Goal: Task Accomplishment & Management: Use online tool/utility

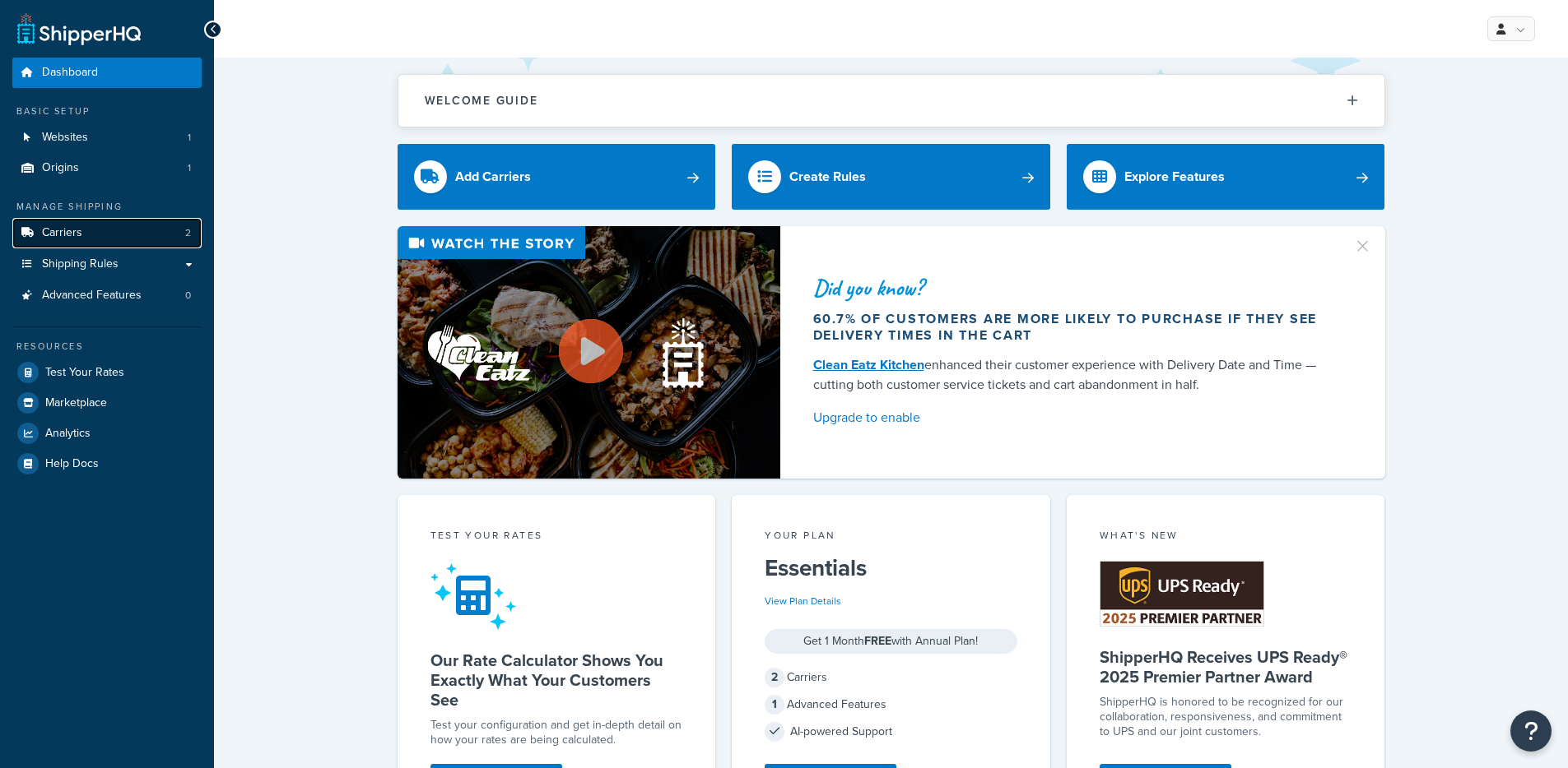
click at [129, 229] on link "Carriers 2" at bounding box center [107, 233] width 189 height 30
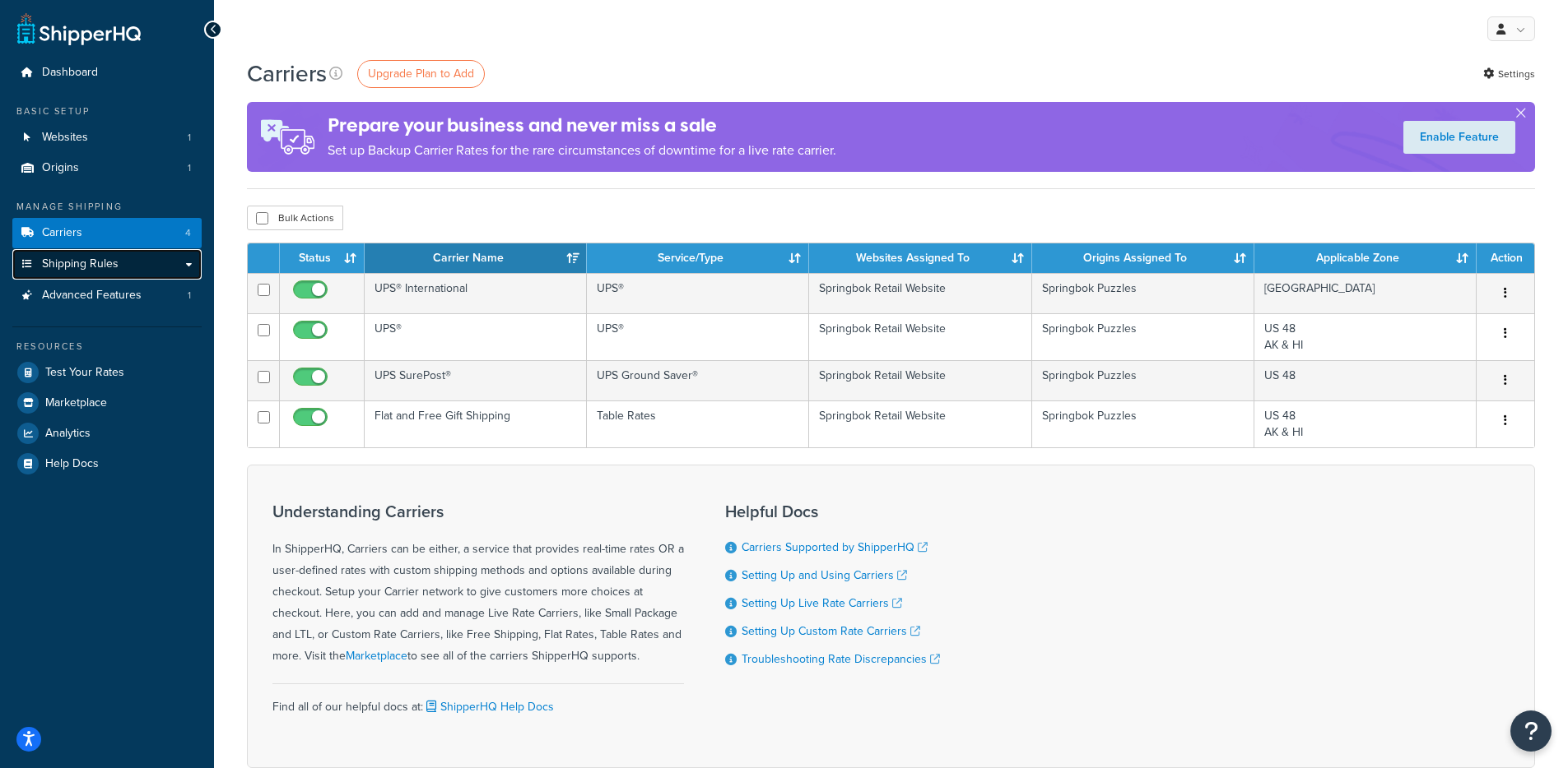
click at [144, 274] on link "Shipping Rules" at bounding box center [107, 264] width 189 height 30
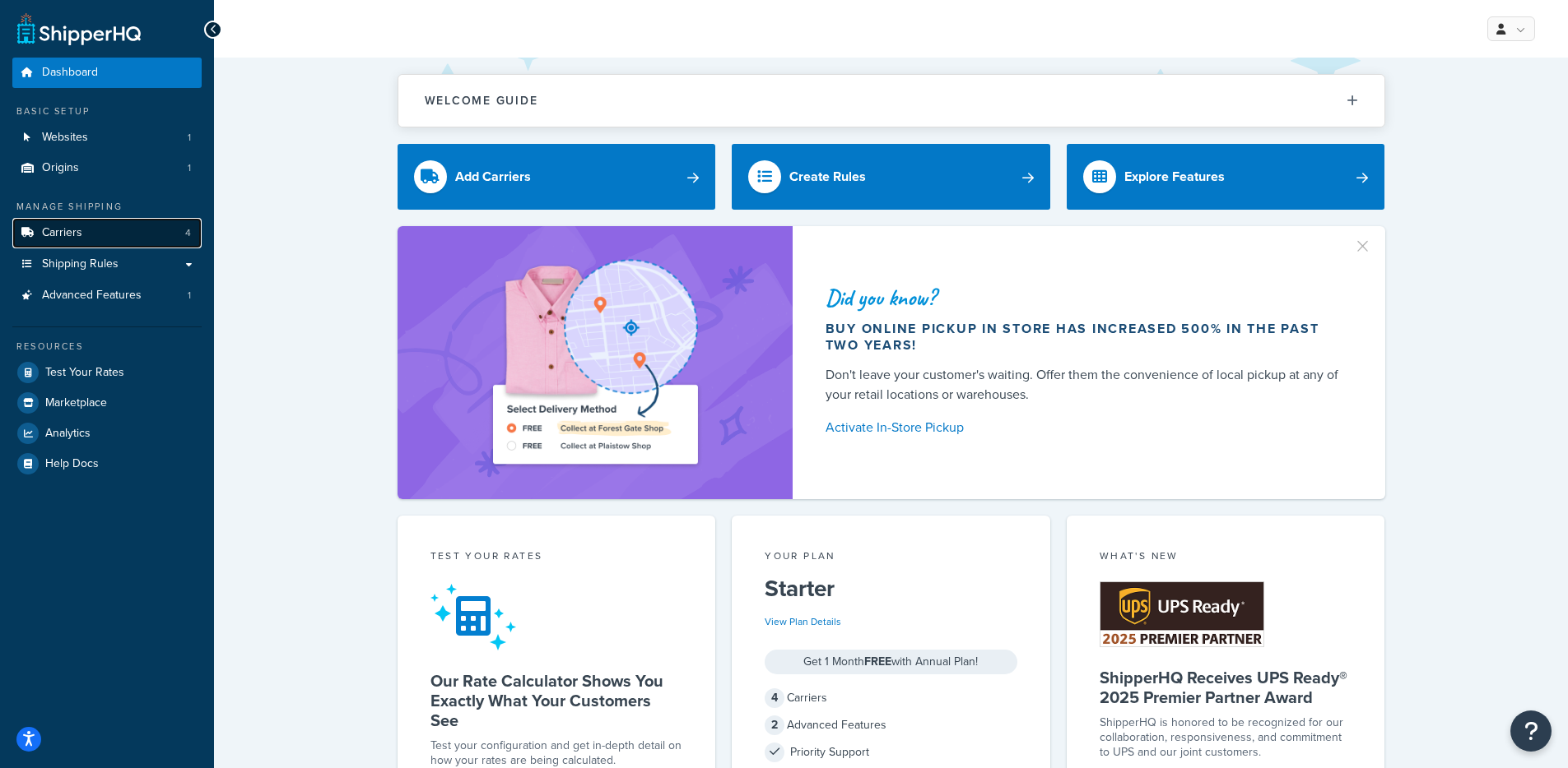
click at [114, 222] on link "Carriers 4" at bounding box center [107, 233] width 189 height 30
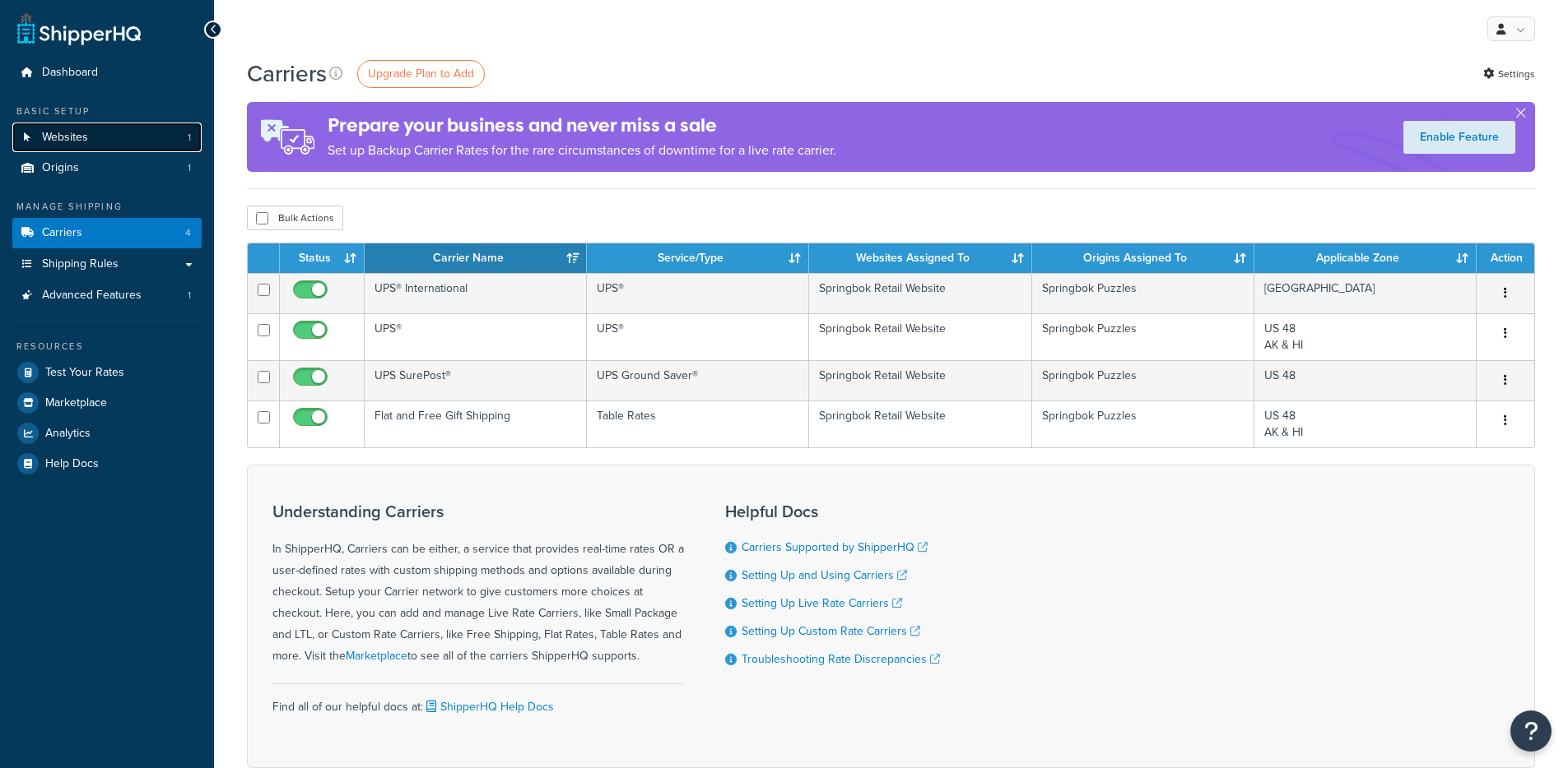
click at [132, 130] on link "Websites 1" at bounding box center [107, 137] width 189 height 30
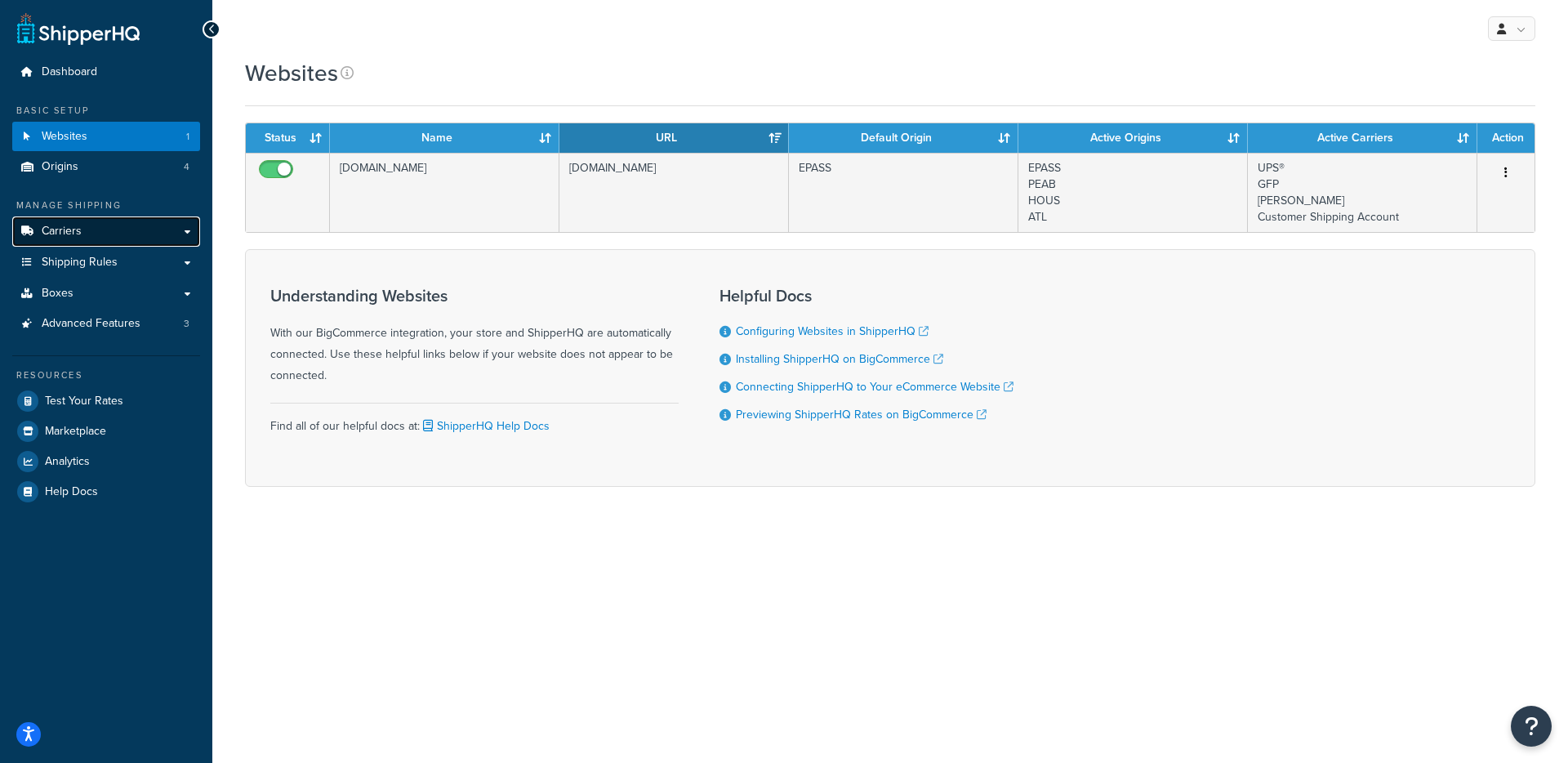
drag, startPoint x: 175, startPoint y: 237, endPoint x: 177, endPoint y: 245, distance: 8.2
click at [175, 237] on link "Carriers" at bounding box center [106, 231] width 188 height 30
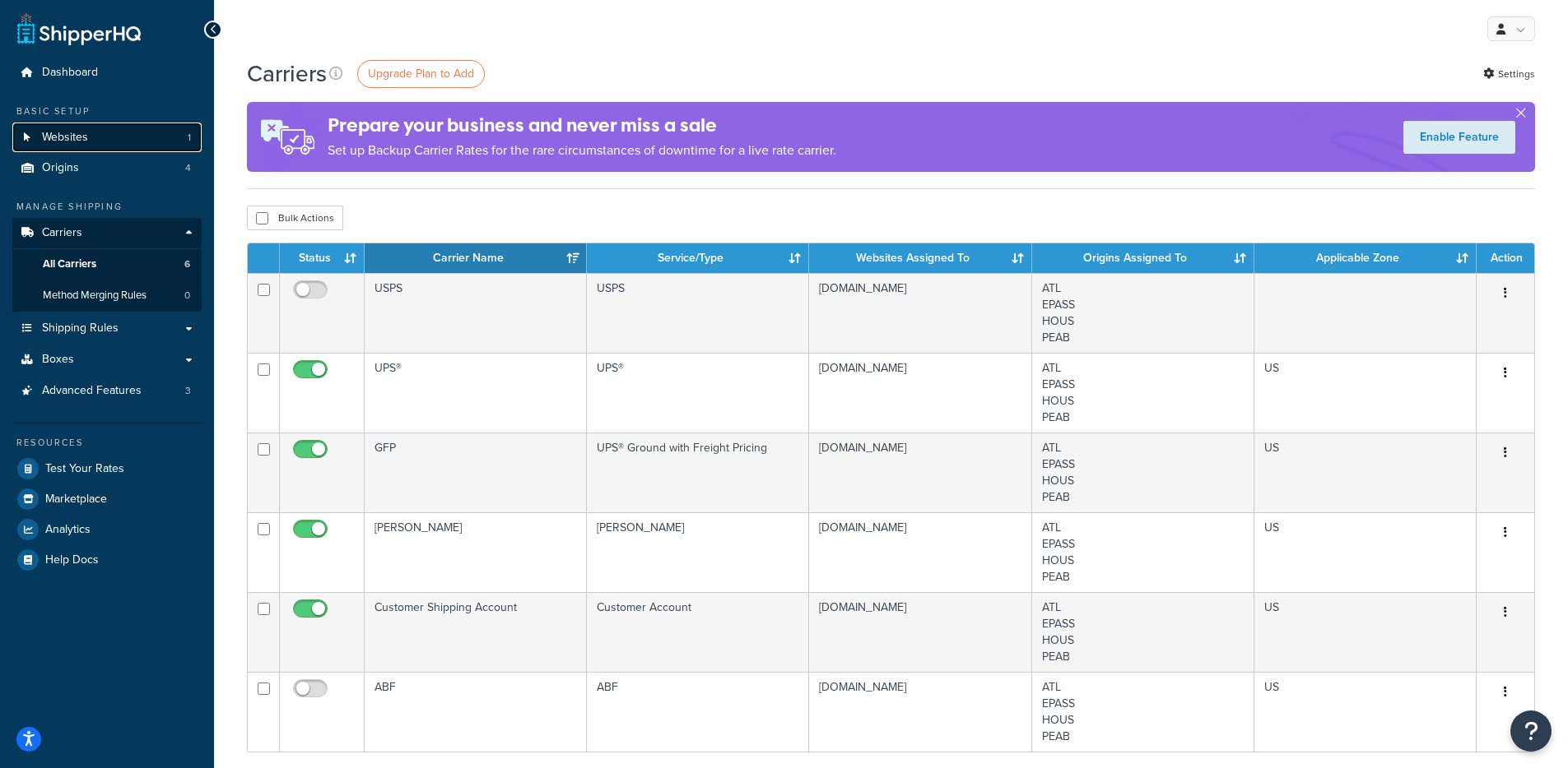
click at [107, 124] on link "Websites 1" at bounding box center [107, 137] width 189 height 30
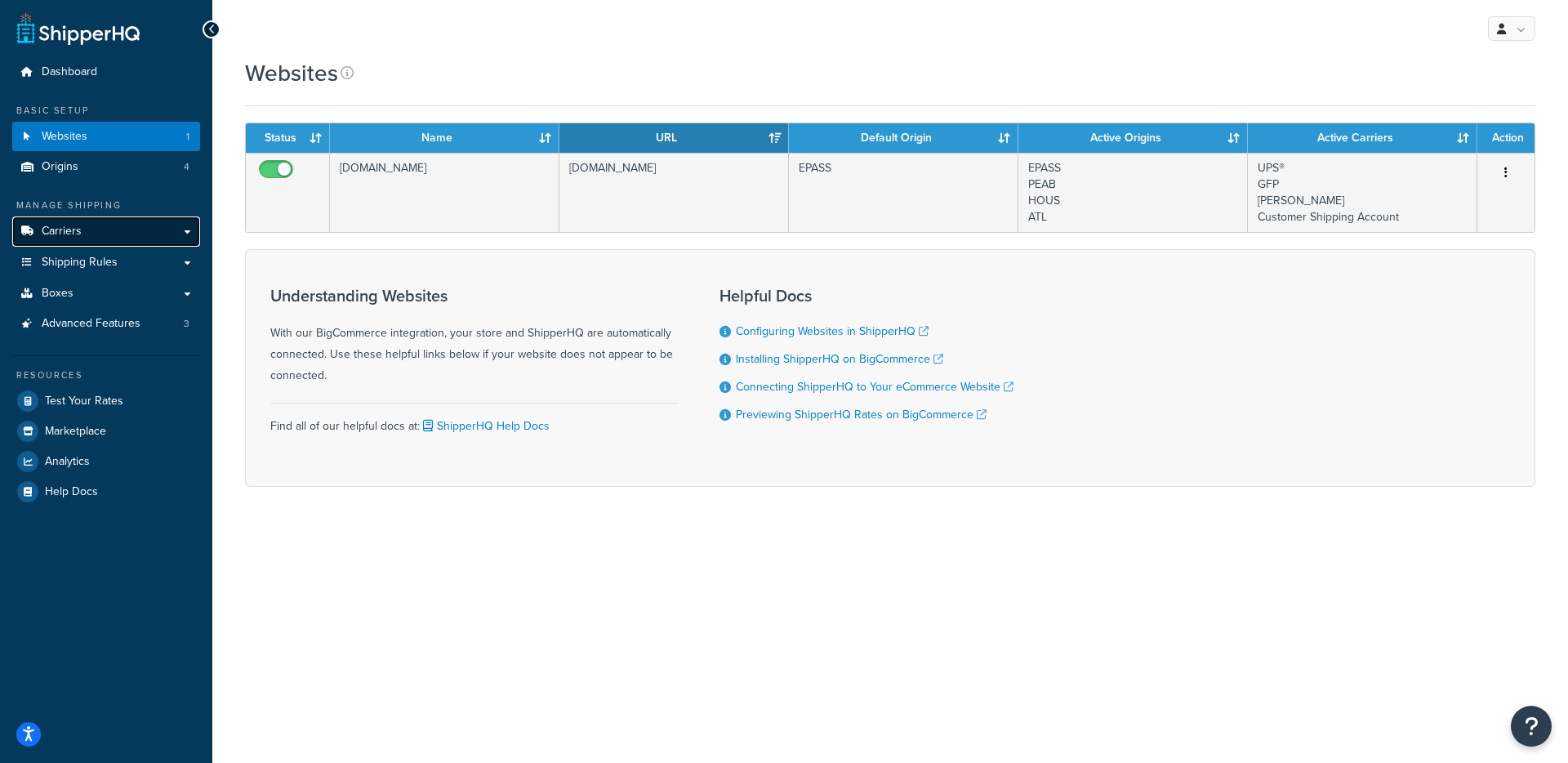
click at [122, 235] on link "Carriers" at bounding box center [106, 231] width 188 height 30
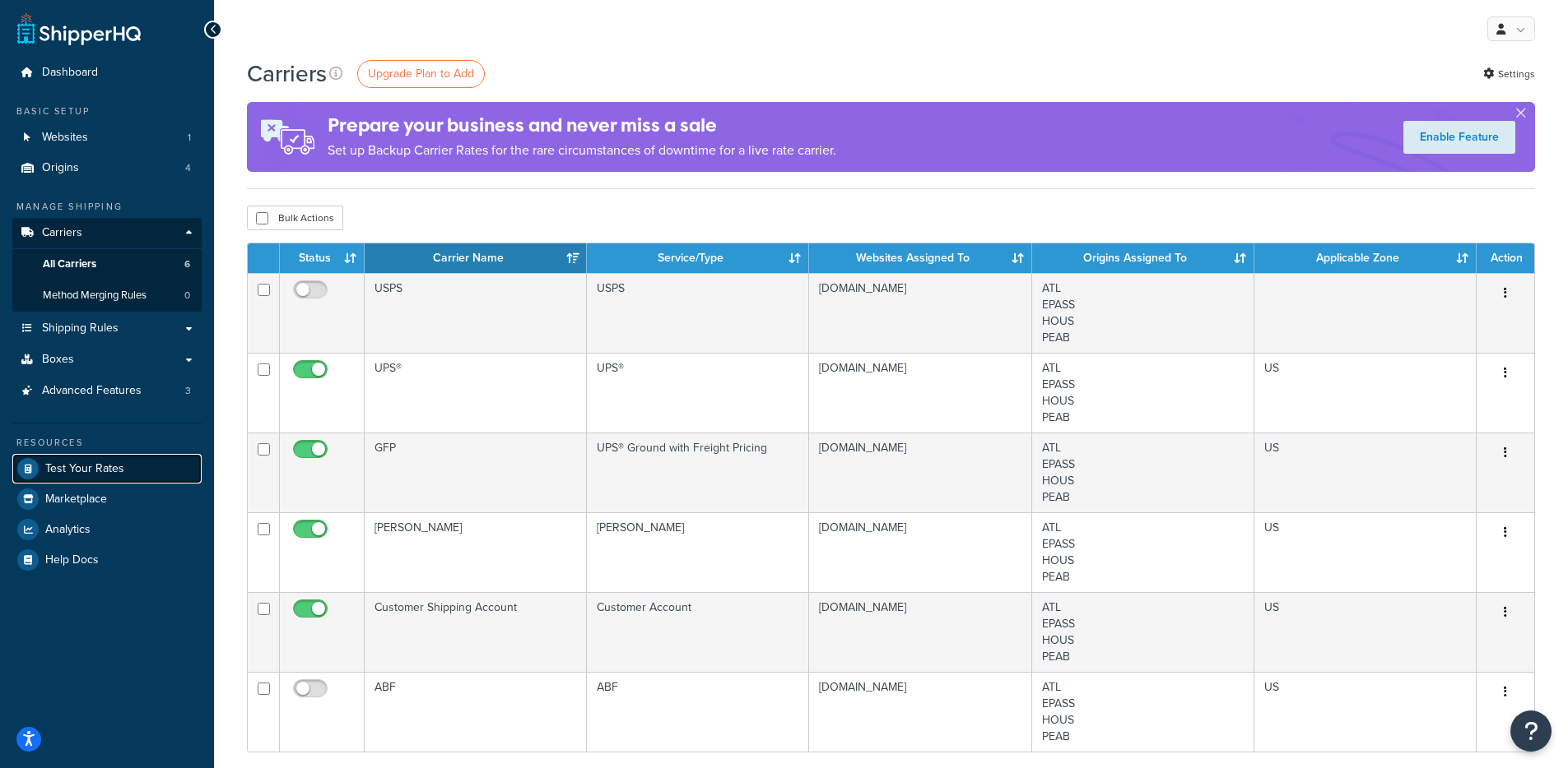
click at [88, 472] on span "Test Your Rates" at bounding box center [85, 469] width 79 height 14
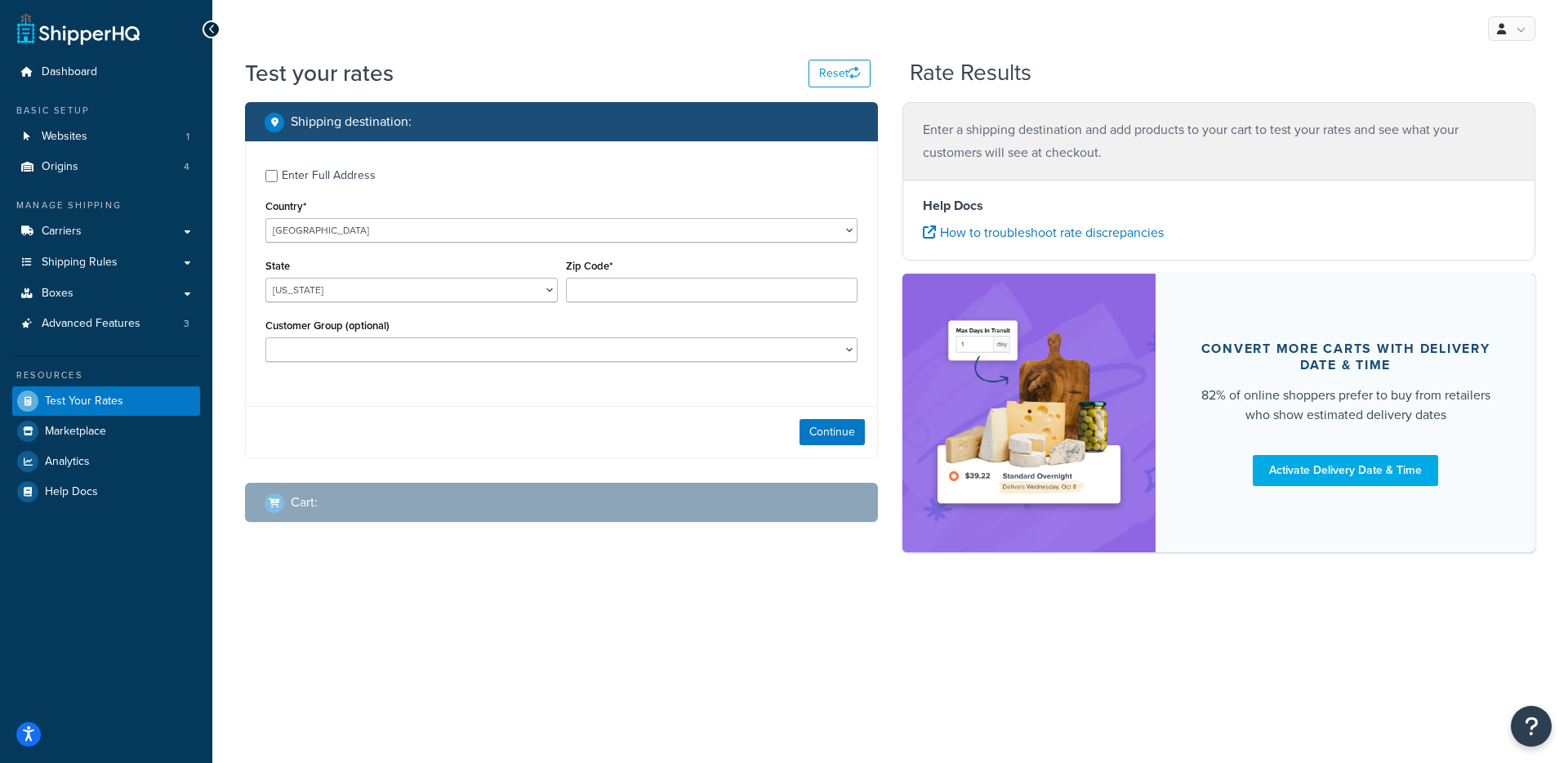
click at [535, 410] on div "Continue" at bounding box center [561, 431] width 631 height 52
checkbox input "true"
type input "19506-9022"
select select "PA"
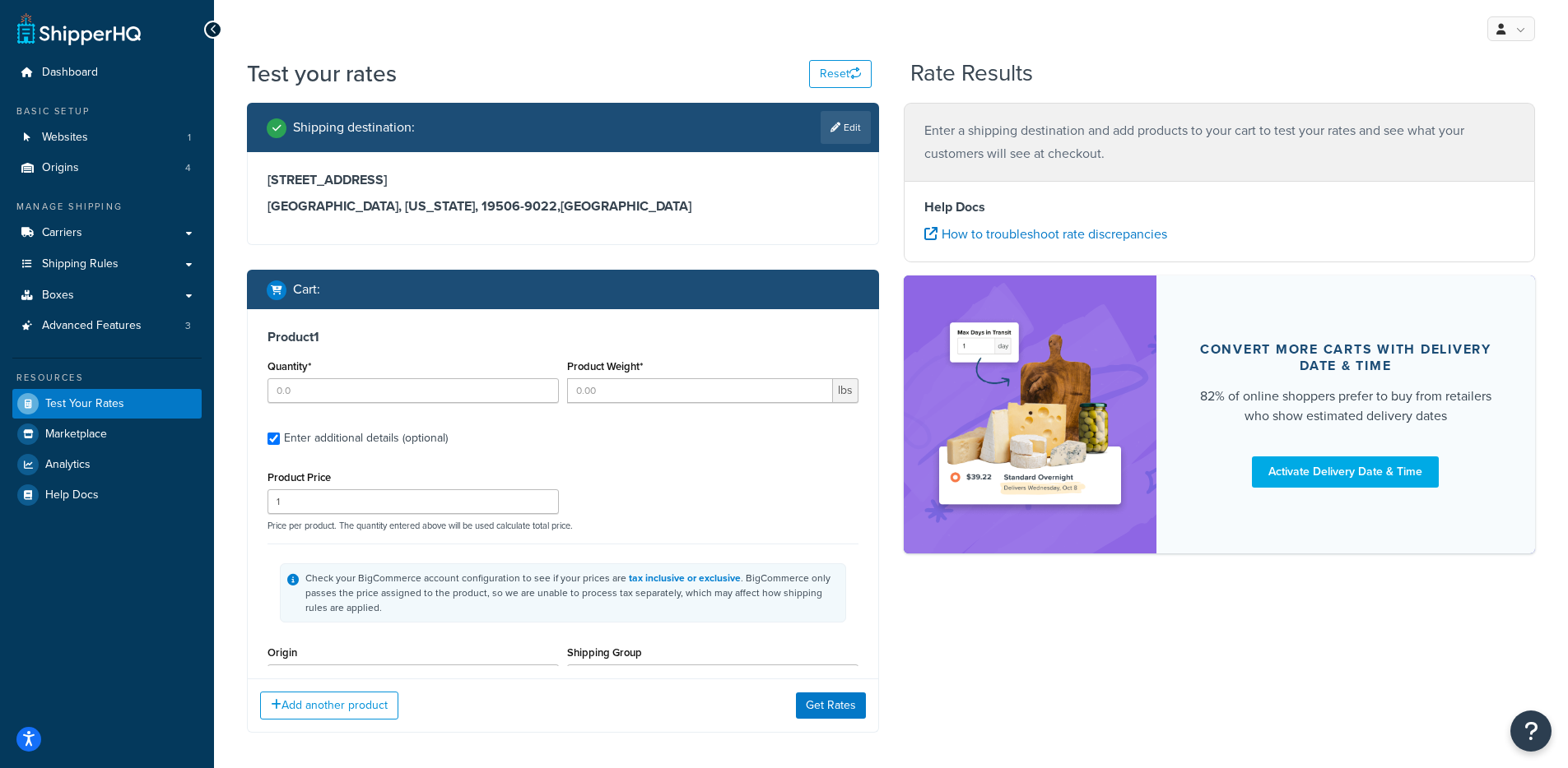
type input "10"
type input "14.9"
type input "36.86"
type input "4.5000"
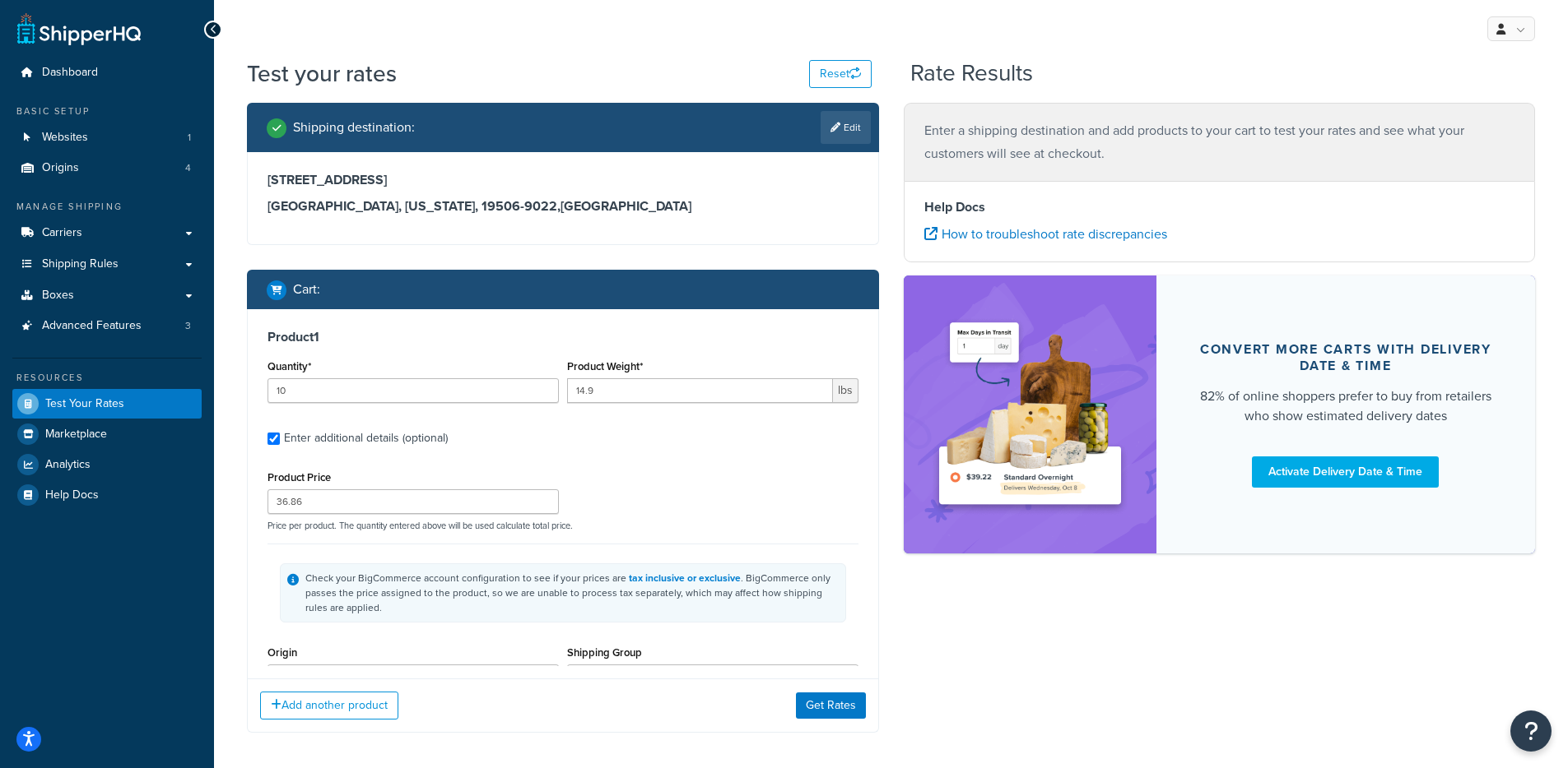
type input "35.5000"
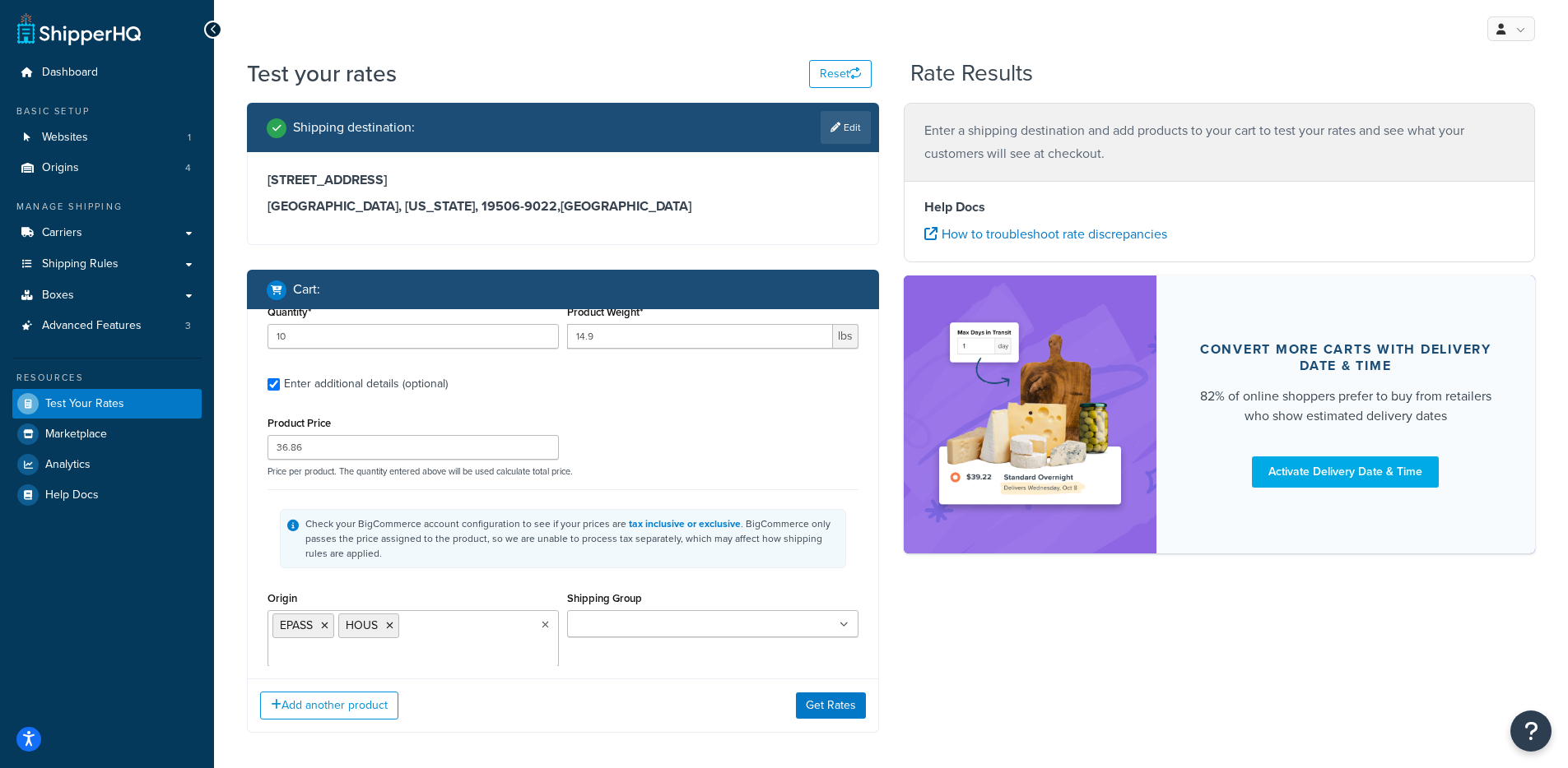
type input "10"
type input "8.7"
type input "22.83"
type input "34.0000"
type input "4.5000"
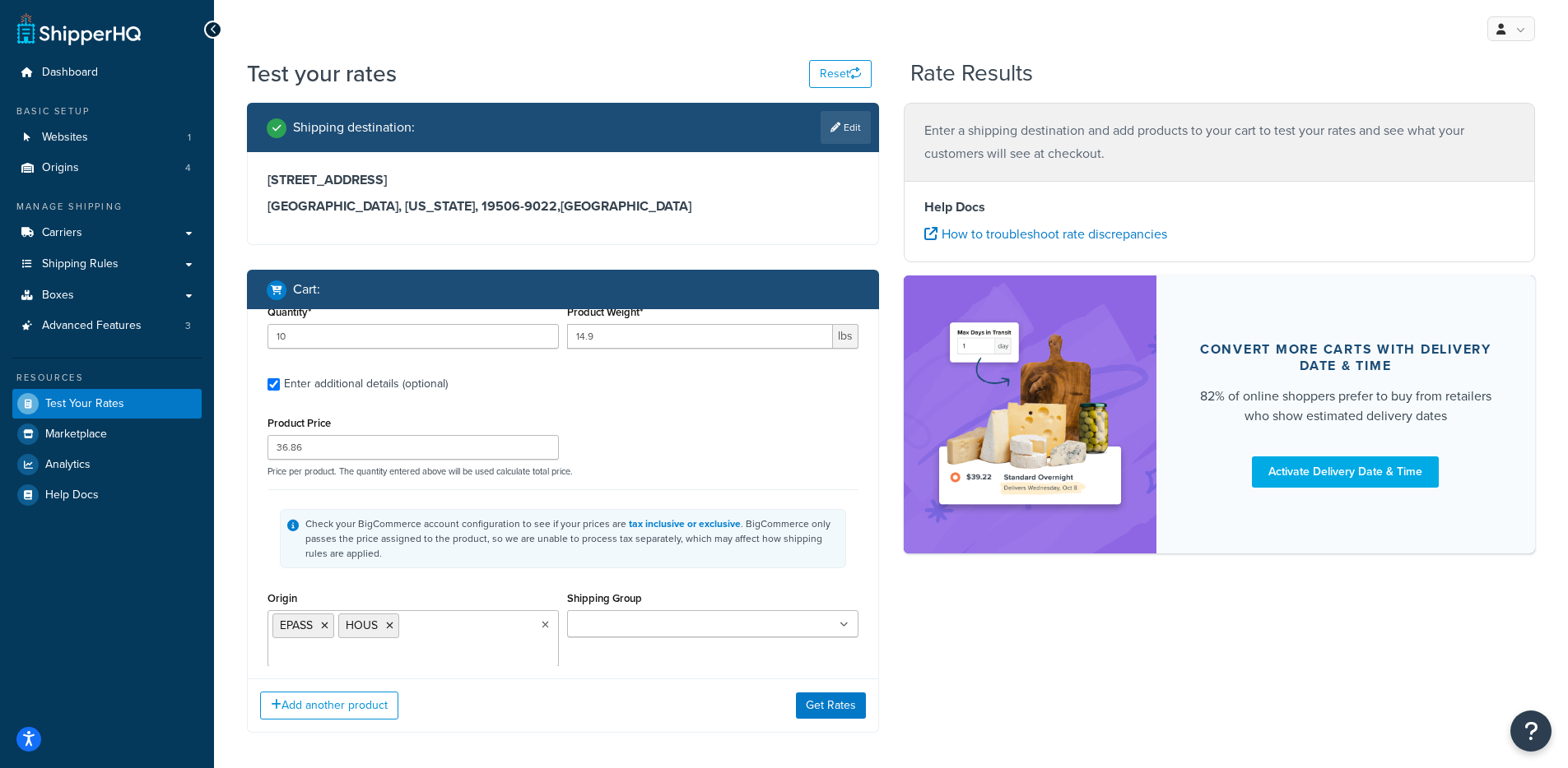
type input "4.5000"
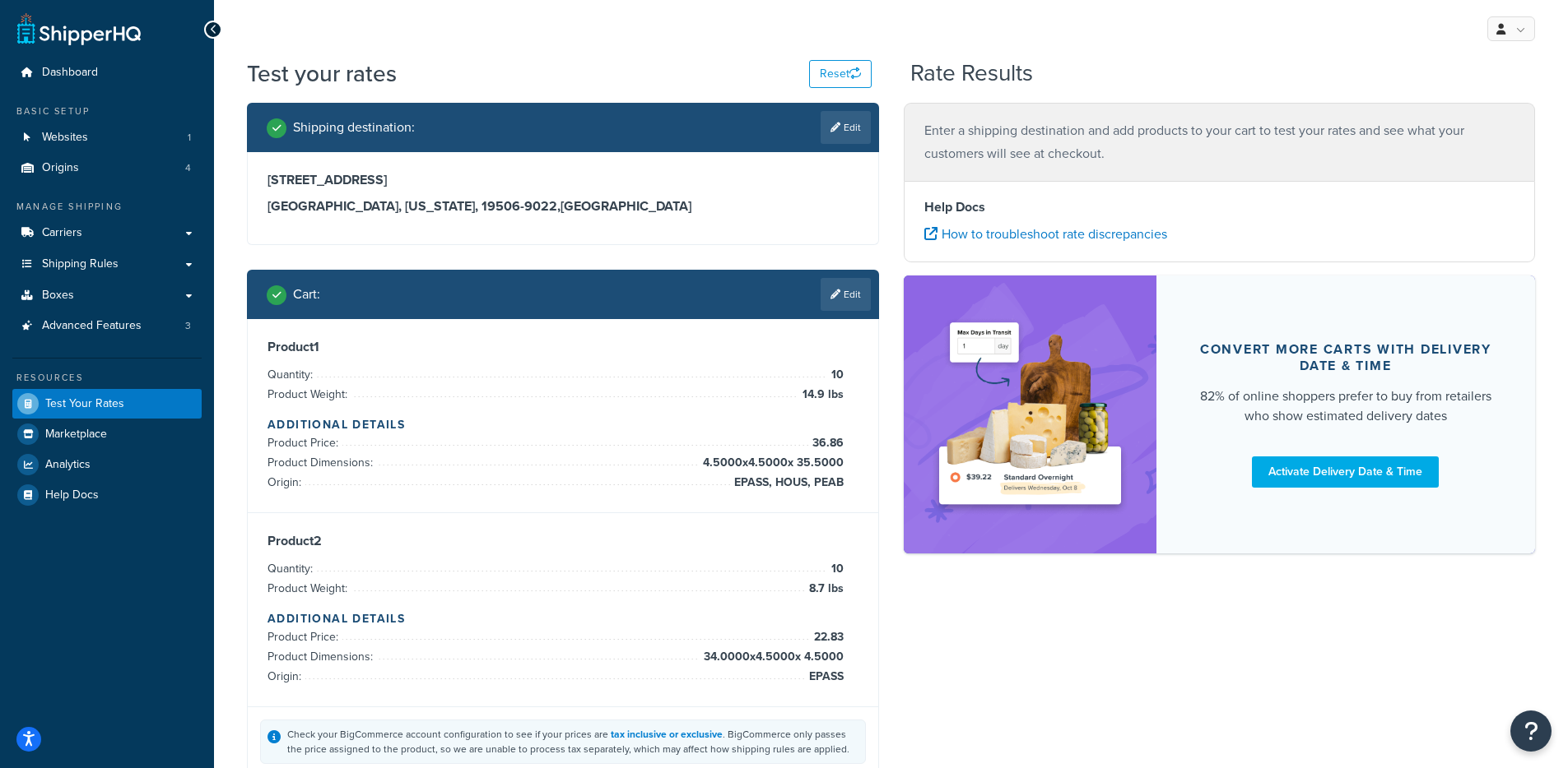
scroll to position [71, 0]
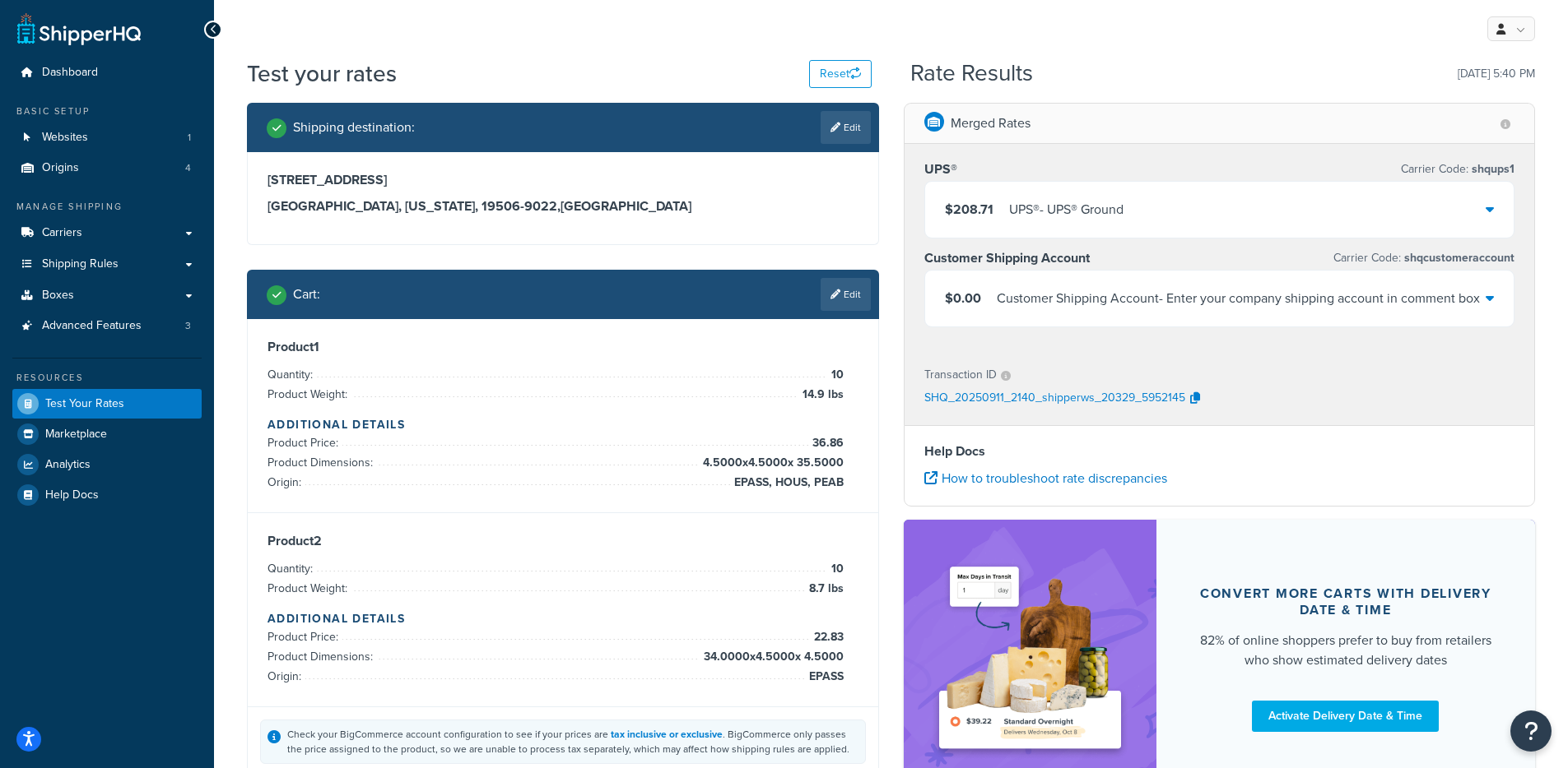
click at [1006, 235] on div "$208.71 UPS® - UPS® Ground" at bounding box center [1219, 209] width 590 height 56
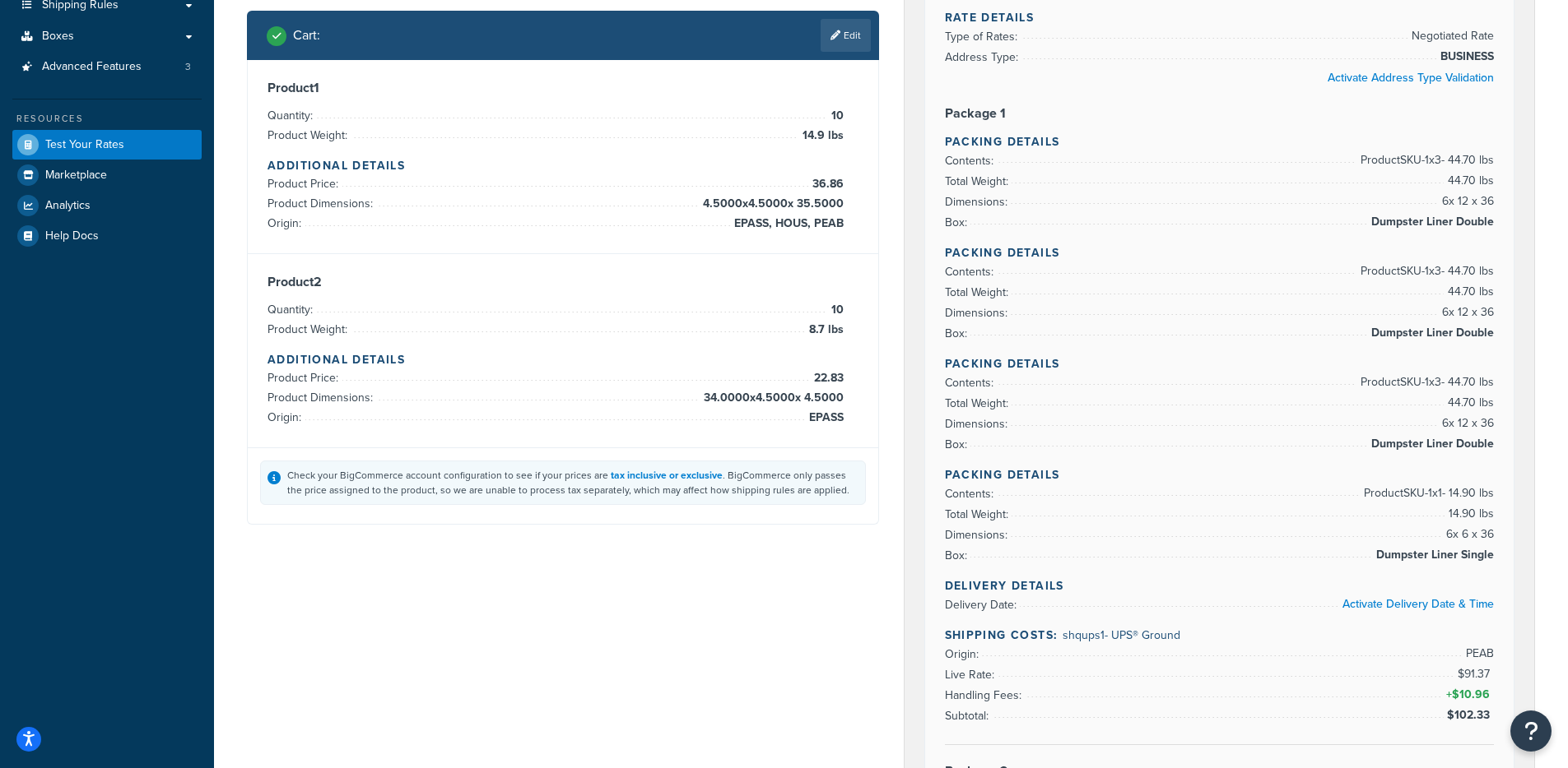
scroll to position [230, 0]
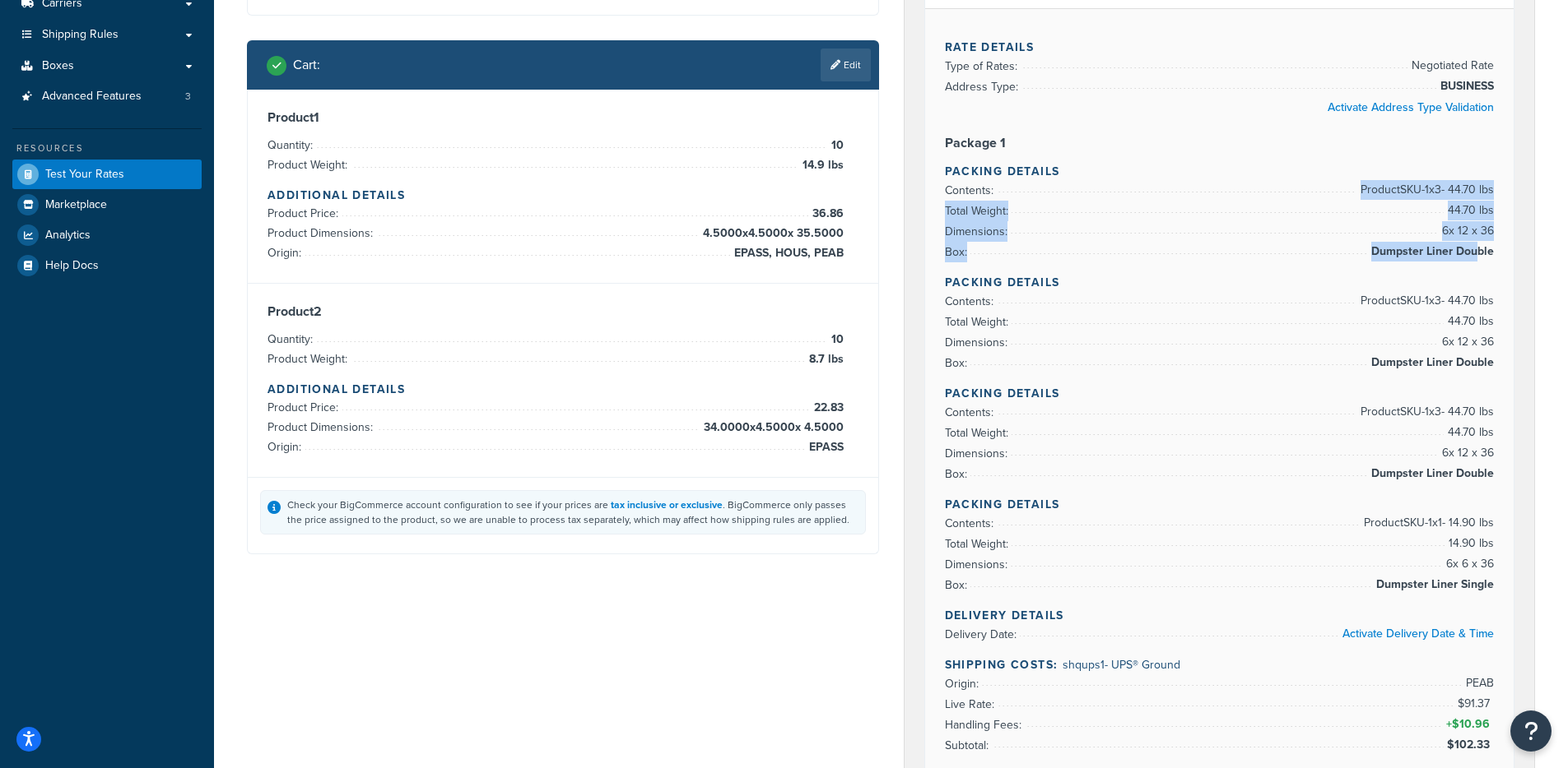
drag, startPoint x: 1345, startPoint y: 186, endPoint x: 1501, endPoint y: 249, distance: 168.2
click at [1485, 244] on ul "Contents: Product SKU-1 x 3 - 44.70 lbs Total Weight: 44.70 lbs Dimensions: 6 x…" at bounding box center [1219, 221] width 549 height 82
click at [1503, 252] on div "Rate Details Type of Rates: Negotiated Rate Address Type: BUSINESS Activate Add…" at bounding box center [1219, 663] width 590 height 1311
click at [1493, 254] on div "Rate Details Type of Rates: Negotiated Rate Address Type: BUSINESS Activate Add…" at bounding box center [1219, 663] width 590 height 1311
copy li "Dumpster Liner Double"
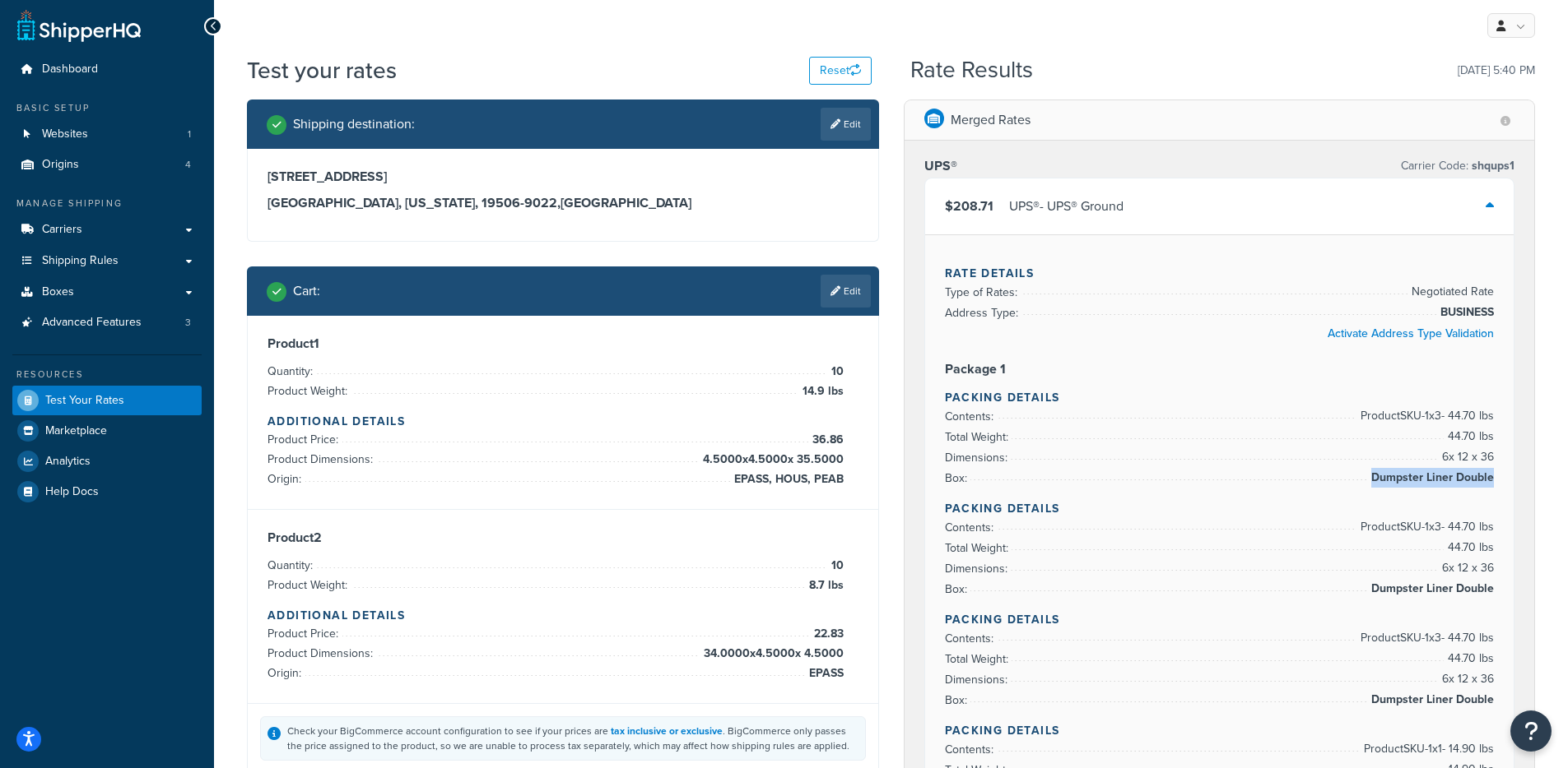
scroll to position [0, 0]
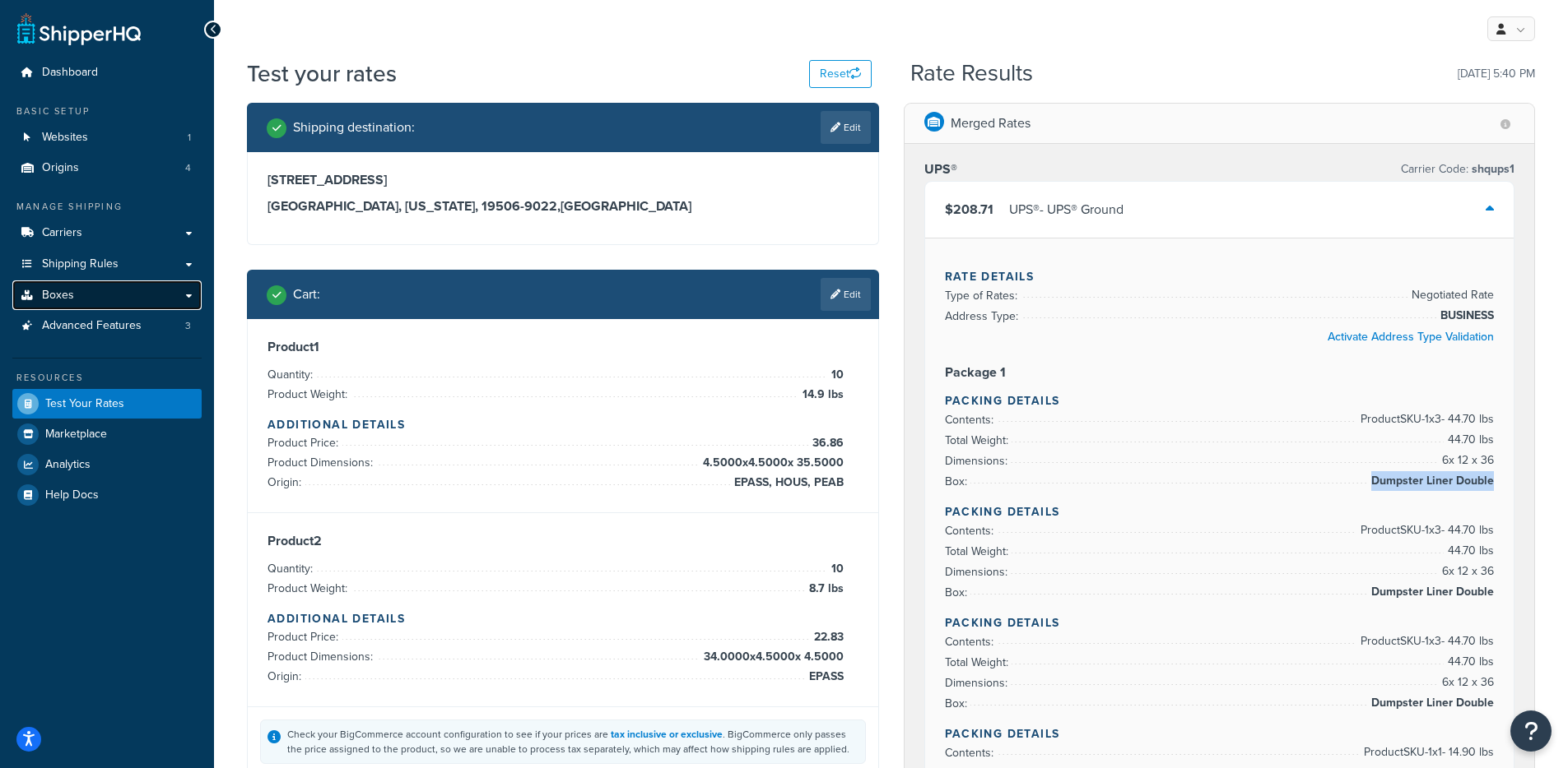
click at [186, 303] on link "Boxes" at bounding box center [107, 295] width 189 height 30
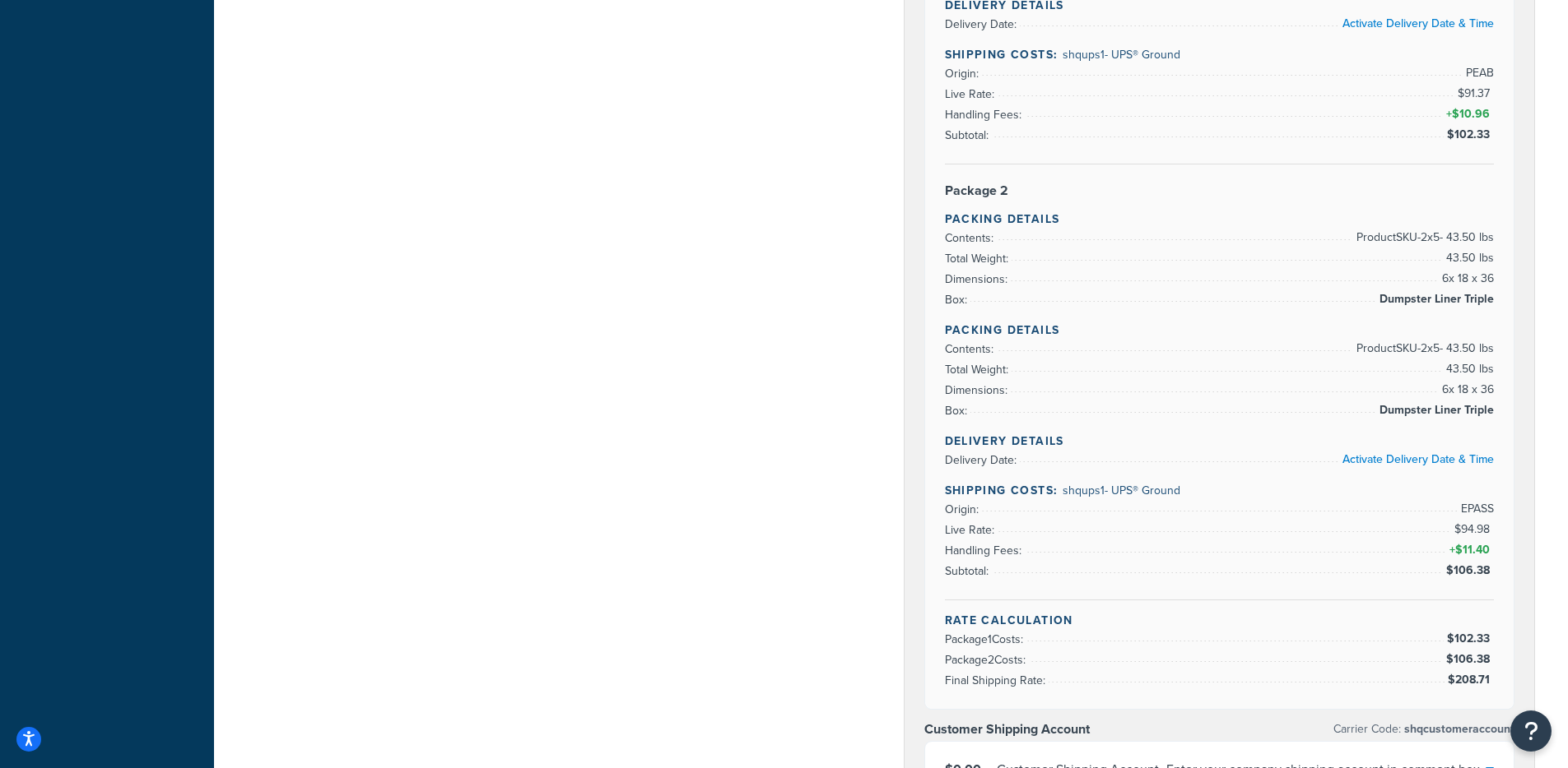
scroll to position [812, 0]
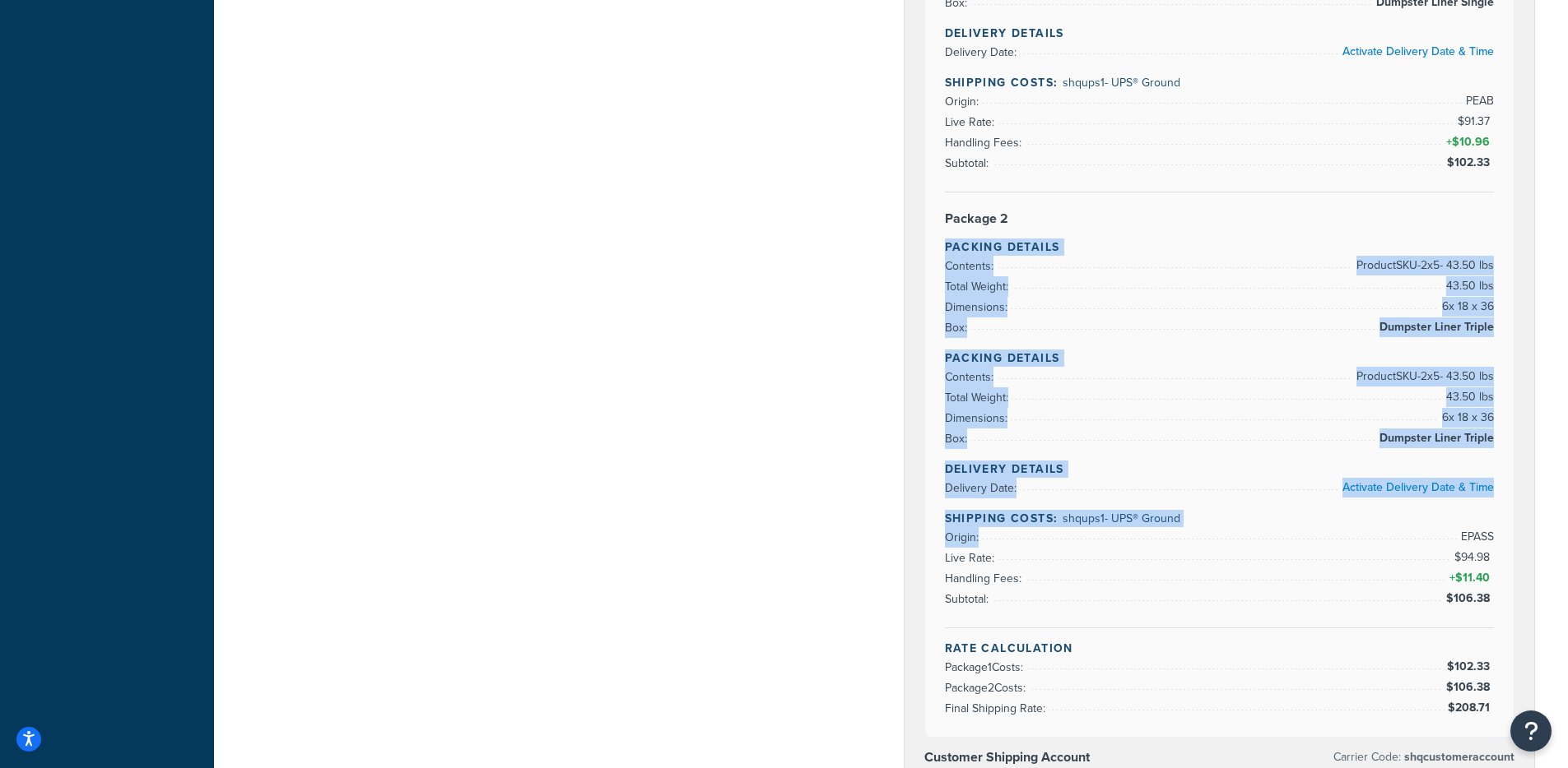
drag, startPoint x: 945, startPoint y: 232, endPoint x: 1178, endPoint y: 529, distance: 377.5
click at [1179, 530] on div "Rate Details Type of Rates: Negotiated Rate Address Type: BUSINESS Activate Add…" at bounding box center [1219, 81] width 590 height 1311
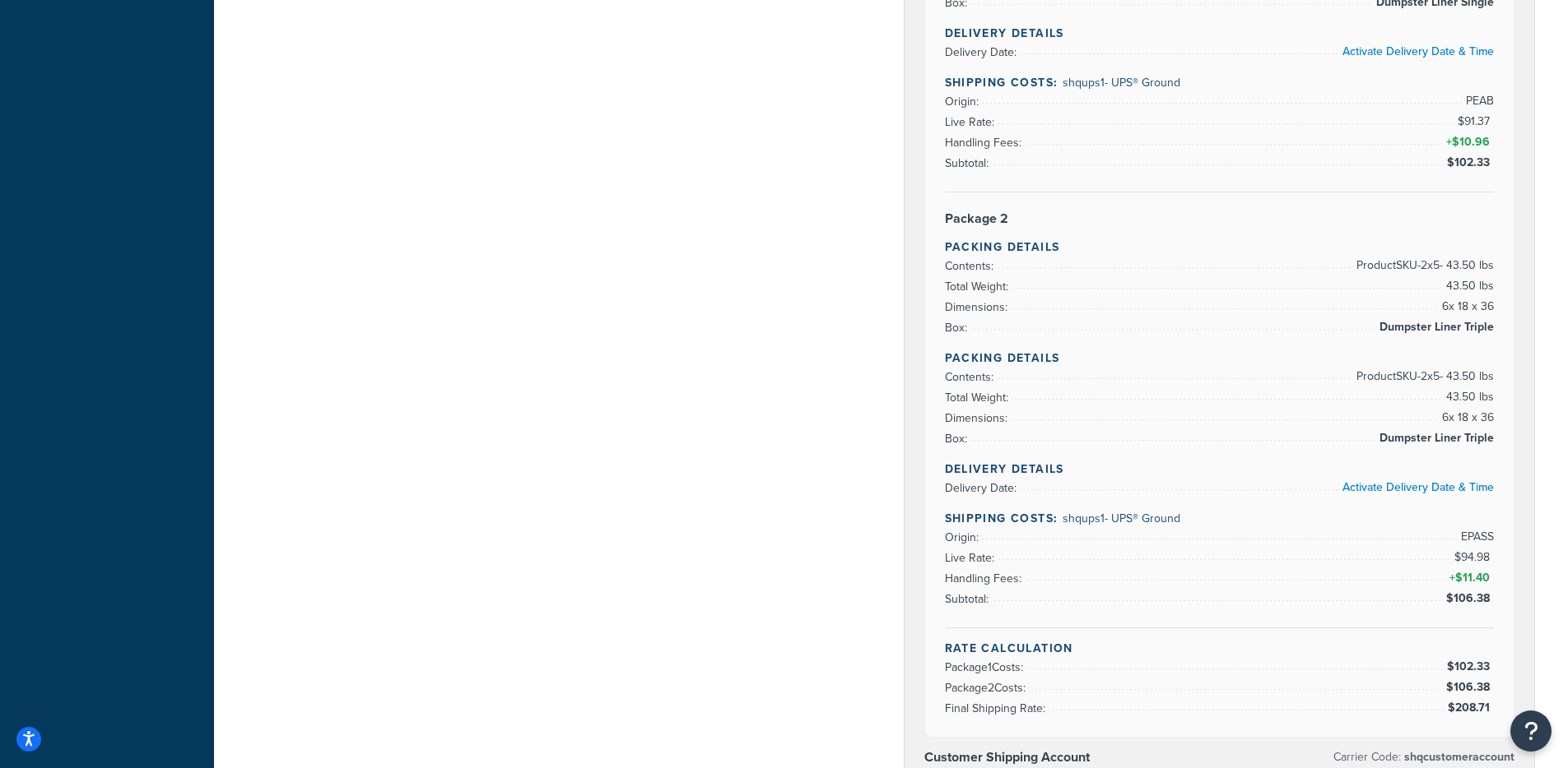
click at [1177, 529] on li "Origin: EPASS" at bounding box center [1219, 537] width 549 height 21
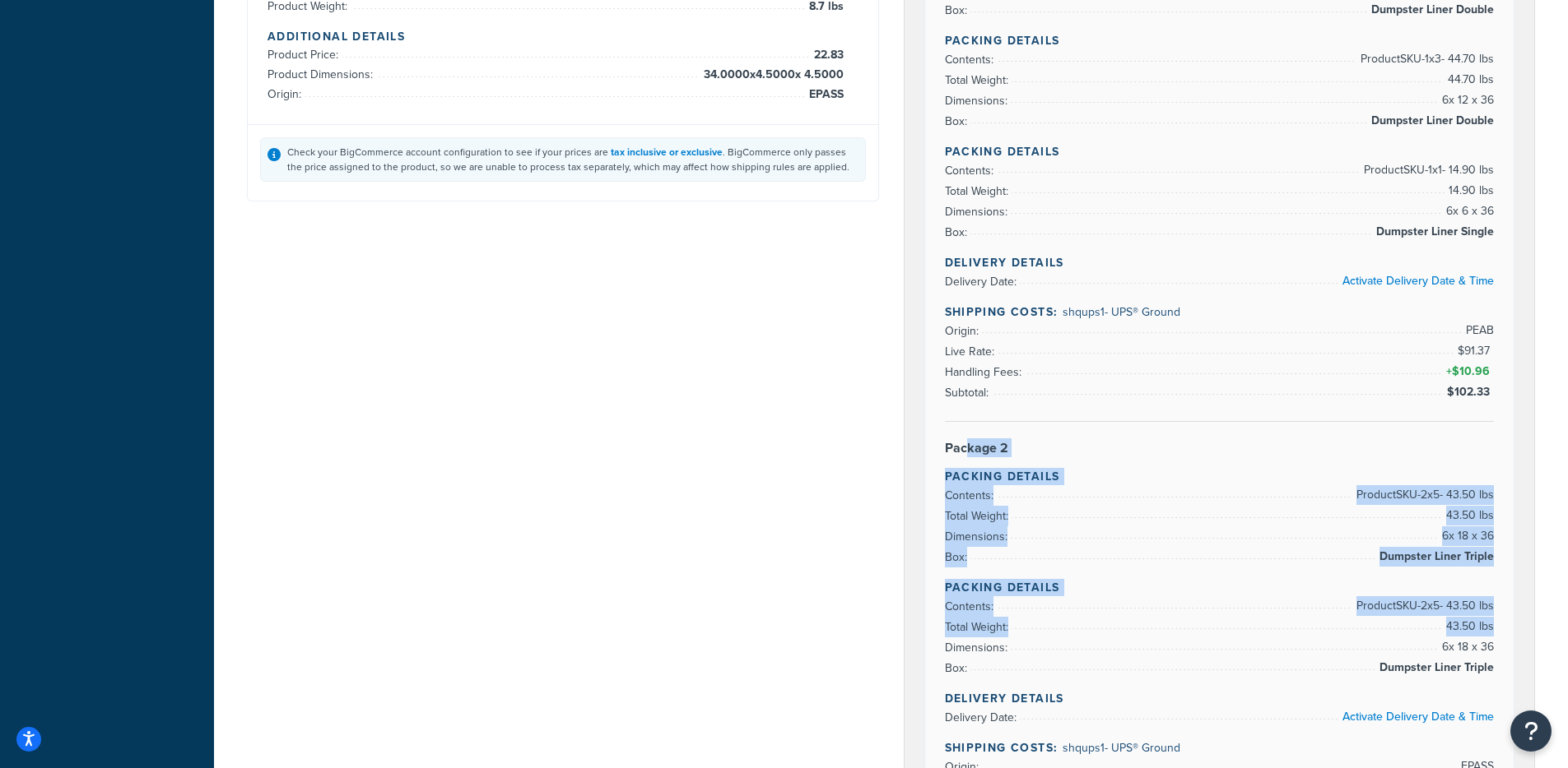
scroll to position [586, 0]
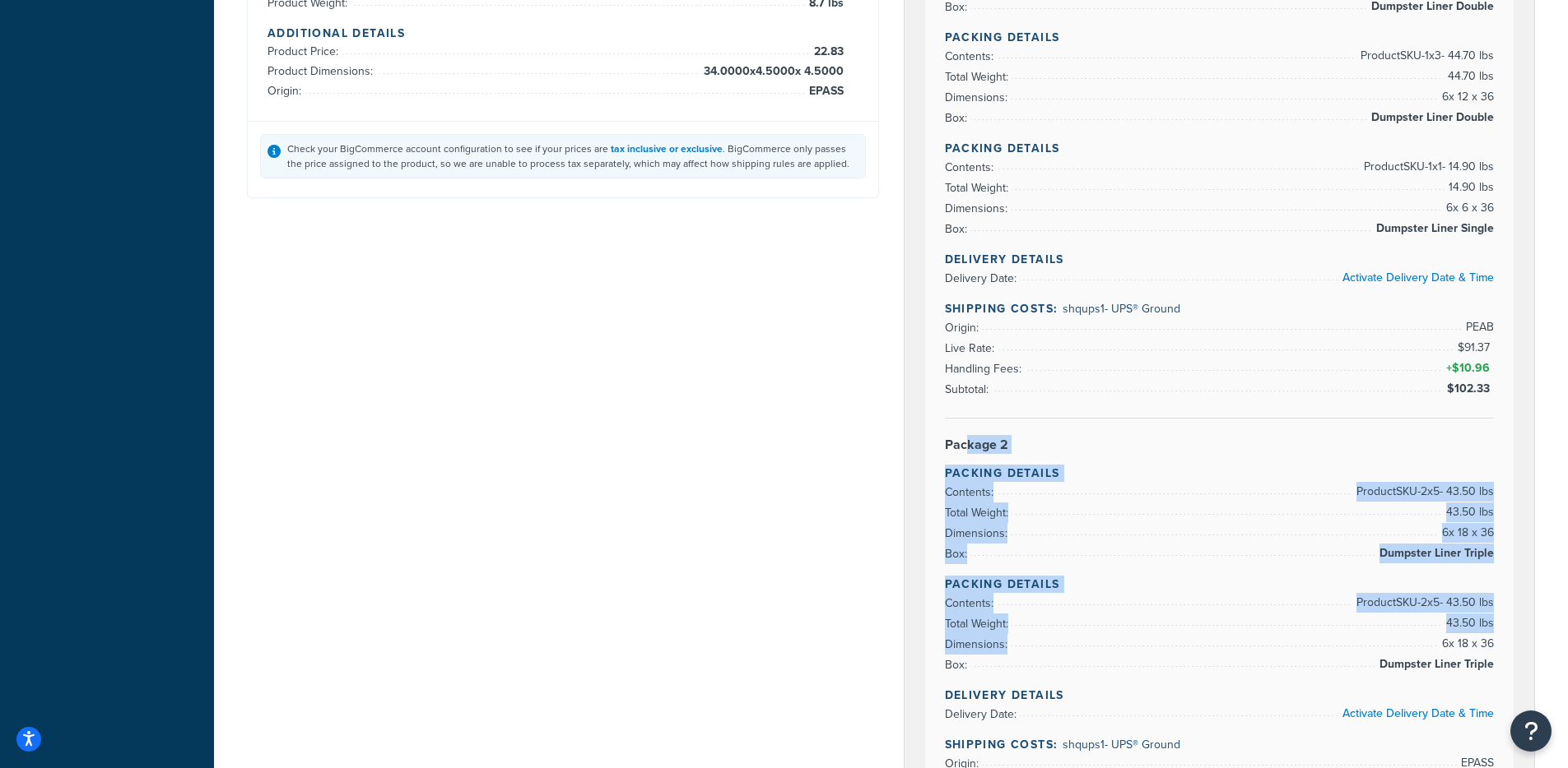
drag, startPoint x: 963, startPoint y: 471, endPoint x: 1092, endPoint y: 652, distance: 222.3
click at [1092, 652] on div "Rate Details Type of Rates: Negotiated Rate Address Type: BUSINESS Activate Add…" at bounding box center [1219, 307] width 590 height 1311
click at [1092, 647] on li "Dimensions: 6 x 18 x 36" at bounding box center [1219, 644] width 549 height 21
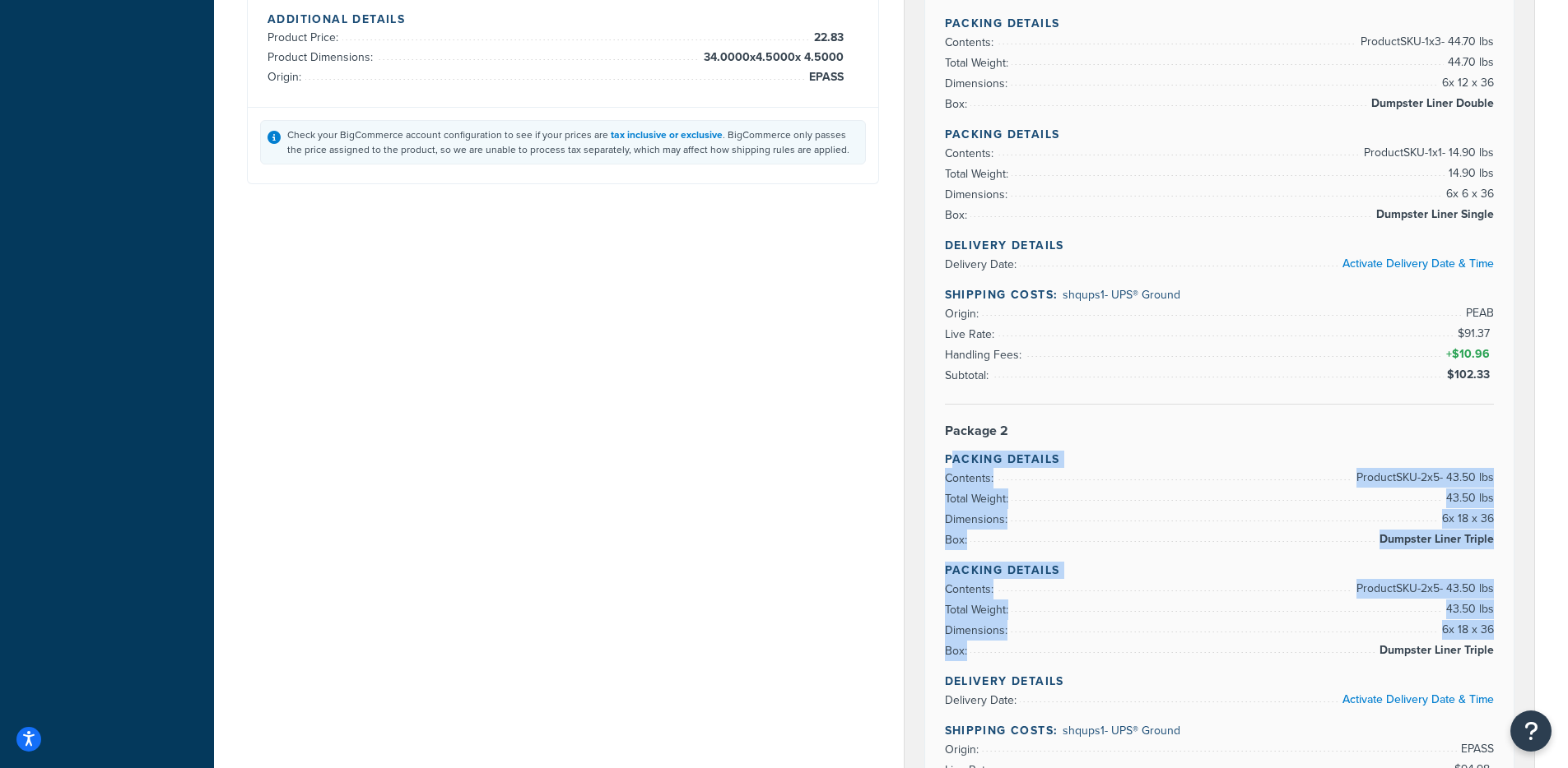
scroll to position [617, 0]
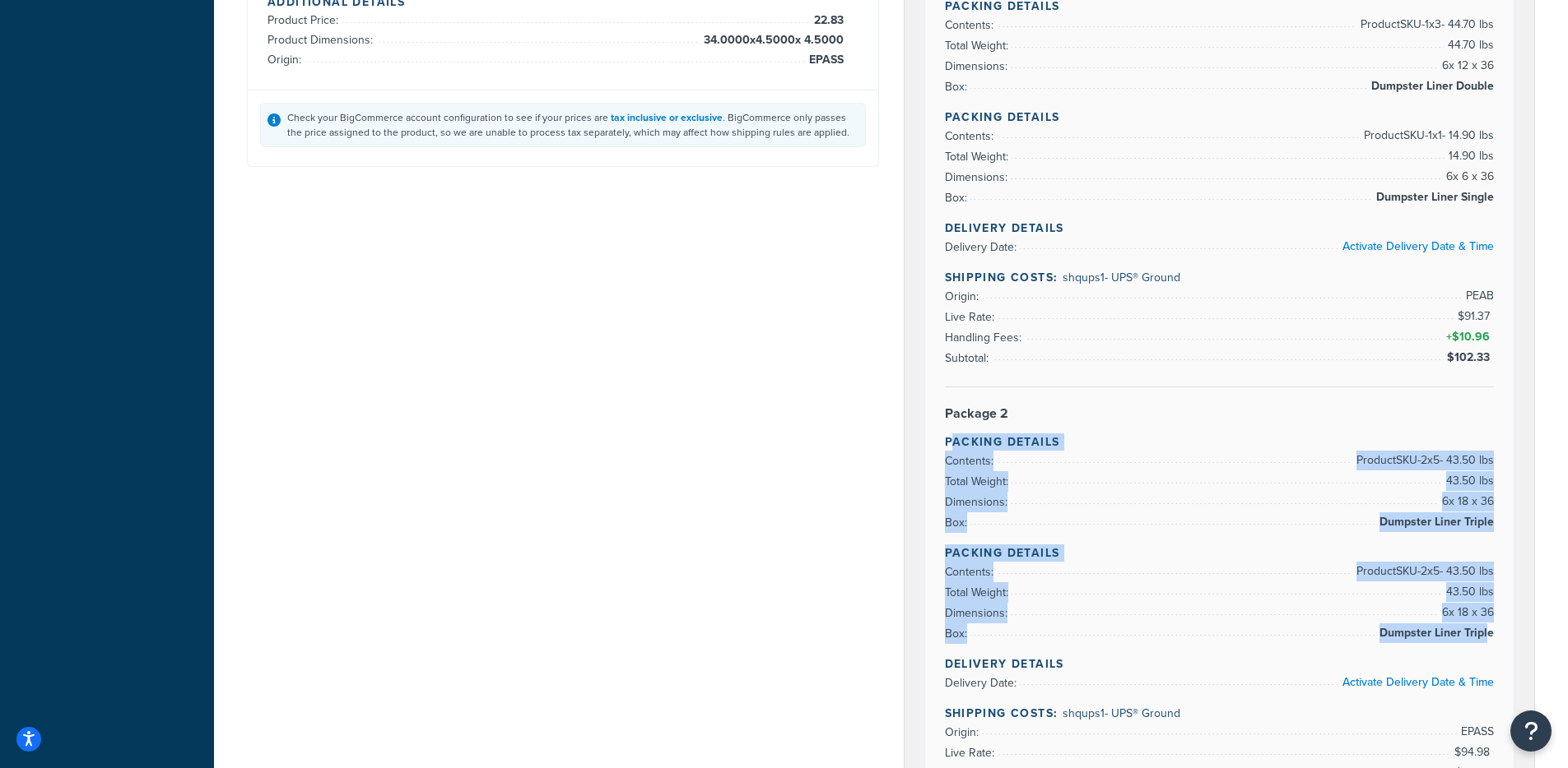
drag, startPoint x: 953, startPoint y: 477, endPoint x: 1490, endPoint y: 629, distance: 558.1
click at [1489, 628] on div "Rate Details Type of Rates: Negotiated Rate Address Type: BUSINESS Activate Add…" at bounding box center [1219, 275] width 590 height 1311
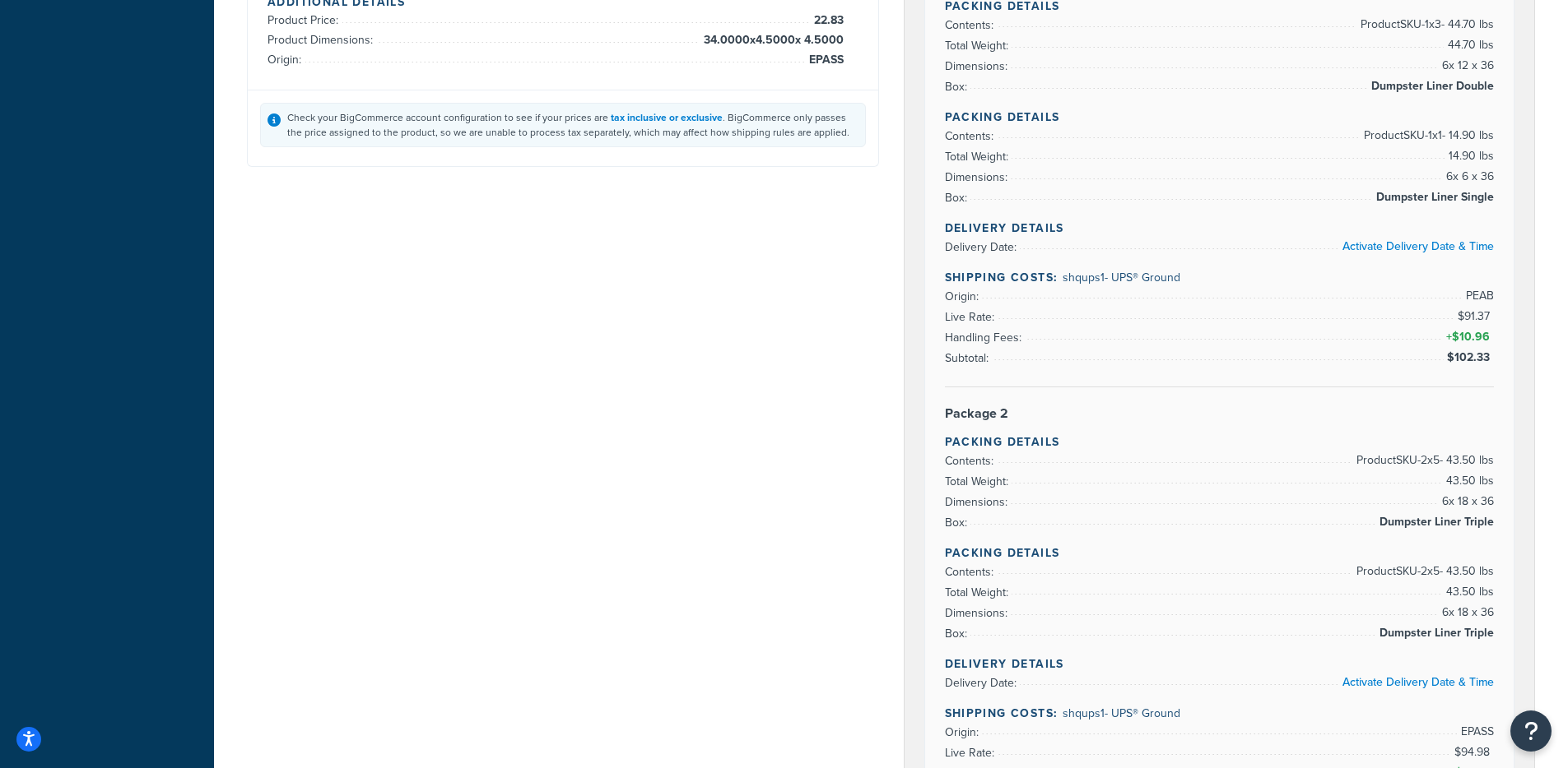
click at [664, 429] on div "Shipping destination : Edit 809 N GARFIELD RD BERNVILLE, Pennsylvania, 19506-90…" at bounding box center [891, 496] width 1312 height 2022
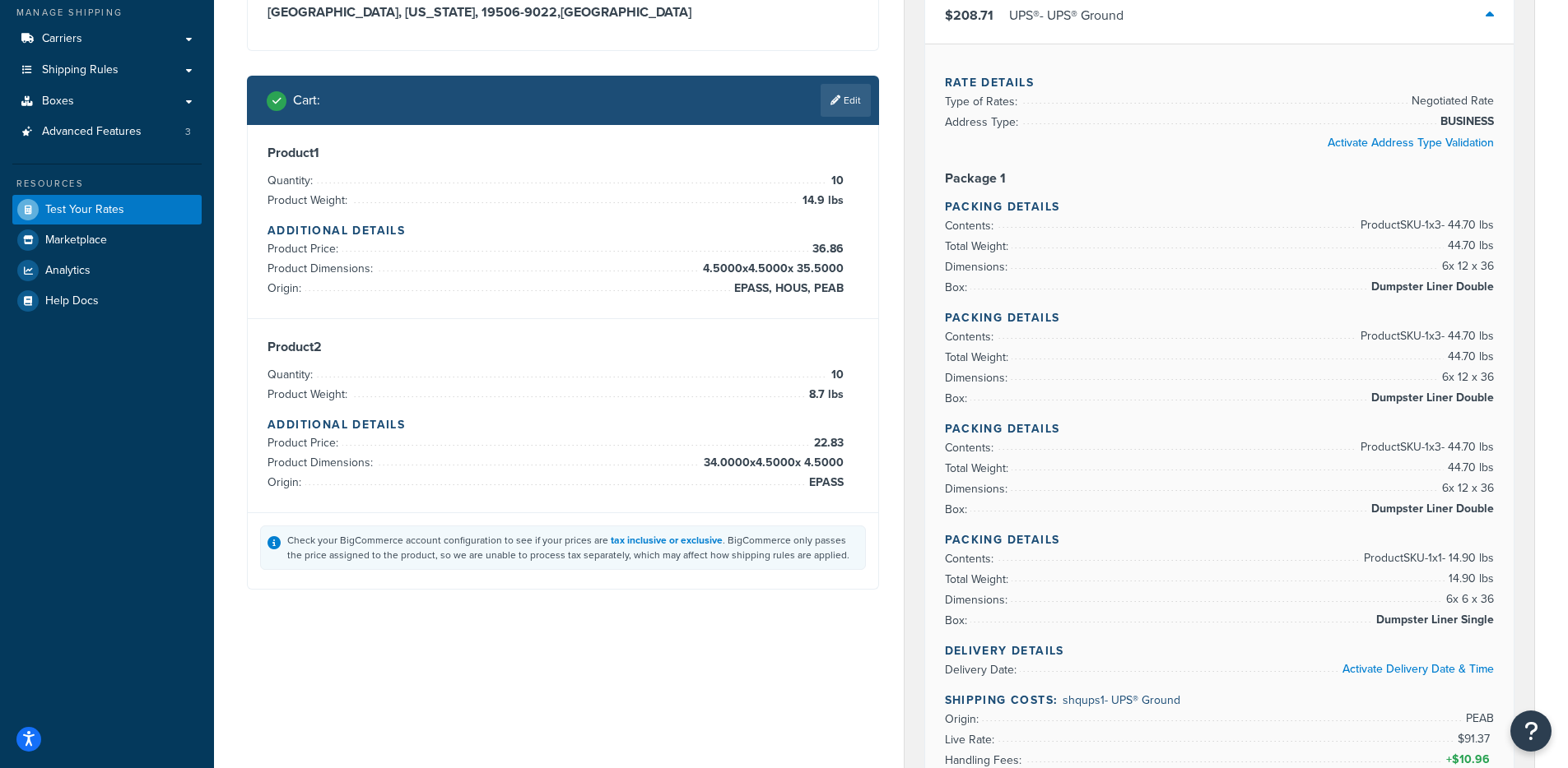
scroll to position [290, 0]
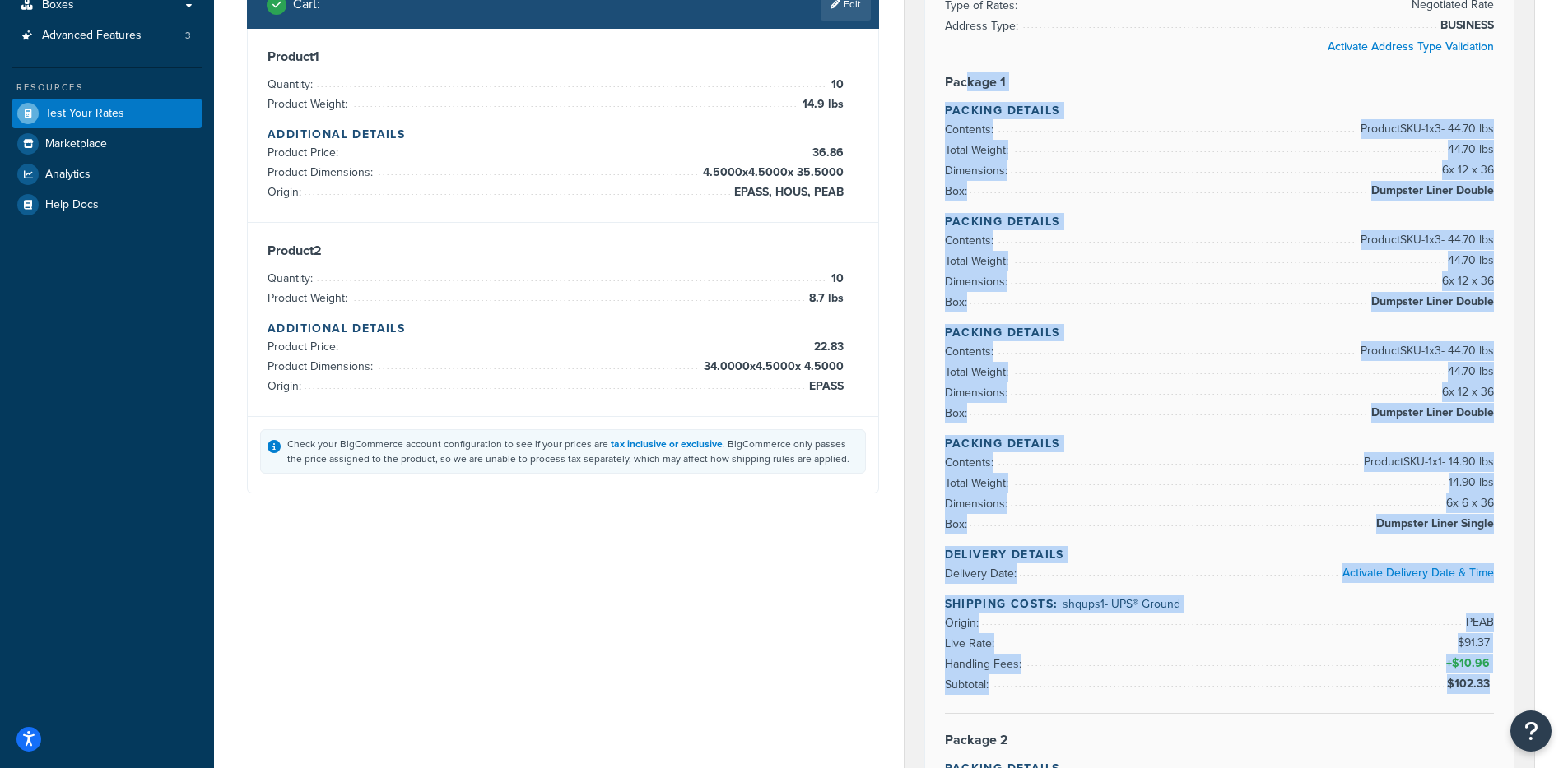
drag, startPoint x: 963, startPoint y: 82, endPoint x: 1490, endPoint y: 687, distance: 802.3
click at [1490, 687] on div "Rate Details Type of Rates: Negotiated Rate Address Type: BUSINESS Activate Add…" at bounding box center [1219, 602] width 590 height 1311
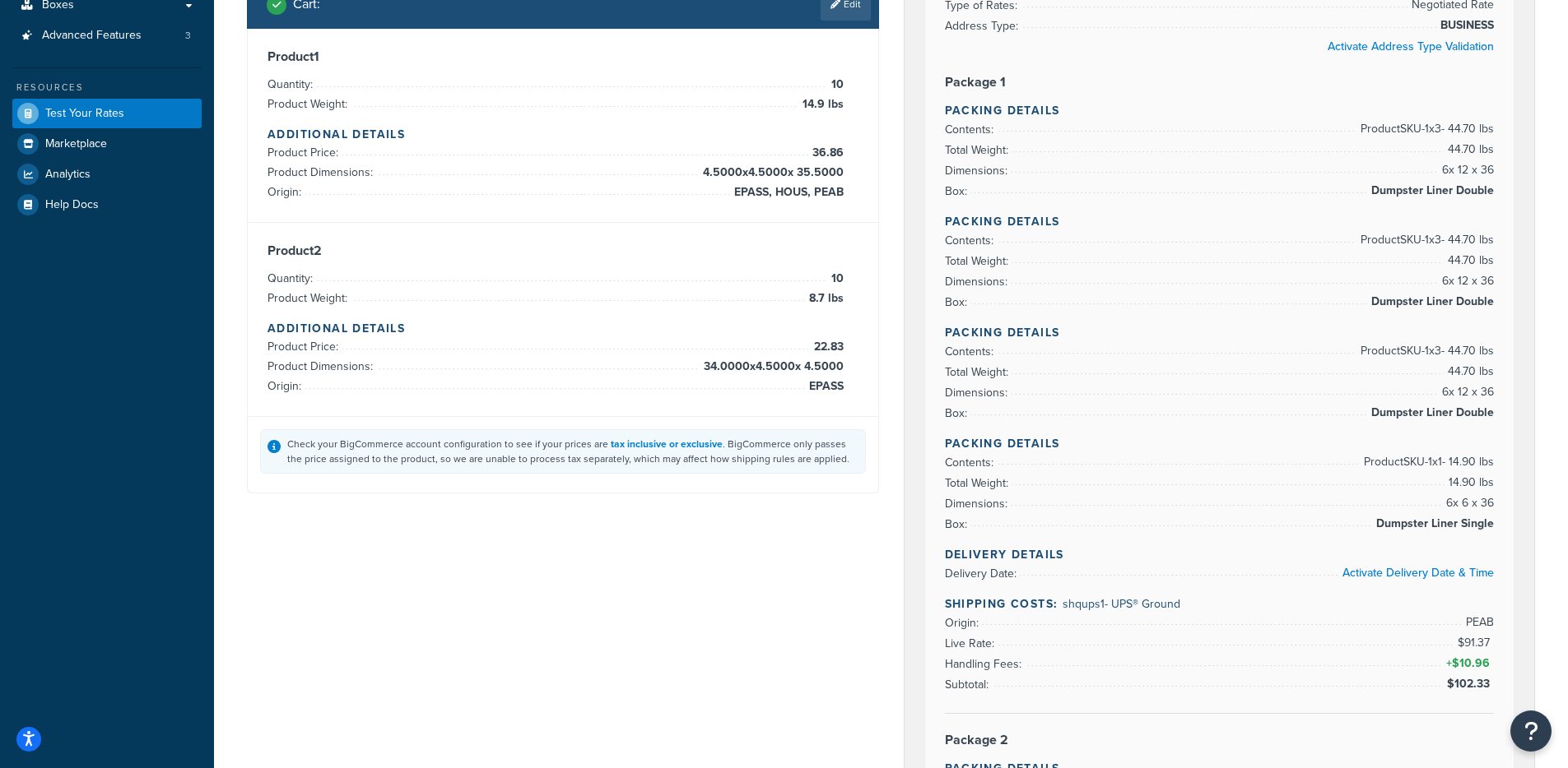
drag, startPoint x: 816, startPoint y: 395, endPoint x: 849, endPoint y: 395, distance: 33.0
click at [849, 395] on div "Product 2 Quantity: 10 Product Weight: 8.7 lbs Additional Details Product Price…" at bounding box center [562, 319] width 591 height 154
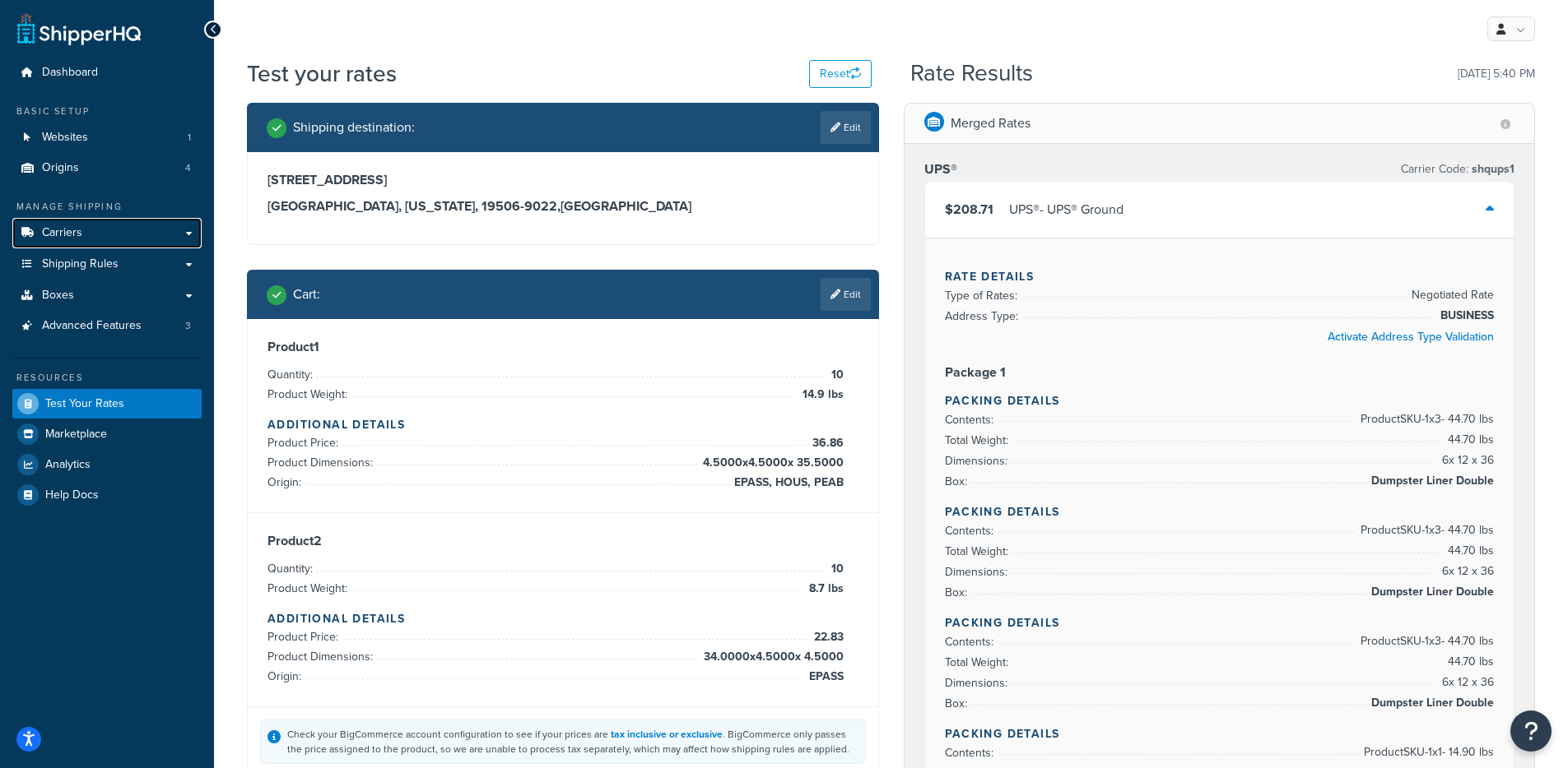
scroll to position [4, 0]
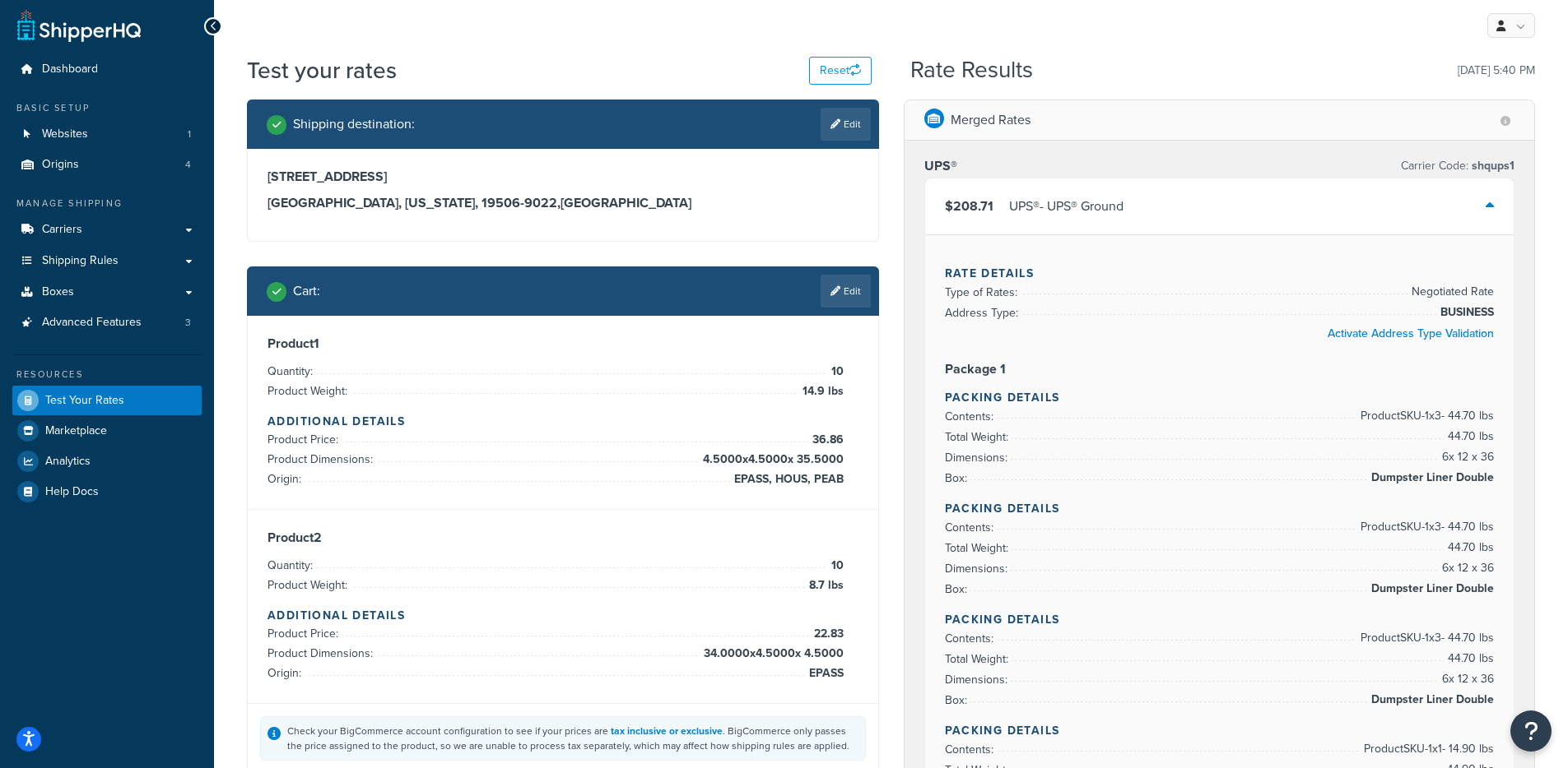
click at [725, 482] on li "Origin: EPASS, HOUS, PEAB" at bounding box center [555, 480] width 576 height 20
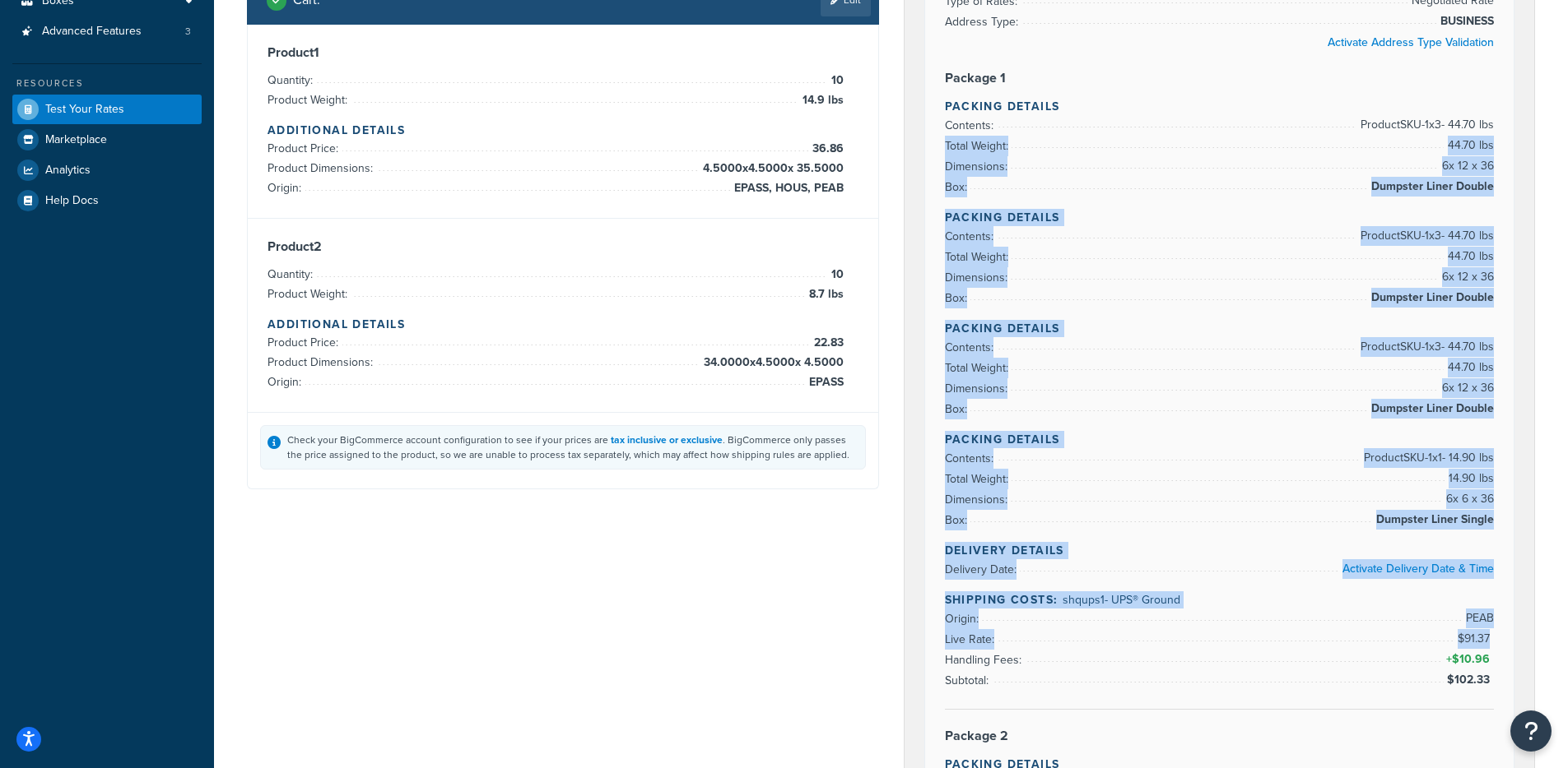
drag, startPoint x: 1235, startPoint y: 505, endPoint x: 1075, endPoint y: 136, distance: 402.2
click at [1075, 136] on div "Rate Details Type of Rates: Negotiated Rate Address Type: BUSINESS Activate Add…" at bounding box center [1219, 598] width 590 height 1311
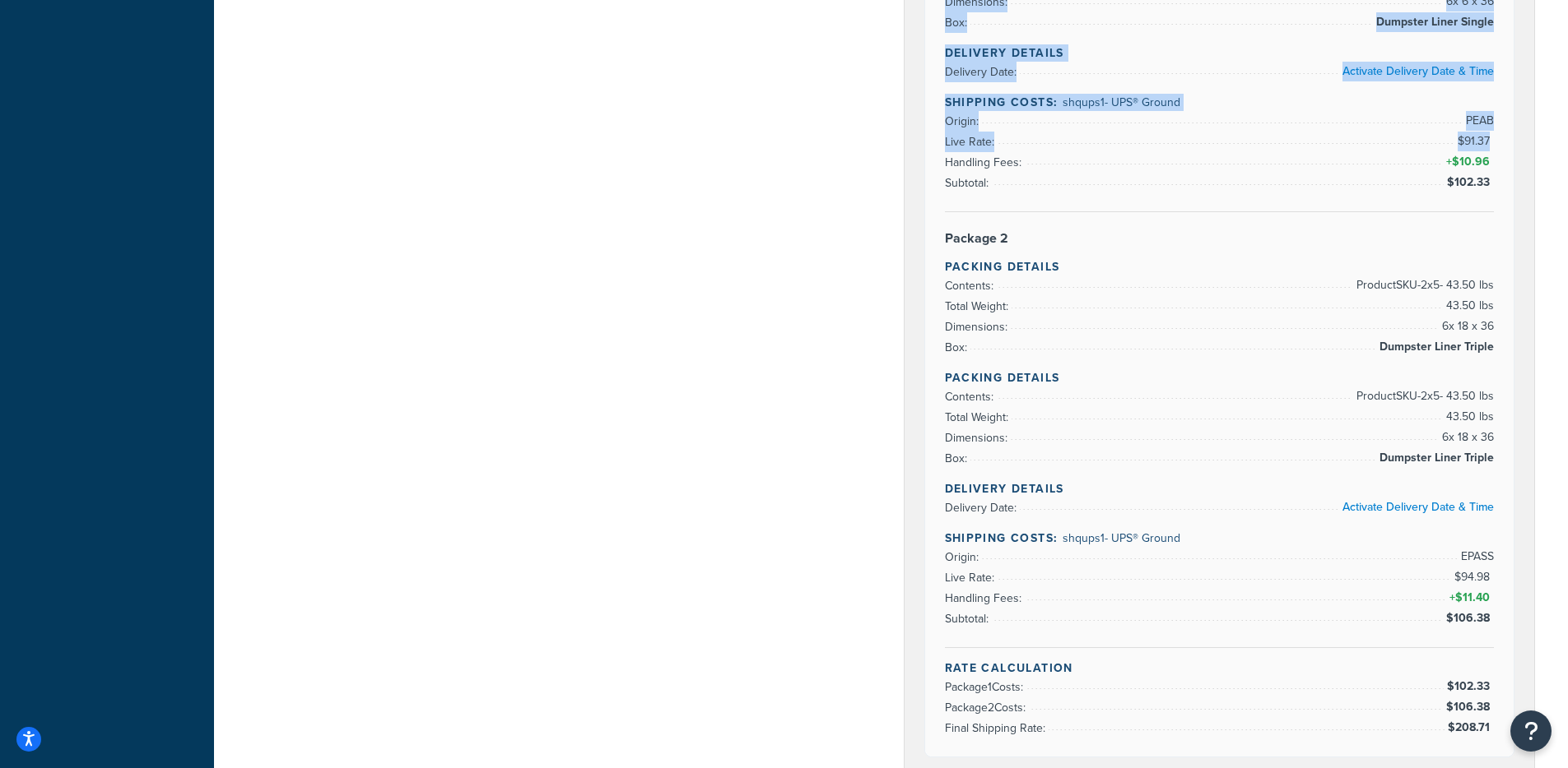
scroll to position [801, 0]
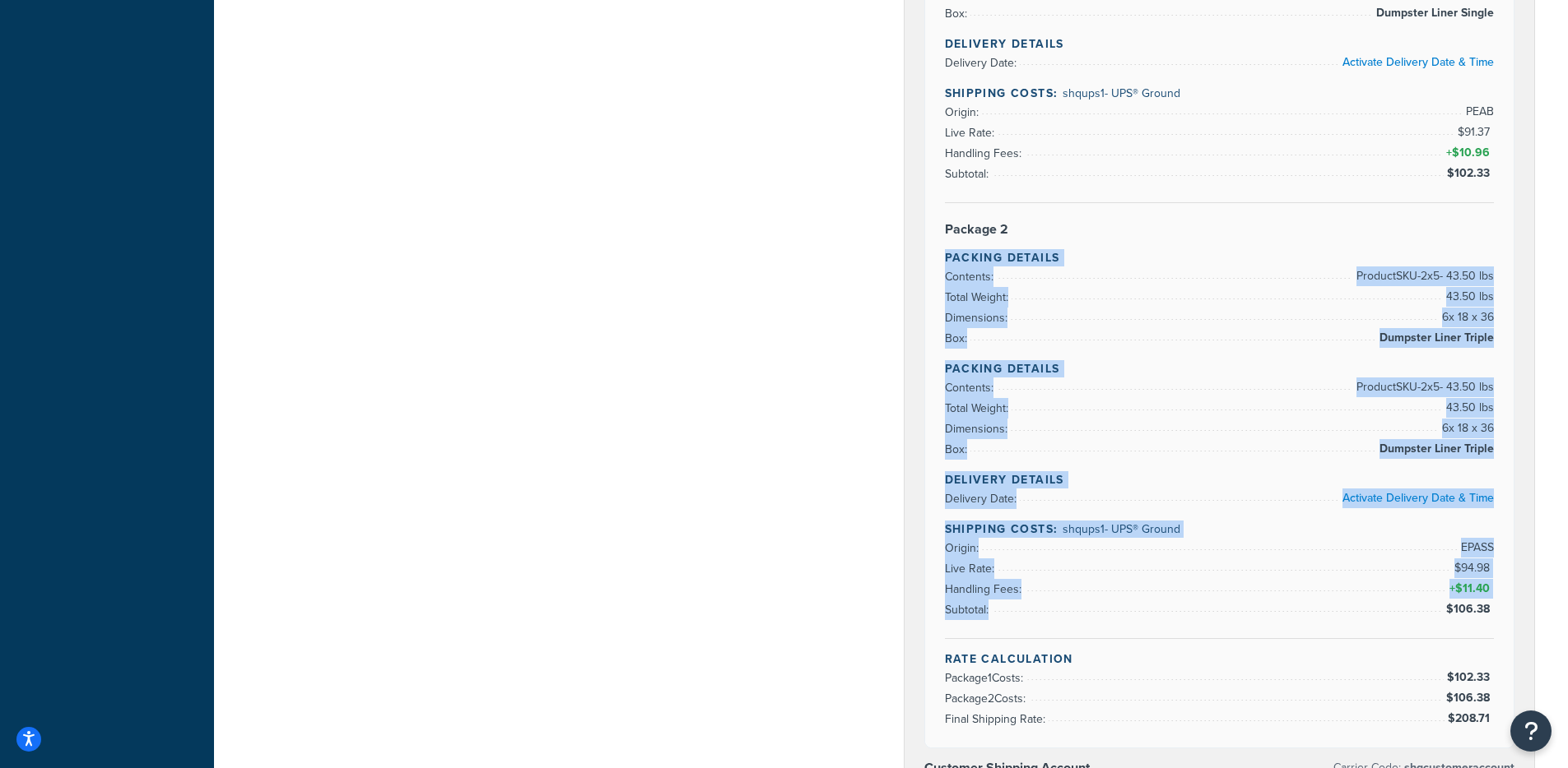
drag, startPoint x: 1009, startPoint y: 243, endPoint x: 1120, endPoint y: 628, distance: 400.7
click at [1120, 628] on div "Rate Details Type of Rates: Negotiated Rate Address Type: BUSINESS Activate Add…" at bounding box center [1219, 91] width 590 height 1311
click at [1120, 628] on div "Delivery Details Delivery Date: Activate Delivery Date & Time Shipping Costs: s…" at bounding box center [1219, 555] width 549 height 168
drag, startPoint x: 1096, startPoint y: 603, endPoint x: 1009, endPoint y: 222, distance: 390.8
click at [1009, 222] on div "Rate Details Type of Rates: Negotiated Rate Address Type: BUSINESS Activate Add…" at bounding box center [1219, 91] width 590 height 1311
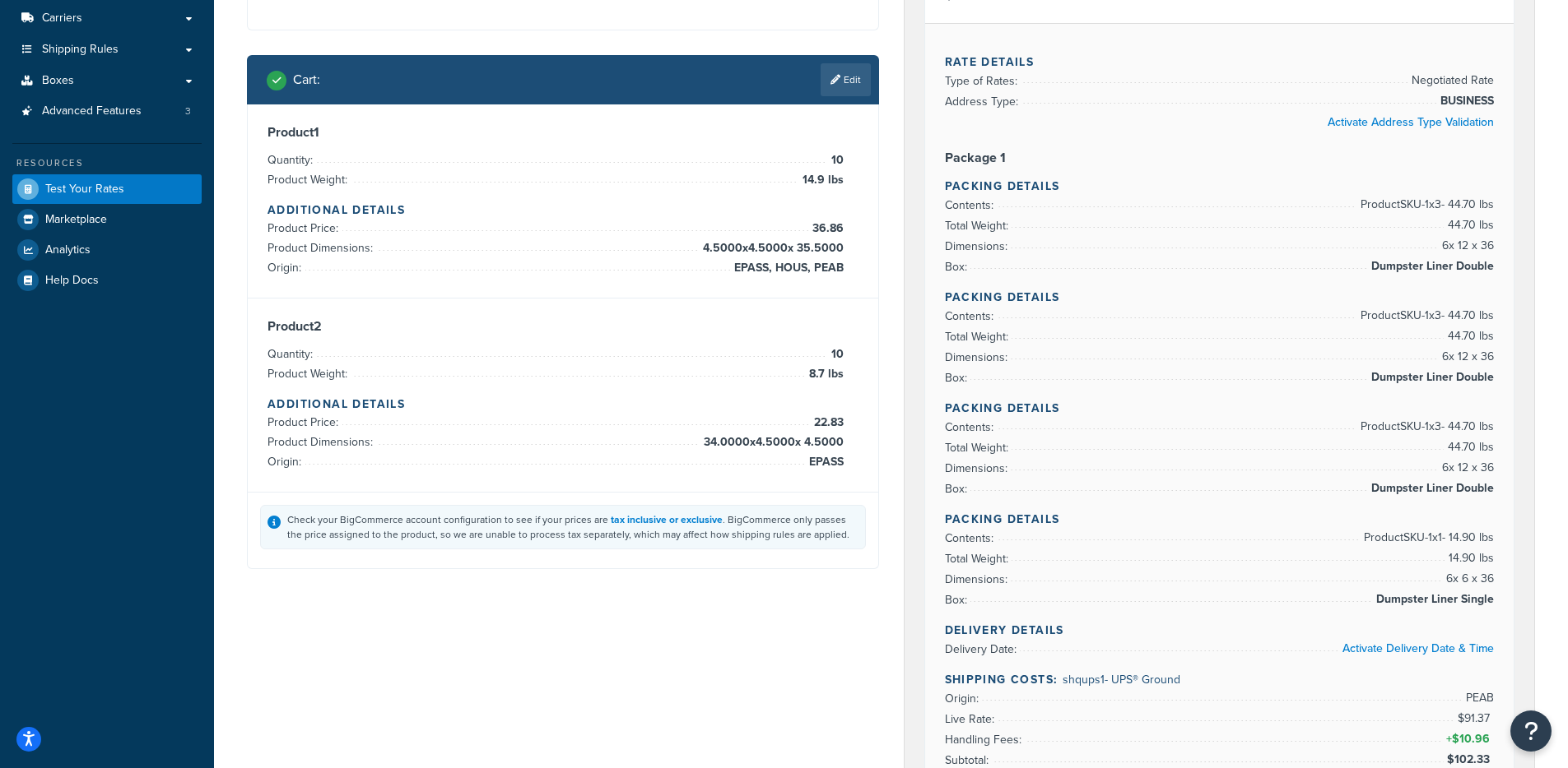
scroll to position [180, 0]
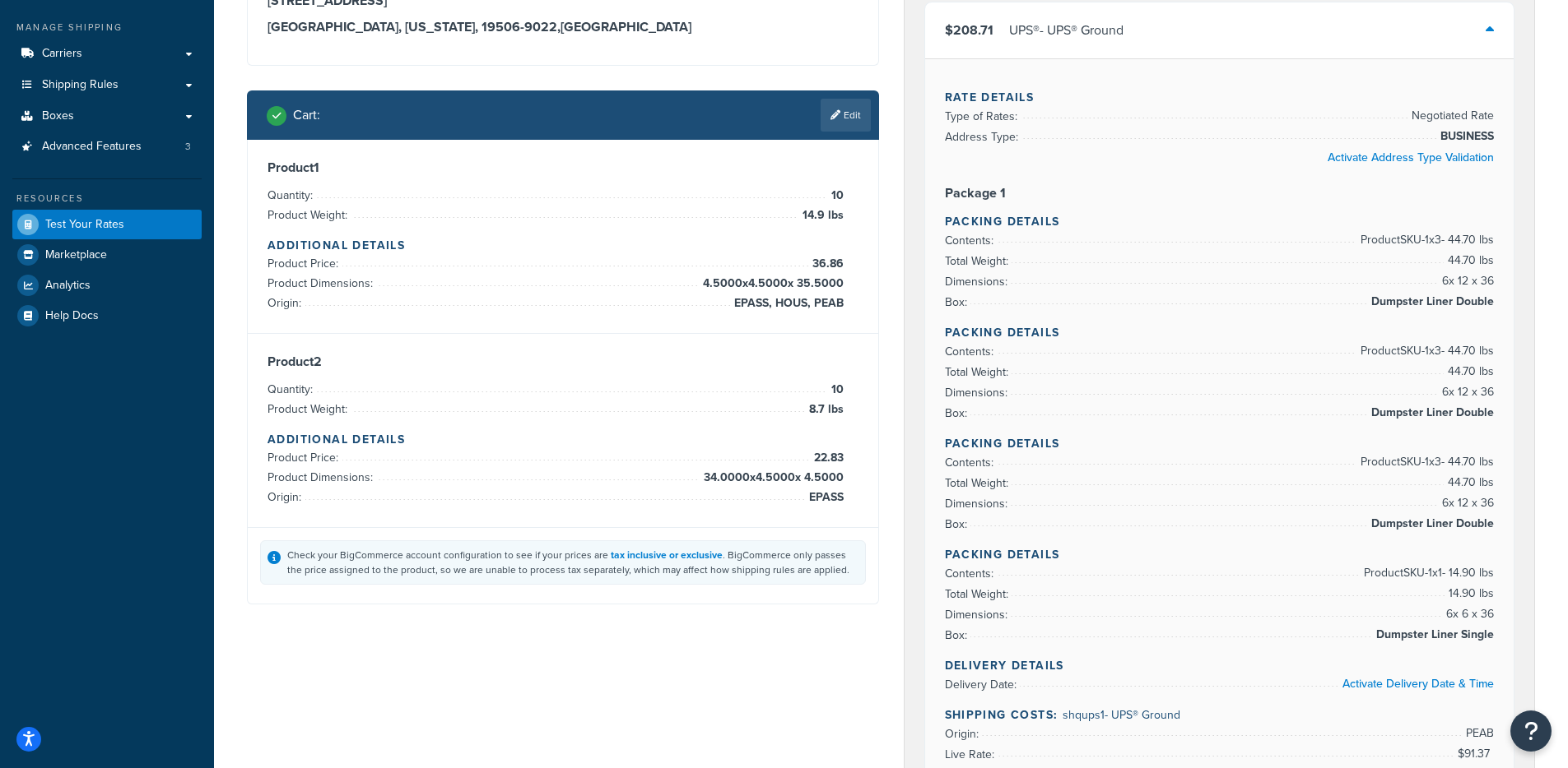
drag, startPoint x: 699, startPoint y: 282, endPoint x: 852, endPoint y: 285, distance: 153.0
click at [852, 285] on div "Product 1 Quantity: 10 Product Weight: 14.9 lbs Additional Details Product Pric…" at bounding box center [562, 236] width 591 height 154
drag, startPoint x: 695, startPoint y: 472, endPoint x: 849, endPoint y: 475, distance: 154.0
click at [849, 474] on div "Product 2 Quantity: 10 Product Weight: 8.7 lbs Additional Details Product Price…" at bounding box center [562, 431] width 591 height 154
click at [837, 480] on span "34.0000 x 4.5000 x 4.5000" at bounding box center [771, 478] width 144 height 20
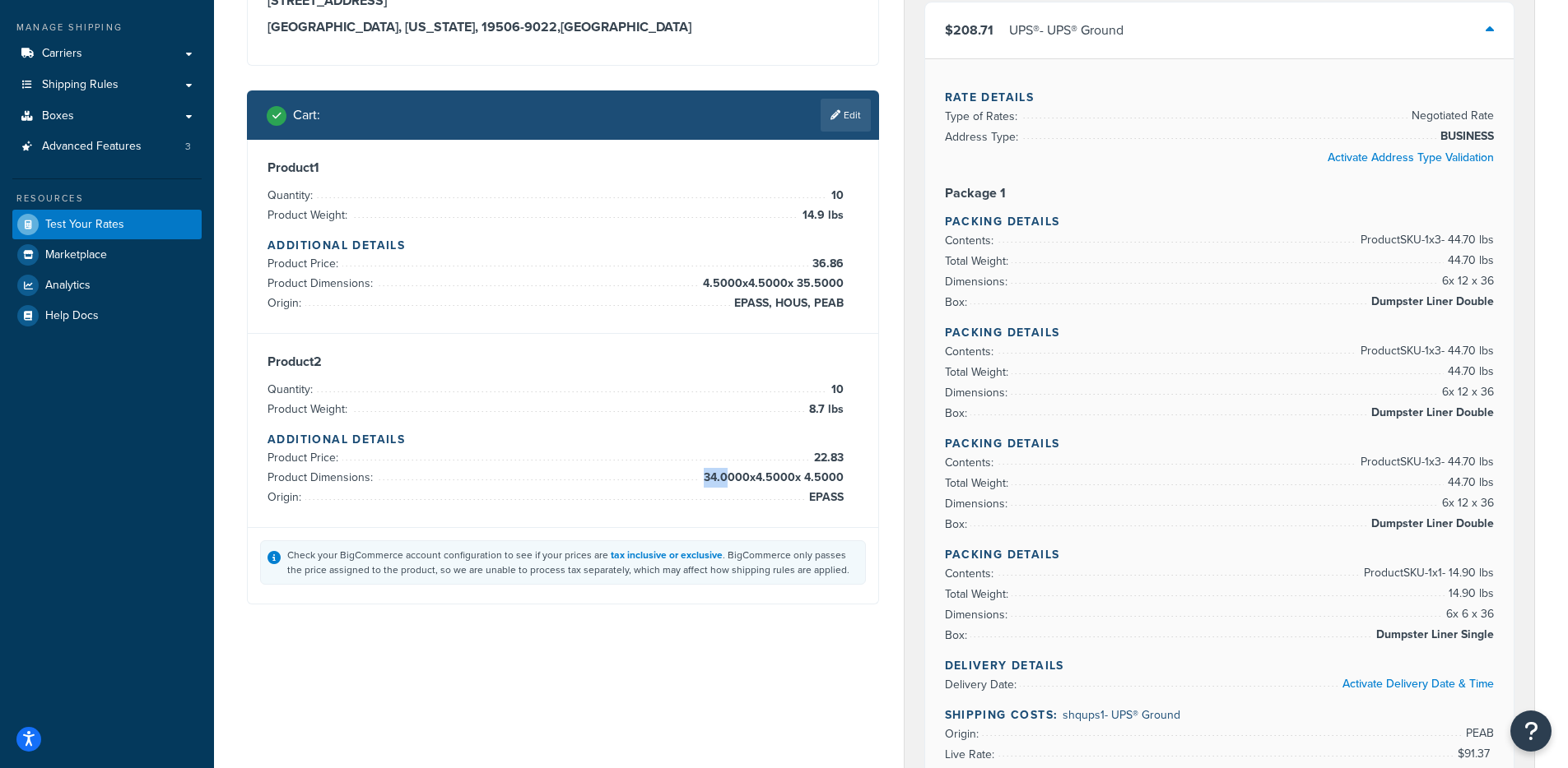
drag, startPoint x: 847, startPoint y: 480, endPoint x: 724, endPoint y: 474, distance: 123.1
click at [724, 474] on div "Product 2 Quantity: 10 Product Weight: 8.7 lbs Additional Details Product Price…" at bounding box center [562, 431] width 591 height 154
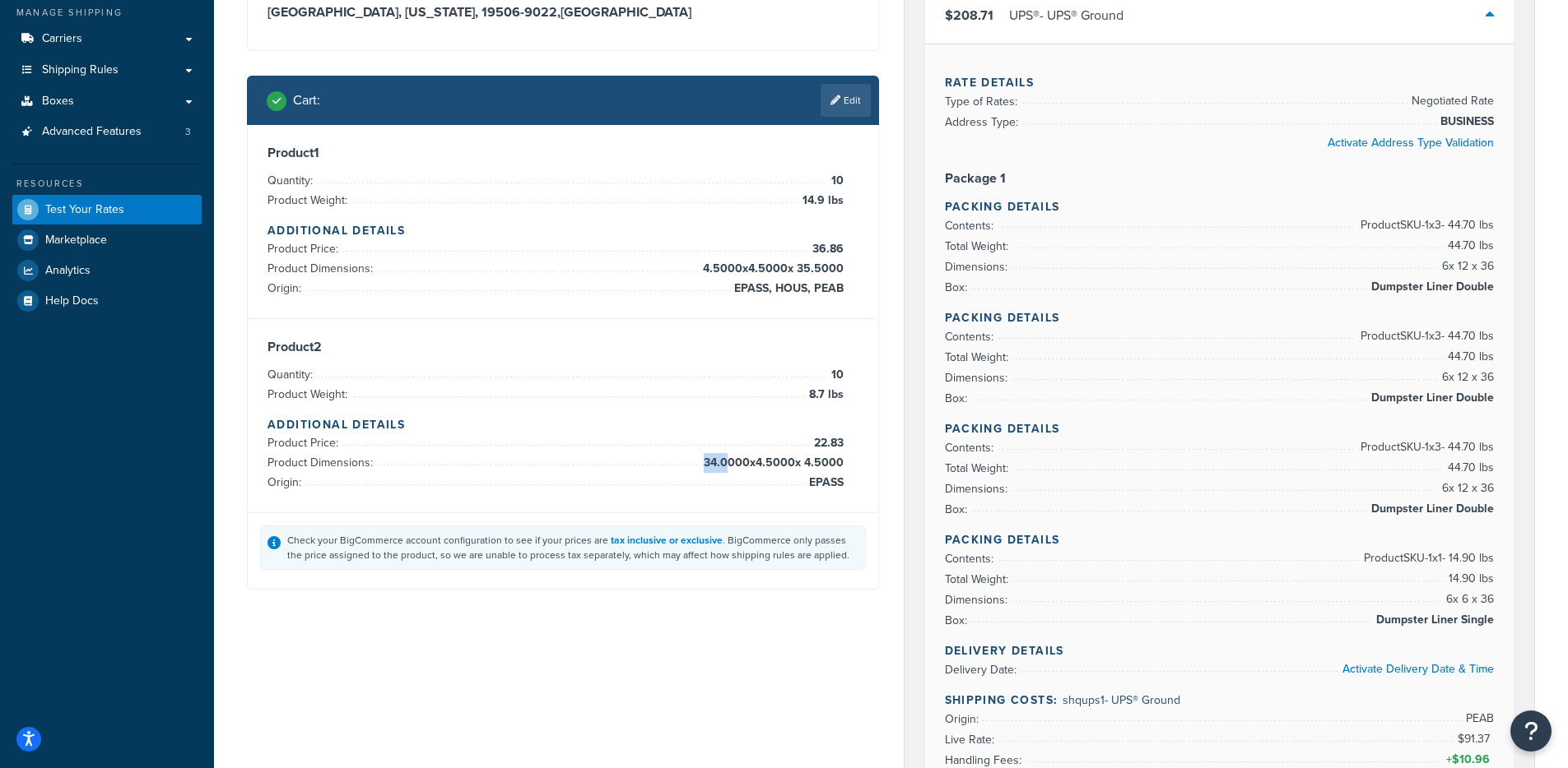
scroll to position [211, 0]
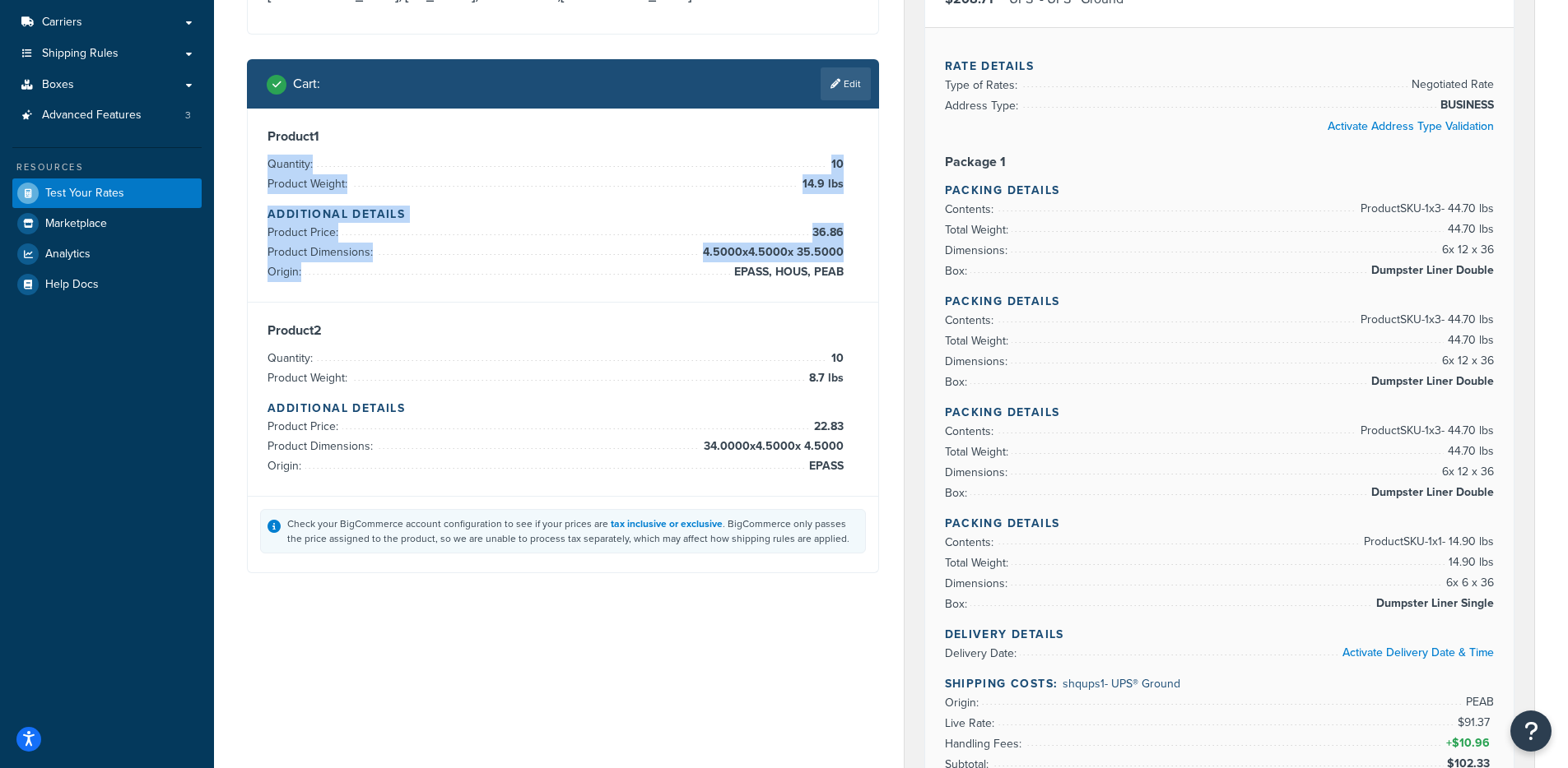
drag, startPoint x: 771, startPoint y: 141, endPoint x: 853, endPoint y: 304, distance: 182.5
click at [839, 296] on div "Product 1 Quantity: 10 Product Weight: 14.9 lbs Additional Details Product Pric…" at bounding box center [562, 205] width 631 height 194
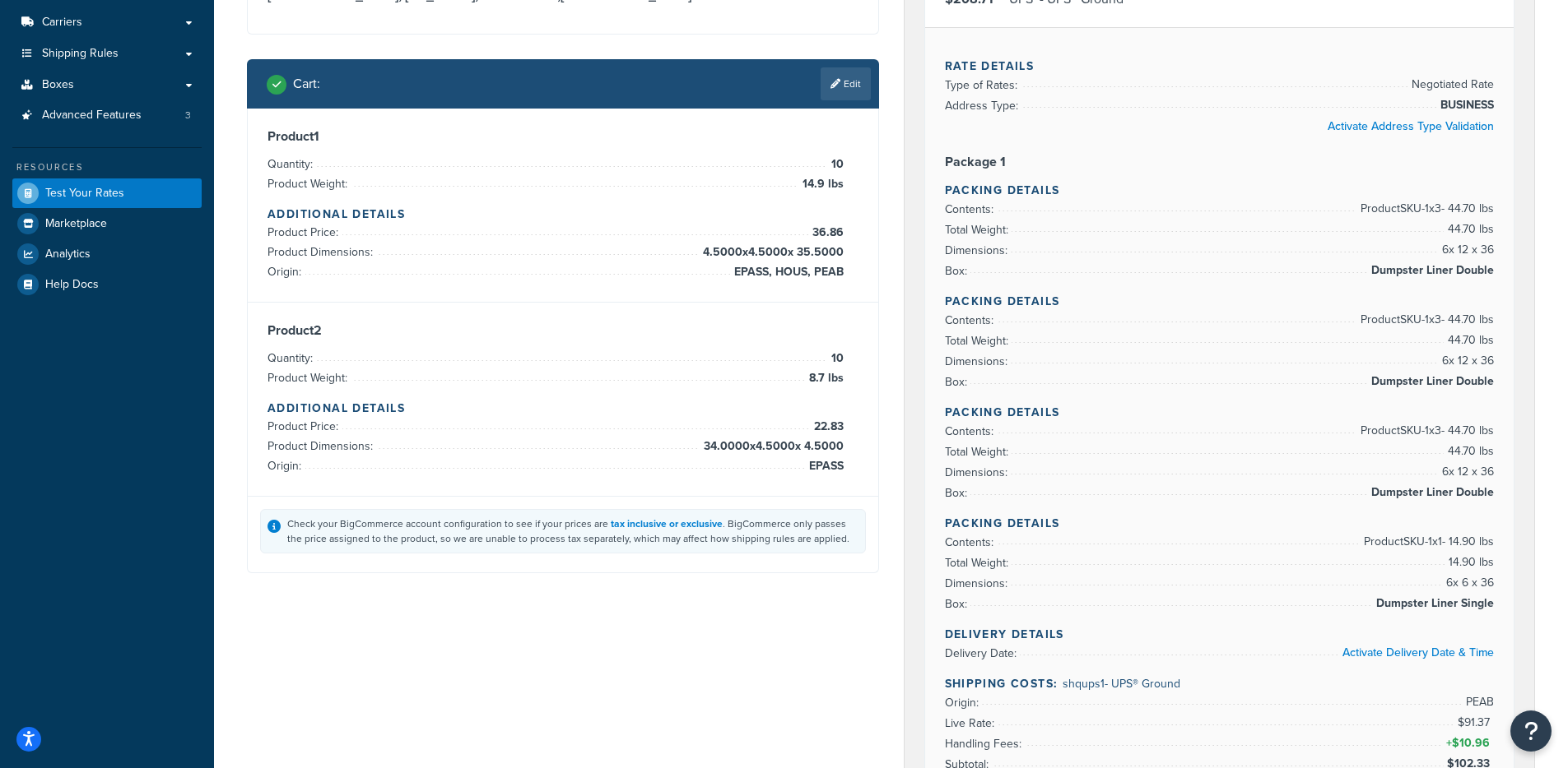
click at [853, 304] on div "Product 2 Quantity: 10 Product Weight: 8.7 lbs Additional Details Product Price…" at bounding box center [562, 400] width 631 height 193
drag, startPoint x: 850, startPoint y: 272, endPoint x: 838, endPoint y: 215, distance: 58.2
click at [838, 215] on div "Product 1 Quantity: 10 Product Weight: 14.9 lbs Additional Details Product Pric…" at bounding box center [562, 205] width 591 height 154
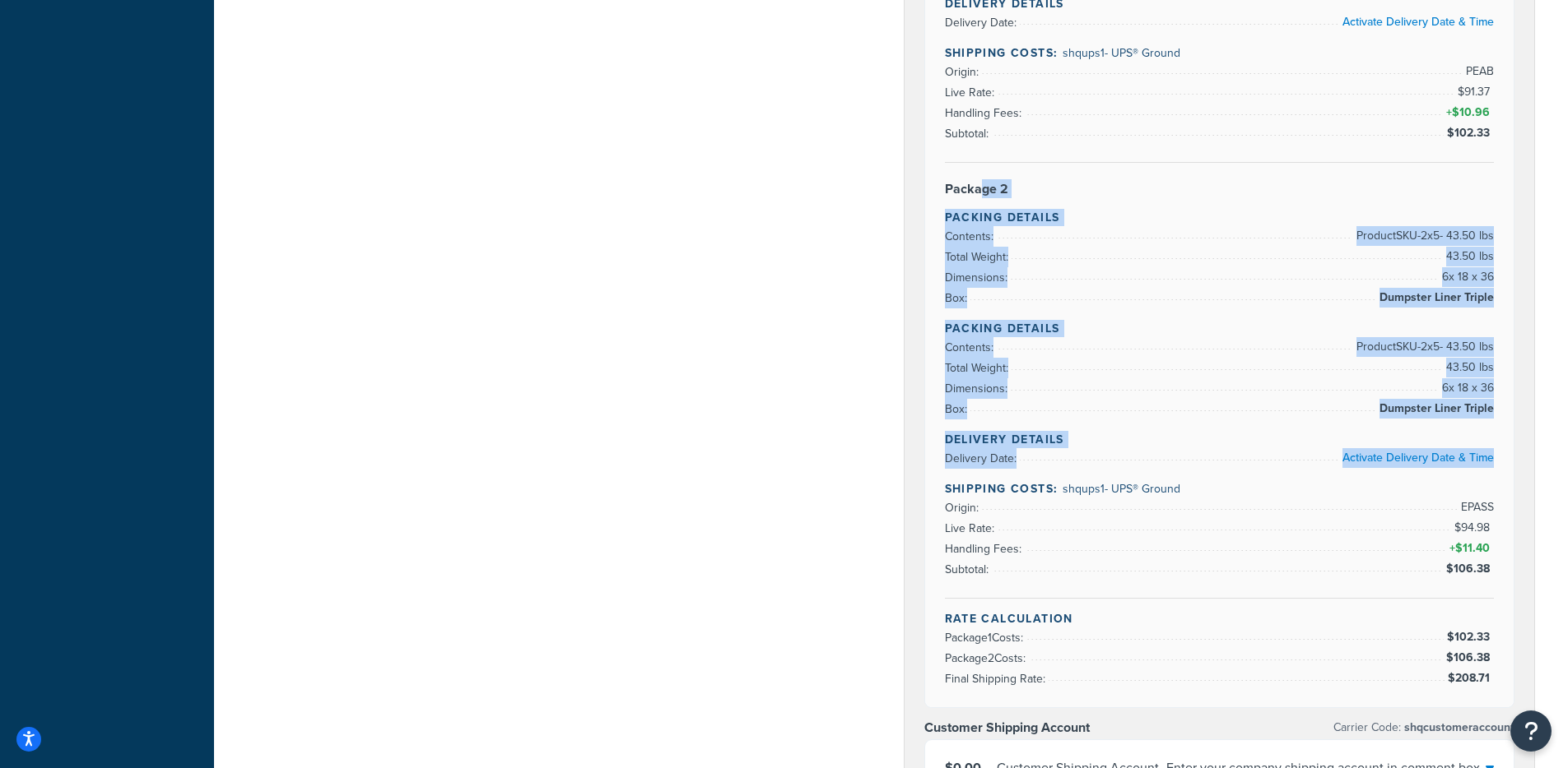
scroll to position [917, 0]
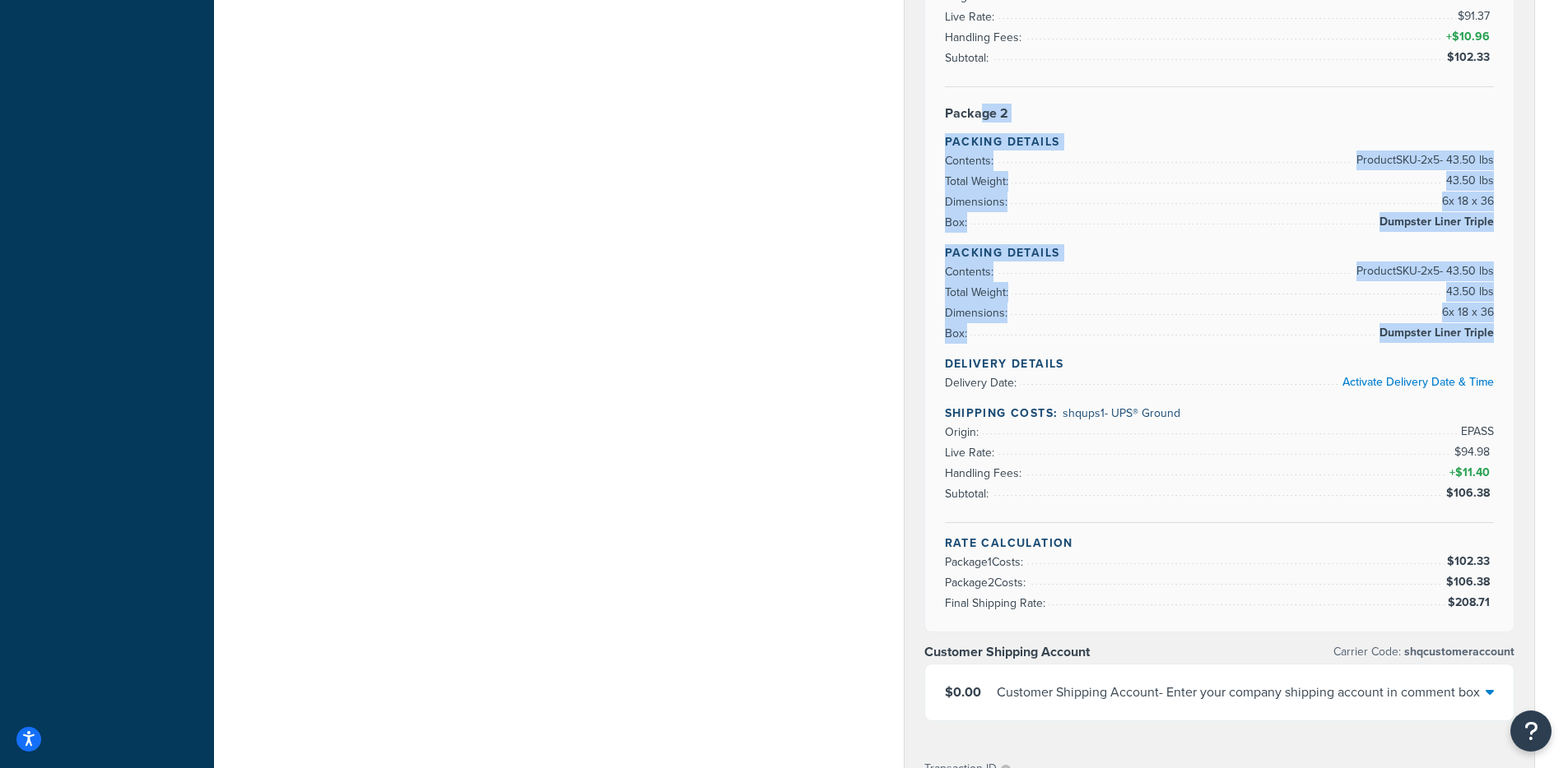
drag, startPoint x: 988, startPoint y: 255, endPoint x: 1457, endPoint y: 348, distance: 478.1
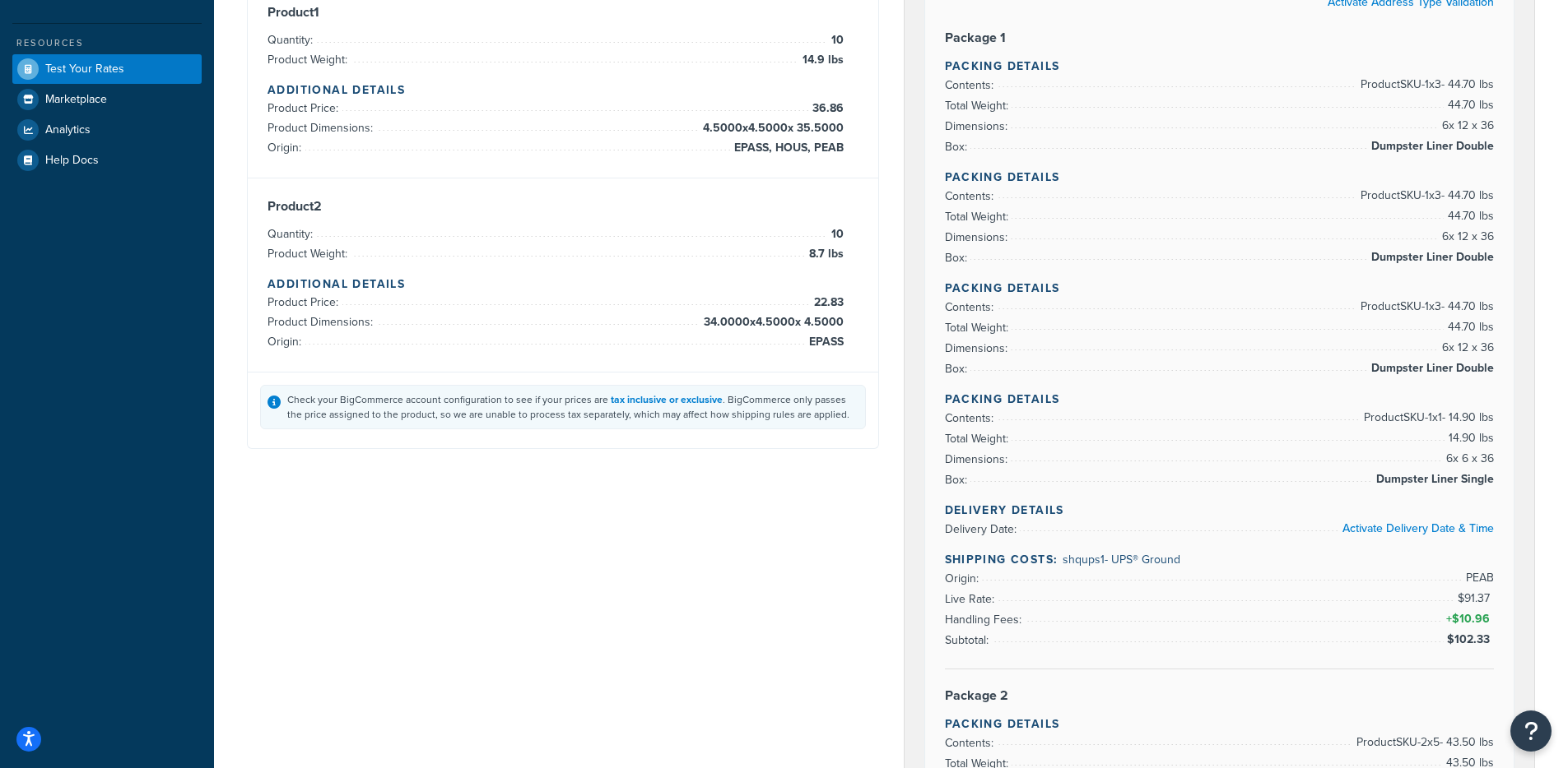
scroll to position [66, 0]
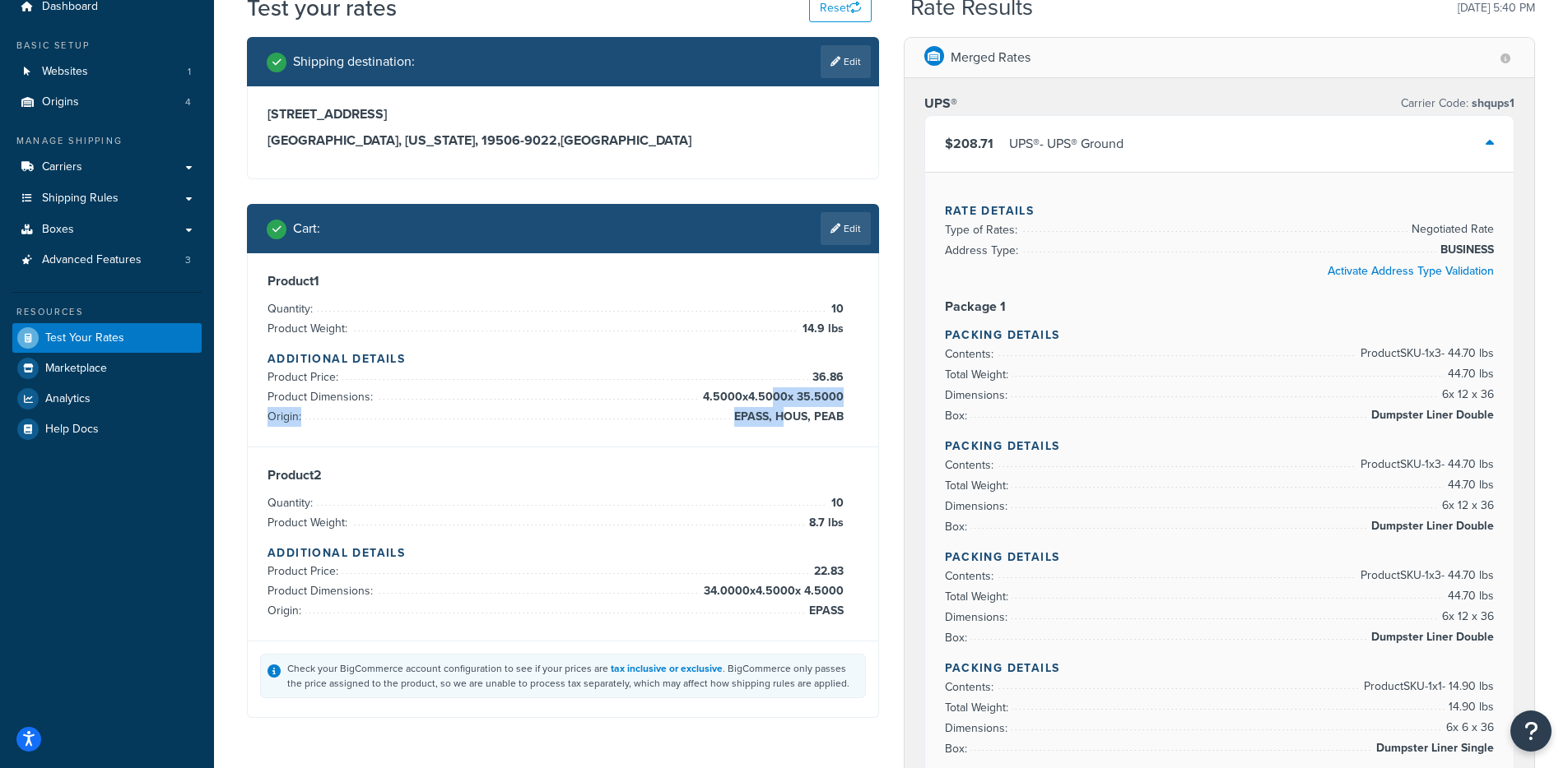
drag, startPoint x: 769, startPoint y: 402, endPoint x: 798, endPoint y: 414, distance: 31.4
click at [786, 410] on ul "Product Price: 36.86 Product Dimensions: 4.5000 x 4.5000 x 35.5000 Origin: EPAS…" at bounding box center [555, 397] width 576 height 59
click at [846, 417] on div "Product 1 Quantity: 10 Product Weight: 14.9 lbs Additional Details Product Pric…" at bounding box center [562, 349] width 591 height 154
click at [799, 415] on div "Product 1 Quantity: 10 Product Weight: 14.9 lbs Additional Details Product Pric…" at bounding box center [562, 350] width 631 height 194
click at [808, 420] on span "EPASS, HOUS, PEAB" at bounding box center [787, 417] width 113 height 20
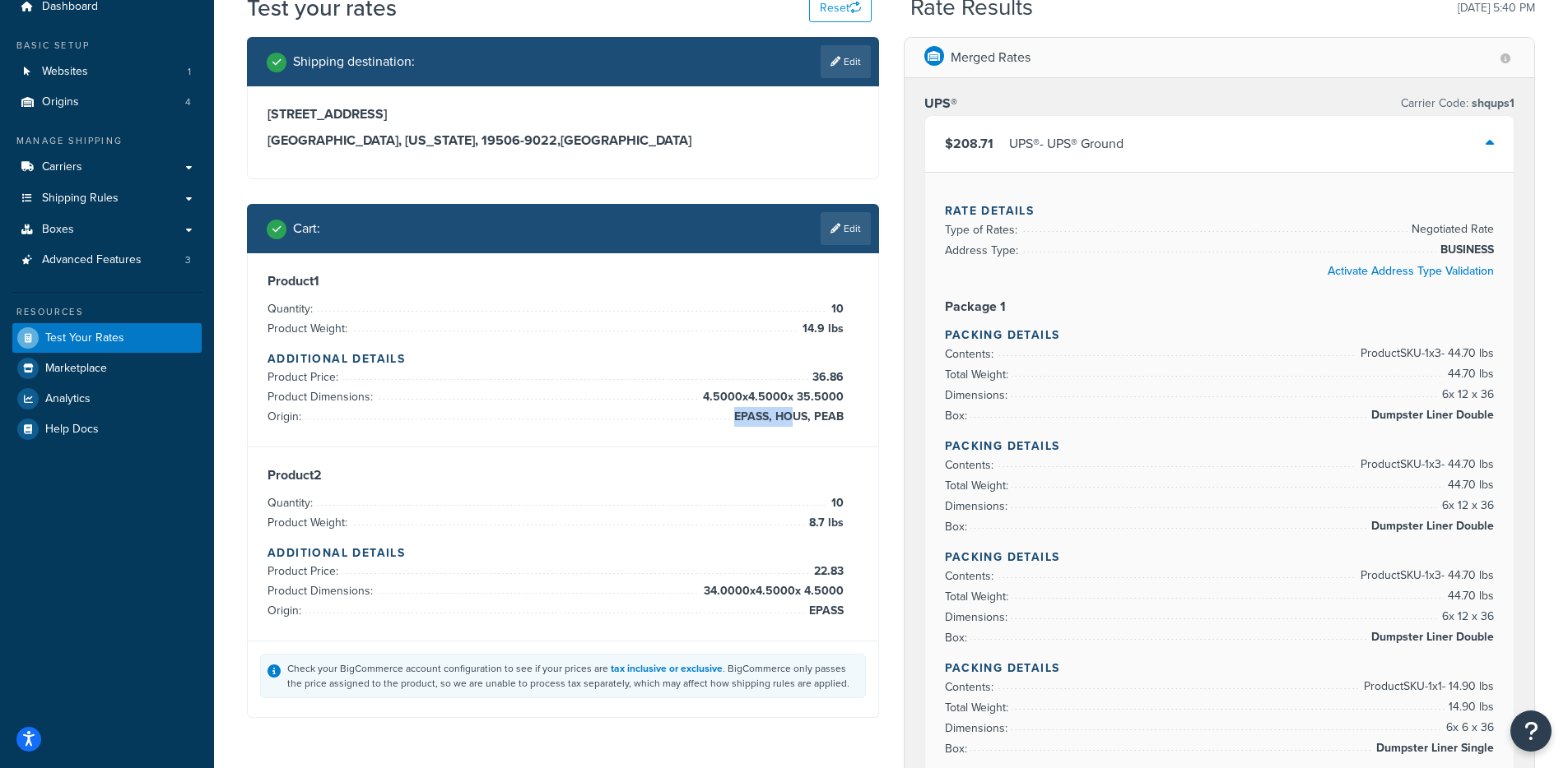
drag, startPoint x: 796, startPoint y: 420, endPoint x: 848, endPoint y: 421, distance: 52.0
click at [848, 421] on div "Product 1 Quantity: 10 Product Weight: 14.9 lbs Additional Details Product Pric…" at bounding box center [562, 349] width 591 height 154
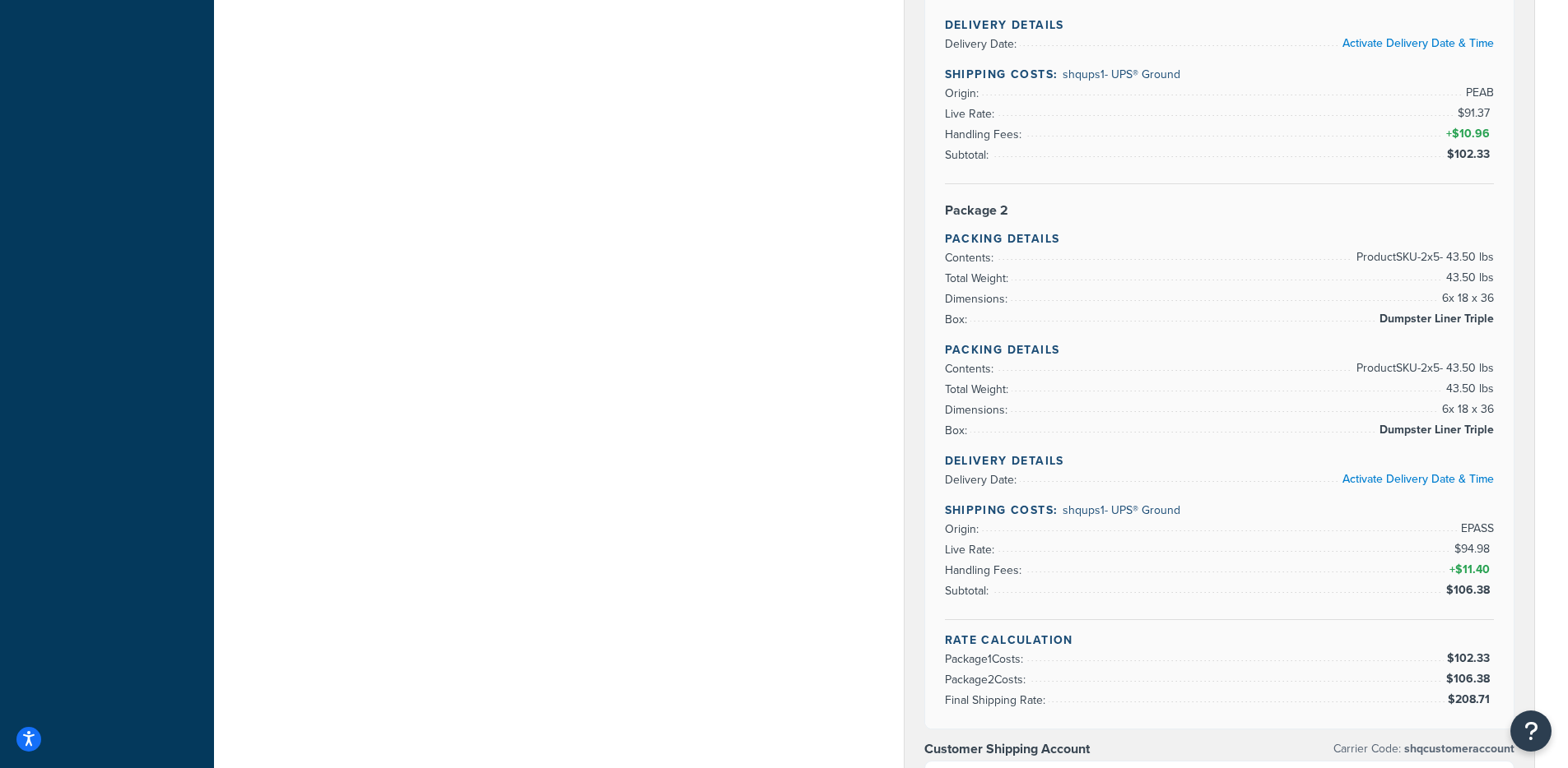
scroll to position [819, 0]
drag, startPoint x: 958, startPoint y: 327, endPoint x: 960, endPoint y: 265, distance: 62.0
click at [958, 323] on li "Box: Dumpster Liner Triple" at bounding box center [1219, 320] width 549 height 21
drag, startPoint x: 960, startPoint y: 264, endPoint x: 1147, endPoint y: 342, distance: 202.6
click at [1146, 342] on div "Rate Details Type of Rates: Negotiated Rate Address Type: BUSINESS Activate Add…" at bounding box center [1219, 74] width 590 height 1311
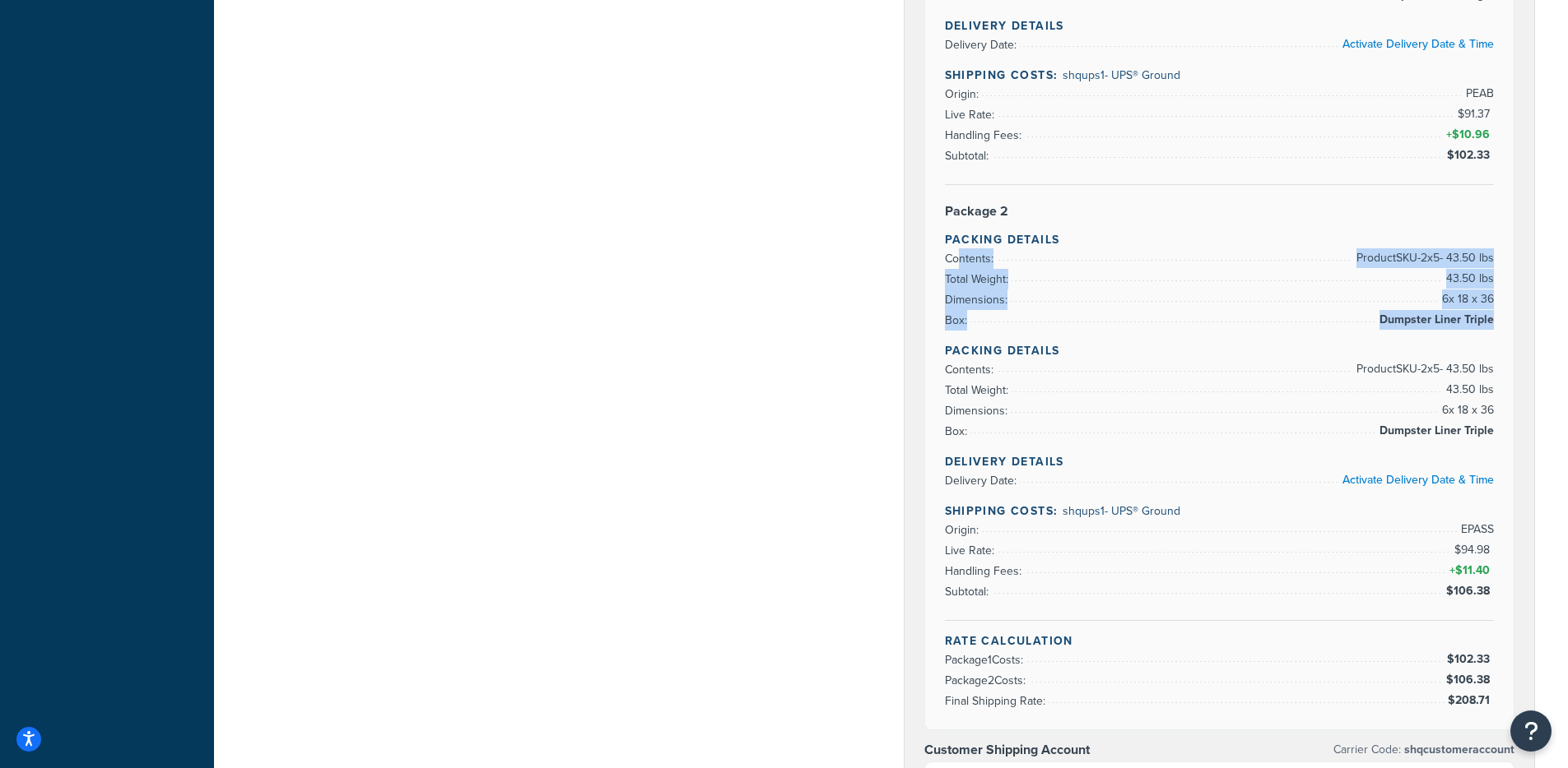
click at [1148, 342] on h4 "Packing Details" at bounding box center [1219, 350] width 549 height 17
drag, startPoint x: 1360, startPoint y: 243, endPoint x: 1504, endPoint y: 321, distance: 163.8
click at [1504, 321] on div "Rate Details Type of Rates: Negotiated Rate Address Type: BUSINESS Activate Add…" at bounding box center [1219, 74] width 590 height 1311
drag, startPoint x: 1504, startPoint y: 321, endPoint x: 1441, endPoint y: 242, distance: 101.0
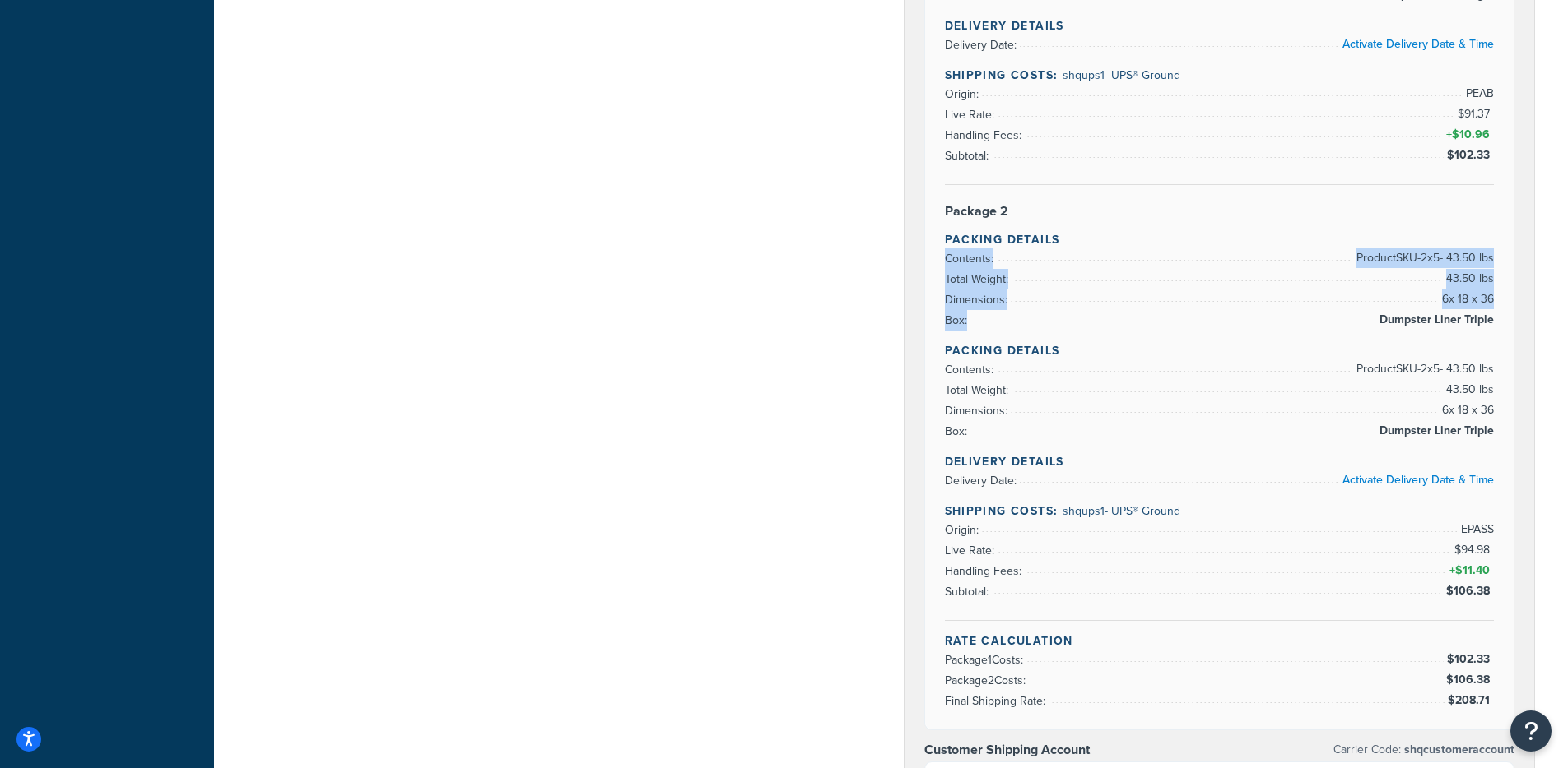
click at [1441, 242] on div "Rate Details Type of Rates: Negotiated Rate Address Type: BUSINESS Activate Add…" at bounding box center [1219, 74] width 590 height 1311
click at [1441, 242] on h4 "Packing Details" at bounding box center [1219, 239] width 549 height 17
drag, startPoint x: 1363, startPoint y: 254, endPoint x: 1484, endPoint y: 332, distance: 144.0
click at [1484, 332] on div "Rate Details Type of Rates: Negotiated Rate Address Type: BUSINESS Activate Add…" at bounding box center [1219, 74] width 590 height 1311
click at [1486, 333] on div "Rate Details Type of Rates: Negotiated Rate Address Type: BUSINESS Activate Add…" at bounding box center [1219, 74] width 590 height 1311
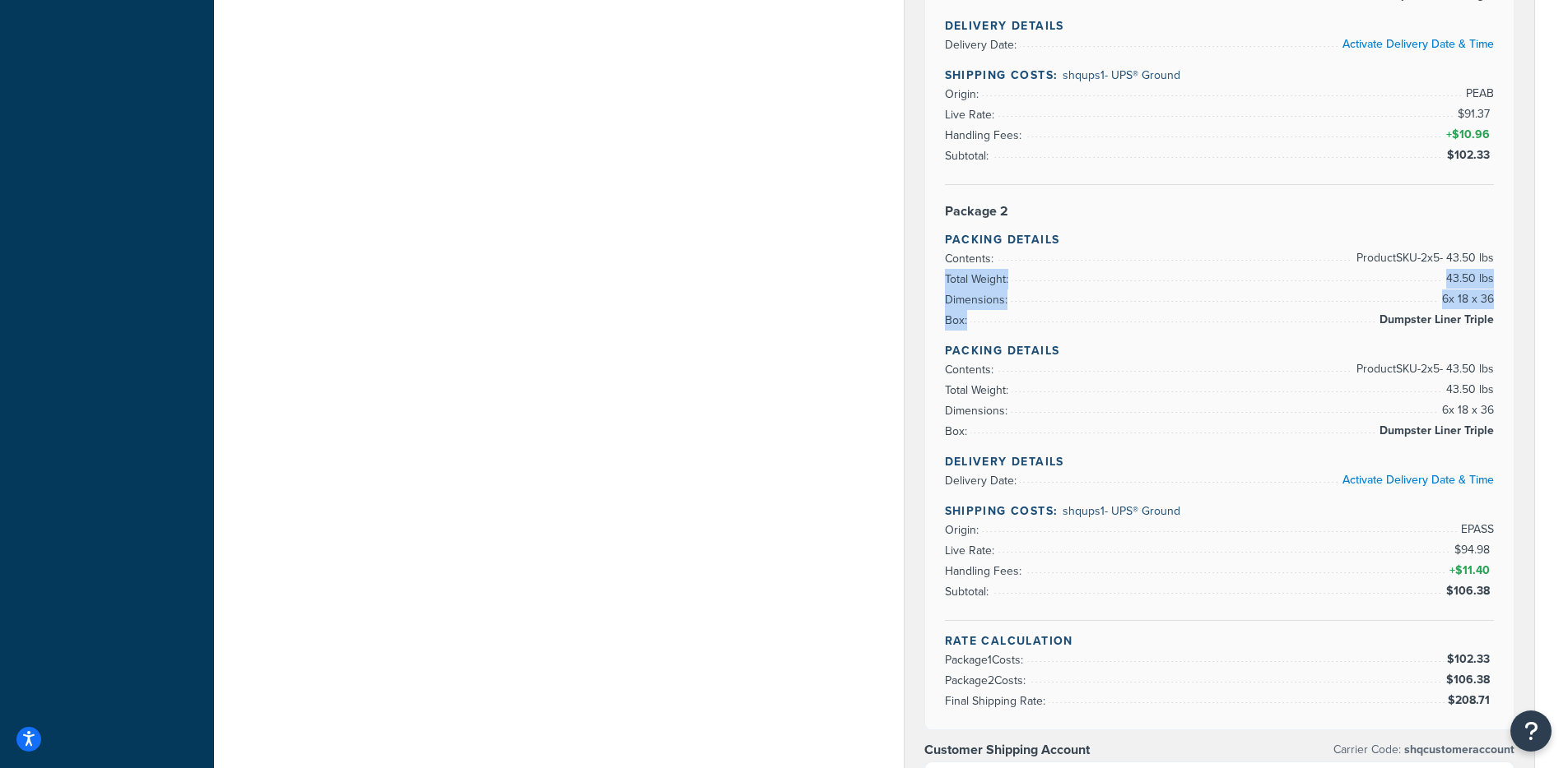
drag, startPoint x: 1487, startPoint y: 314, endPoint x: 1405, endPoint y: 275, distance: 90.8
click at [1405, 275] on div "Rate Details Type of Rates: Negotiated Rate Address Type: BUSINESS Activate Add…" at bounding box center [1219, 74] width 590 height 1311
click at [1405, 275] on li "Total Weight: 43.50 lbs" at bounding box center [1219, 279] width 549 height 21
drag, startPoint x: 1333, startPoint y: 245, endPoint x: 1461, endPoint y: 340, distance: 159.4
click at [1460, 340] on div "Rate Details Type of Rates: Negotiated Rate Address Type: BUSINESS Activate Add…" at bounding box center [1219, 74] width 590 height 1311
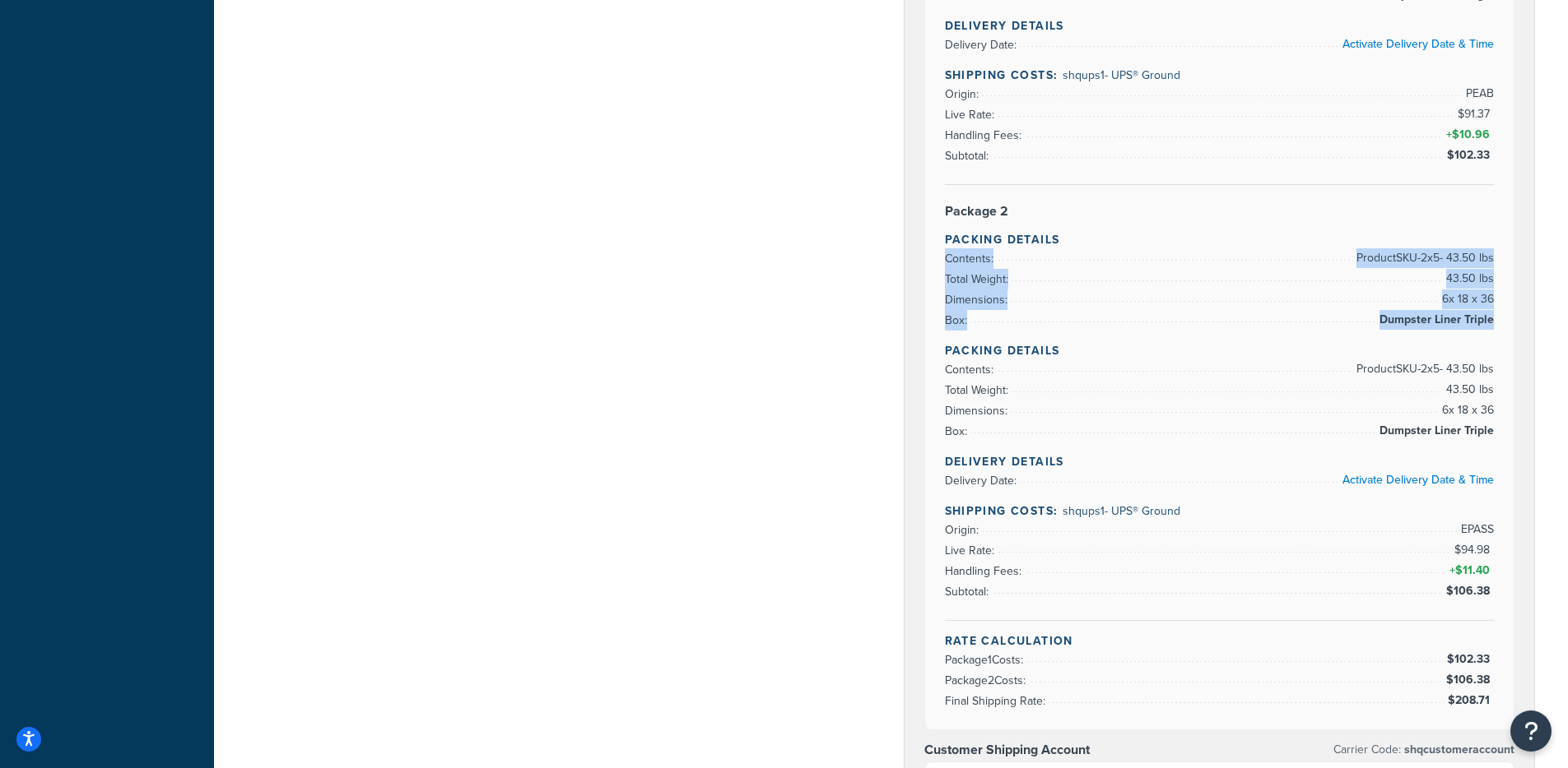
click at [1461, 340] on div "Rate Details Type of Rates: Negotiated Rate Address Type: BUSINESS Activate Add…" at bounding box center [1219, 74] width 590 height 1311
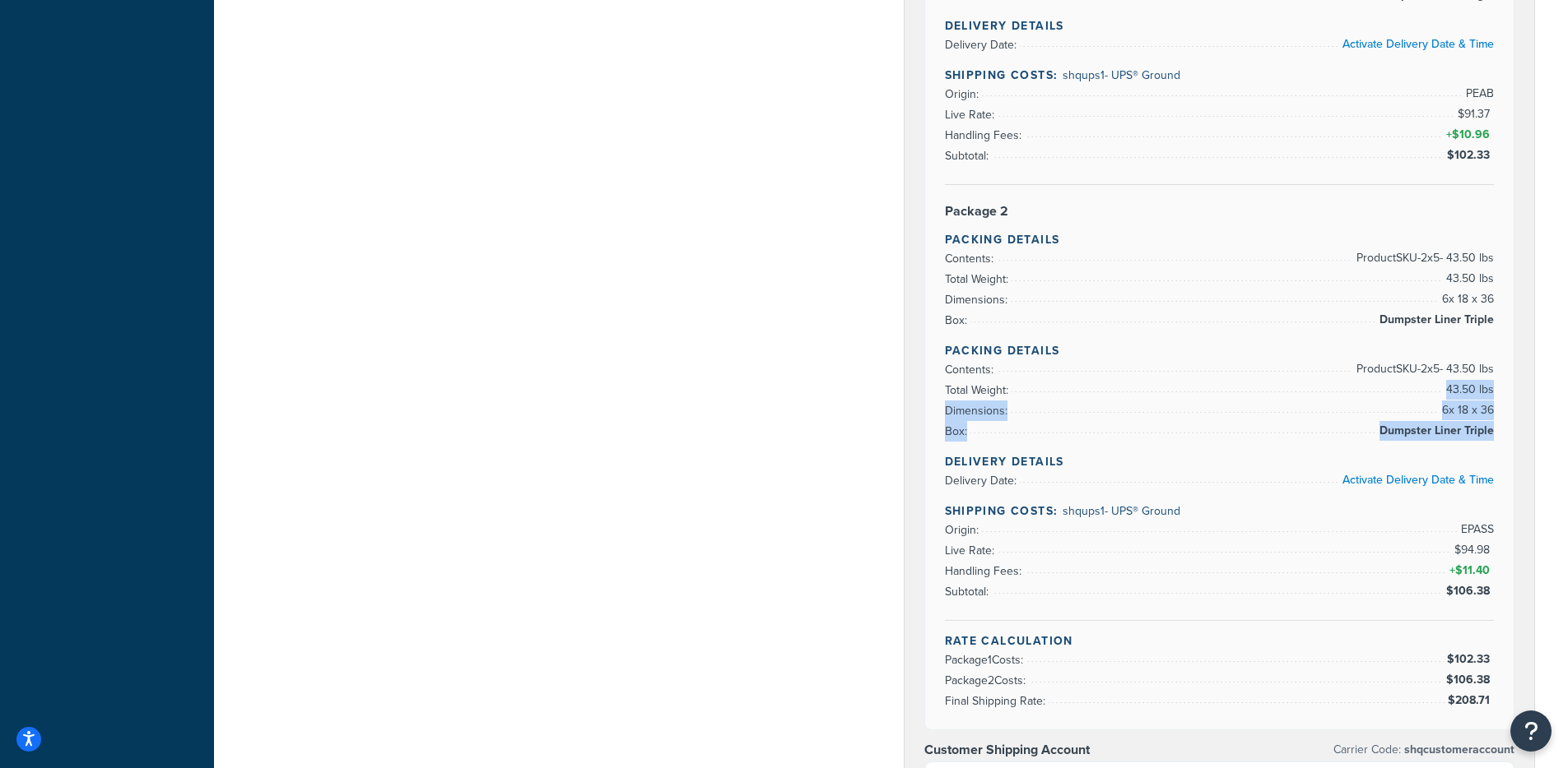
drag, startPoint x: 1400, startPoint y: 381, endPoint x: 1463, endPoint y: 443, distance: 88.4
click at [1463, 443] on div "Rate Details Type of Rates: Negotiated Rate Address Type: BUSINESS Activate Add…" at bounding box center [1219, 74] width 590 height 1311
click at [1488, 442] on div "Rate Details Type of Rates: Negotiated Rate Address Type: BUSINESS Activate Add…" at bounding box center [1219, 74] width 590 height 1311
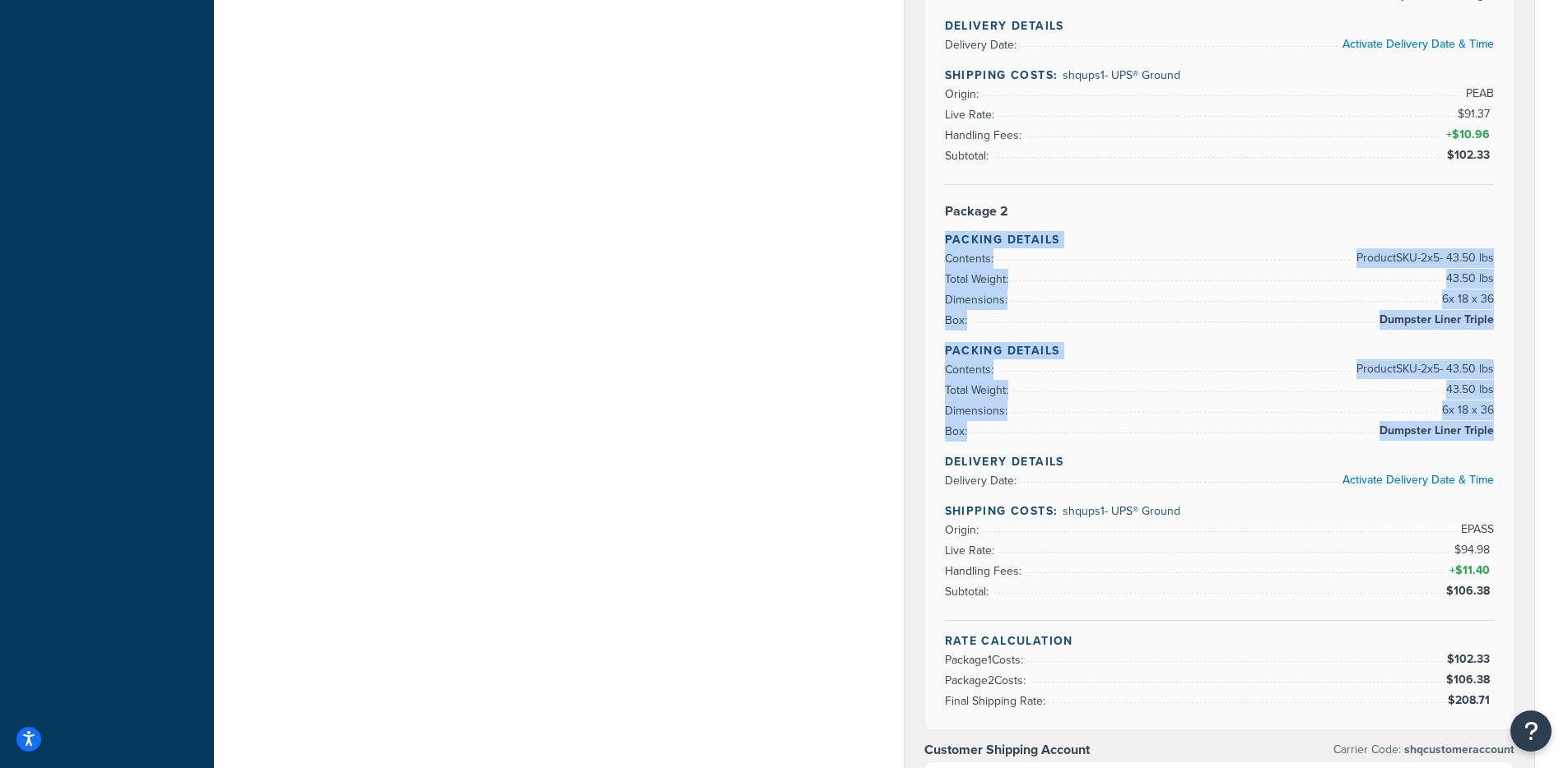
drag, startPoint x: 1492, startPoint y: 440, endPoint x: 946, endPoint y: 242, distance: 580.8
click at [946, 242] on div "Rate Details Type of Rates: Negotiated Rate Address Type: BUSINESS Activate Add…" at bounding box center [1219, 74] width 590 height 1311
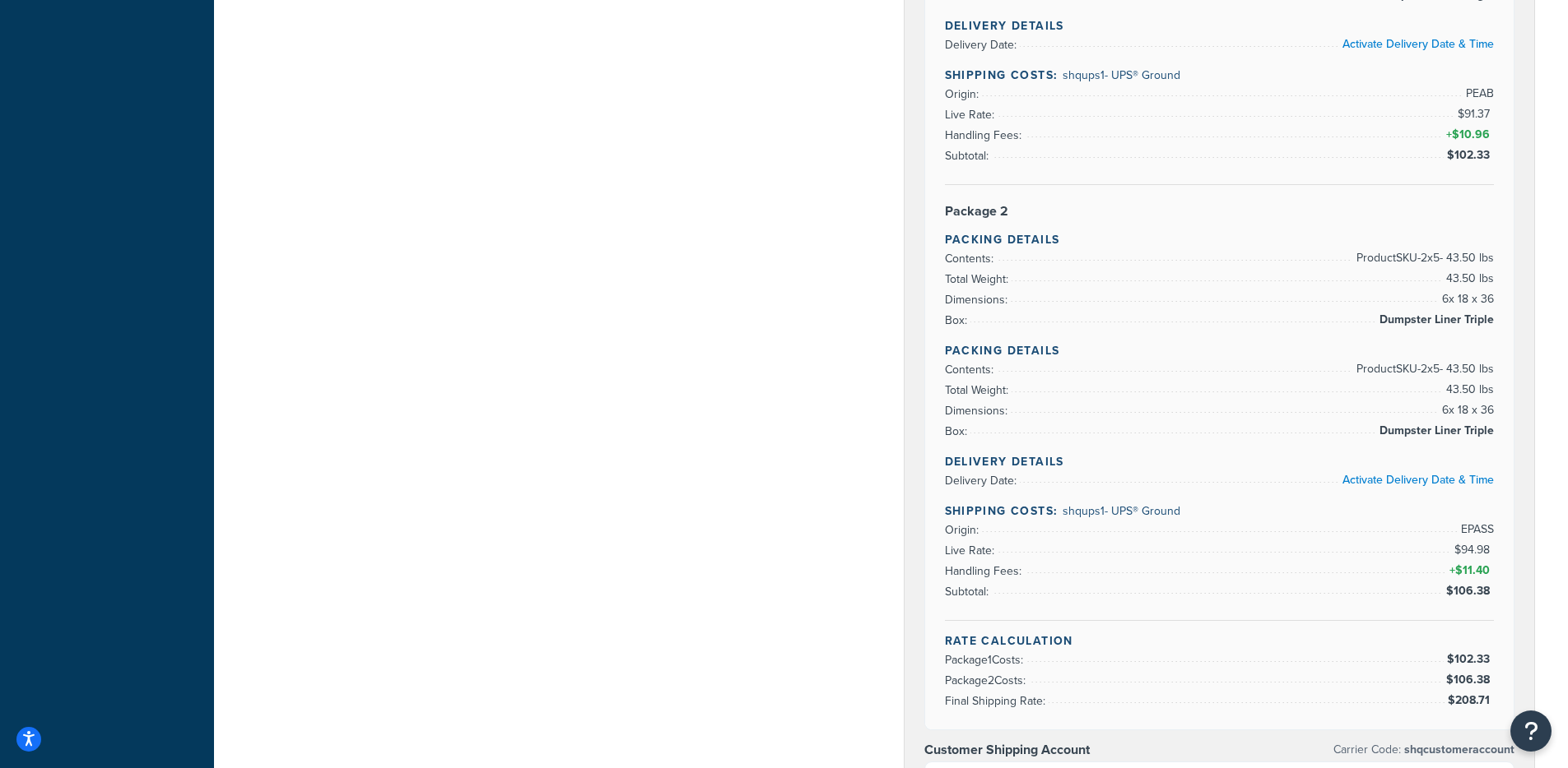
click at [966, 389] on span "Total Weight:" at bounding box center [978, 389] width 68 height 17
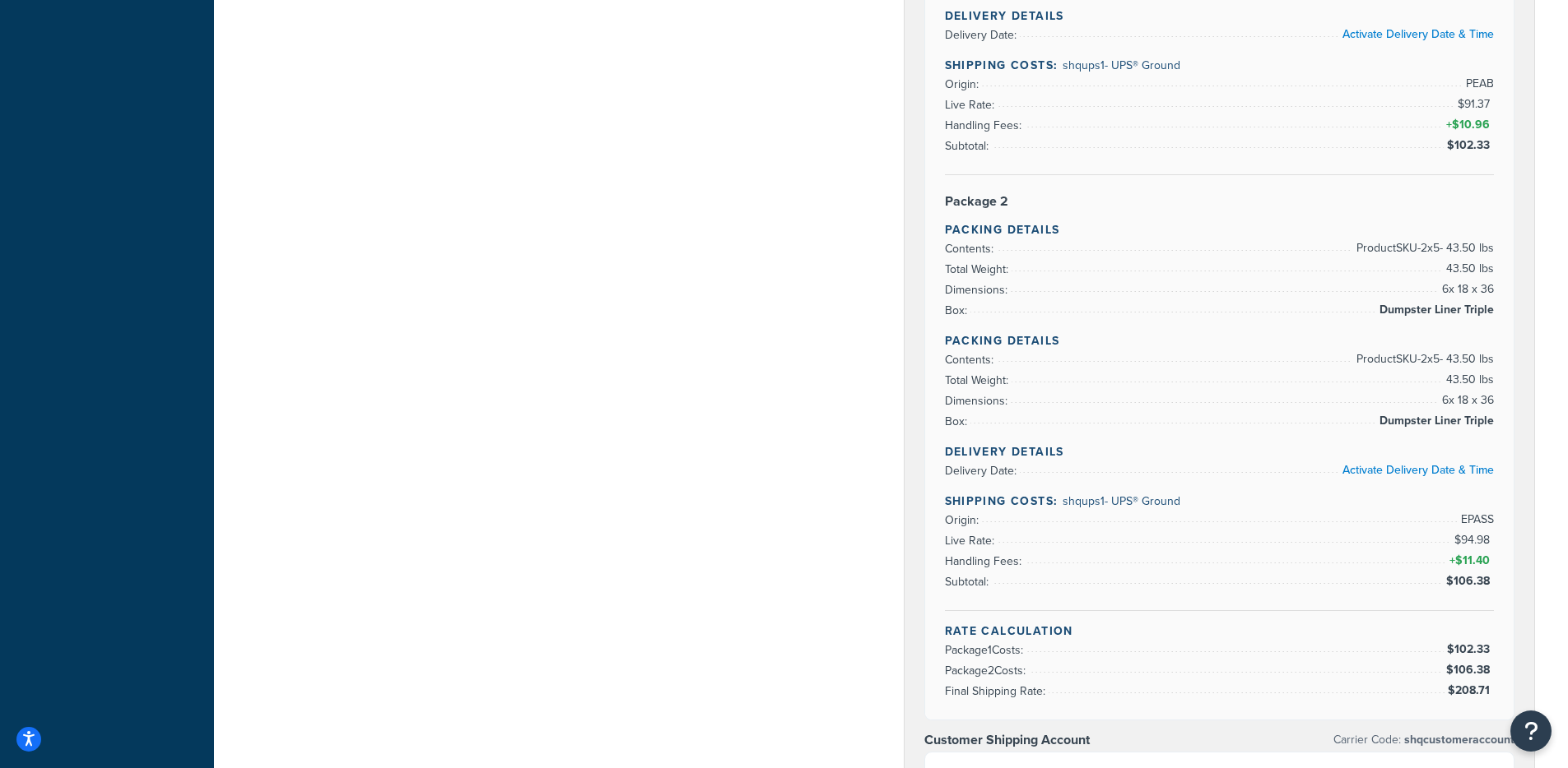
scroll to position [831, 0]
click at [958, 208] on div "Rate Details Type of Rates: Negotiated Rate Address Type: BUSINESS Activate Add…" at bounding box center [1219, 62] width 590 height 1311
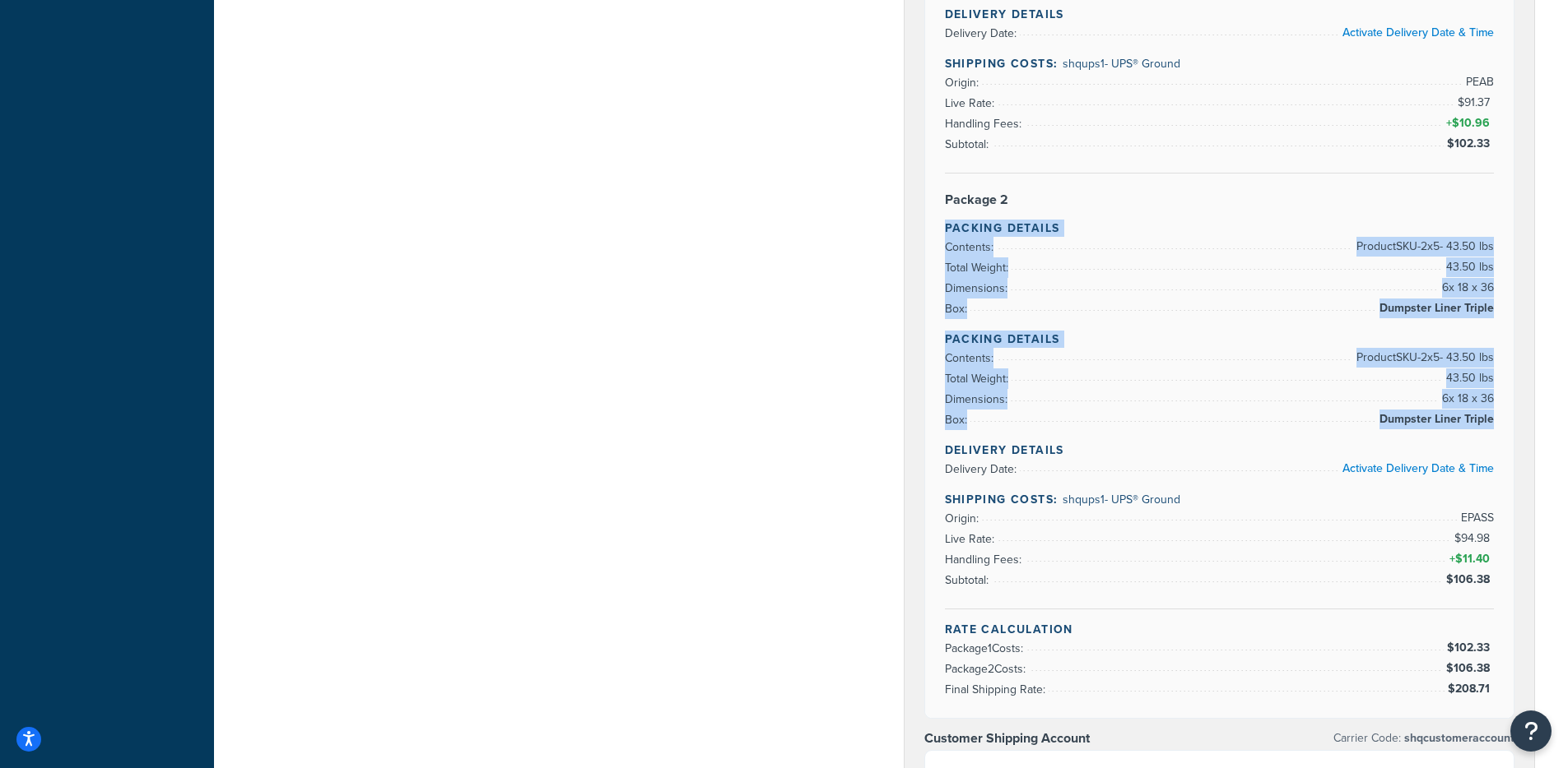
drag, startPoint x: 936, startPoint y: 213, endPoint x: 1500, endPoint y: 433, distance: 605.4
click at [1500, 433] on div "Rate Details Type of Rates: Negotiated Rate Address Type: BUSINESS Activate Add…" at bounding box center [1219, 62] width 590 height 1311
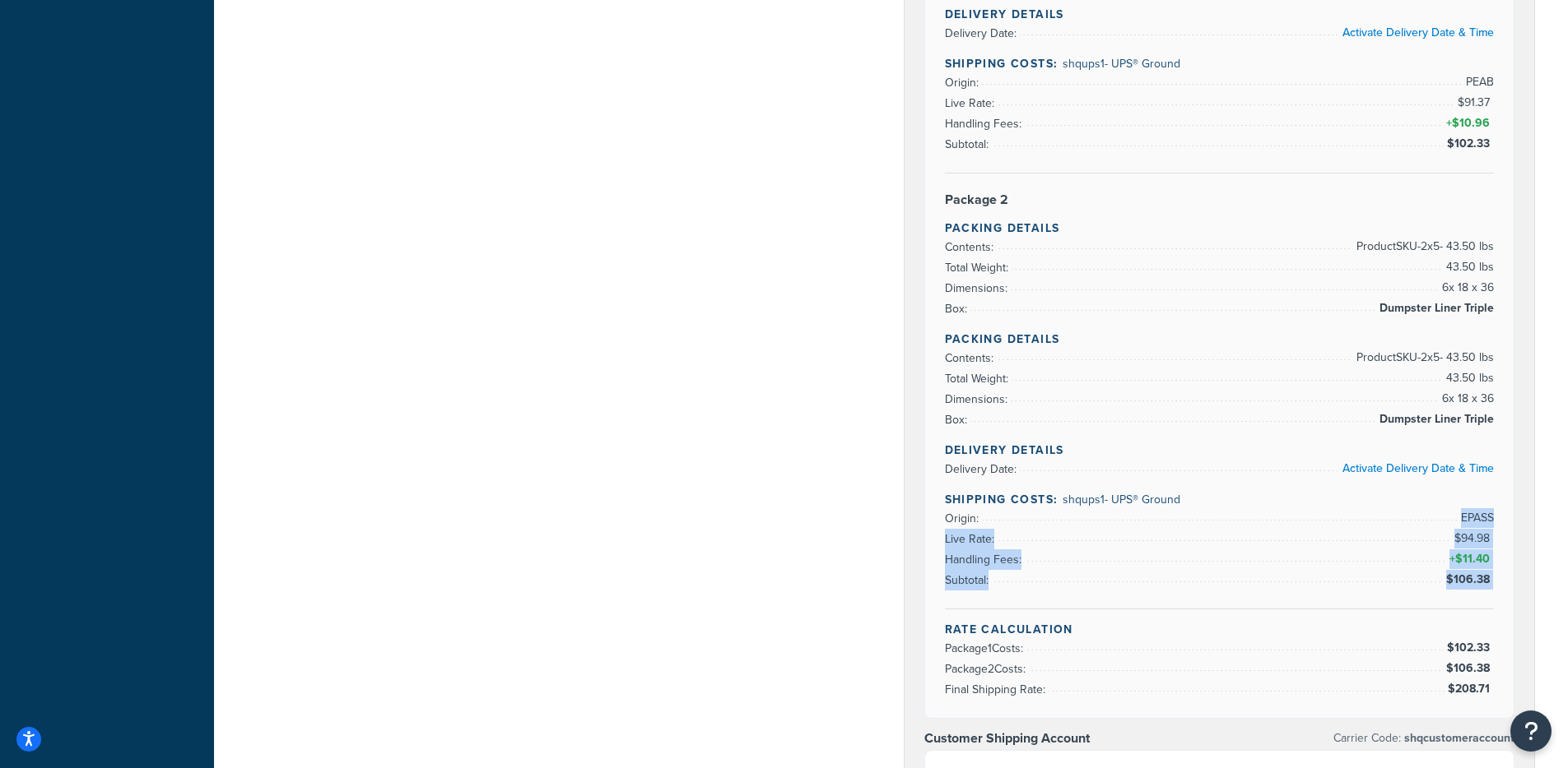
drag, startPoint x: 1461, startPoint y: 523, endPoint x: 1494, endPoint y: 614, distance: 96.8
click at [1494, 614] on div "Rate Details Type of Rates: Negotiated Rate Address Type: BUSINESS Activate Add…" at bounding box center [1219, 62] width 590 height 1311
click at [1496, 614] on div "Rate Details Type of Rates: Negotiated Rate Address Type: BUSINESS Activate Add…" at bounding box center [1219, 62] width 590 height 1311
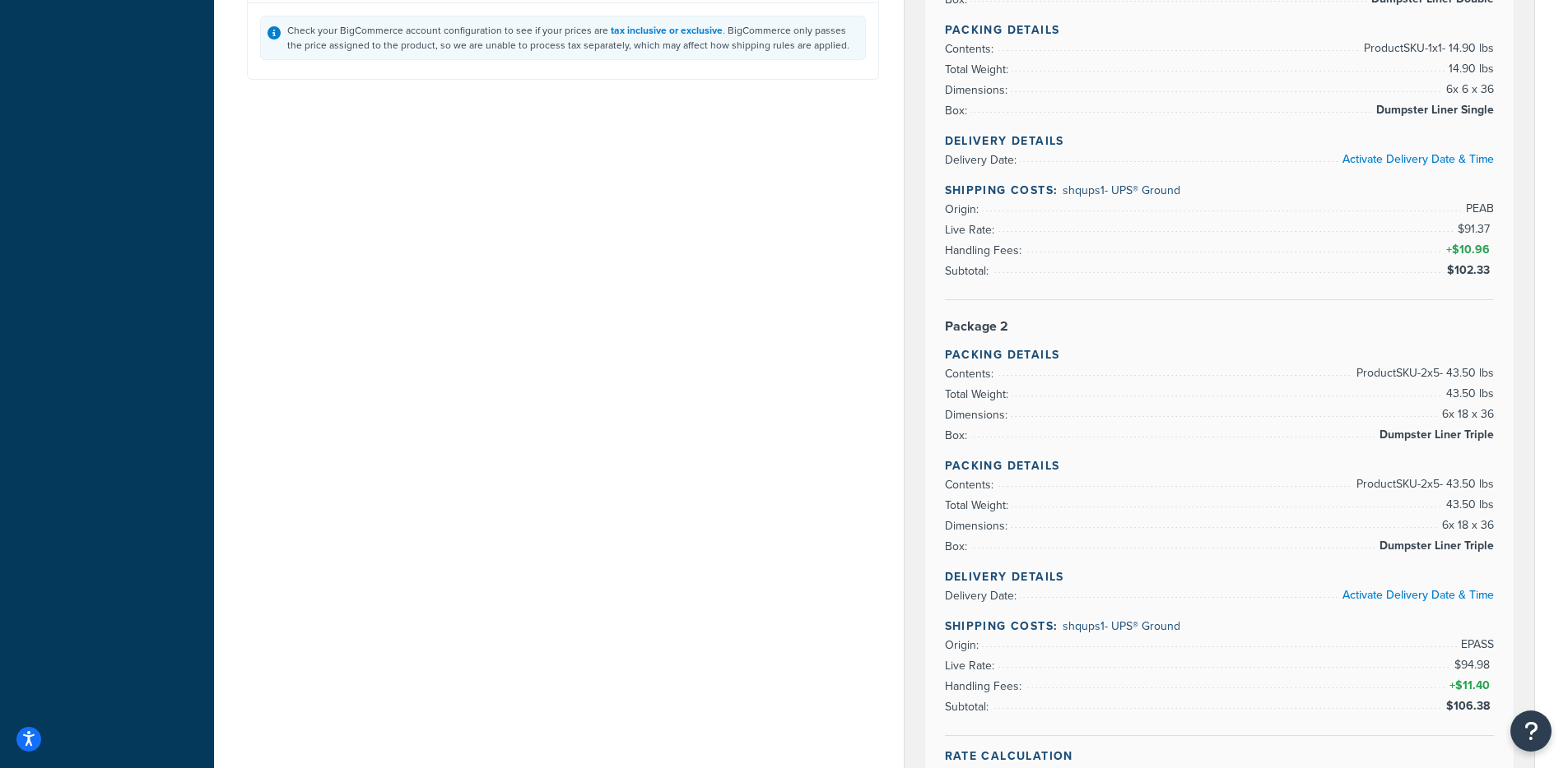
scroll to position [686, 0]
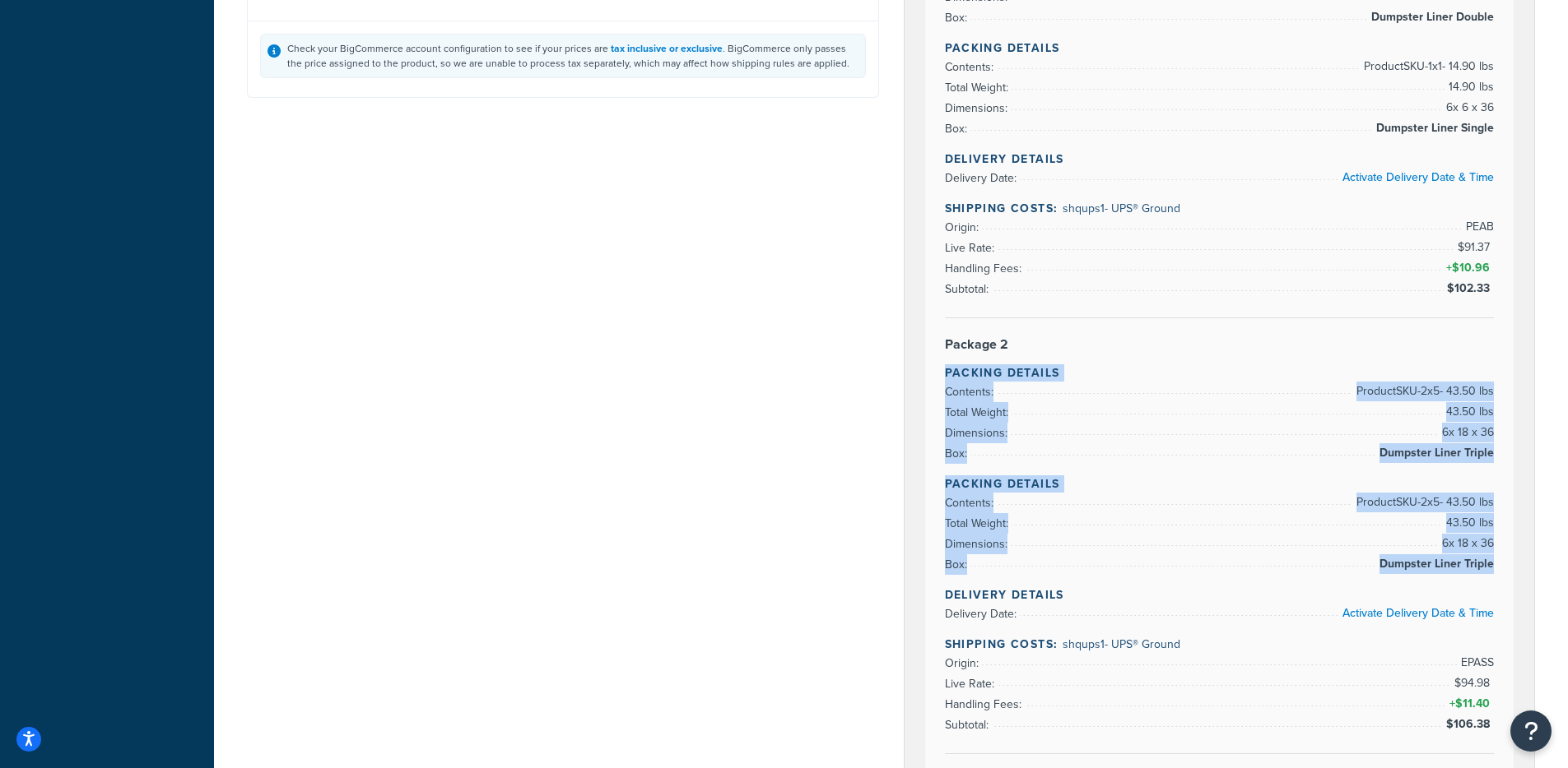
drag, startPoint x: 946, startPoint y: 363, endPoint x: 1115, endPoint y: 571, distance: 268.0
click at [1124, 586] on div "Rate Details Type of Rates: Negotiated Rate Address Type: BUSINESS Activate Add…" at bounding box center [1219, 207] width 590 height 1311
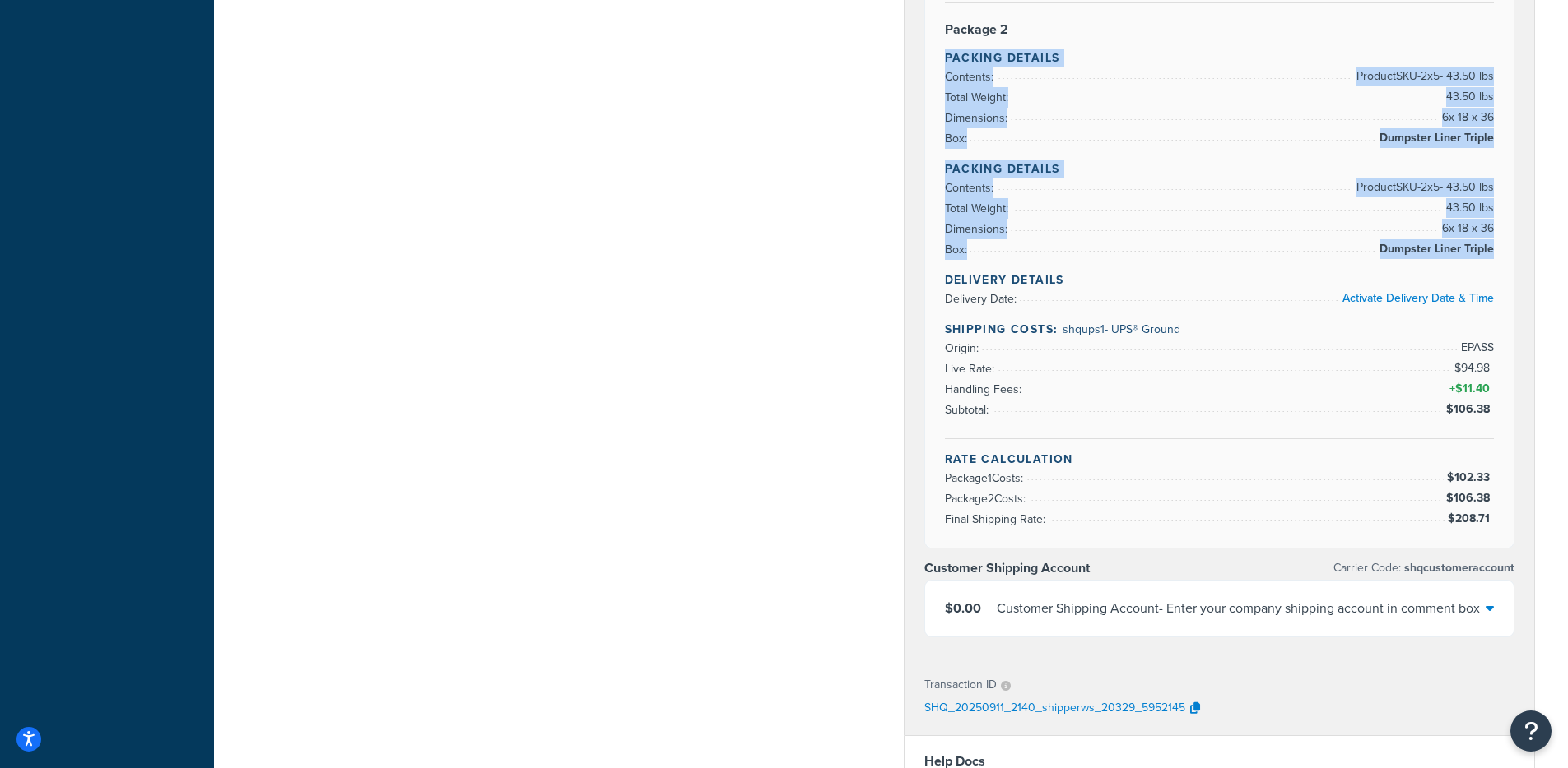
scroll to position [1041, 0]
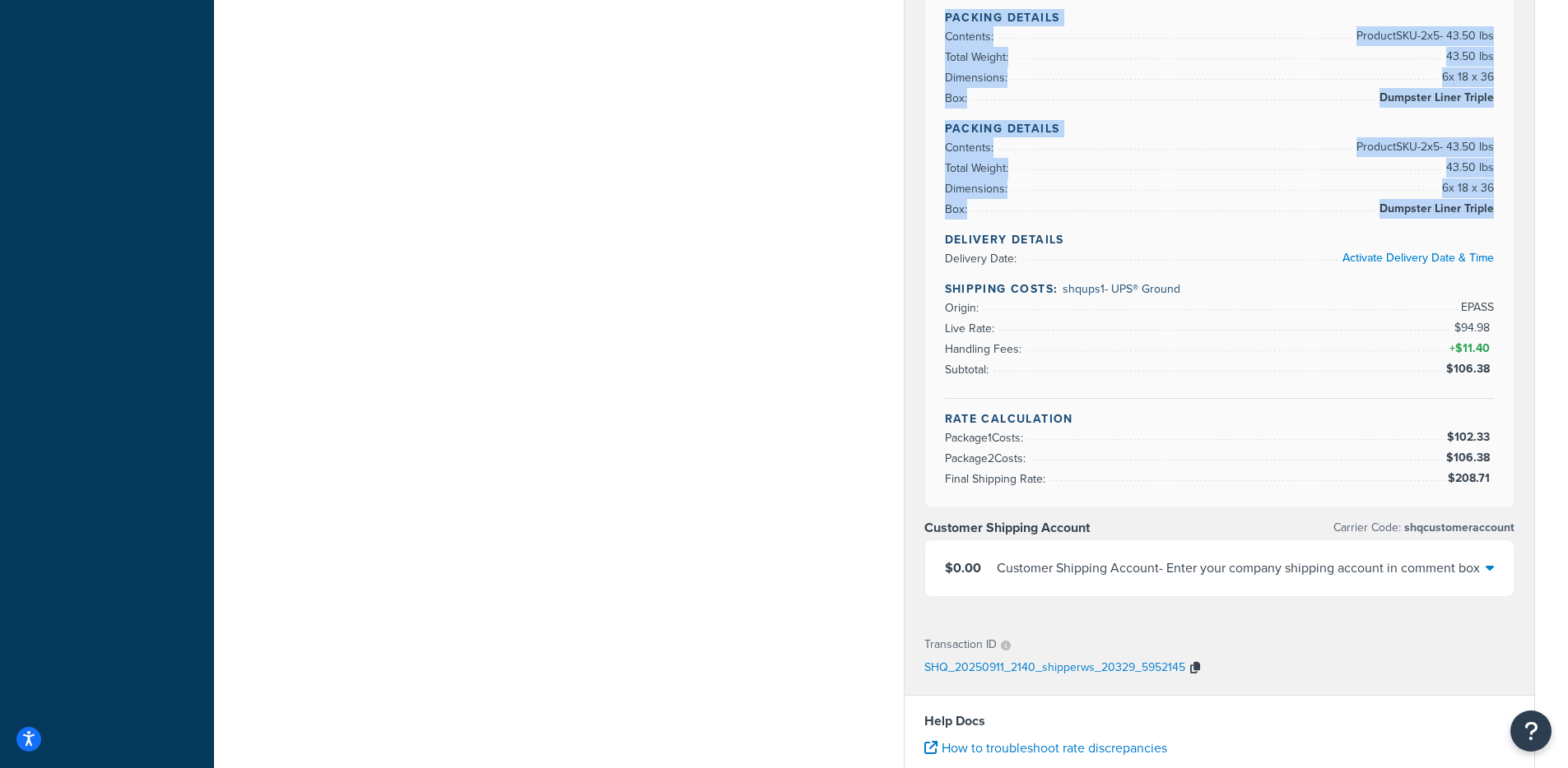
click at [1196, 672] on icon "button" at bounding box center [1195, 668] width 10 height 12
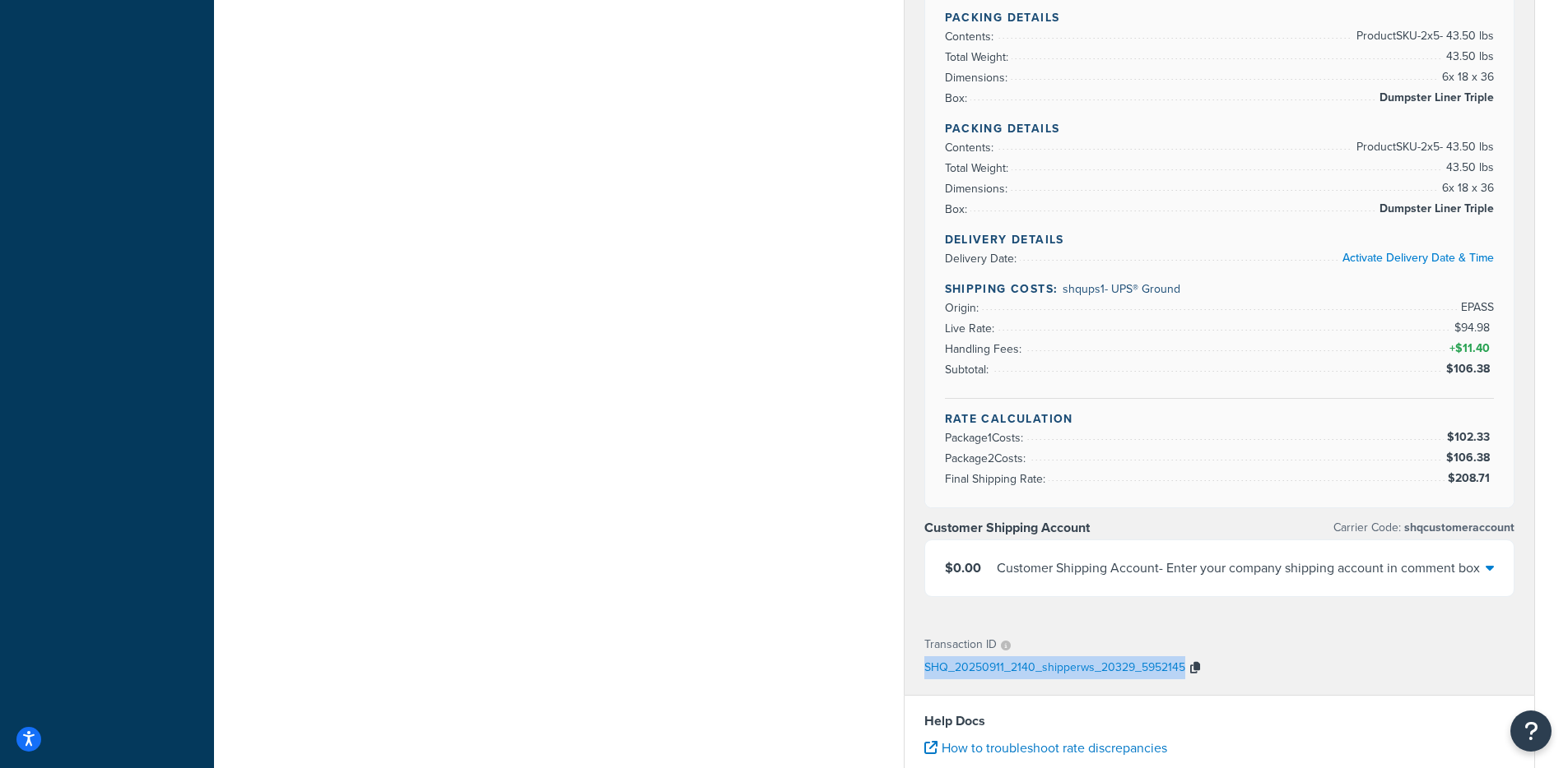
click at [1199, 670] on button "button" at bounding box center [1195, 669] width 20 height 25
click at [484, 318] on div "Shipping destination : Edit 809 N GARFIELD RD BERNVILLE, Pennsylvania, 19506-90…" at bounding box center [891, 72] width 1312 height 2022
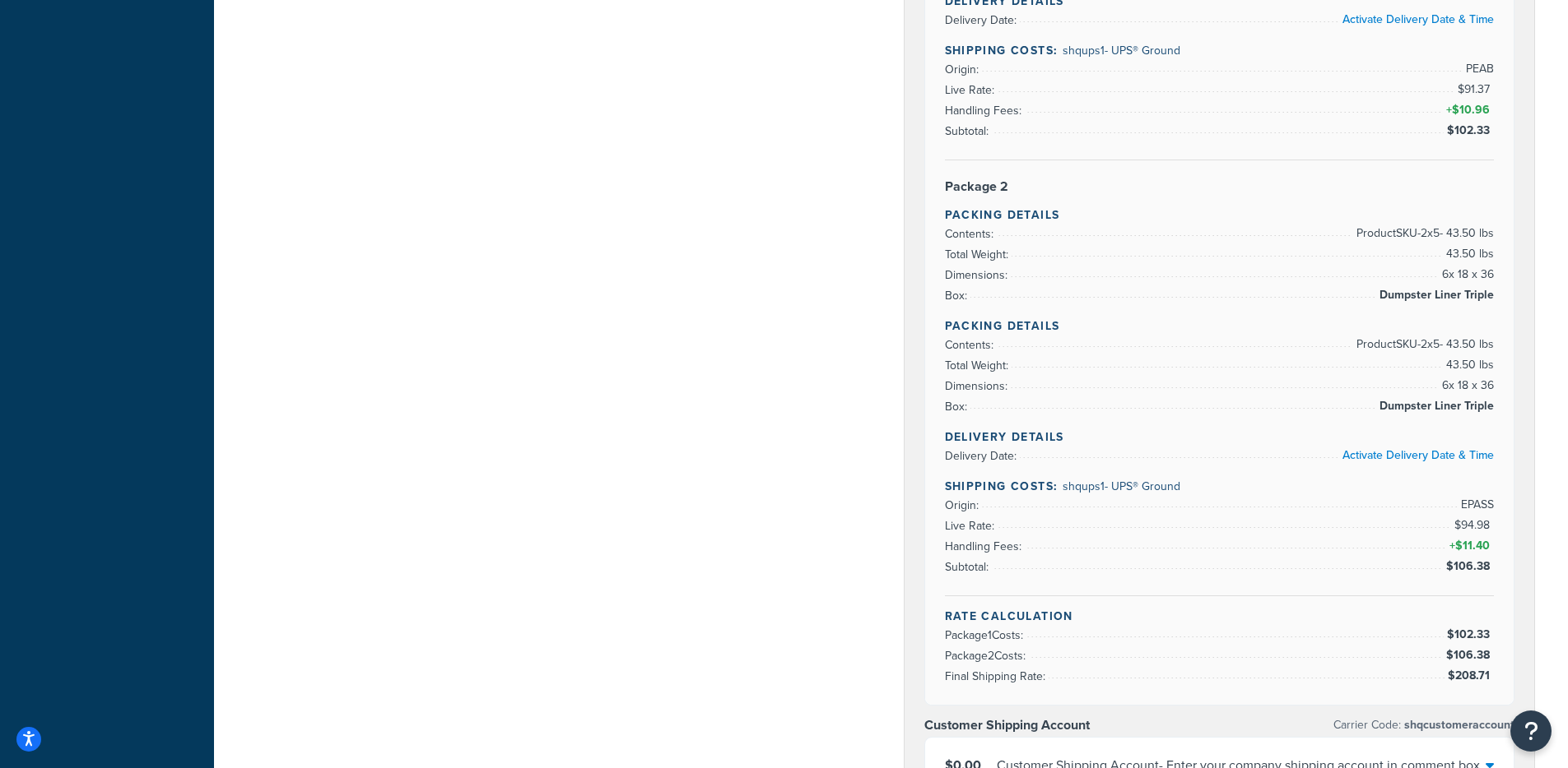
scroll to position [845, 0]
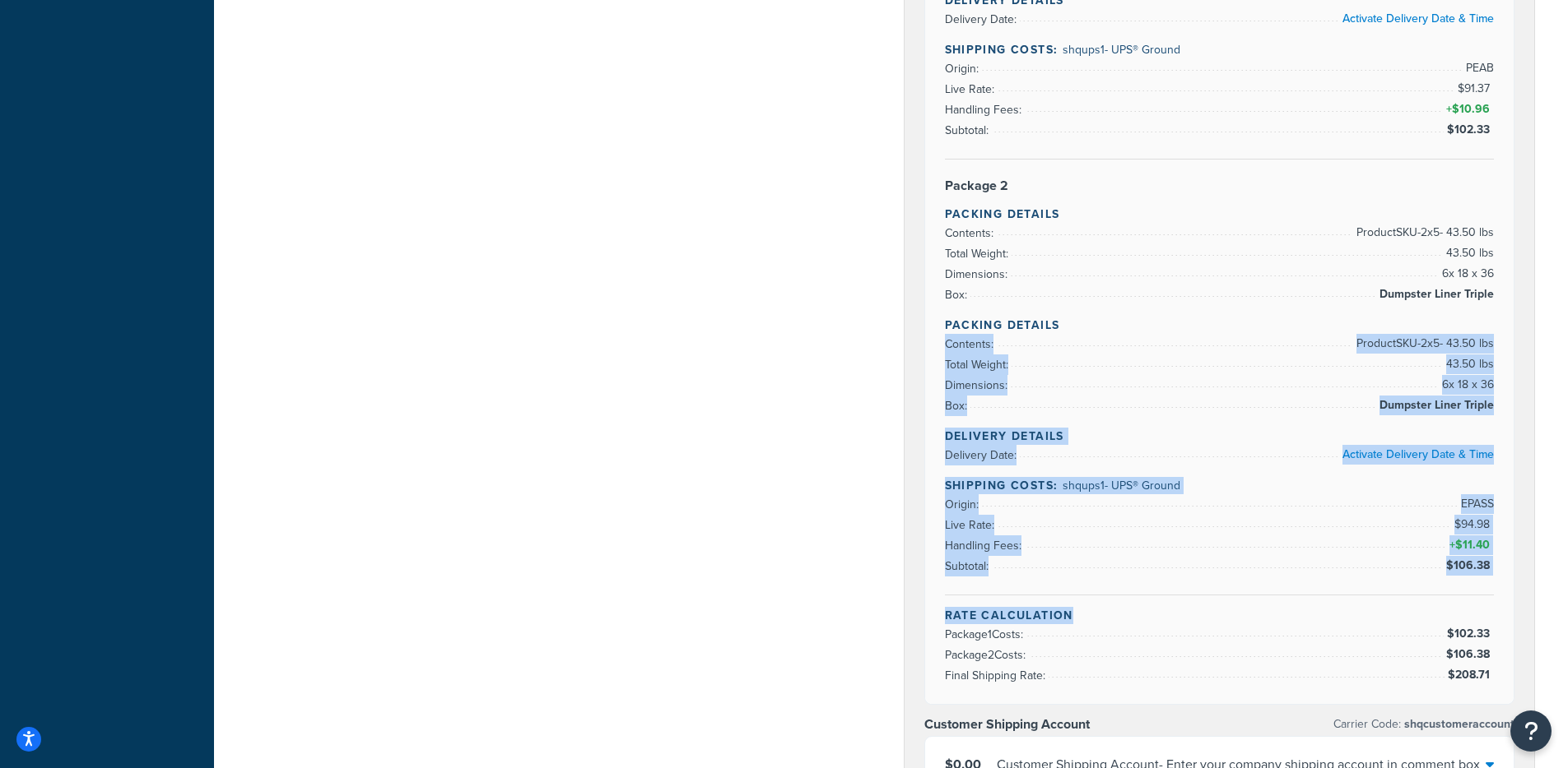
drag, startPoint x: 1099, startPoint y: 586, endPoint x: 1033, endPoint y: 364, distance: 231.6
click at [1029, 340] on div "Rate Details Type of Rates: Negotiated Rate Address Type: BUSINESS Activate Add…" at bounding box center [1219, 48] width 590 height 1311
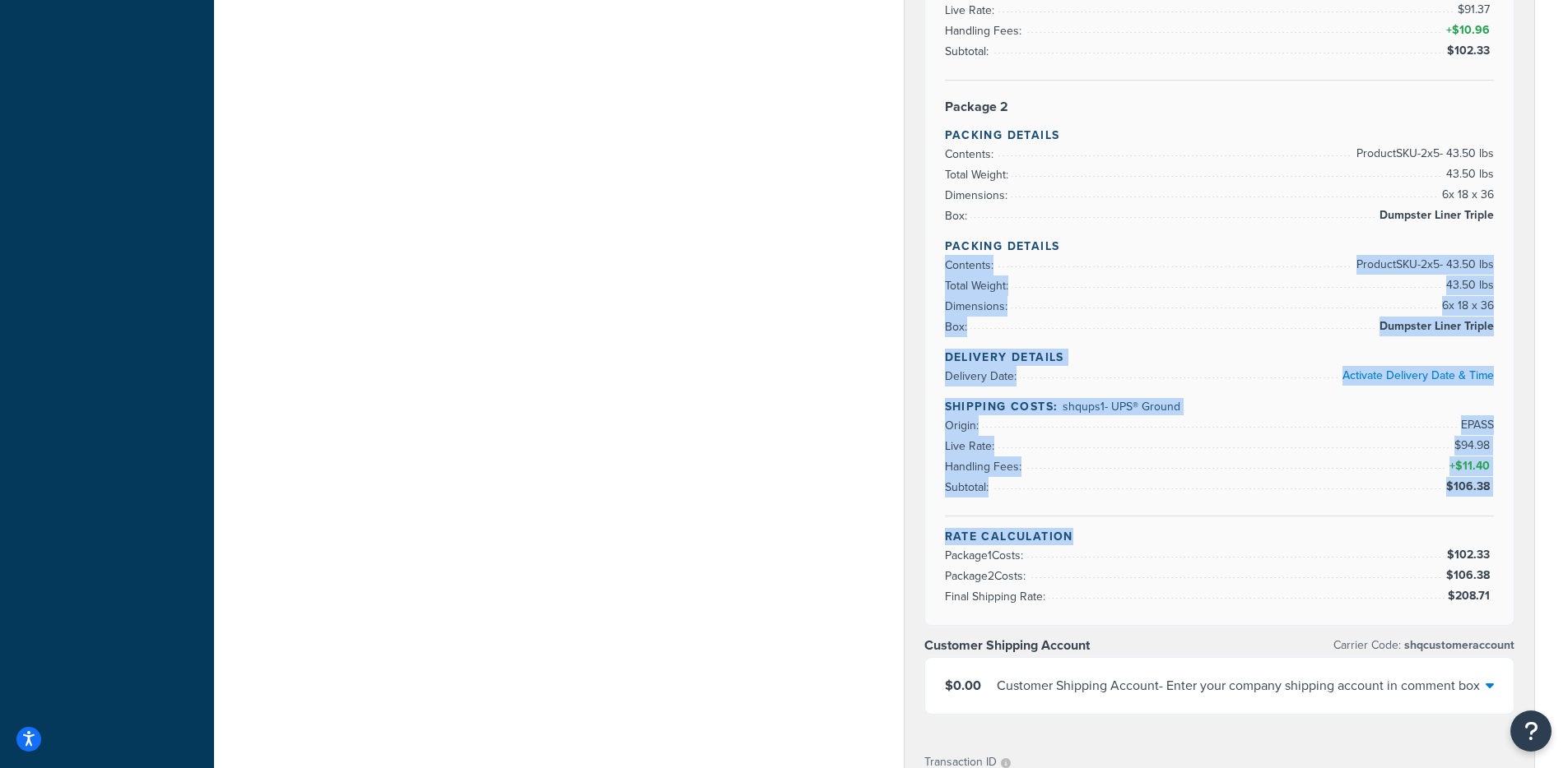
scroll to position [933, 0]
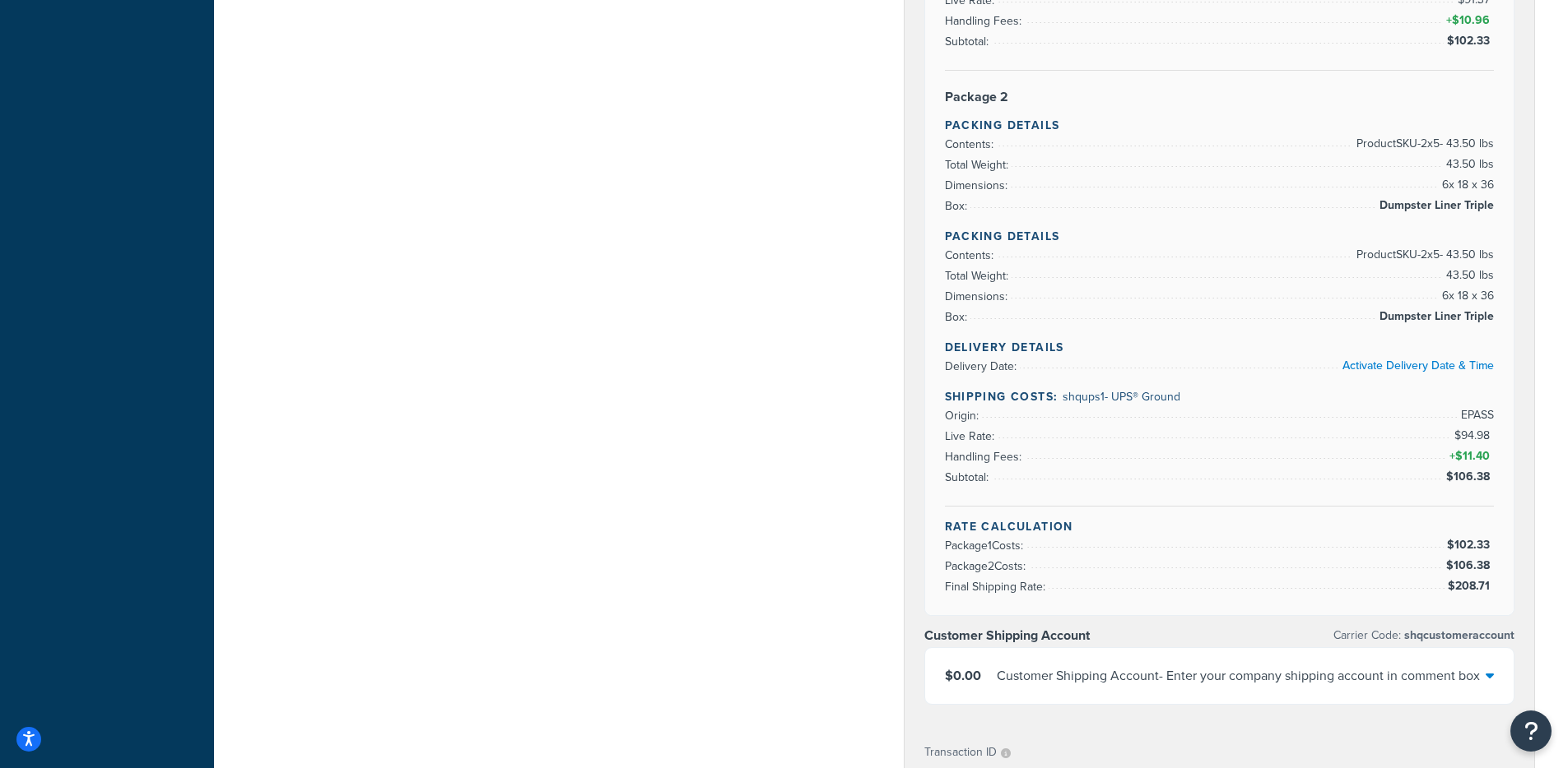
click at [975, 396] on h4 "Shipping Costs: shqups1 - UPS® Ground" at bounding box center [1219, 397] width 549 height 17
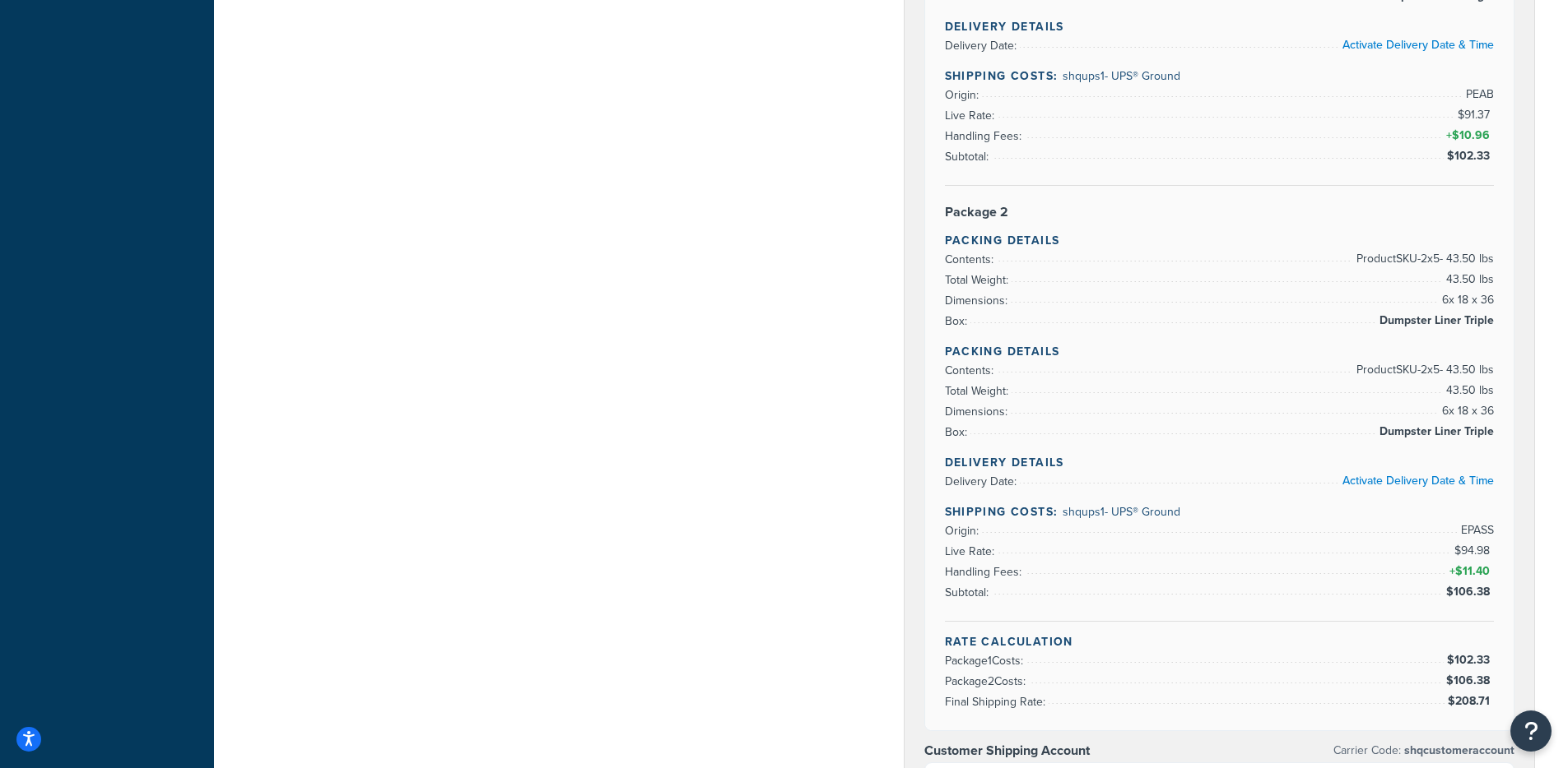
scroll to position [813, 0]
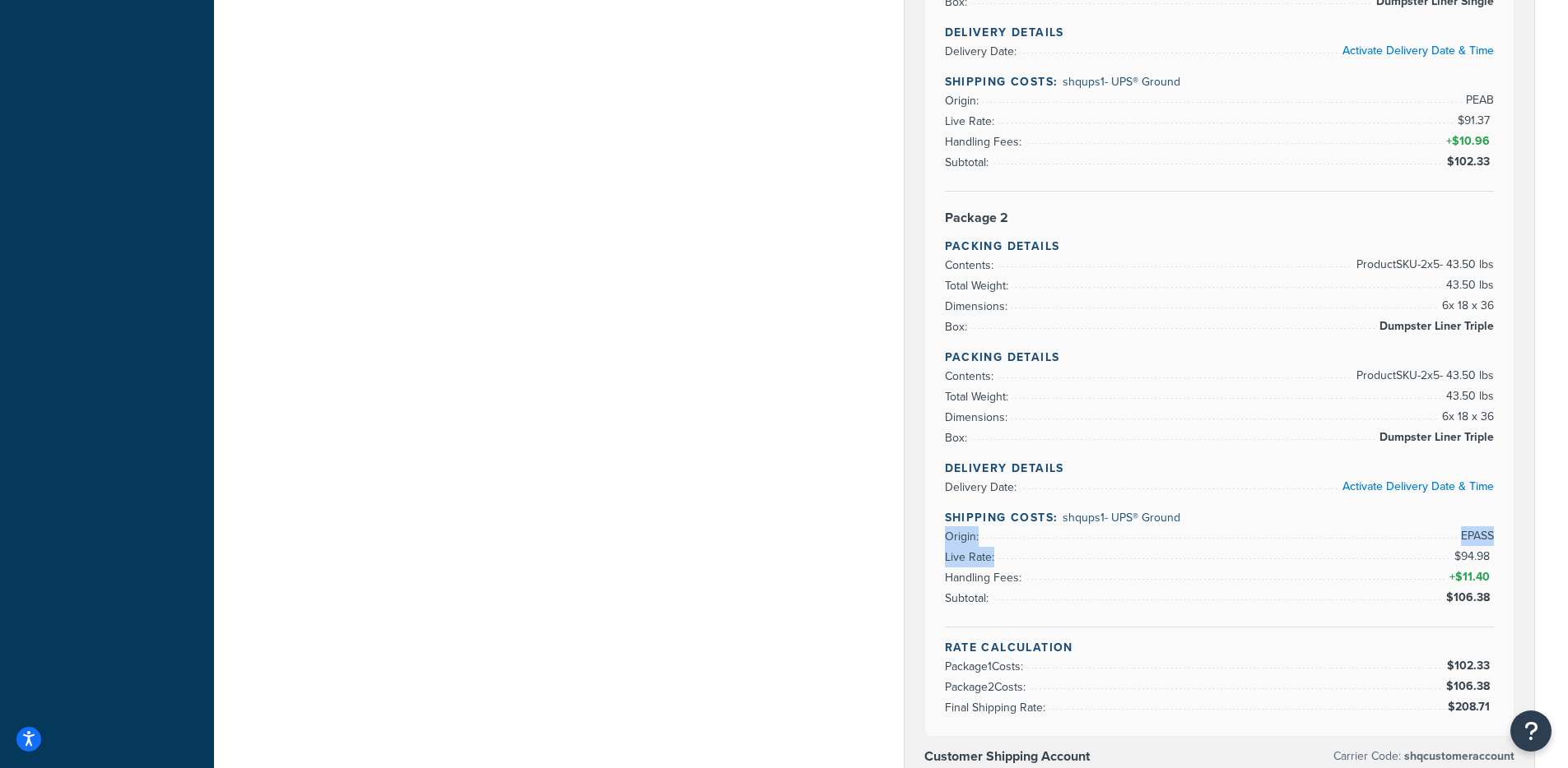
drag, startPoint x: 948, startPoint y: 534, endPoint x: 1469, endPoint y: 547, distance: 521.2
click at [1469, 547] on ul "Origin: EPASS Live Rate: $94.98 Handling Fees: + $11.40 Subtotal: $106.38" at bounding box center [1219, 567] width 549 height 82
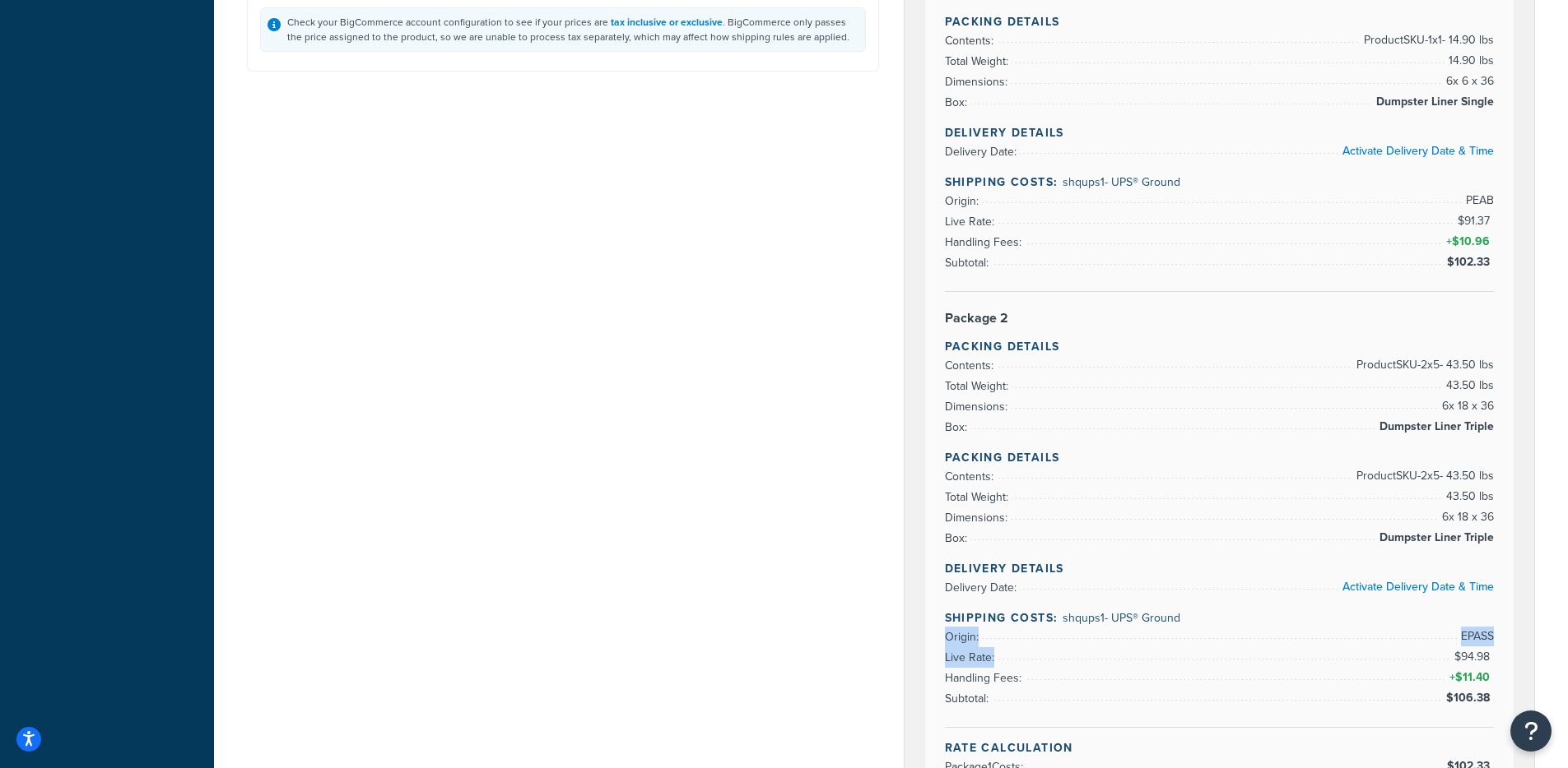
scroll to position [573, 0]
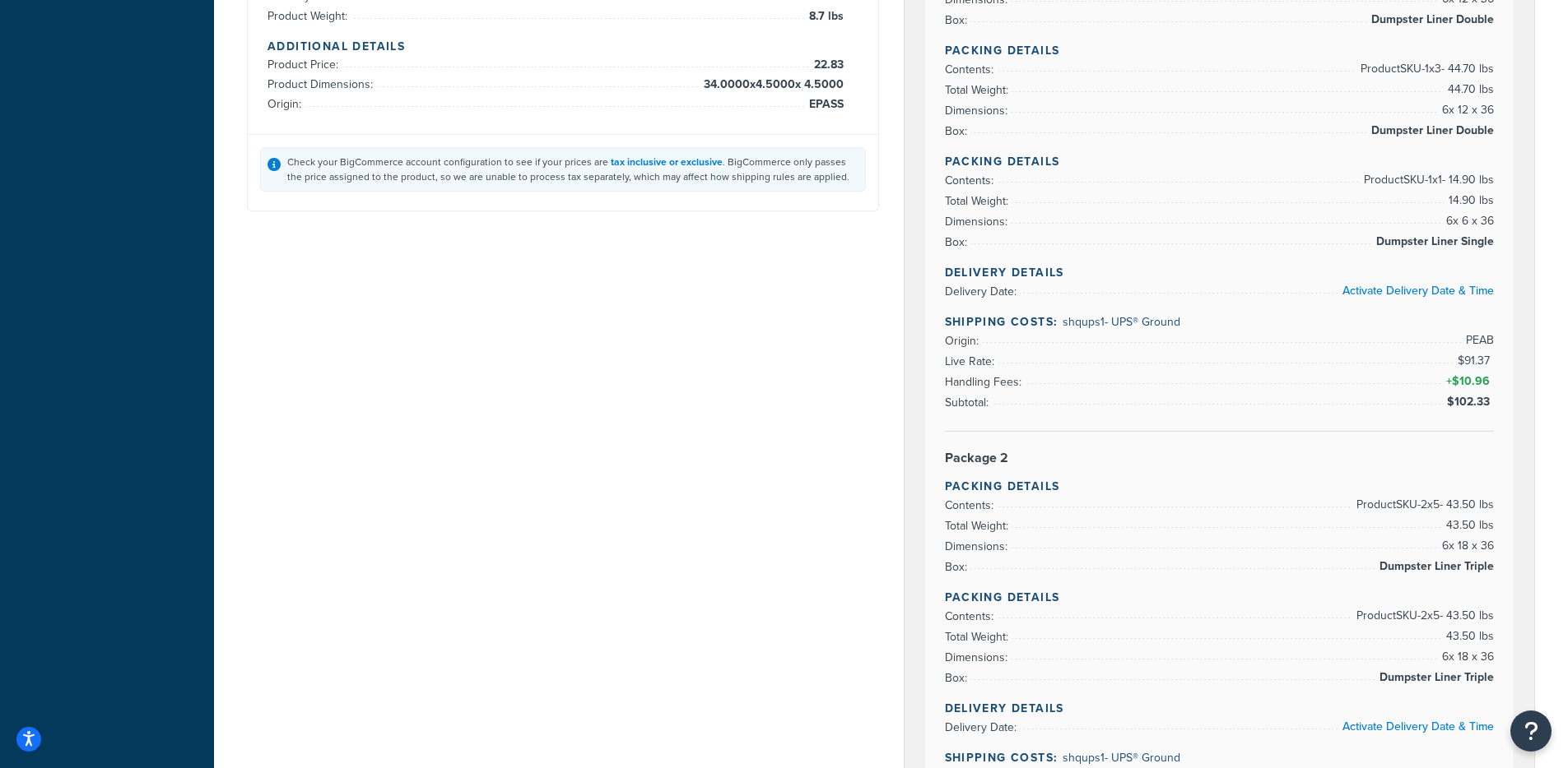
click at [935, 356] on div "Rate Details Type of Rates: Negotiated Rate Address Type: BUSINESS Activate Add…" at bounding box center [1219, 320] width 590 height 1311
drag, startPoint x: 939, startPoint y: 346, endPoint x: 1519, endPoint y: 355, distance: 580.1
click at [1520, 353] on div "UPS® Carrier Code: shqups1 $208.71 UPS® - UPS® Ground Rate Details Type of Rate…" at bounding box center [1219, 329] width 631 height 1517
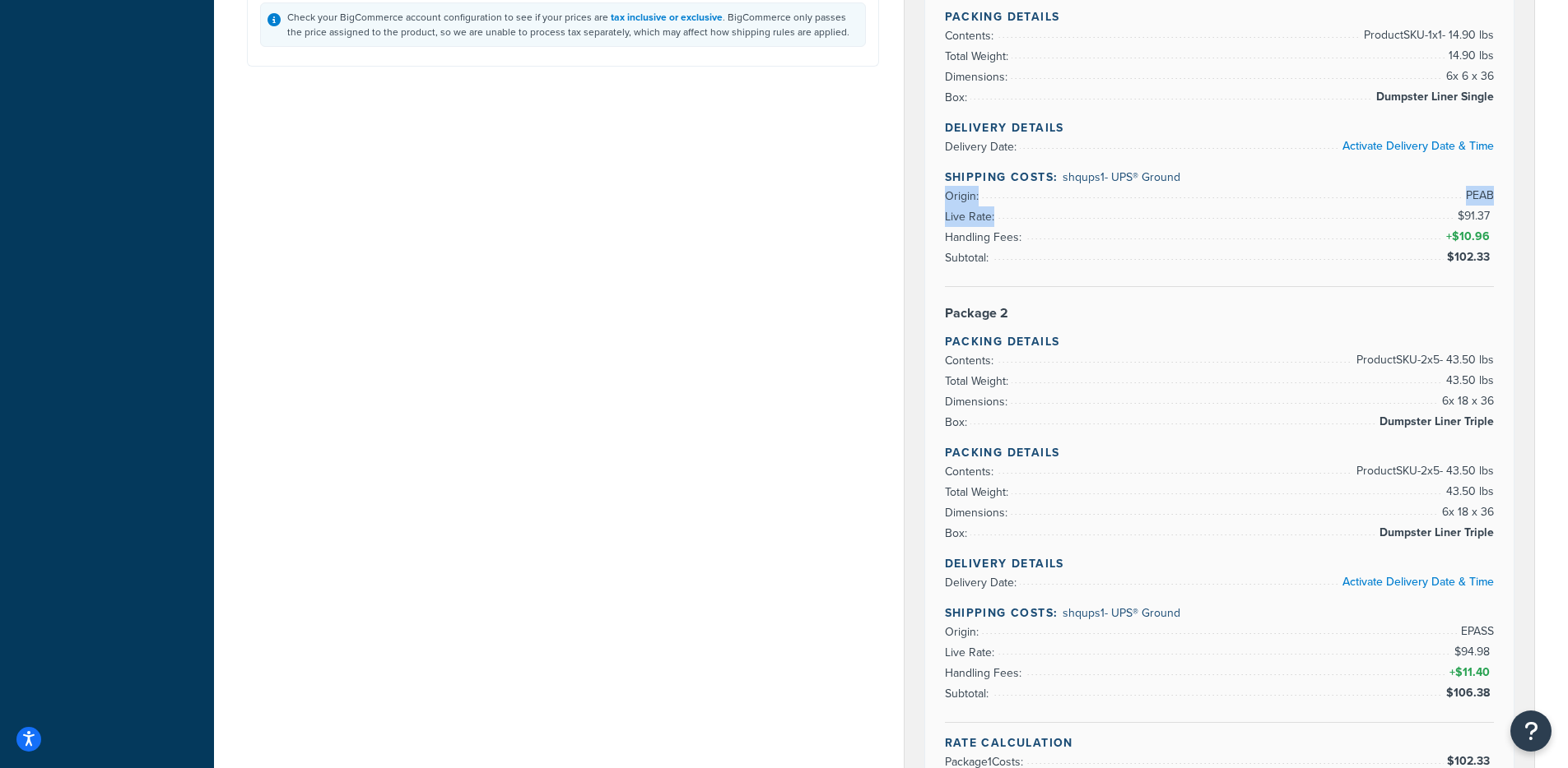
scroll to position [702, 0]
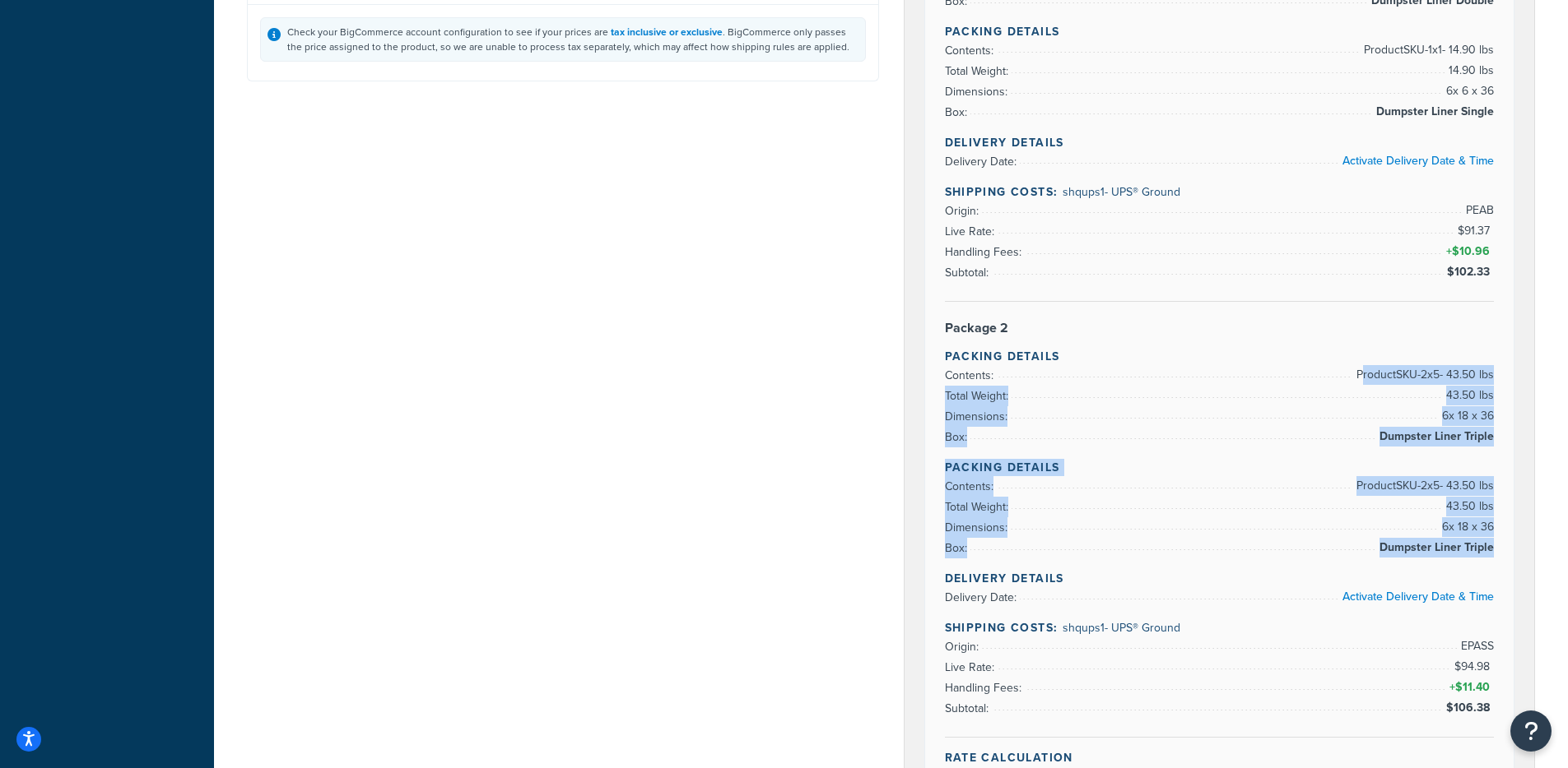
drag, startPoint x: 1351, startPoint y: 373, endPoint x: 1511, endPoint y: 560, distance: 246.1
click at [1511, 560] on div "Rate Details Type of Rates: Negotiated Rate Address Type: BUSINESS Activate Add…" at bounding box center [1219, 191] width 590 height 1311
click at [1511, 559] on div "Rate Details Type of Rates: Negotiated Rate Address Type: BUSINESS Activate Add…" at bounding box center [1219, 191] width 590 height 1311
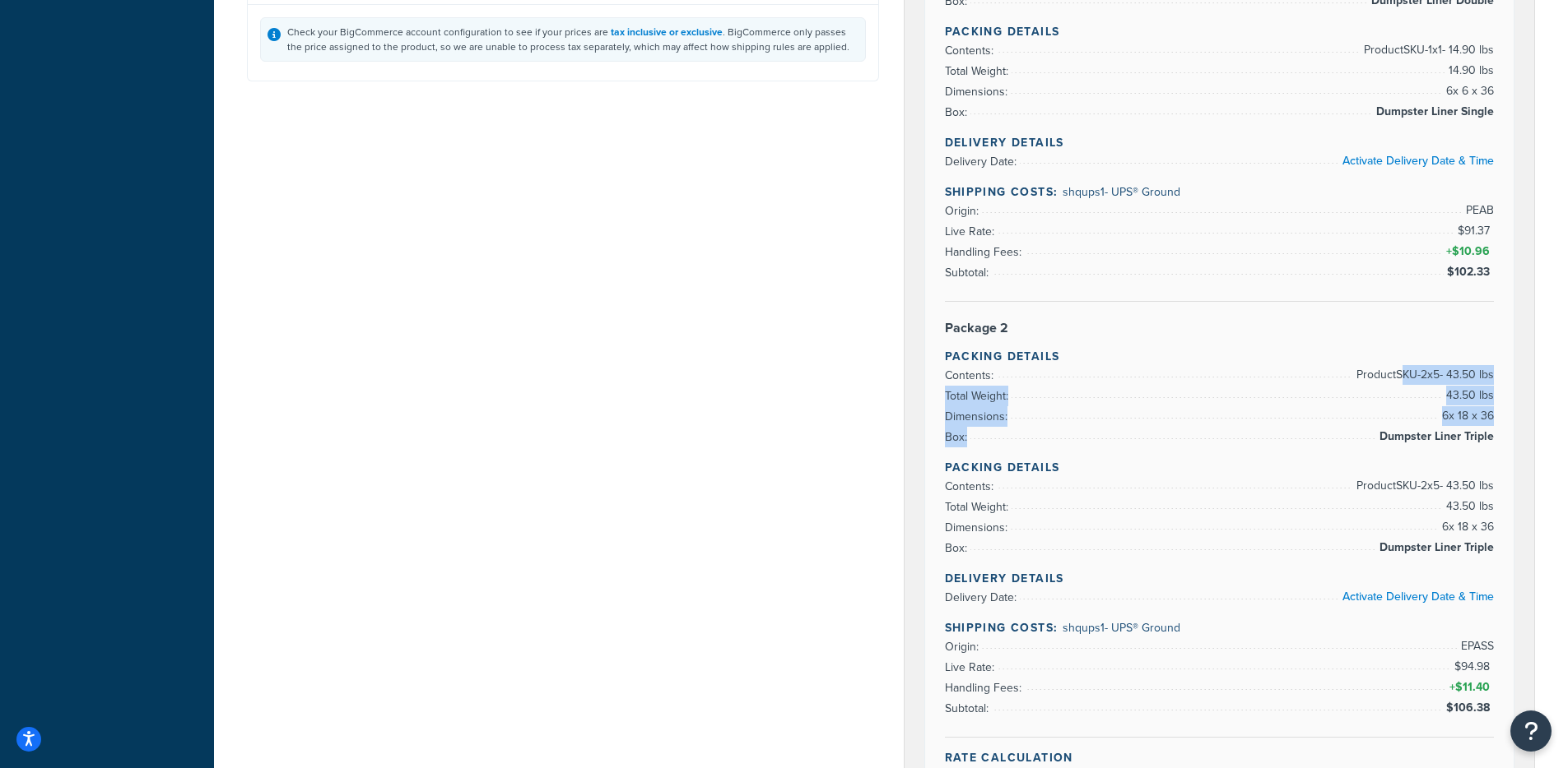
drag, startPoint x: 1488, startPoint y: 441, endPoint x: 1396, endPoint y: 383, distance: 108.8
click at [1396, 383] on div "Rate Details Type of Rates: Negotiated Rate Address Type: BUSINESS Activate Add…" at bounding box center [1219, 191] width 590 height 1311
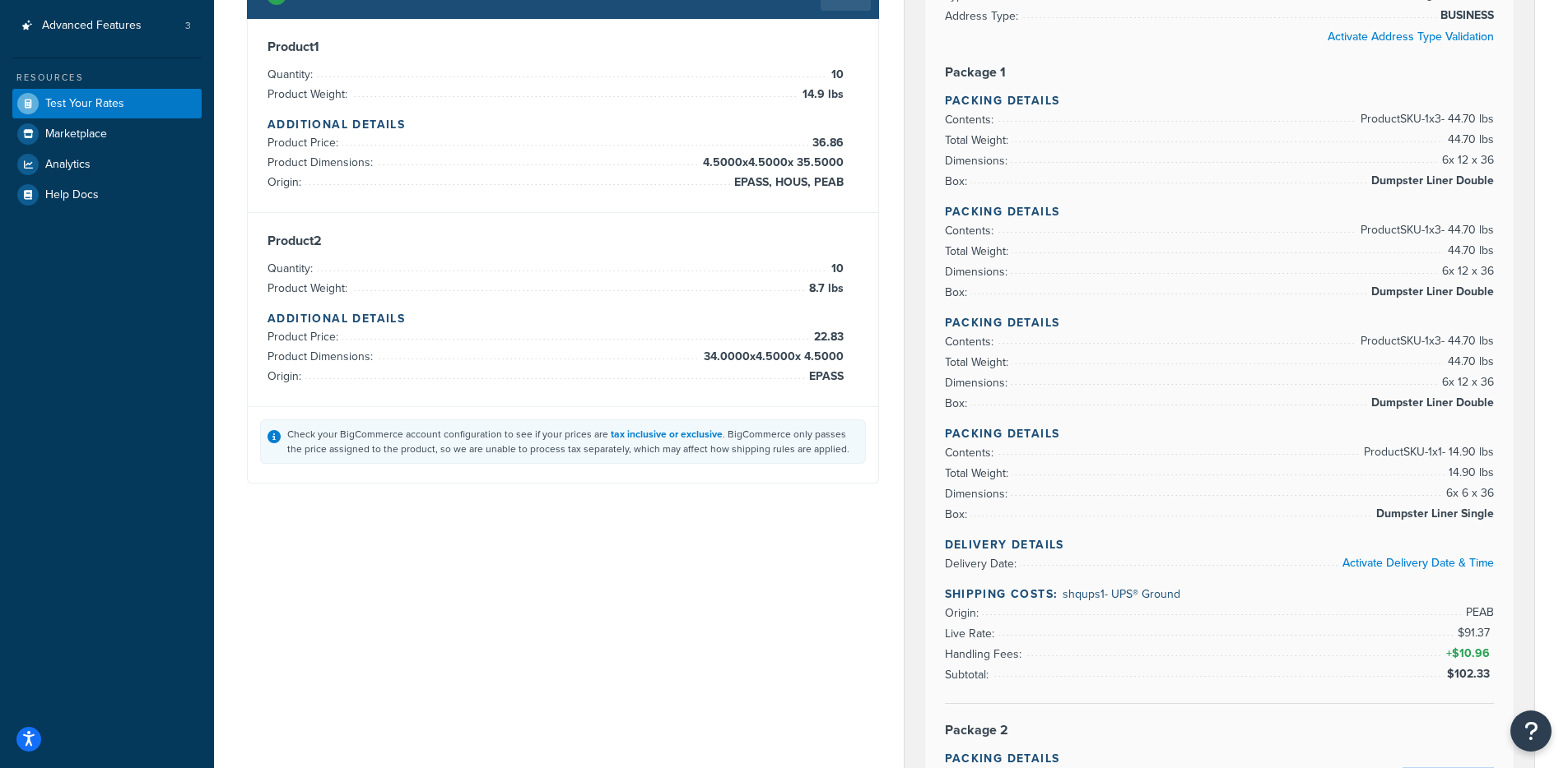
scroll to position [280, 0]
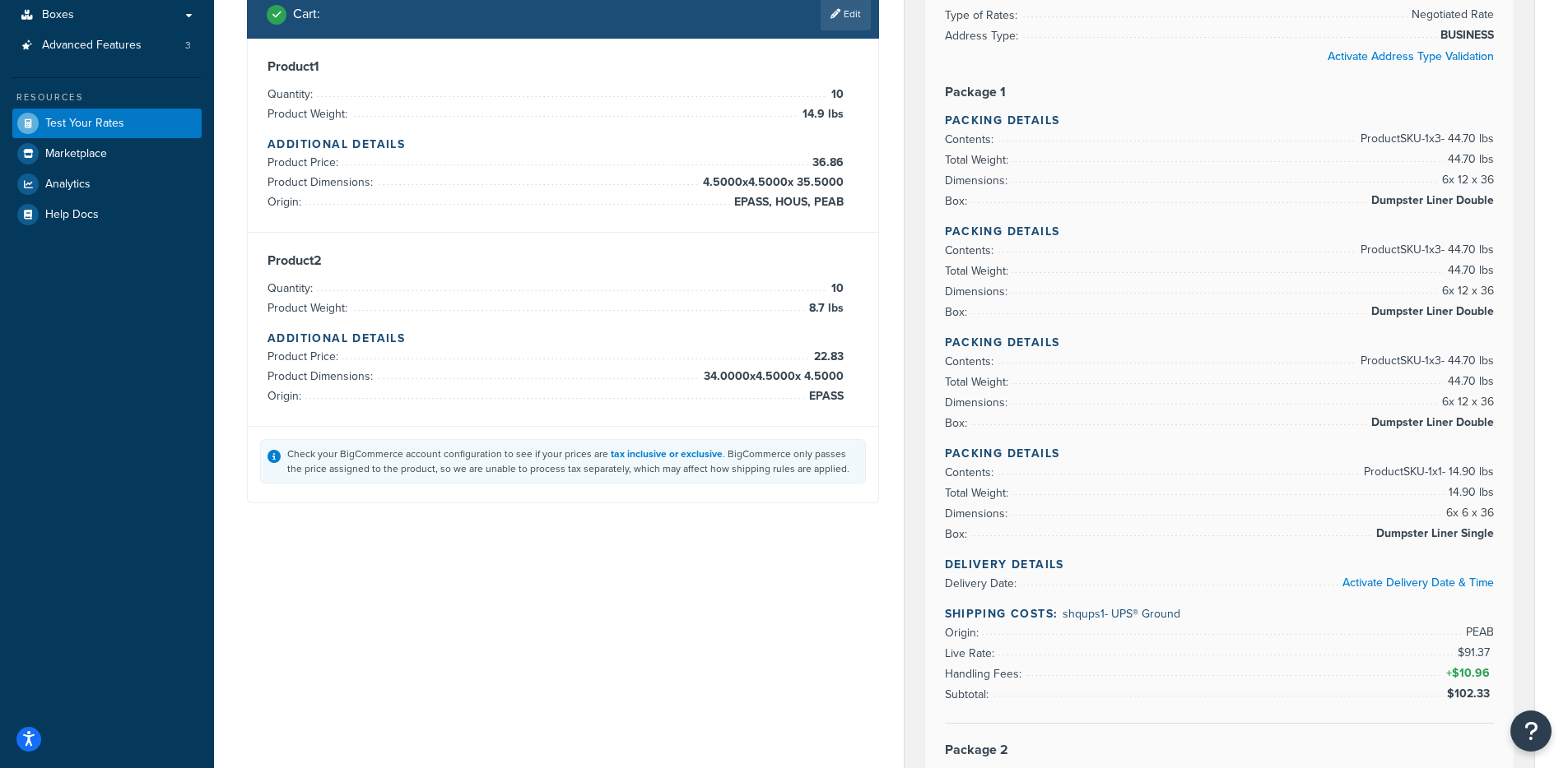
drag, startPoint x: 1428, startPoint y: 142, endPoint x: 1430, endPoint y: 200, distance: 58.0
click at [1437, 143] on span "Product SKU-1 x 3 - 44.70 lbs" at bounding box center [1425, 140] width 138 height 20
drag, startPoint x: 1402, startPoint y: 250, endPoint x: 1425, endPoint y: 309, distance: 63.3
click at [1424, 251] on span "Product SKU-1 x 3 - 44.70 lbs" at bounding box center [1425, 250] width 138 height 20
drag, startPoint x: 1397, startPoint y: 348, endPoint x: 1443, endPoint y: 363, distance: 48.4
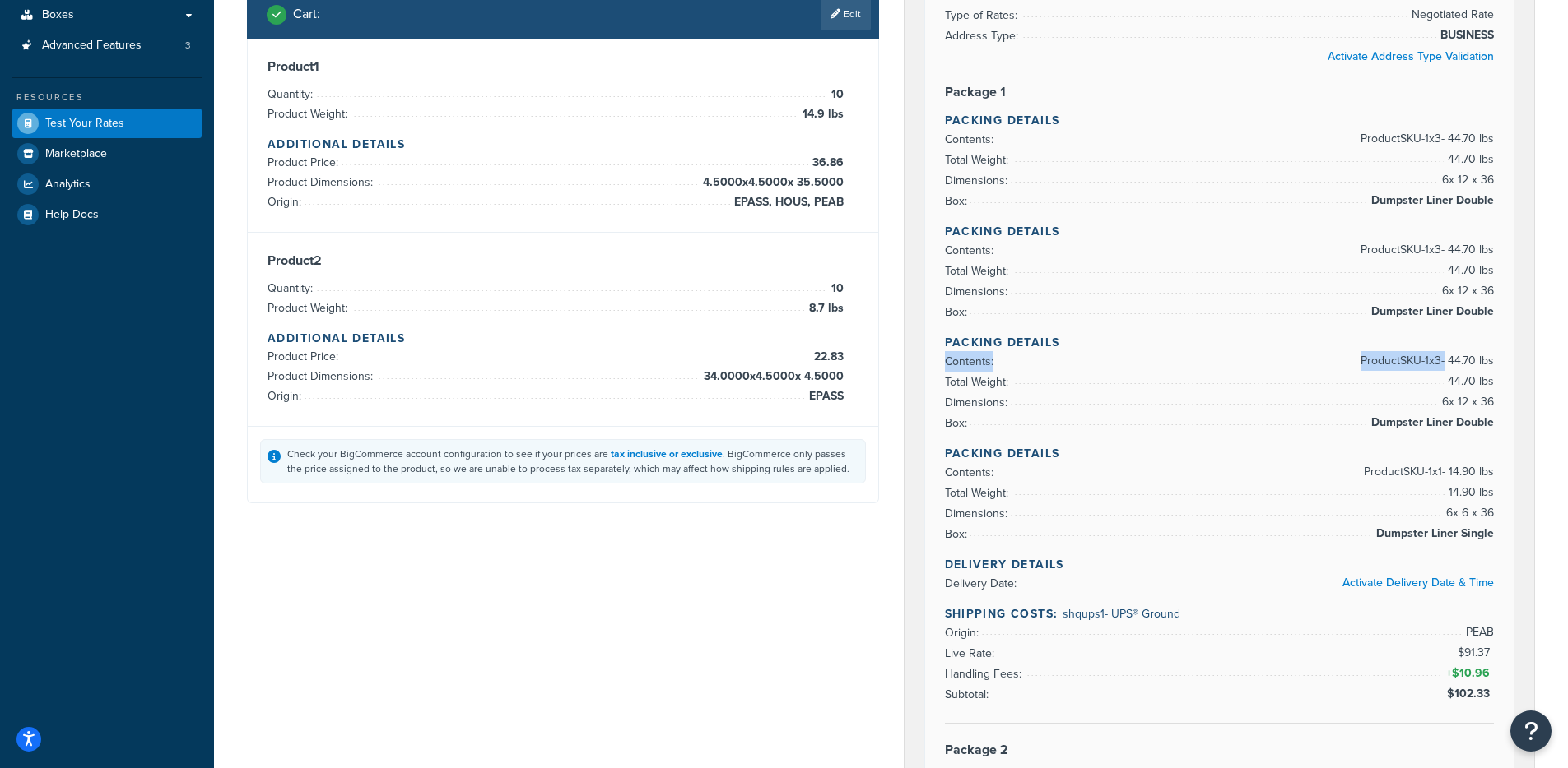
click at [1443, 362] on div "Rate Details Type of Rates: Negotiated Rate Address Type: BUSINESS Activate Add…" at bounding box center [1219, 612] width 590 height 1311
drag, startPoint x: 1360, startPoint y: 467, endPoint x: 1502, endPoint y: 535, distance: 157.4
click at [1502, 535] on div "Rate Details Type of Rates: Negotiated Rate Address Type: BUSINESS Activate Add…" at bounding box center [1219, 612] width 590 height 1311
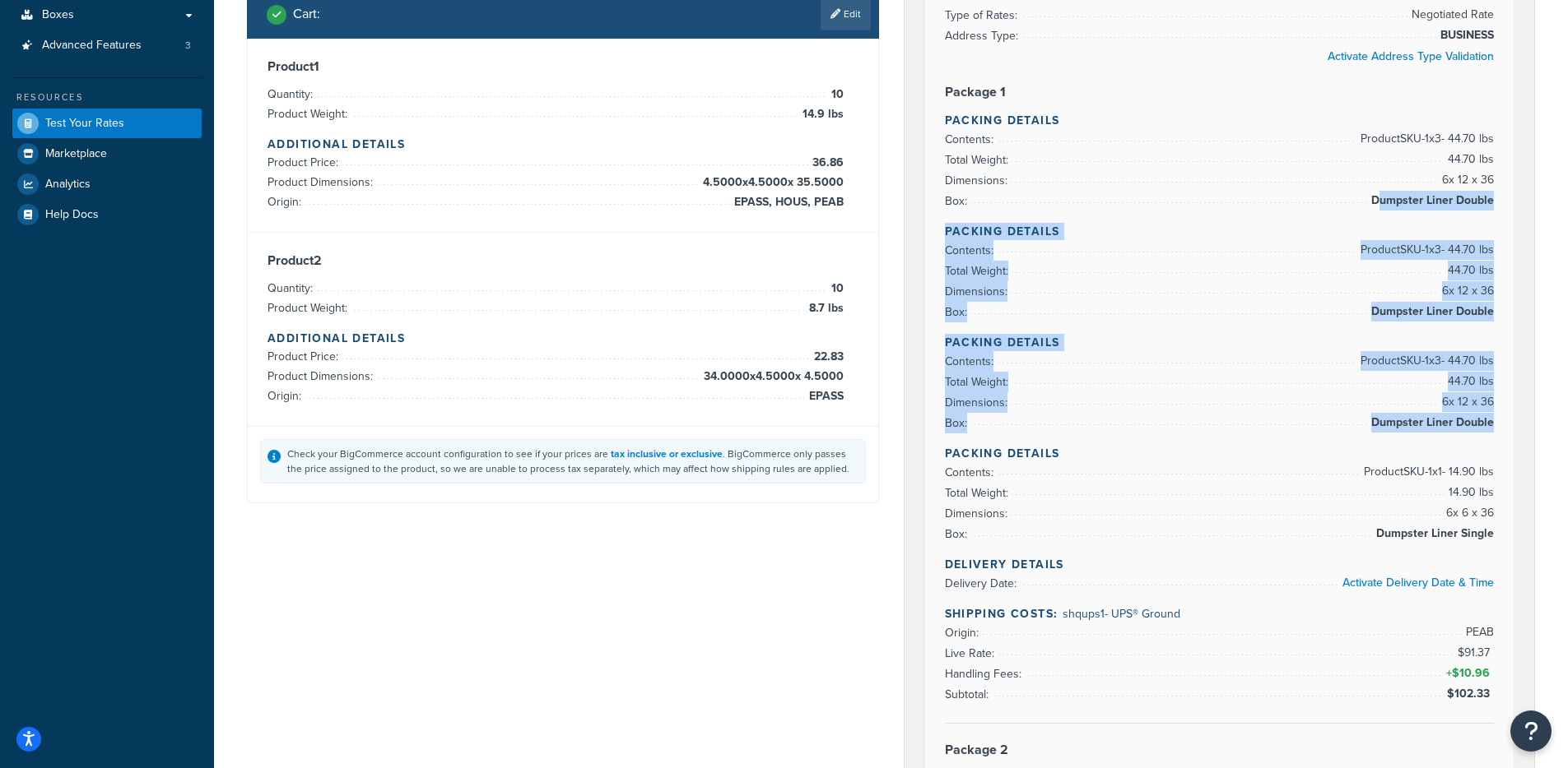
drag, startPoint x: 1376, startPoint y: 196, endPoint x: 1486, endPoint y: 439, distance: 266.7
click at [1486, 439] on div "Rate Details Type of Rates: Negotiated Rate Address Type: BUSINESS Activate Add…" at bounding box center [1219, 612] width 590 height 1311
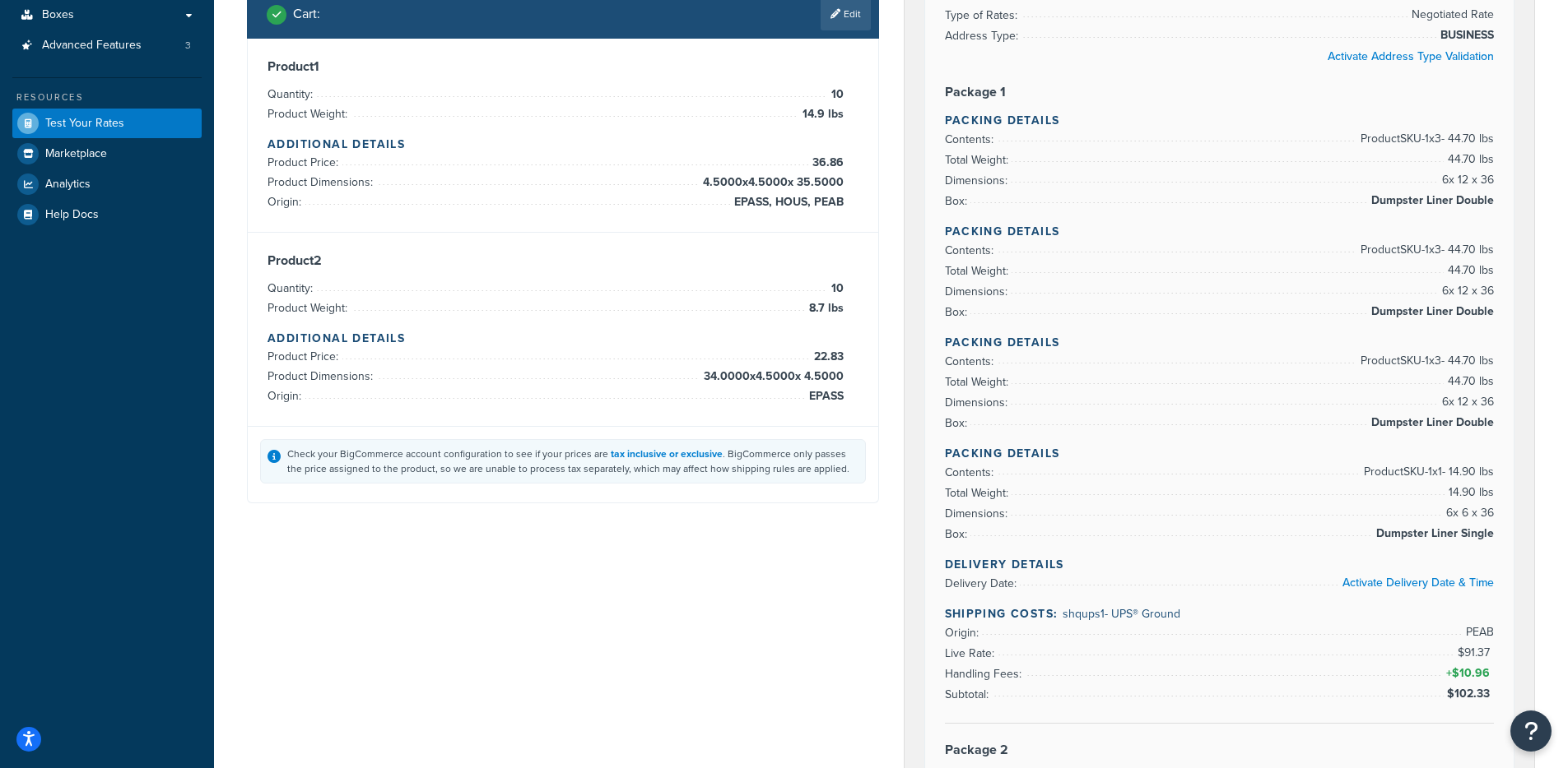
click at [1303, 264] on li "Total Weight: 44.70 lbs" at bounding box center [1219, 271] width 549 height 21
drag, startPoint x: 1374, startPoint y: 192, endPoint x: 1461, endPoint y: 201, distance: 87.5
click at [1461, 201] on span "Dumpster Liner Double" at bounding box center [1430, 201] width 127 height 20
drag, startPoint x: 1373, startPoint y: 327, endPoint x: 1447, endPoint y: 342, distance: 75.5
click at [1448, 337] on div "Rate Details Type of Rates: Negotiated Rate Address Type: BUSINESS Activate Add…" at bounding box center [1219, 612] width 590 height 1311
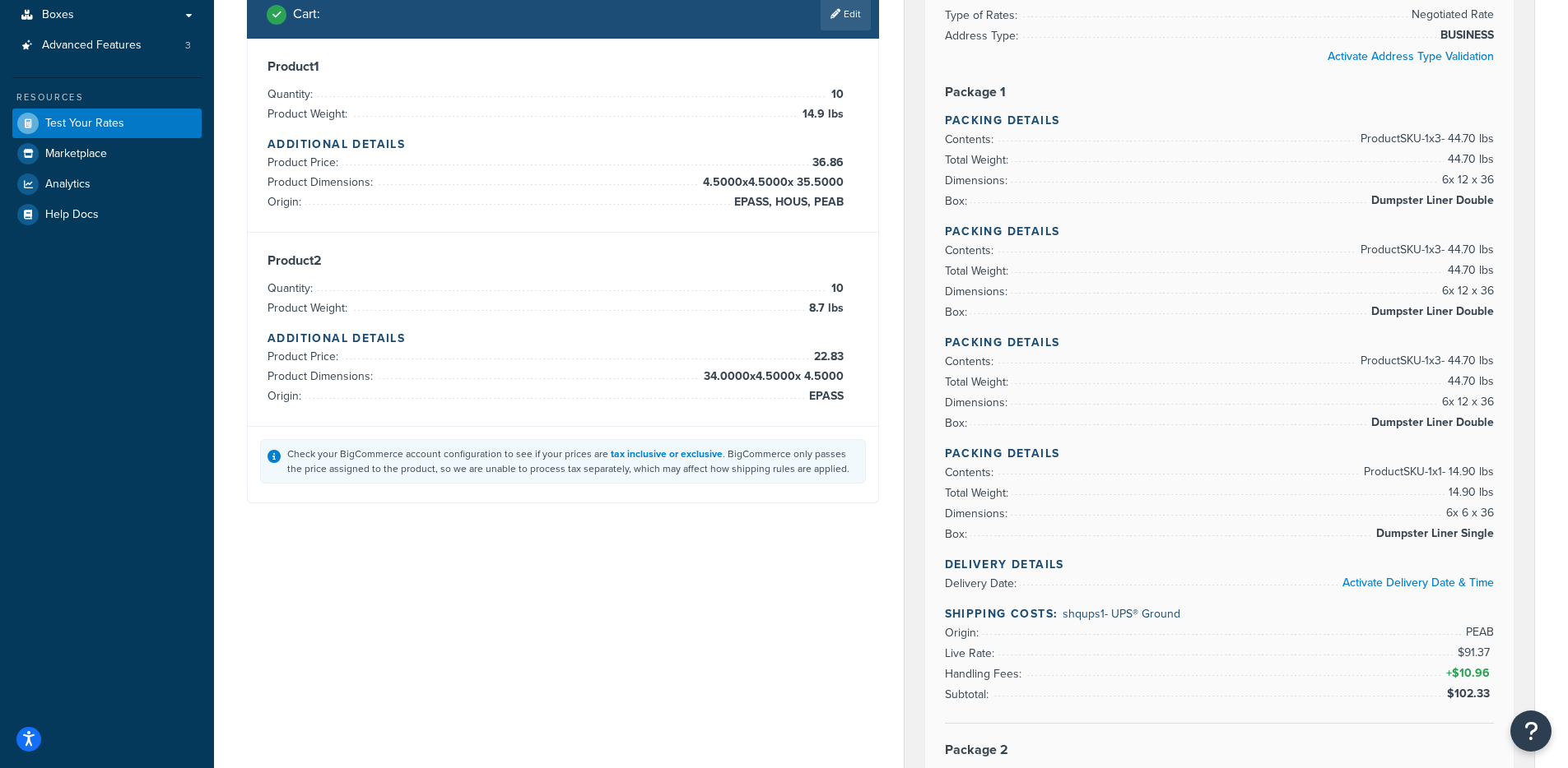
drag, startPoint x: 1430, startPoint y: 165, endPoint x: 1494, endPoint y: 161, distance: 64.1
click at [1494, 161] on div "Rate Details Type of Rates: Negotiated Rate Address Type: BUSINESS Activate Add…" at bounding box center [1219, 612] width 590 height 1311
drag, startPoint x: 1442, startPoint y: 278, endPoint x: 1482, endPoint y: 322, distance: 59.5
click at [1489, 290] on ul "Contents: Product SKU-1 x 3 - 44.70 lbs Total Weight: 44.70 lbs Dimensions: 6 x…" at bounding box center [1219, 281] width 549 height 82
drag, startPoint x: 1436, startPoint y: 379, endPoint x: 1501, endPoint y: 381, distance: 65.0
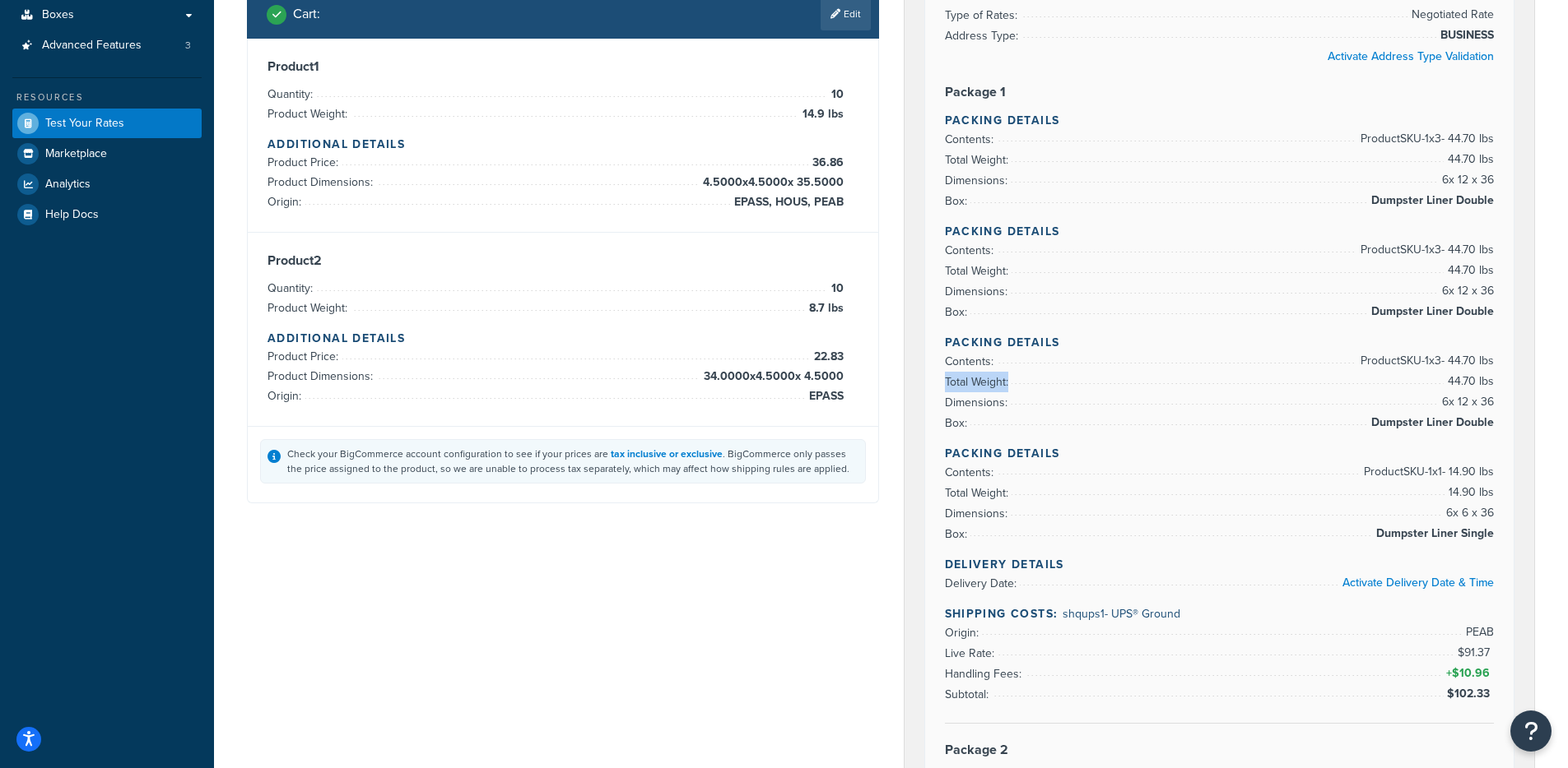
click at [1501, 381] on div "Rate Details Type of Rates: Negotiated Rate Address Type: BUSINESS Activate Add…" at bounding box center [1219, 612] width 590 height 1311
click at [1501, 380] on div "Rate Details Type of Rates: Negotiated Rate Address Type: BUSINESS Activate Add…" at bounding box center [1219, 612] width 590 height 1311
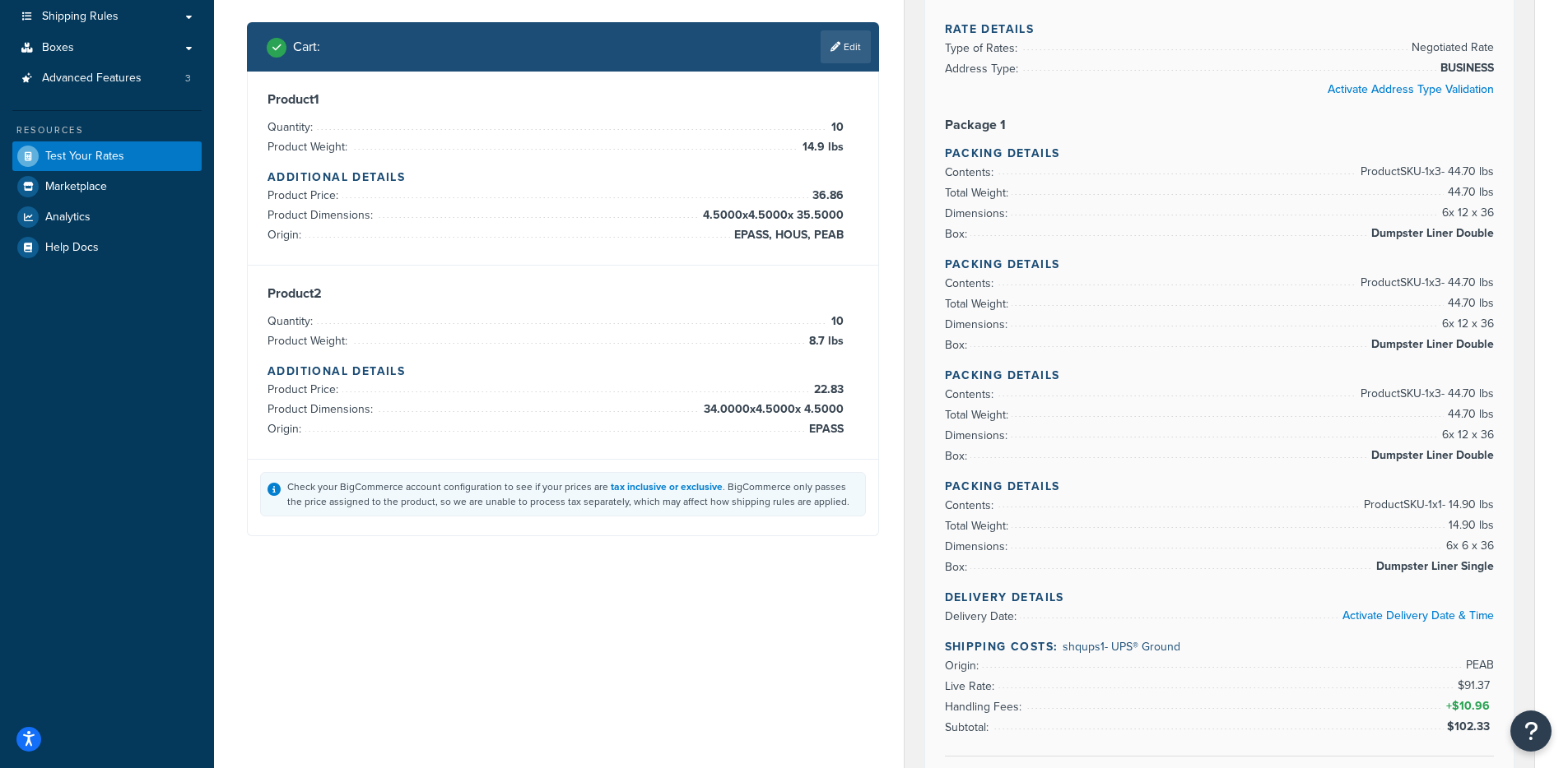
scroll to position [258, 0]
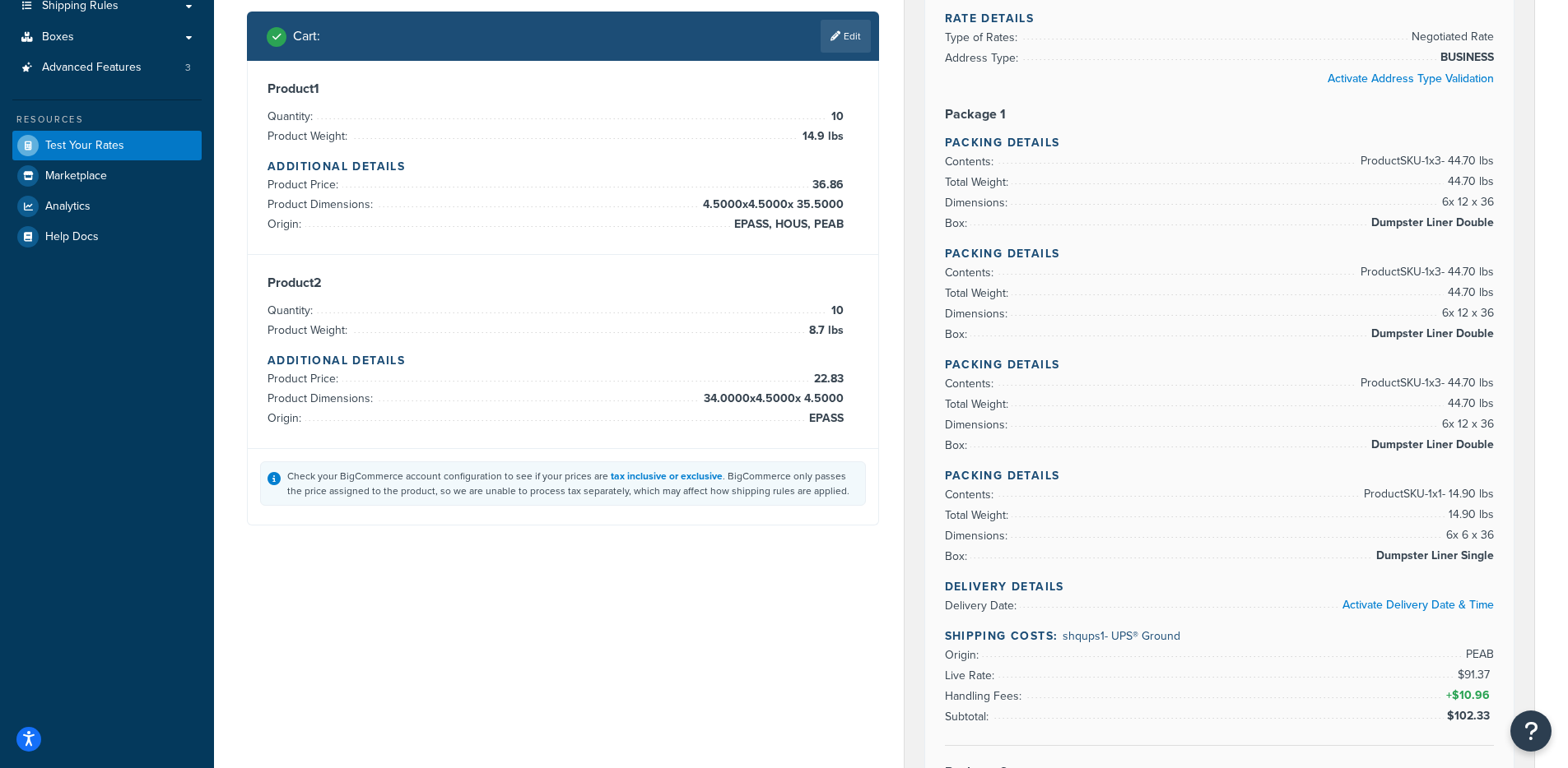
click at [573, 487] on div "Check your BigCommerce account configuration to see if your prices are tax incl…" at bounding box center [573, 483] width 571 height 29
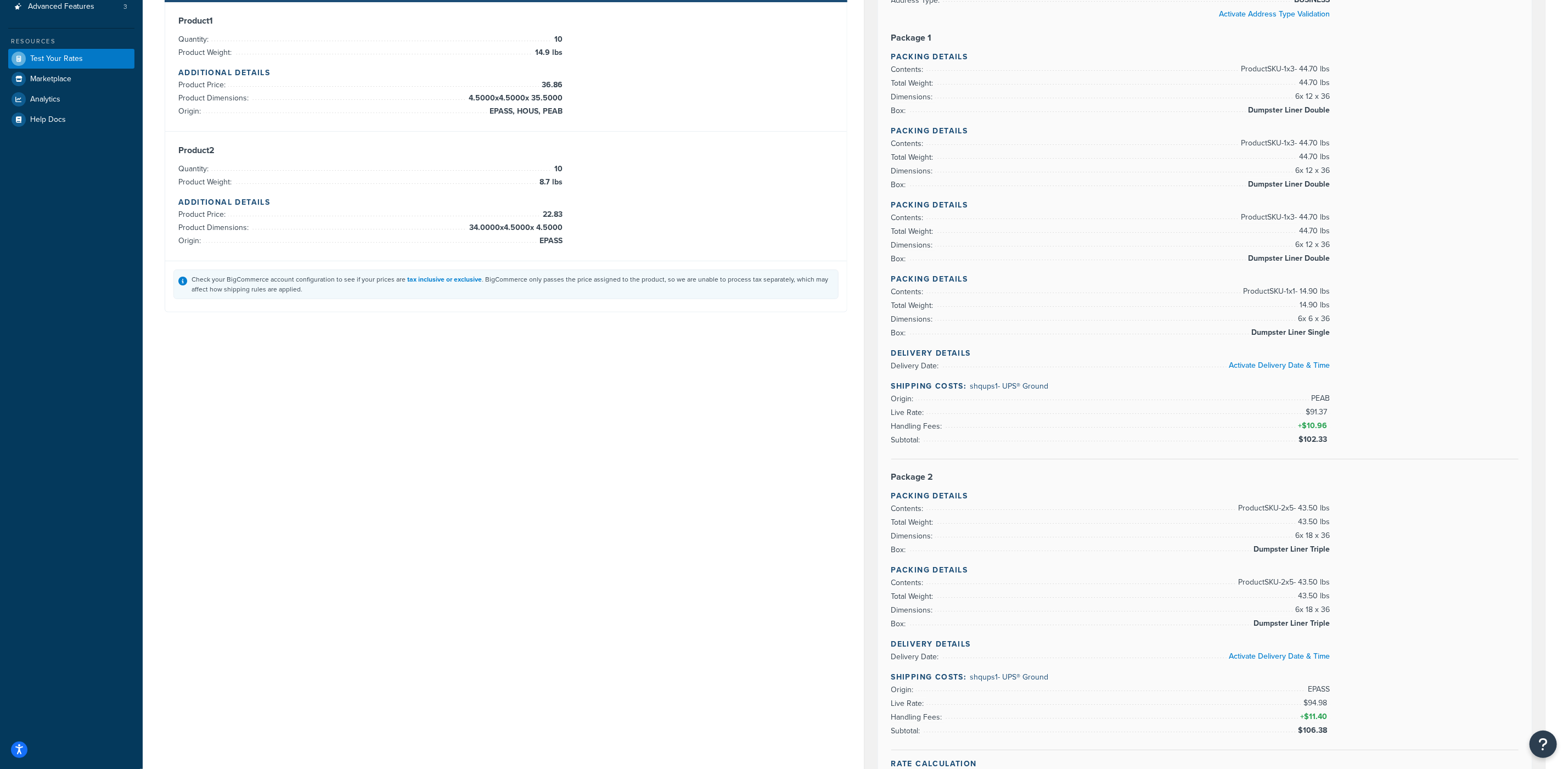
scroll to position [354, 0]
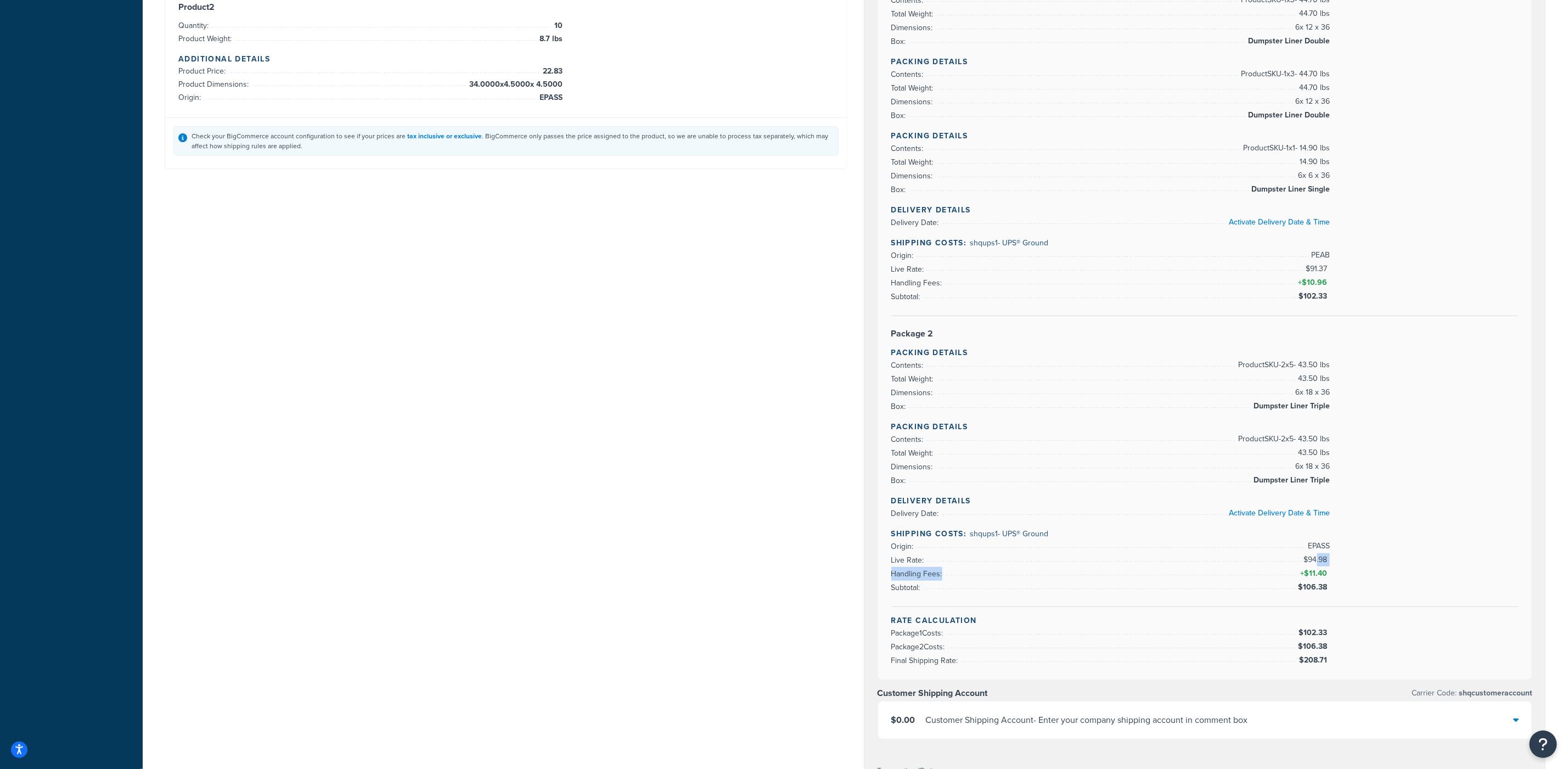
drag, startPoint x: 1334, startPoint y: 578, endPoint x: 1316, endPoint y: 572, distance: 19.0
click at [1053, 512] on div "Delivery Details Delivery Date: Activate Delivery Date & Time Shipping Costs: s…" at bounding box center [1205, 551] width 628 height 112
click at [1053, 512] on span "$94.98" at bounding box center [1317, 560] width 26 height 12
drag, startPoint x: 1326, startPoint y: 571, endPoint x: 1290, endPoint y: 571, distance: 36.0
click at [1053, 512] on li "Live Rate: $94.98" at bounding box center [1110, 560] width 439 height 14
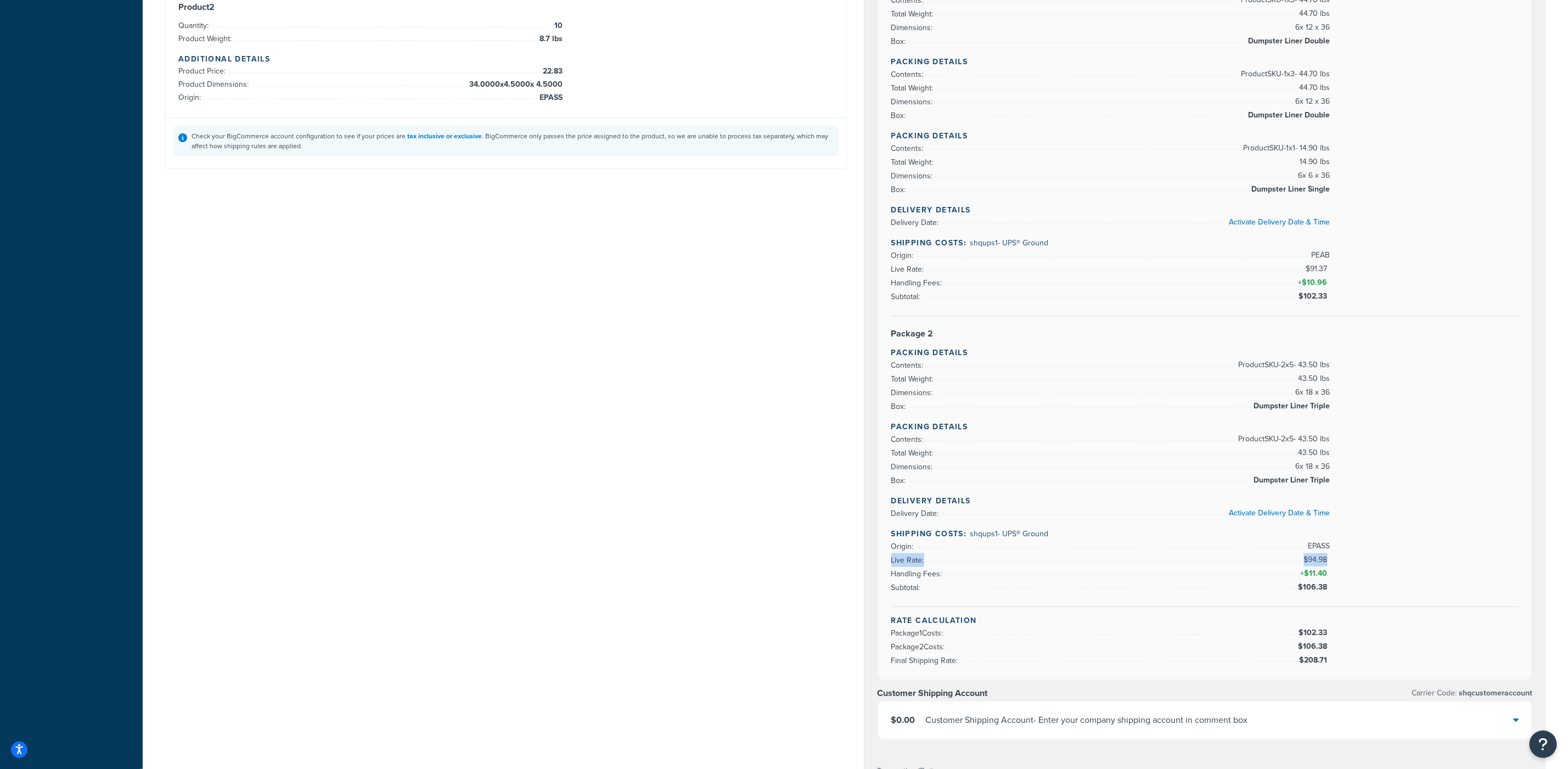
copy li "Live Rate: $94.98"
click at [726, 331] on div "Shipping destination : Edit 809 N GARFIELD RD BERNVILLE, Pennsylvania, 19506-90…" at bounding box center [855, 390] width 1398 height 1352
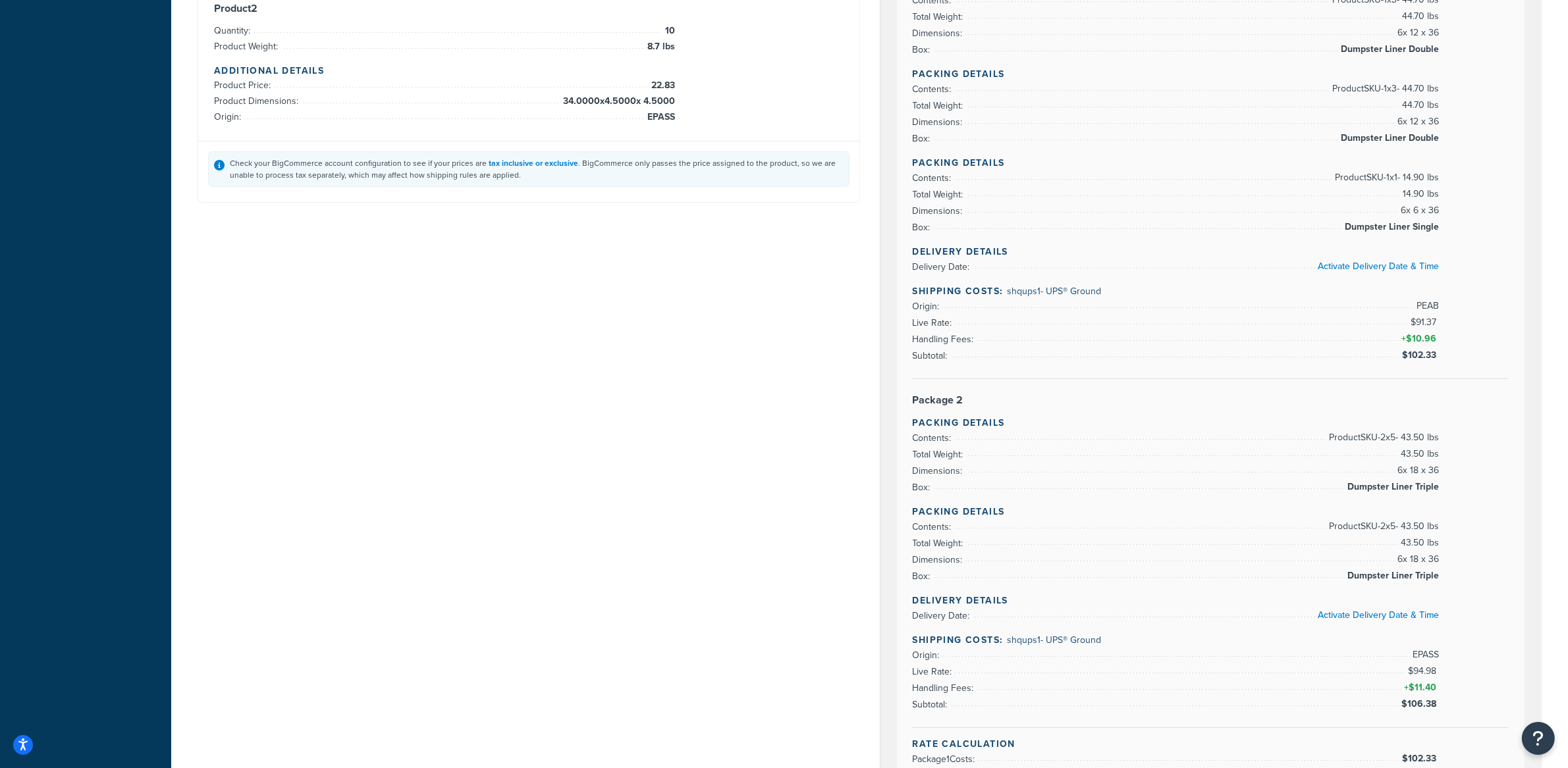
scroll to position [461, 0]
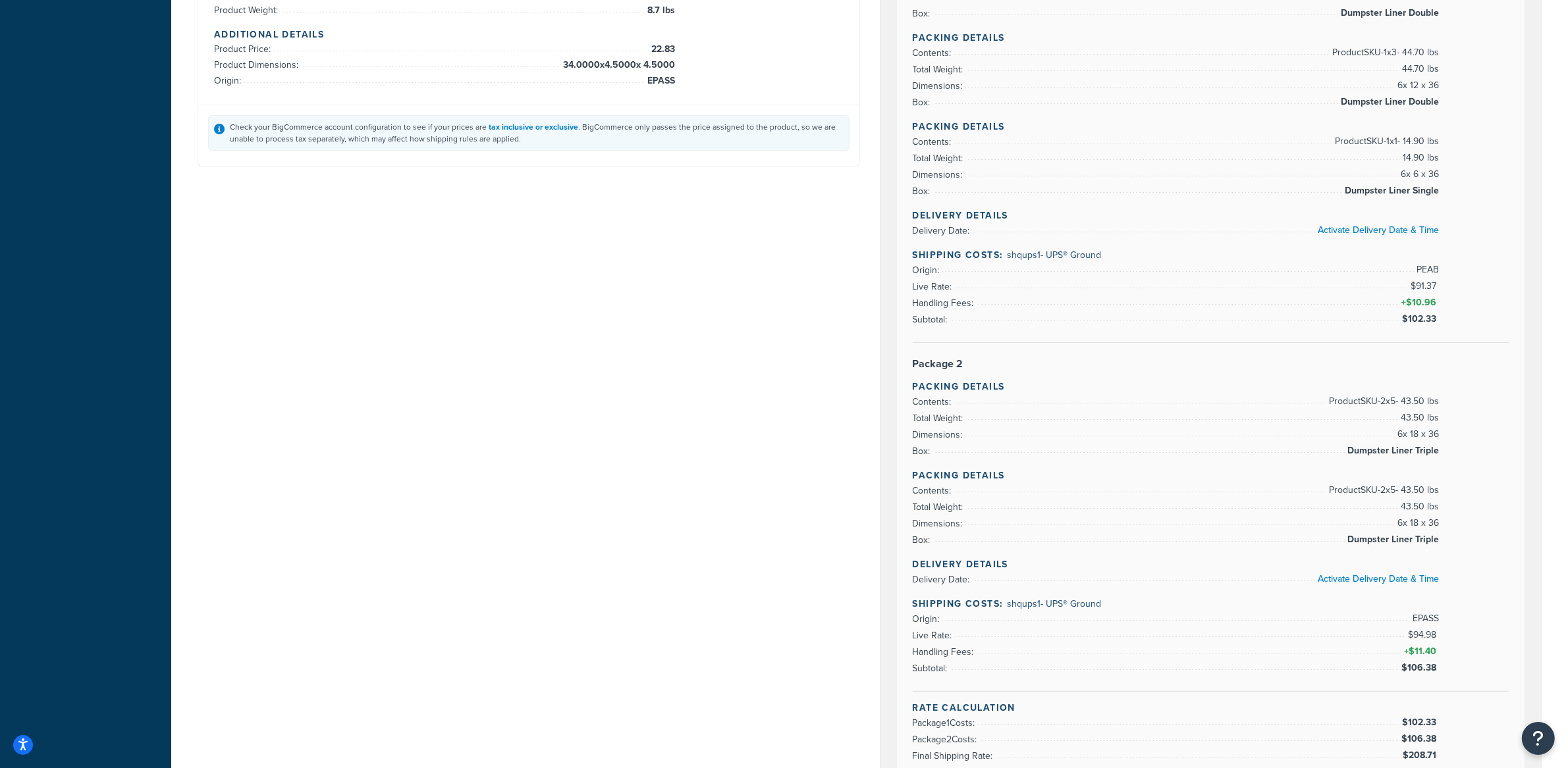
click at [857, 306] on div "Shipping destination : Edit 809 N GARFIELD RD BERNVILLE, Pennsylvania, 19506-90…" at bounding box center [869, 432] width 1364 height 1621
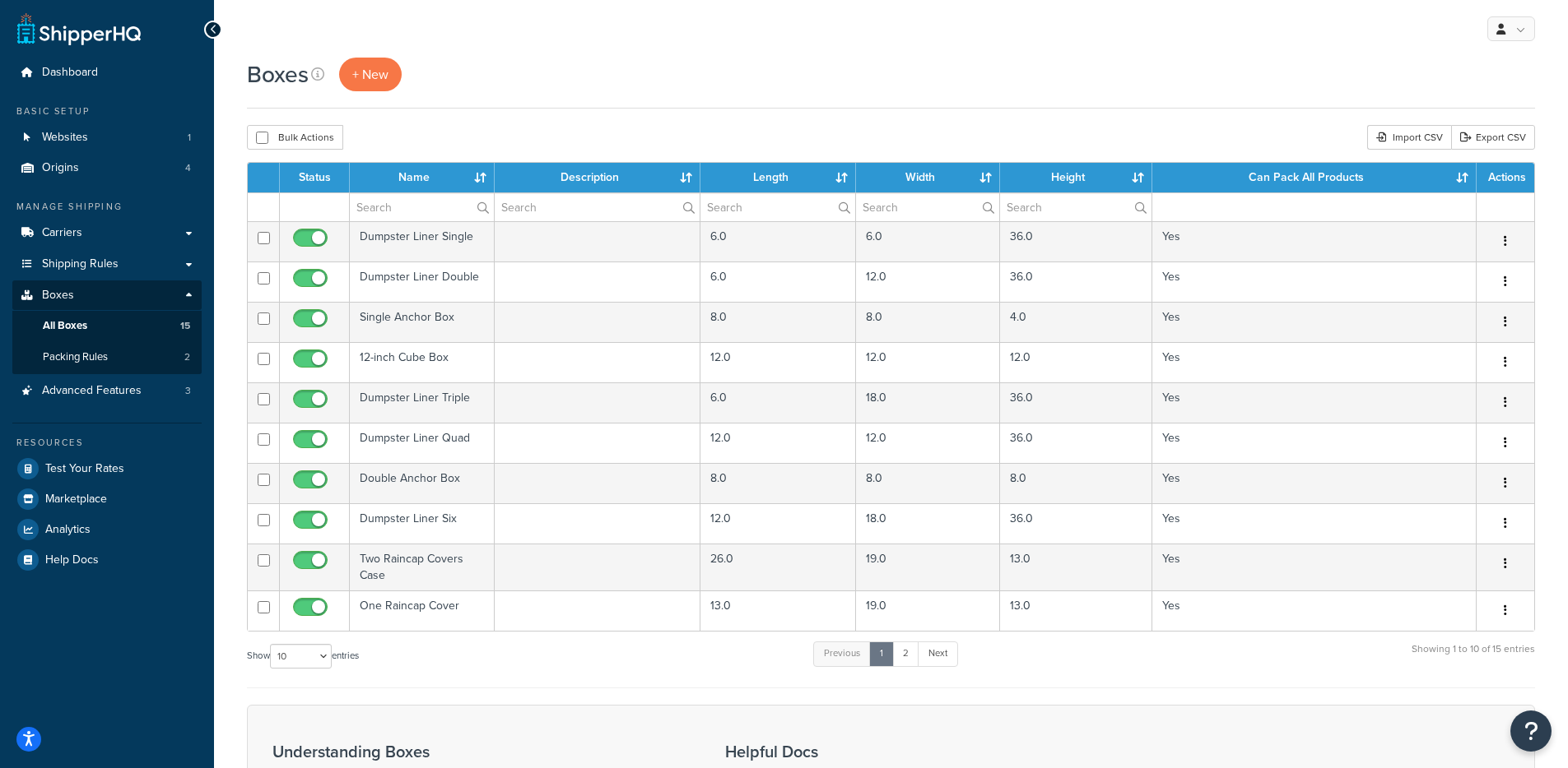
click at [1138, 174] on th "Height" at bounding box center [1075, 178] width 152 height 29
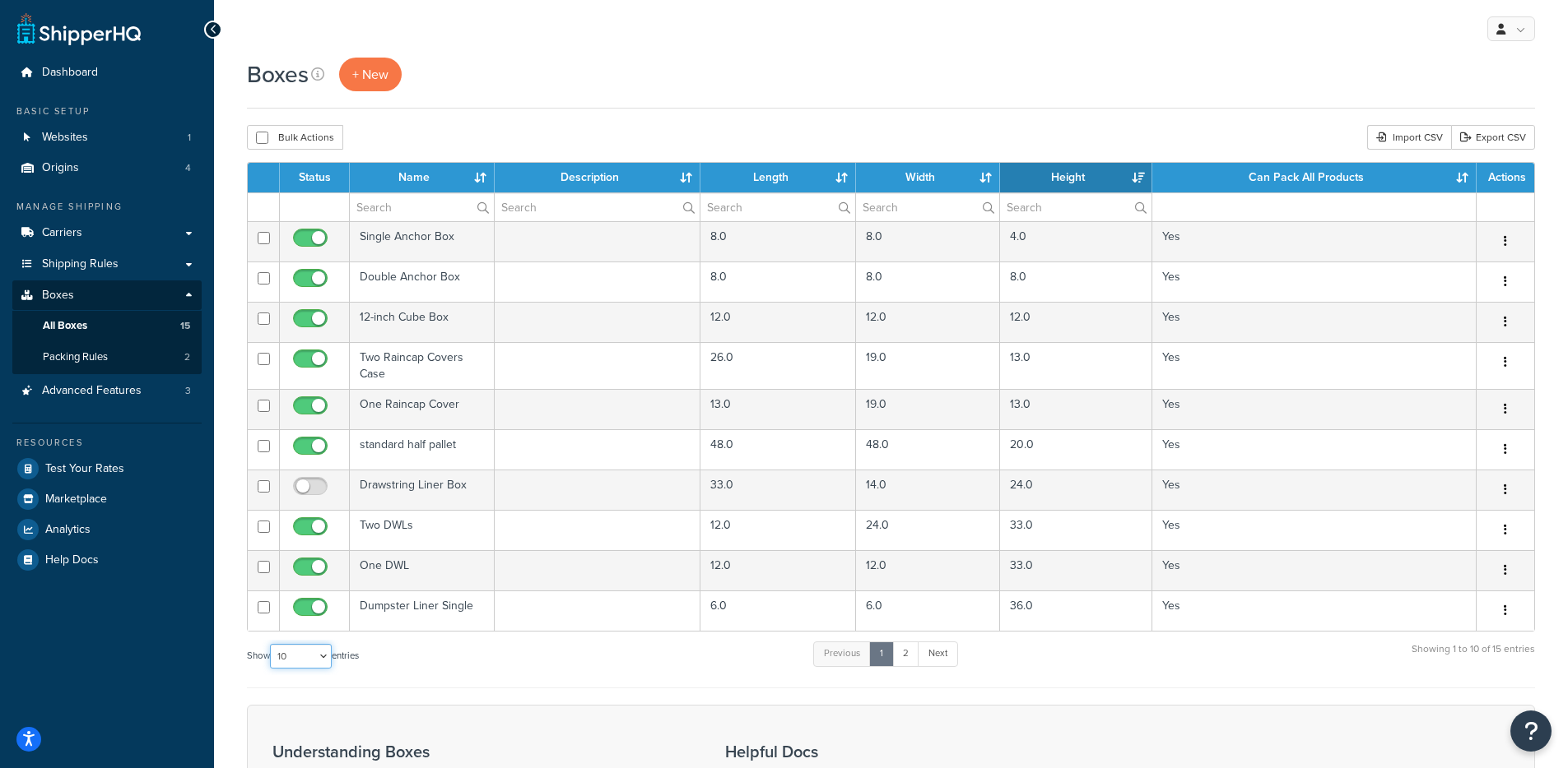
click at [297, 654] on select "10 15 25 50 100 1000" at bounding box center [301, 656] width 62 height 25
select select "50"
click at [272, 645] on select "10 15 25 50 100 1000" at bounding box center [301, 656] width 62 height 25
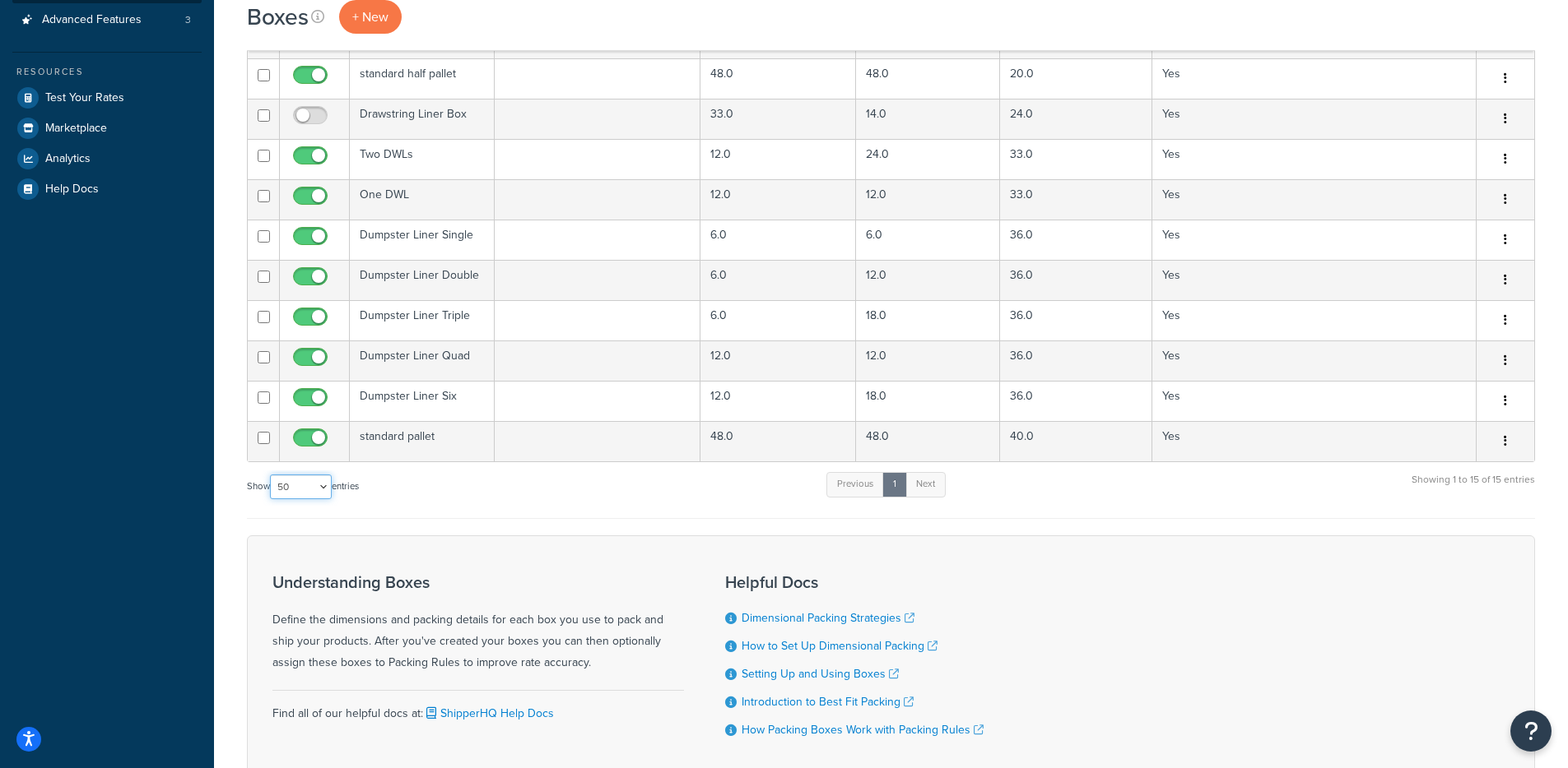
scroll to position [372, 0]
click at [925, 491] on link "Next" at bounding box center [925, 483] width 40 height 25
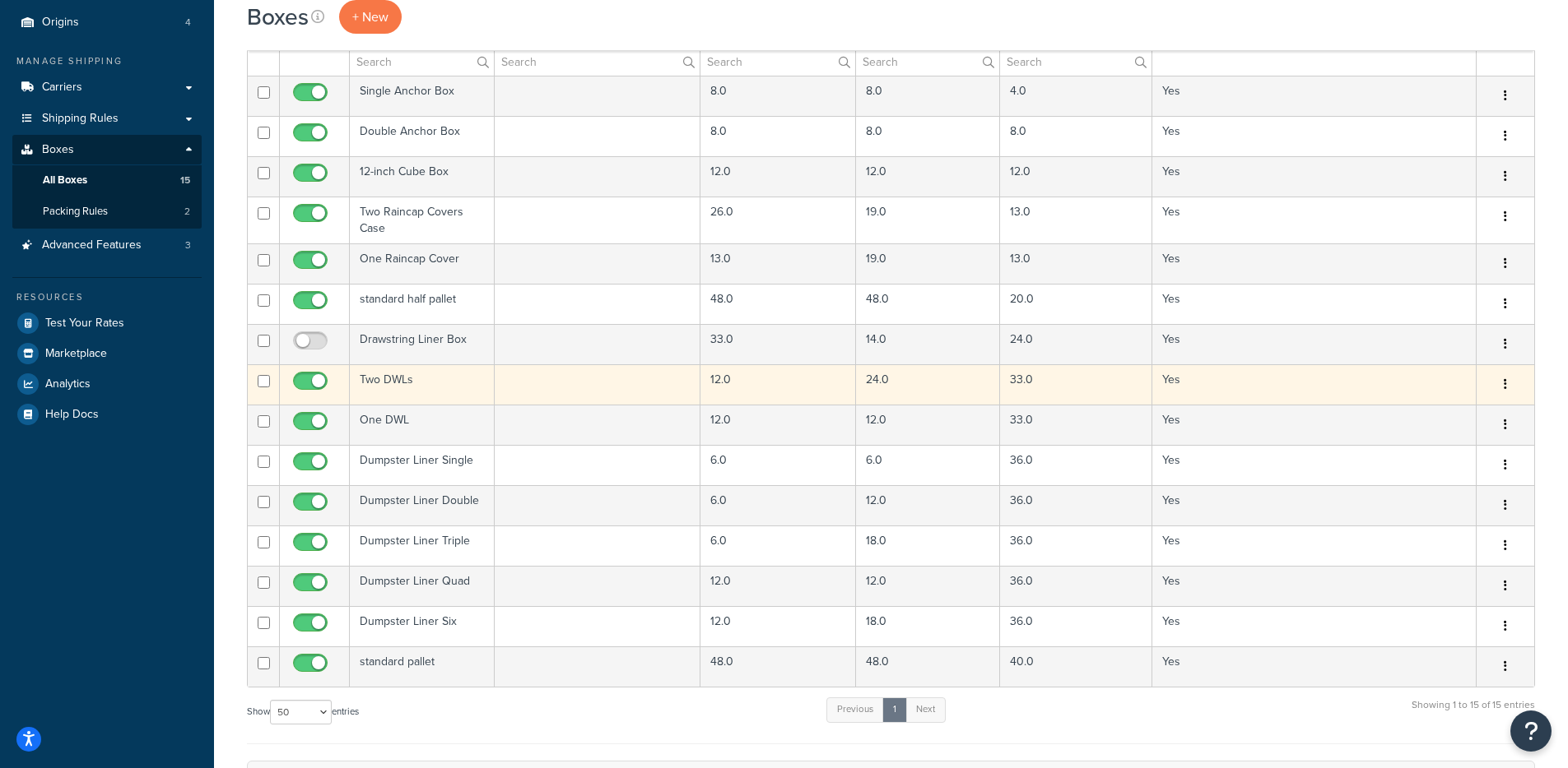
scroll to position [230, 0]
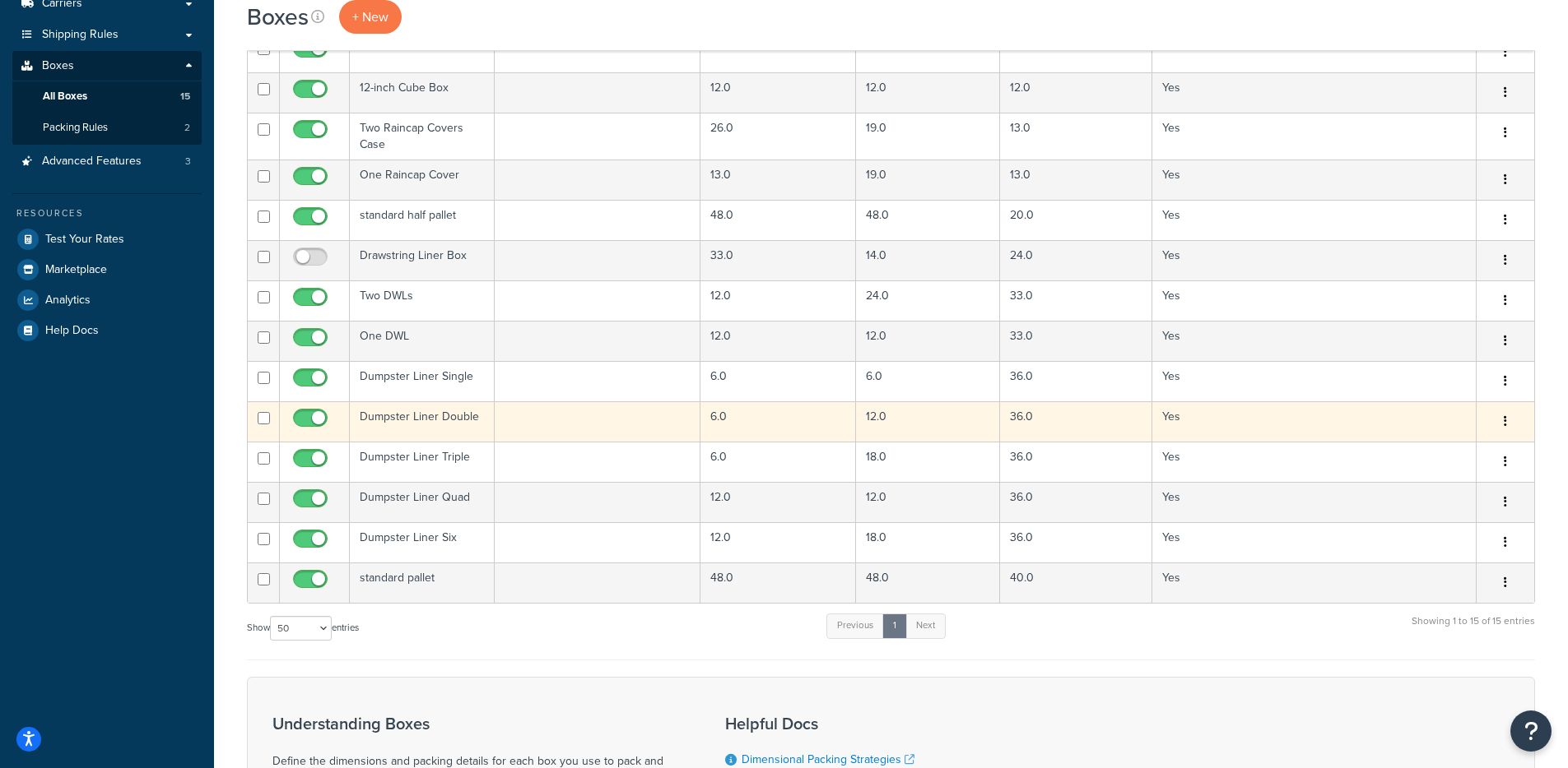
drag, startPoint x: 1507, startPoint y: 422, endPoint x: 1501, endPoint y: 431, distance: 10.8
click at [1507, 422] on button "button" at bounding box center [1504, 421] width 23 height 26
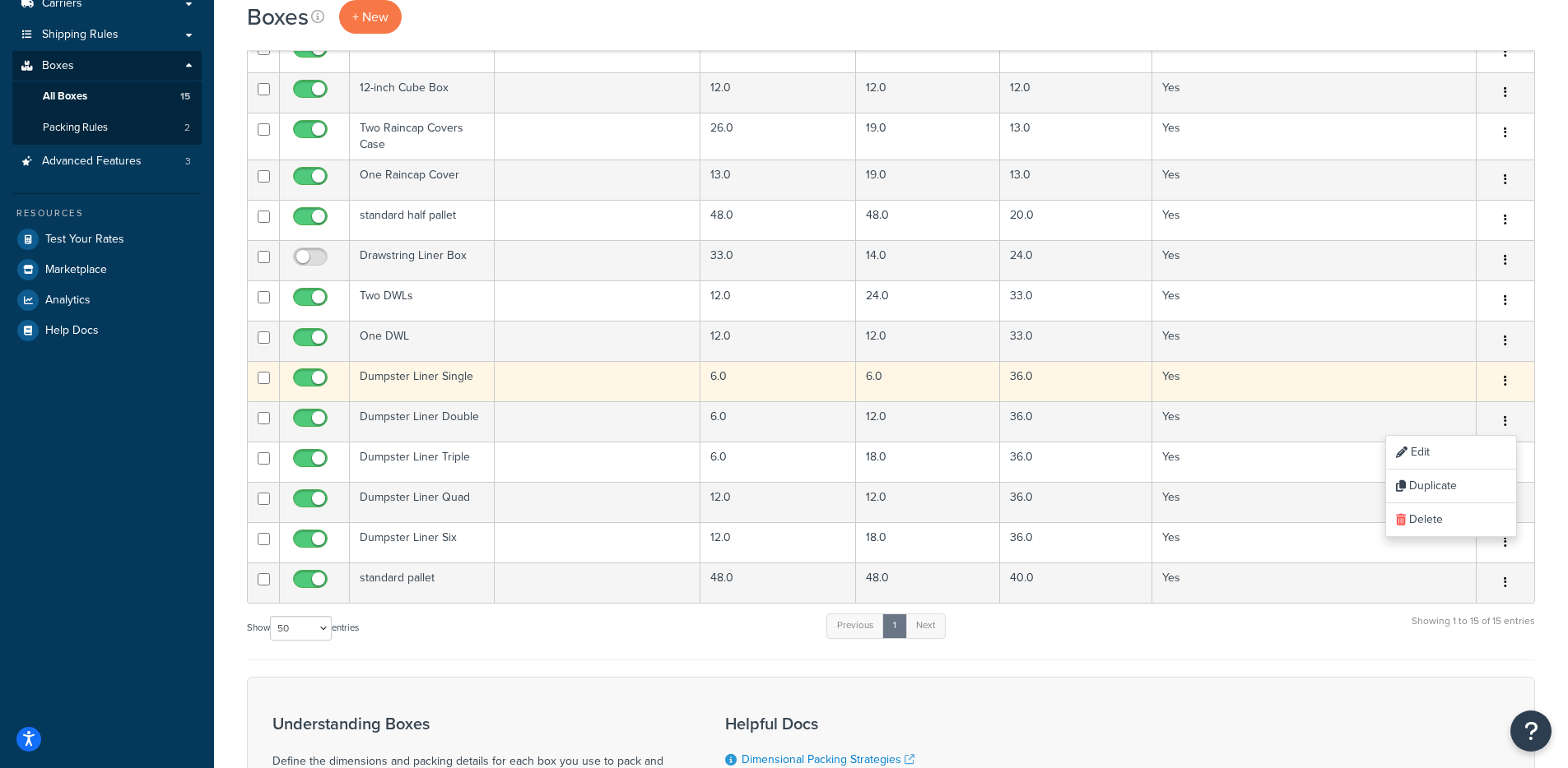
drag, startPoint x: 1508, startPoint y: 380, endPoint x: 1495, endPoint y: 388, distance: 15.3
click at [1508, 380] on button "button" at bounding box center [1504, 381] width 23 height 26
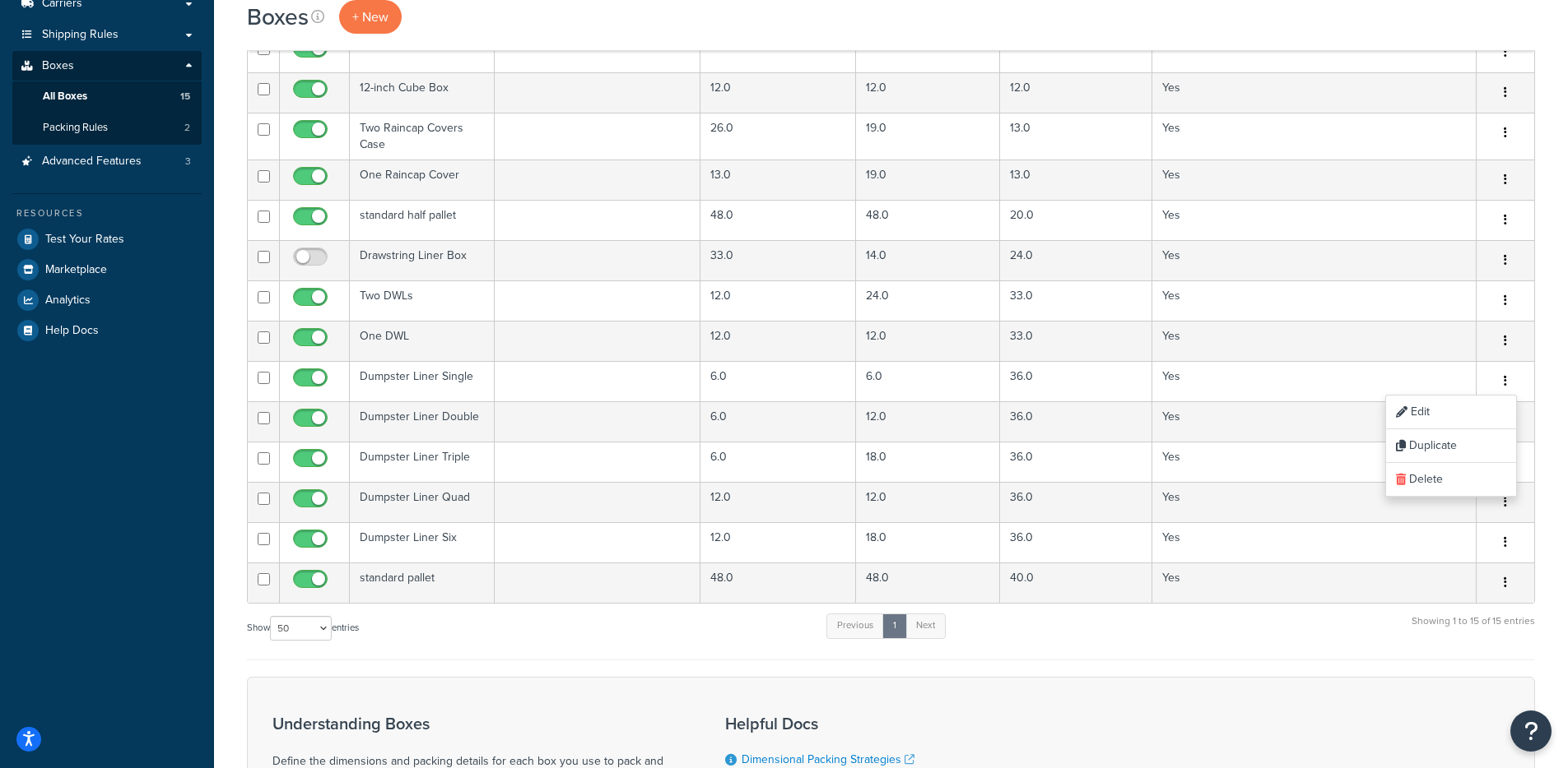
click at [1218, 664] on form "Status Name Description Length Width Height Can Pack All Products Actions Singl…" at bounding box center [890, 424] width 1288 height 983
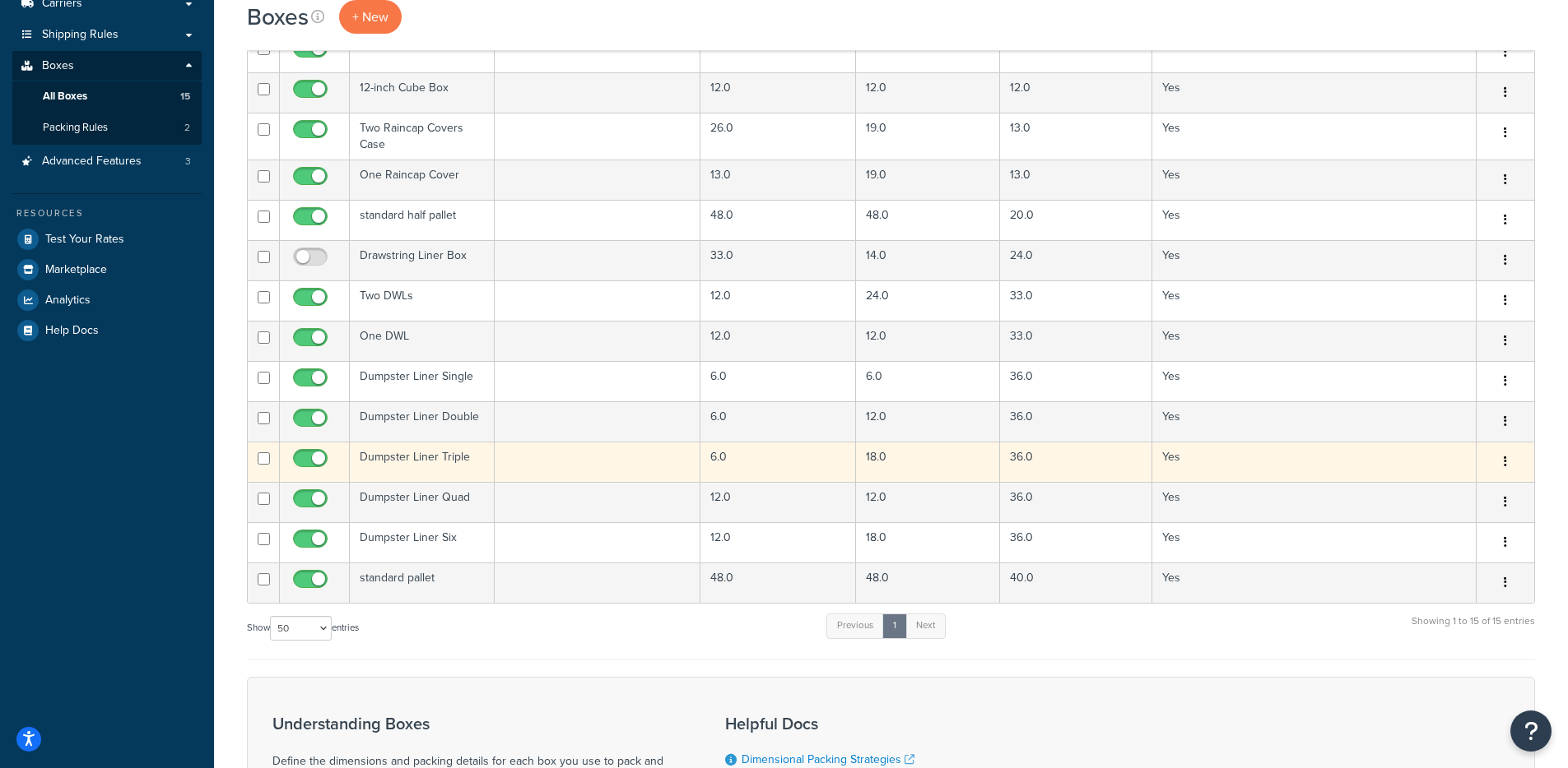
click at [1507, 462] on button "button" at bounding box center [1504, 462] width 23 height 26
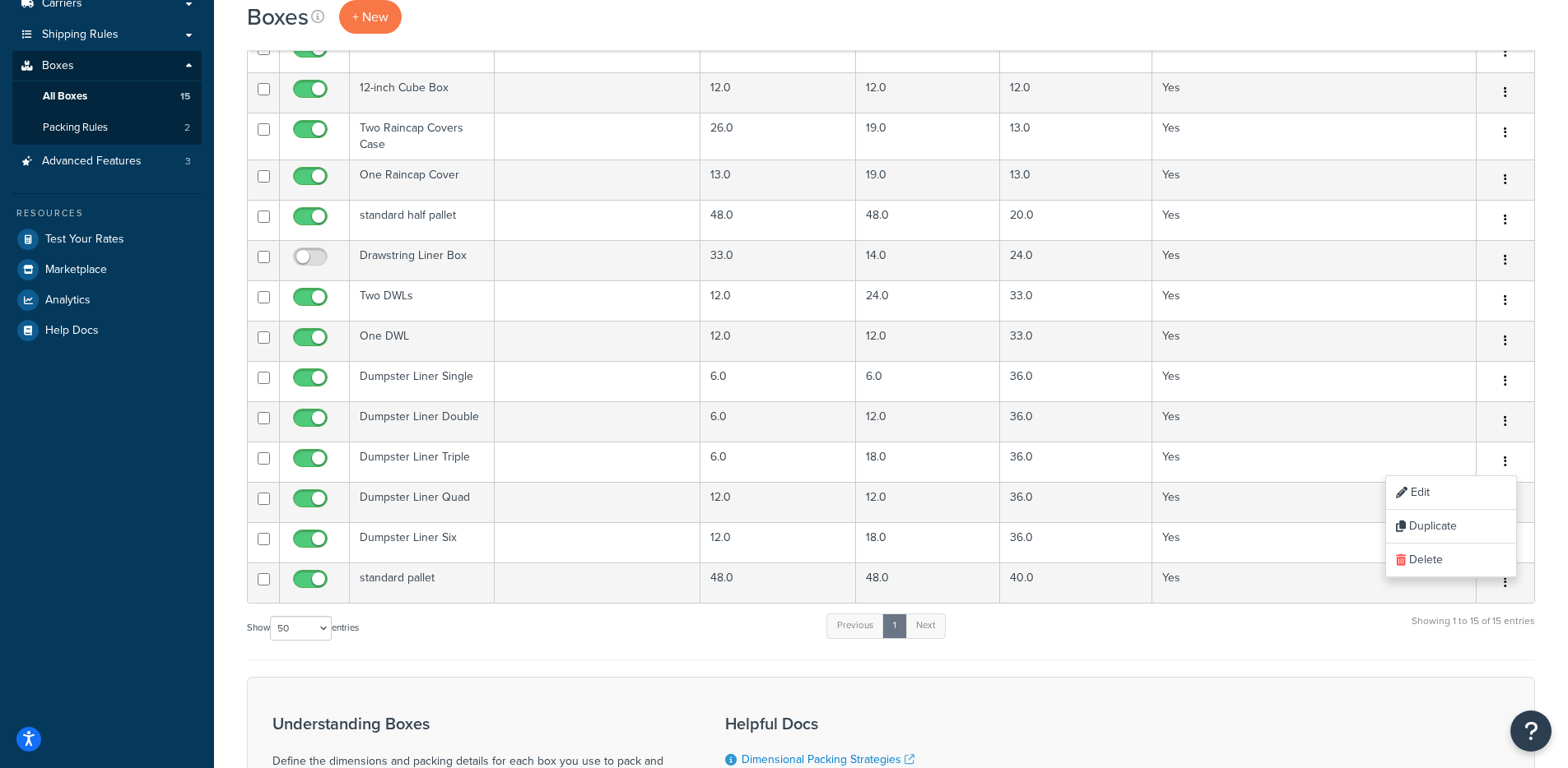
click at [1235, 642] on div "Show 10 15 25 50 100 1000 entries Previous 1 Next Showing 1 to 15 of 15 entries" at bounding box center [890, 636] width 1288 height 48
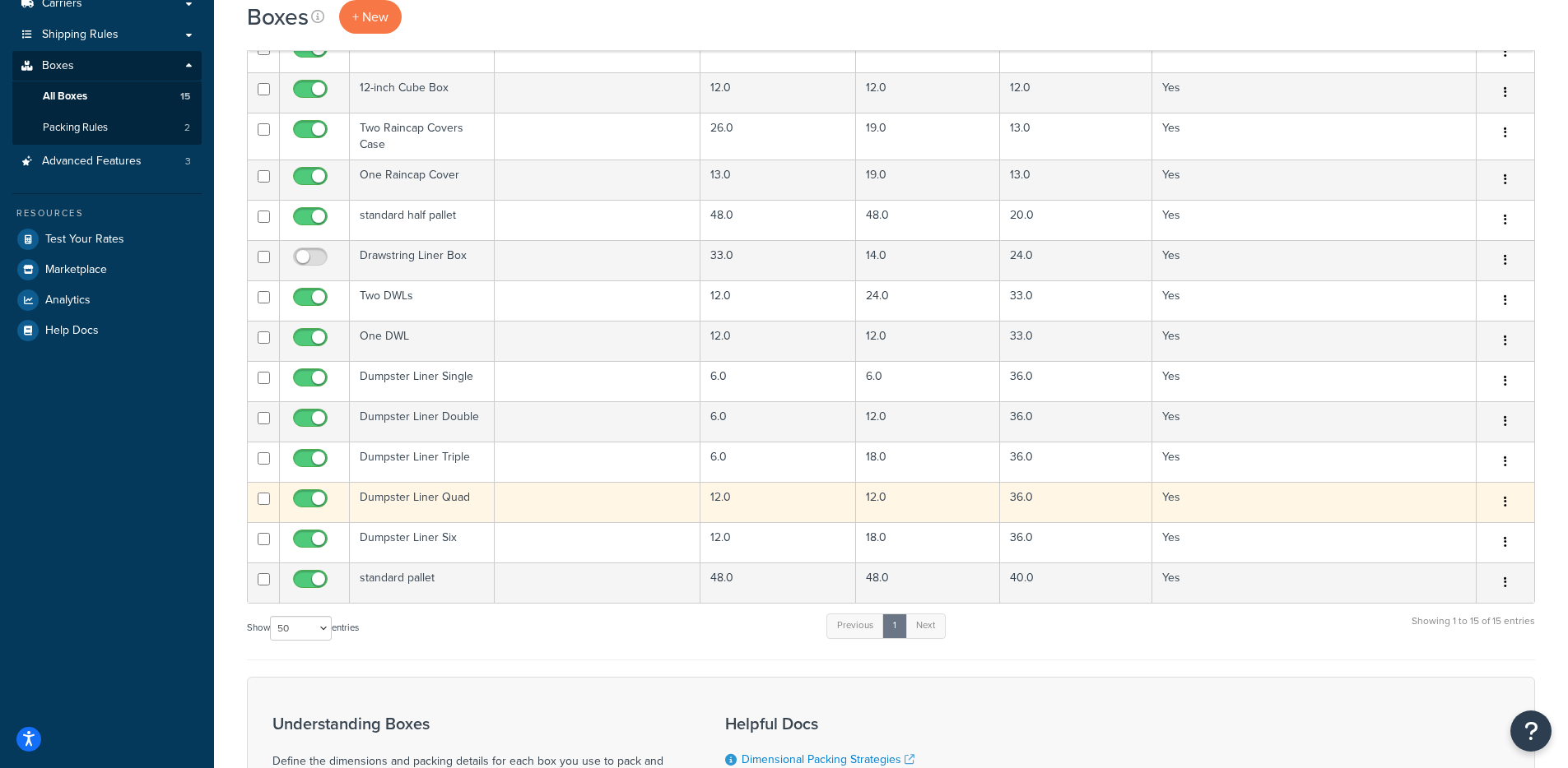
click at [1505, 499] on icon "button" at bounding box center [1505, 502] width 4 height 12
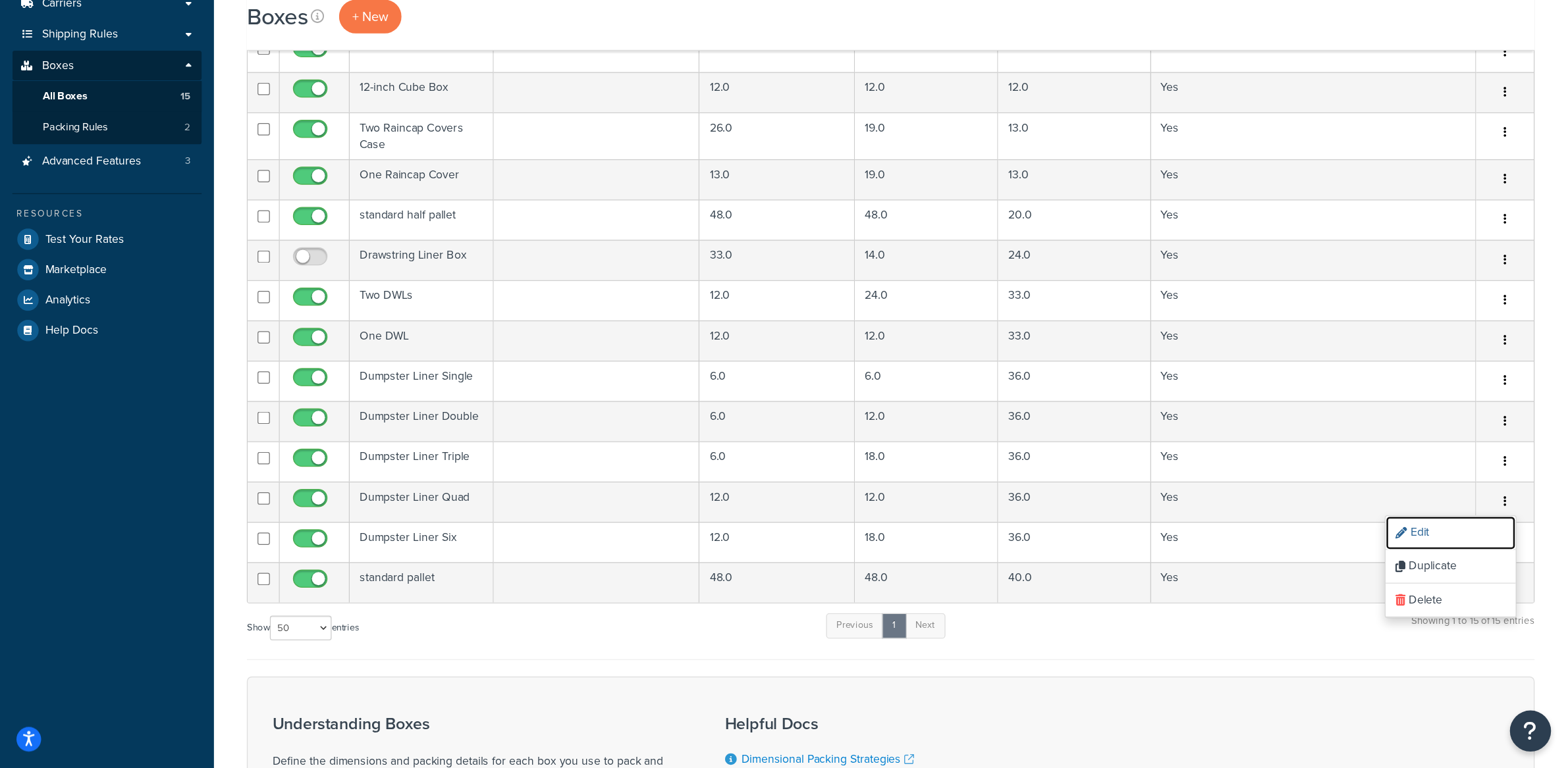
scroll to position [76, 0]
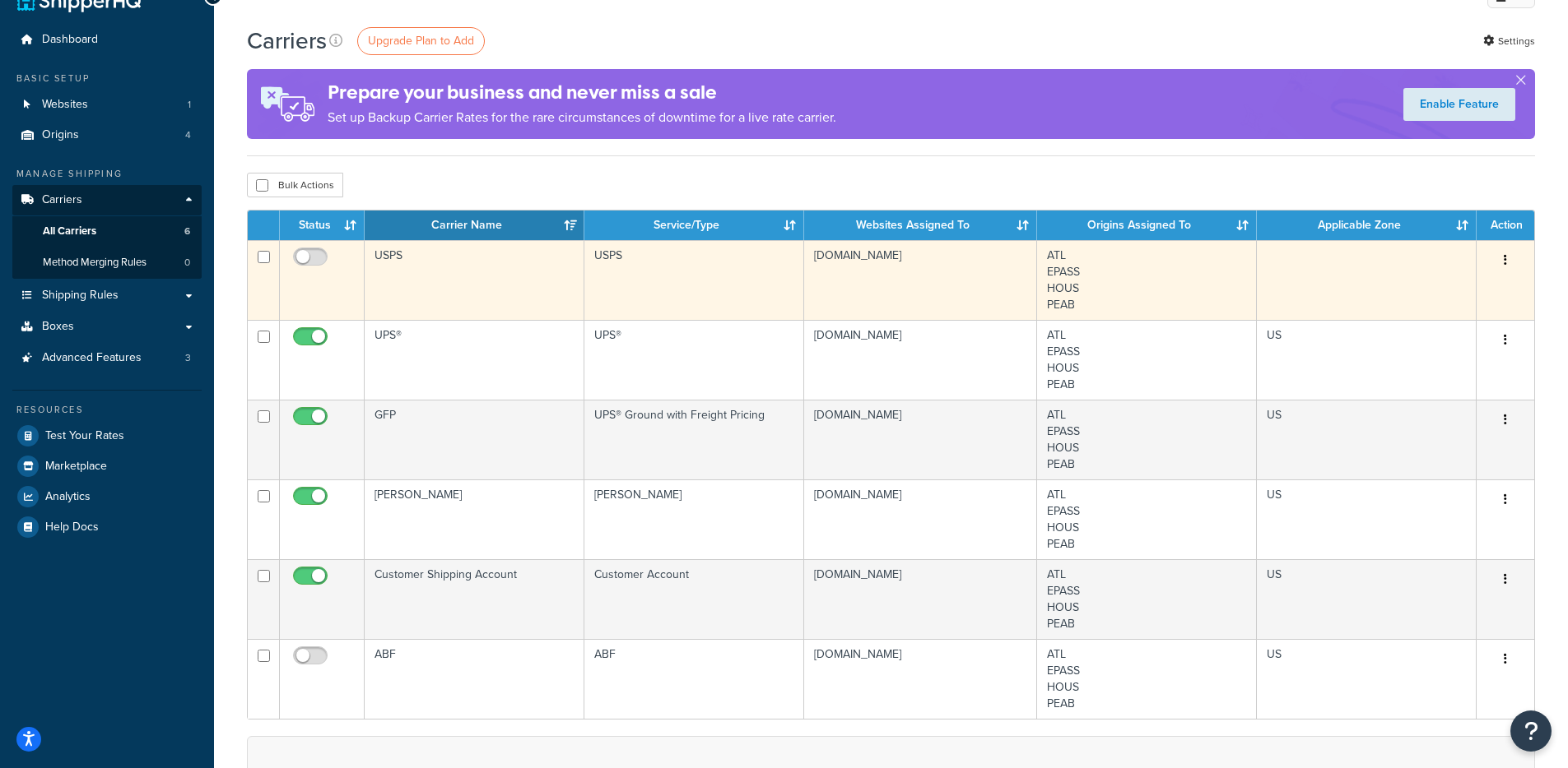
scroll to position [10, 0]
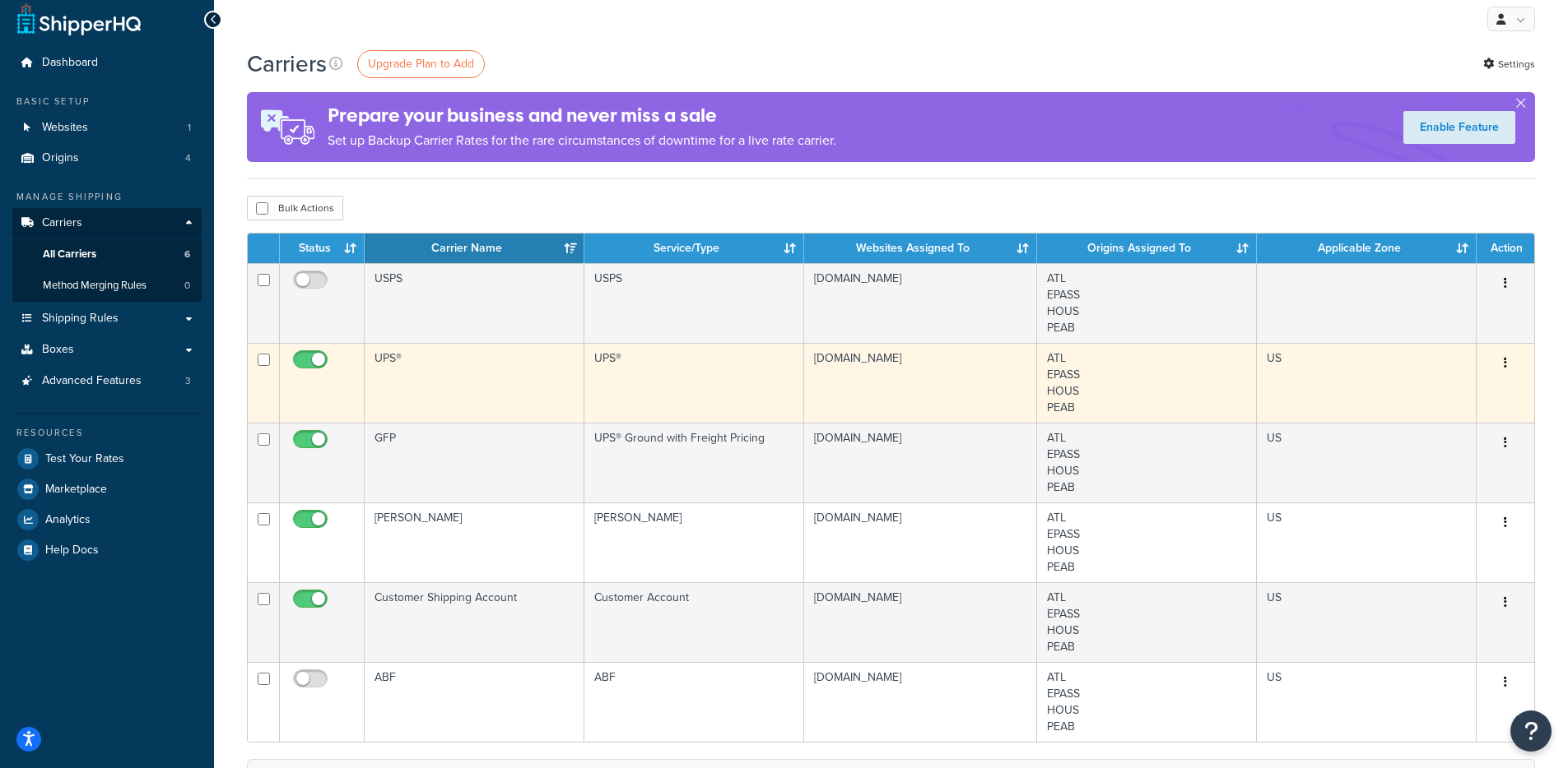
click at [655, 378] on td "UPS®" at bounding box center [694, 382] width 220 height 79
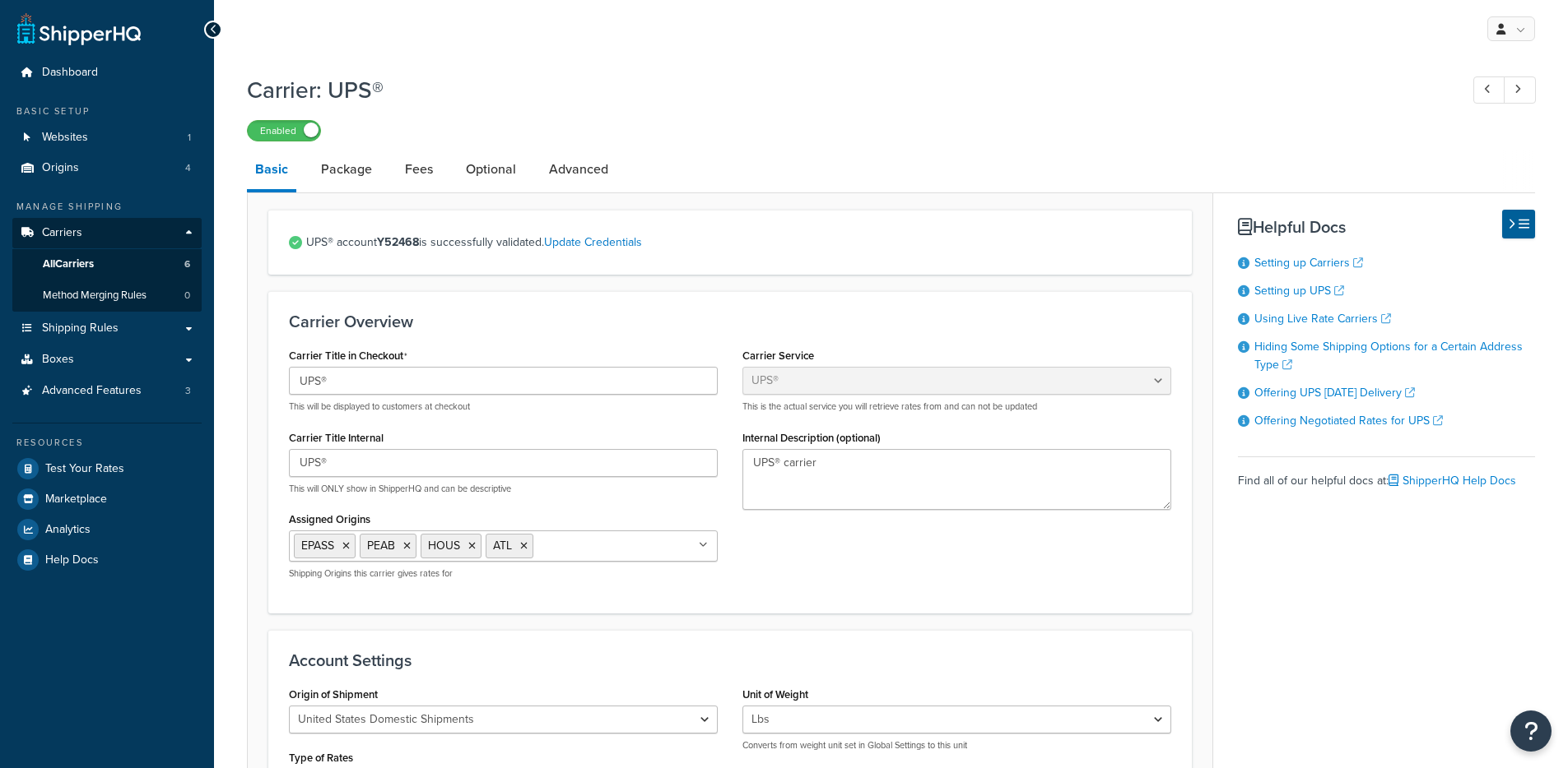
select select "ups"
click at [332, 178] on link "Package" at bounding box center [347, 169] width 68 height 39
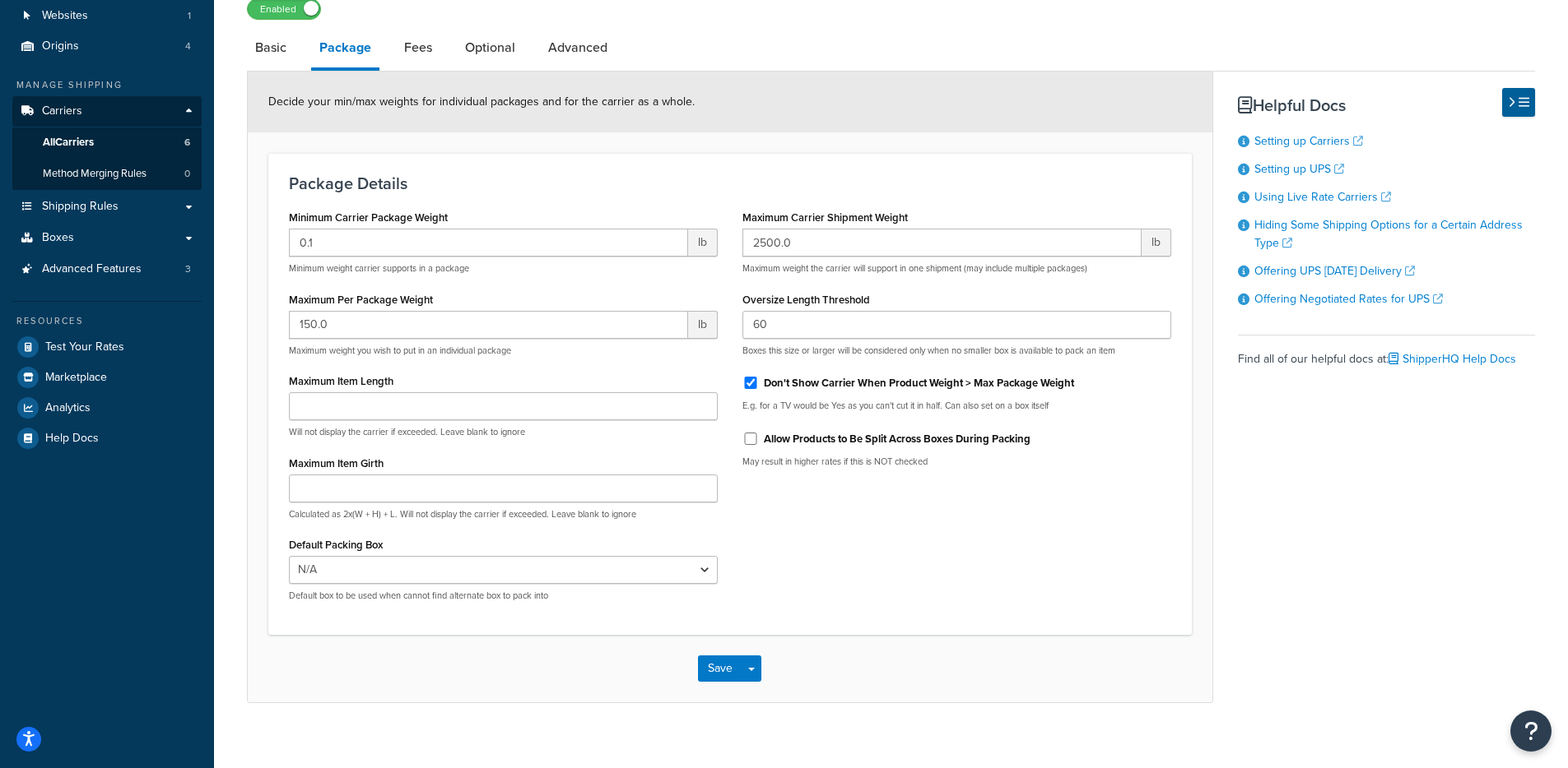
scroll to position [121, 0]
click at [269, 57] on link "Basic" at bounding box center [270, 48] width 47 height 39
select select "ups"
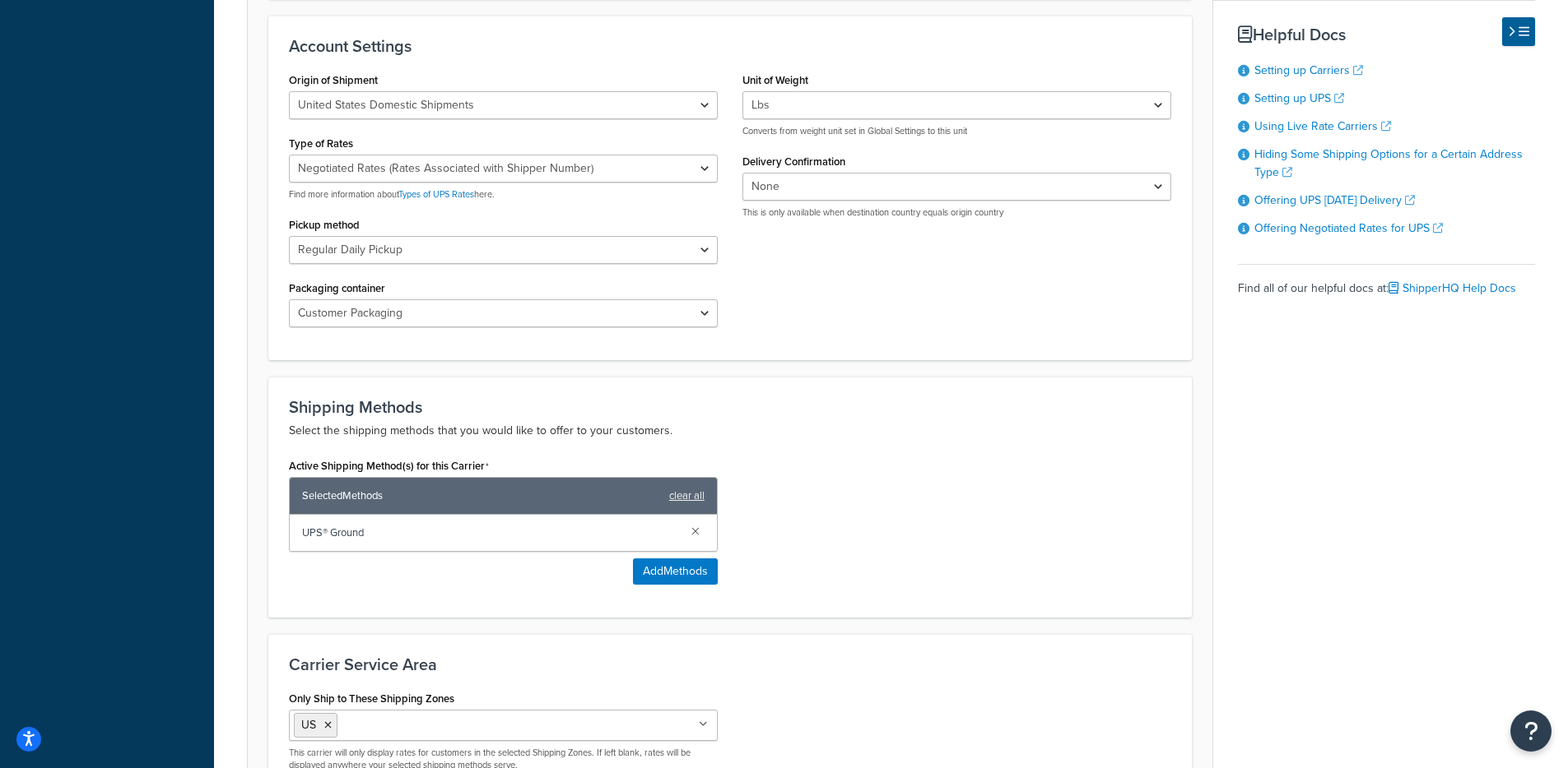
scroll to position [531, 0]
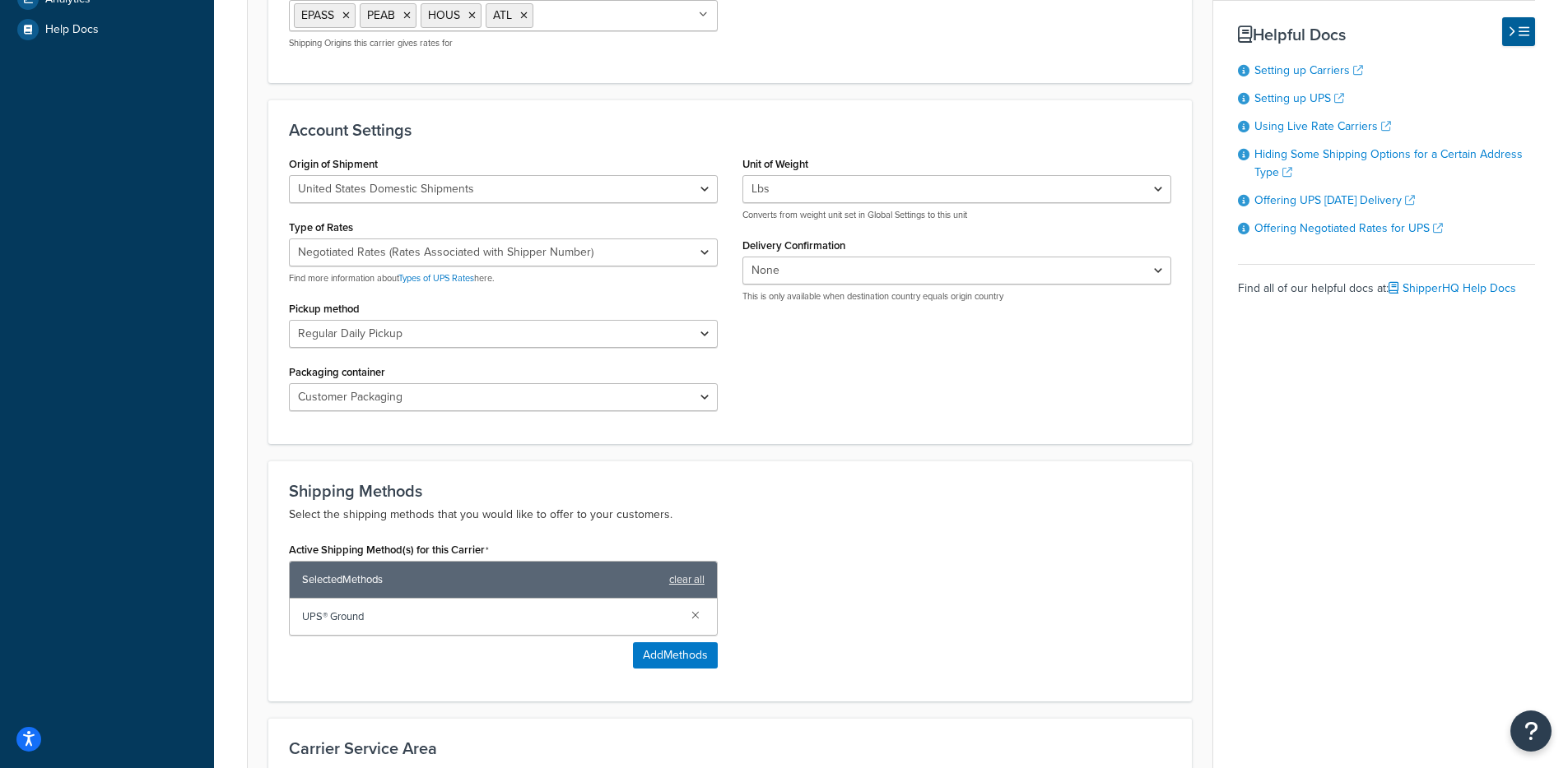
click at [968, 450] on form "UPS® account Y52468 is successfully validated. Update Credentials Carrier Overv…" at bounding box center [729, 317] width 965 height 1276
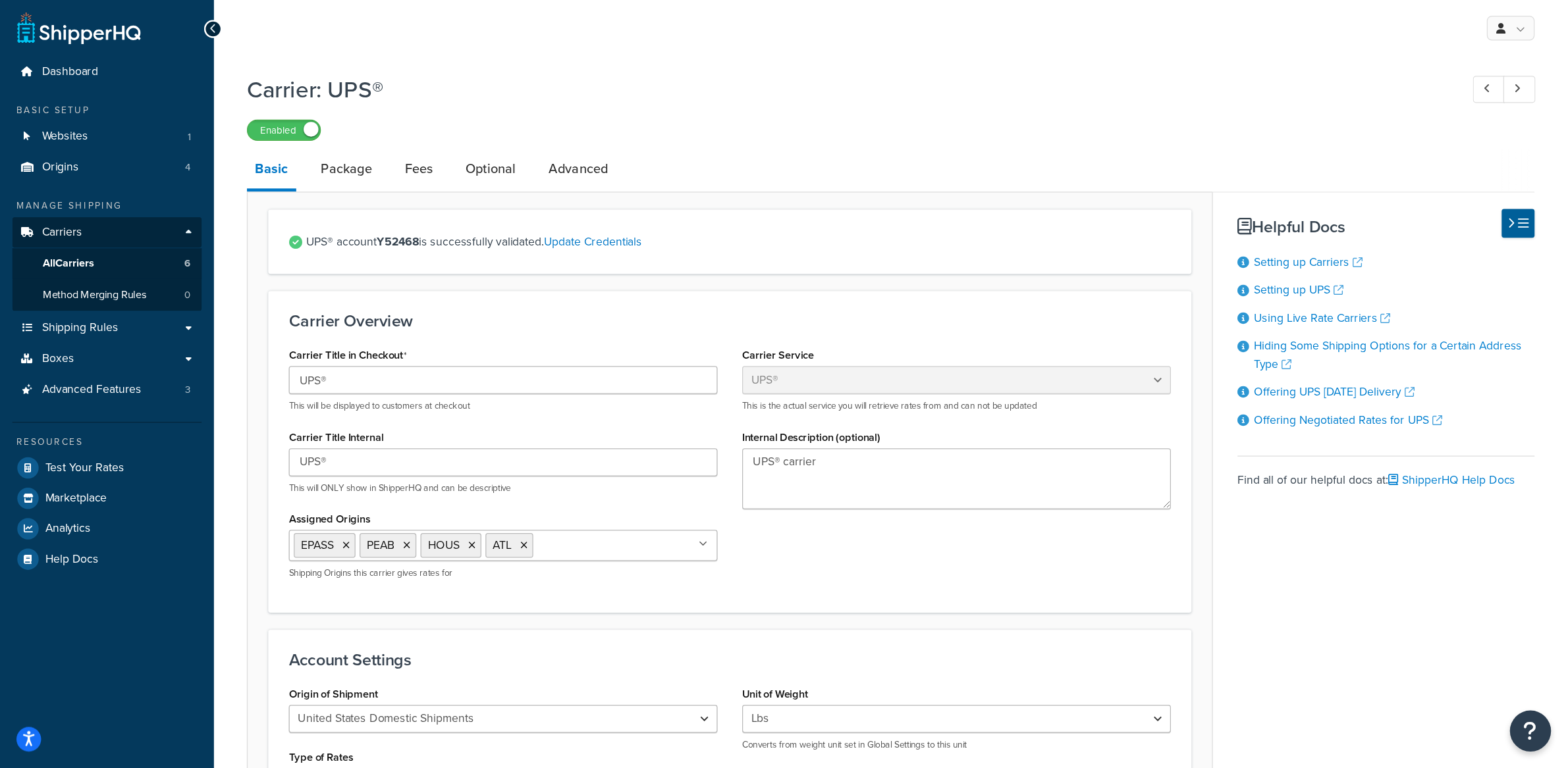
scroll to position [0, 0]
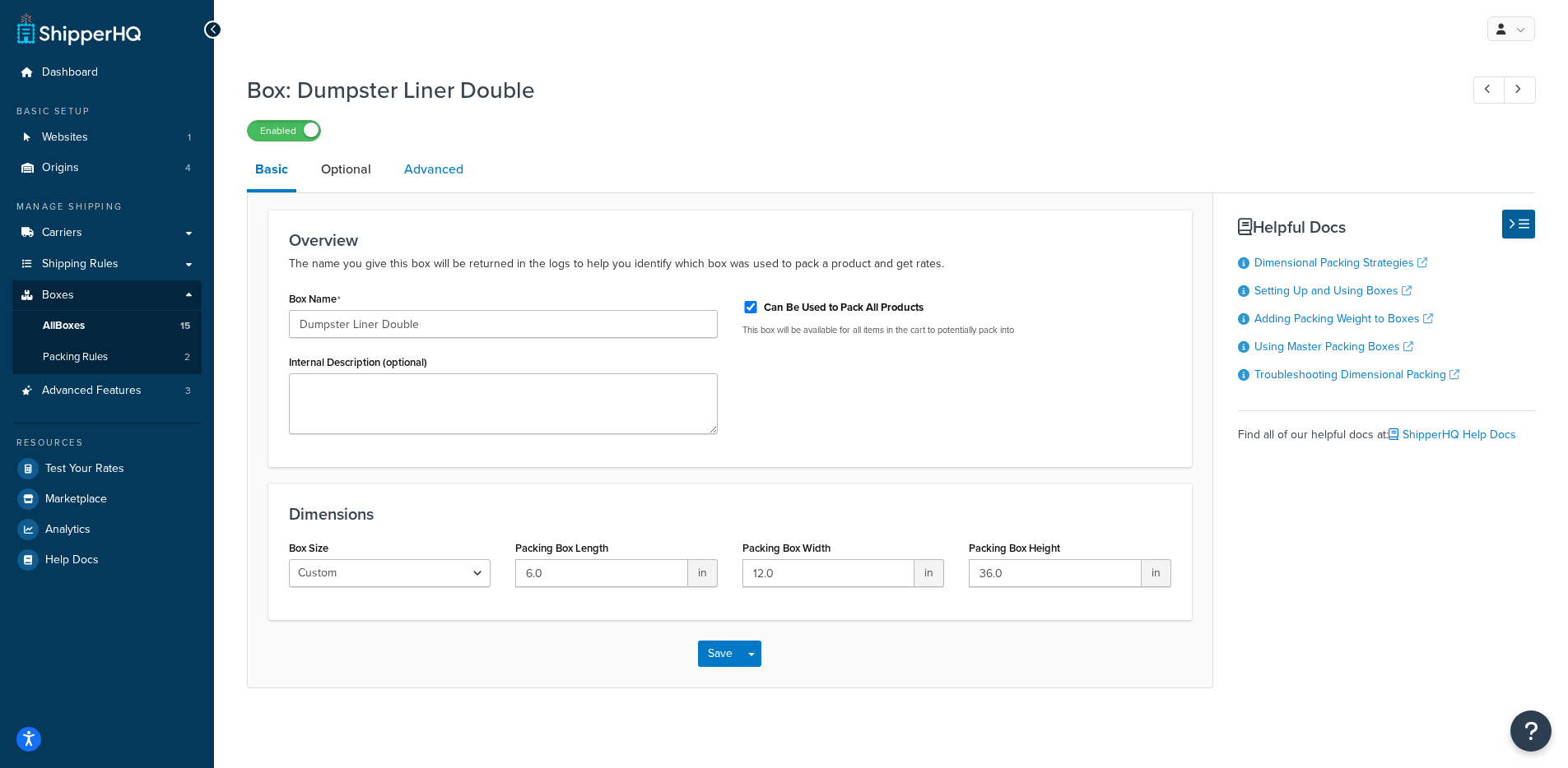
click at [450, 174] on link "Advanced" at bounding box center [434, 169] width 76 height 39
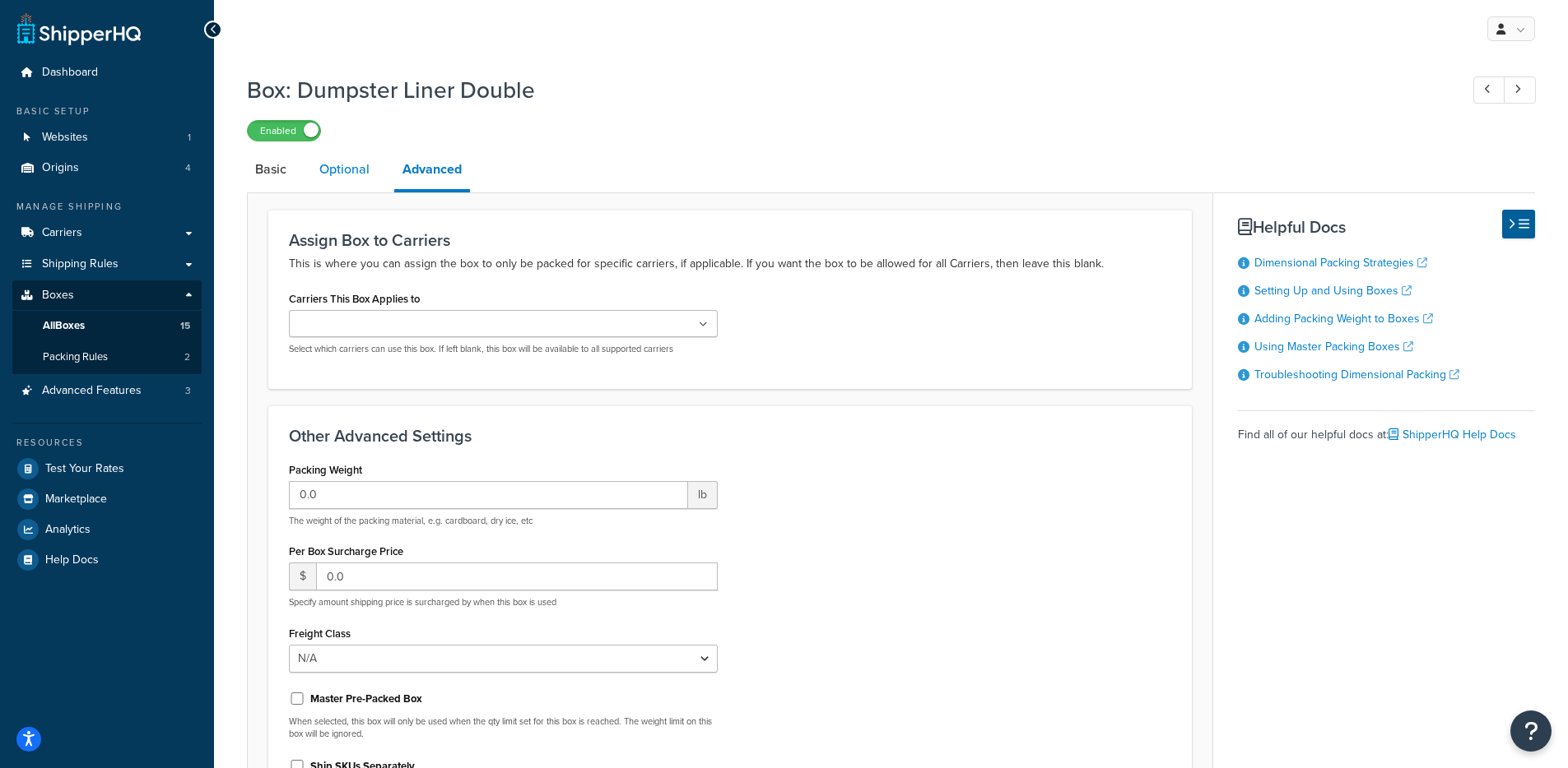
click at [348, 164] on link "Optional" at bounding box center [344, 169] width 67 height 39
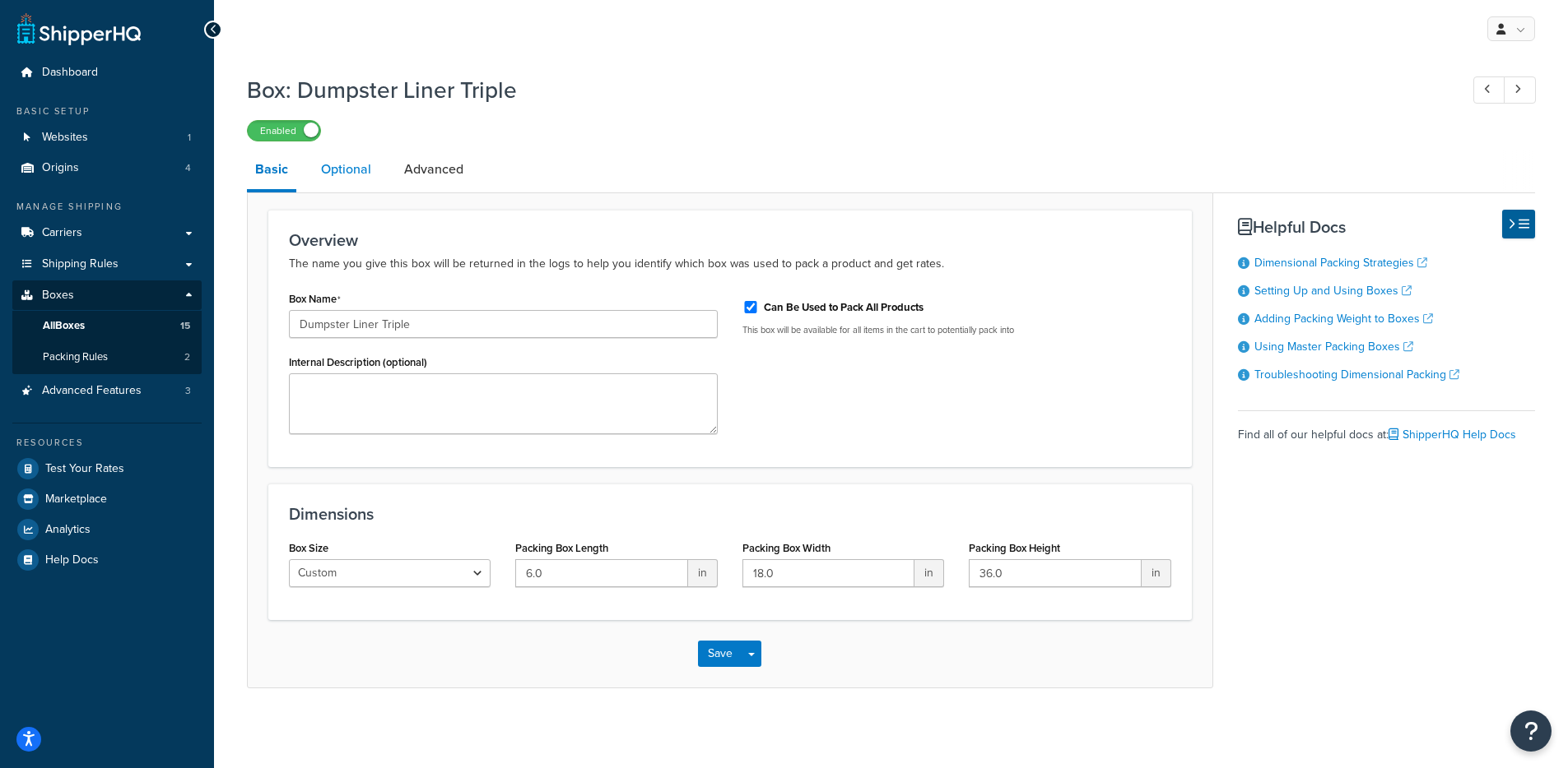
click at [356, 171] on link "Optional" at bounding box center [346, 169] width 67 height 39
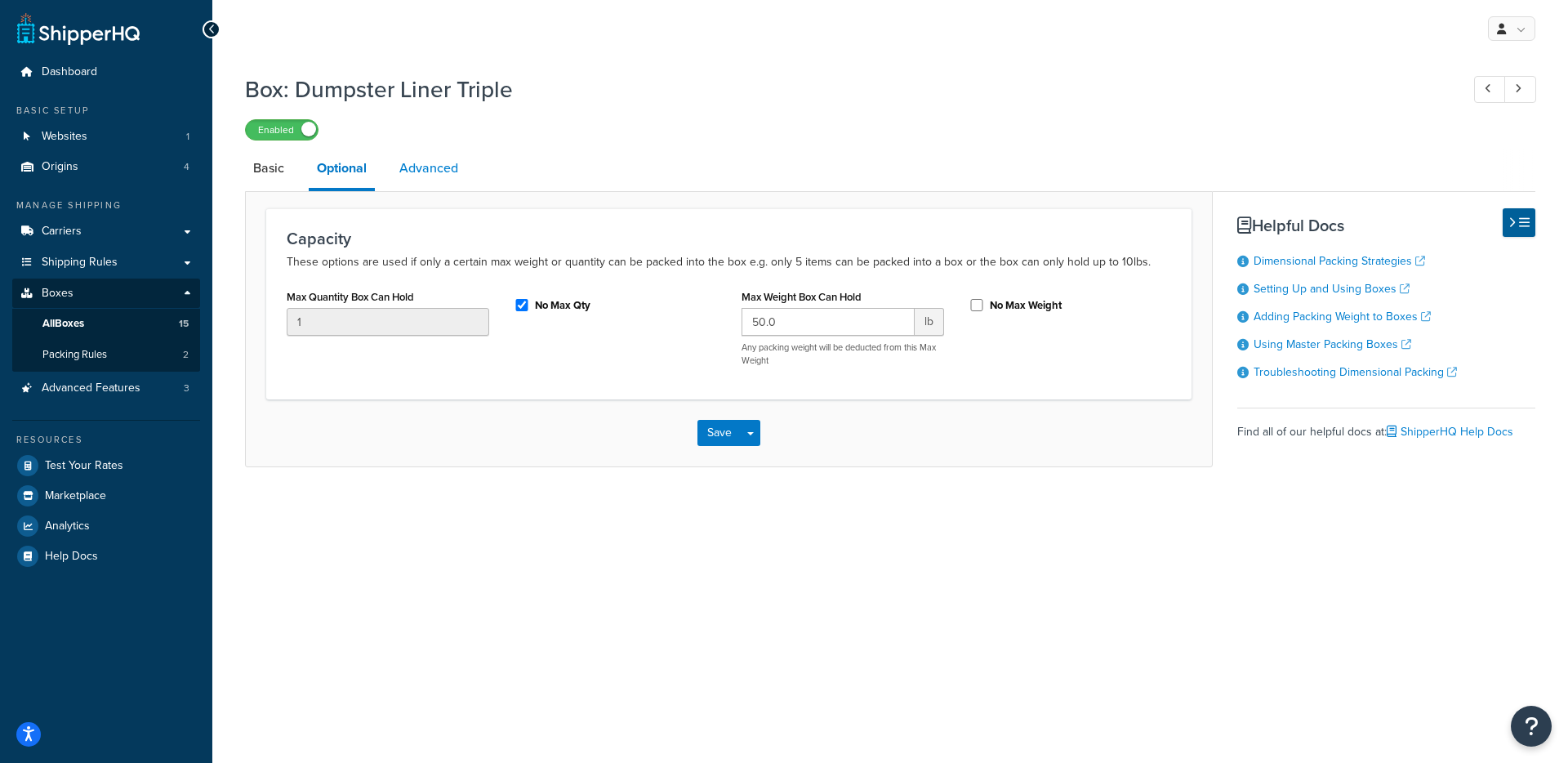
click at [411, 168] on link "Advanced" at bounding box center [428, 168] width 75 height 39
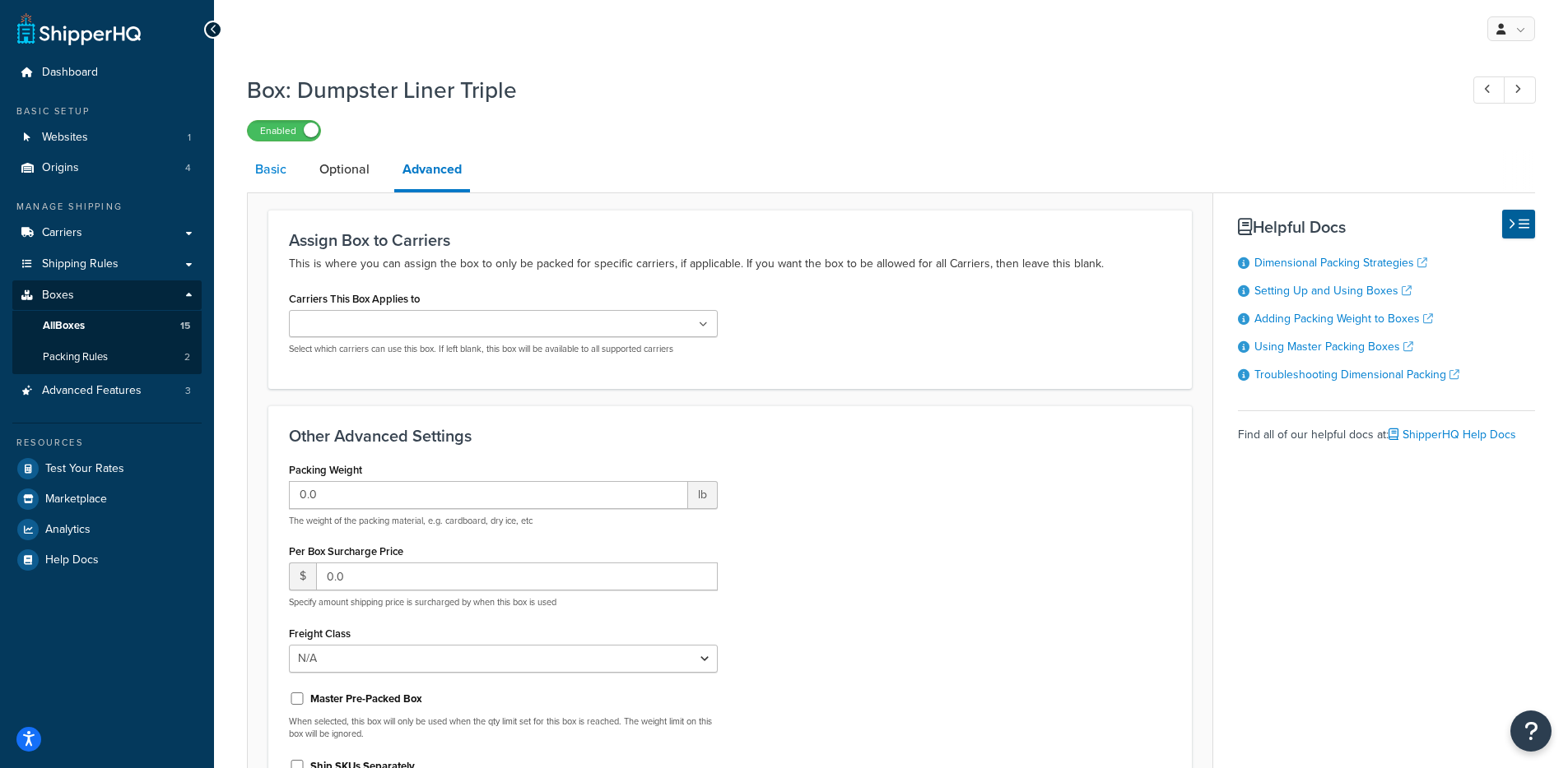
click at [294, 180] on link "Basic" at bounding box center [270, 169] width 47 height 39
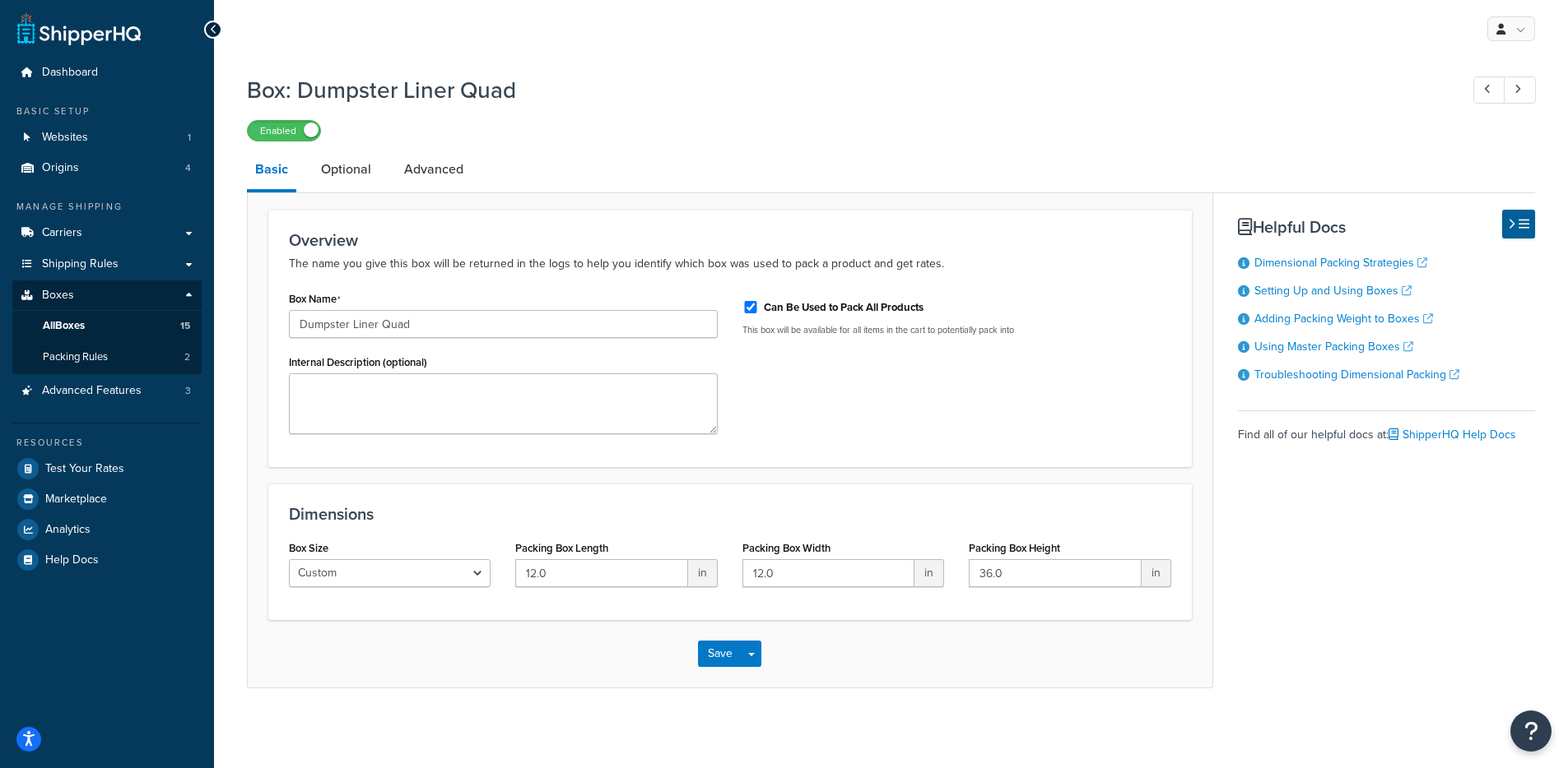
click at [388, 176] on li "Optional" at bounding box center [354, 169] width 83 height 39
click at [361, 171] on link "Optional" at bounding box center [346, 169] width 67 height 39
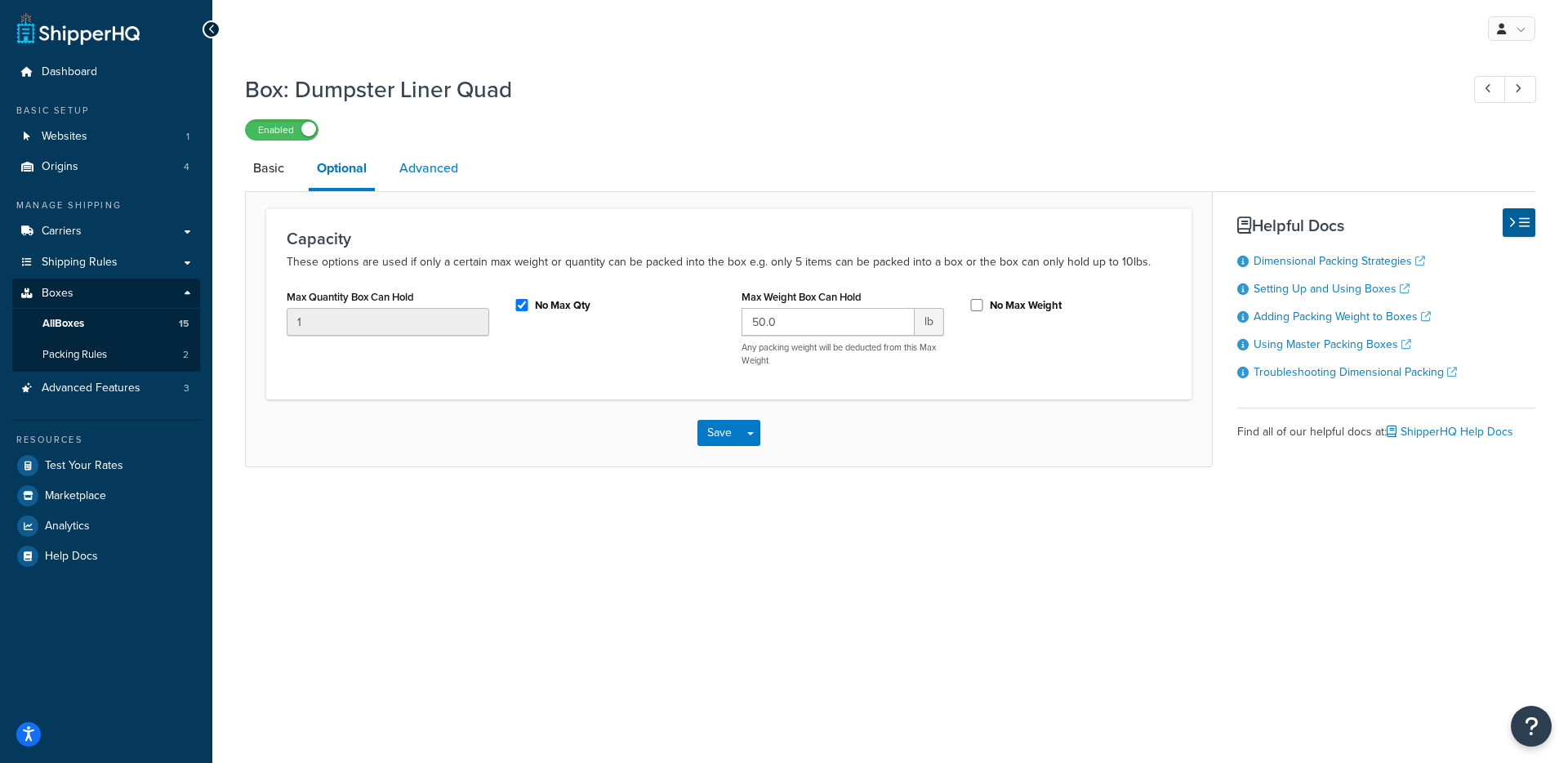
click at [413, 174] on link "Advanced" at bounding box center [428, 168] width 75 height 39
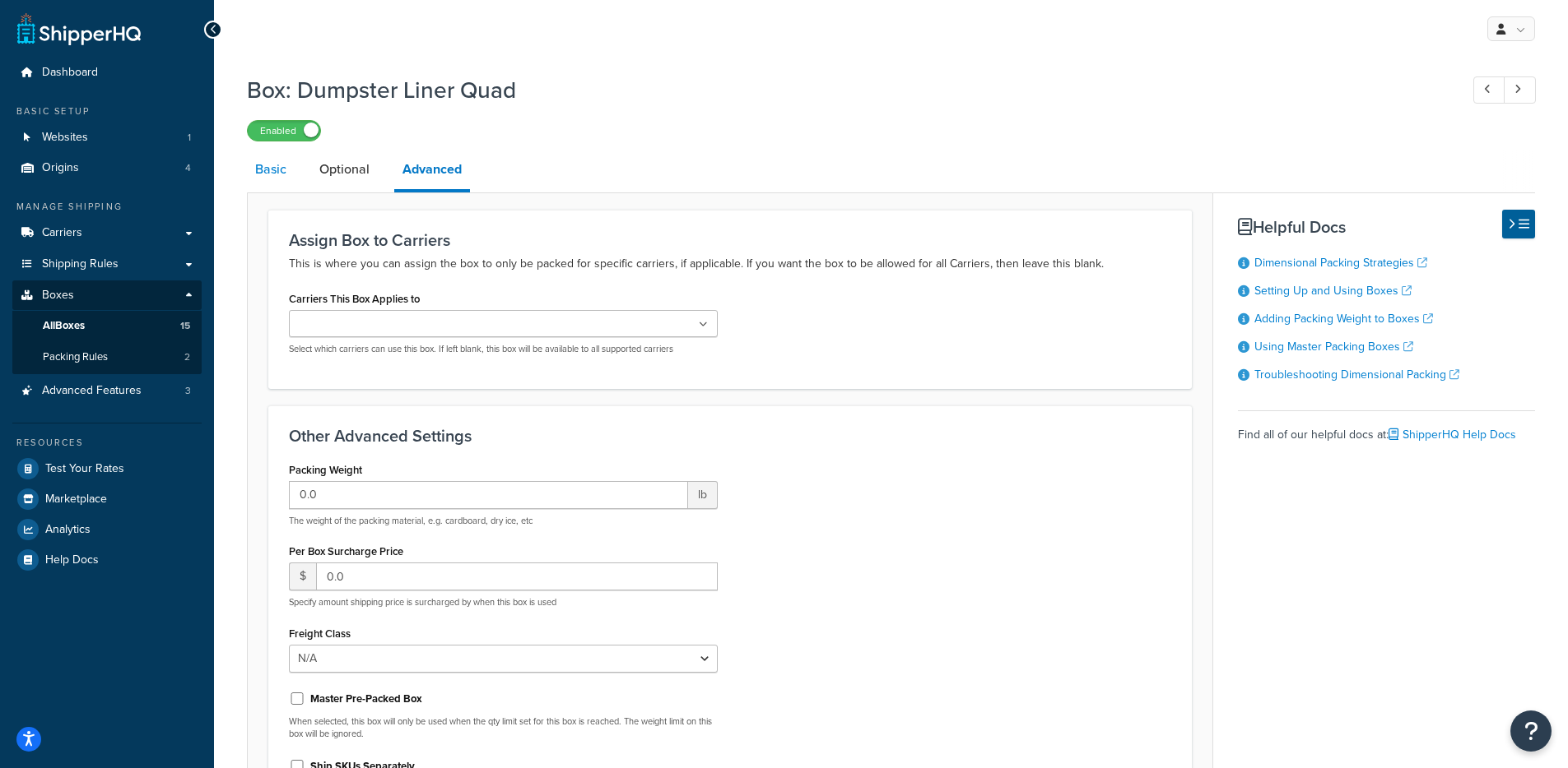
click at [289, 176] on link "Basic" at bounding box center [270, 169] width 47 height 39
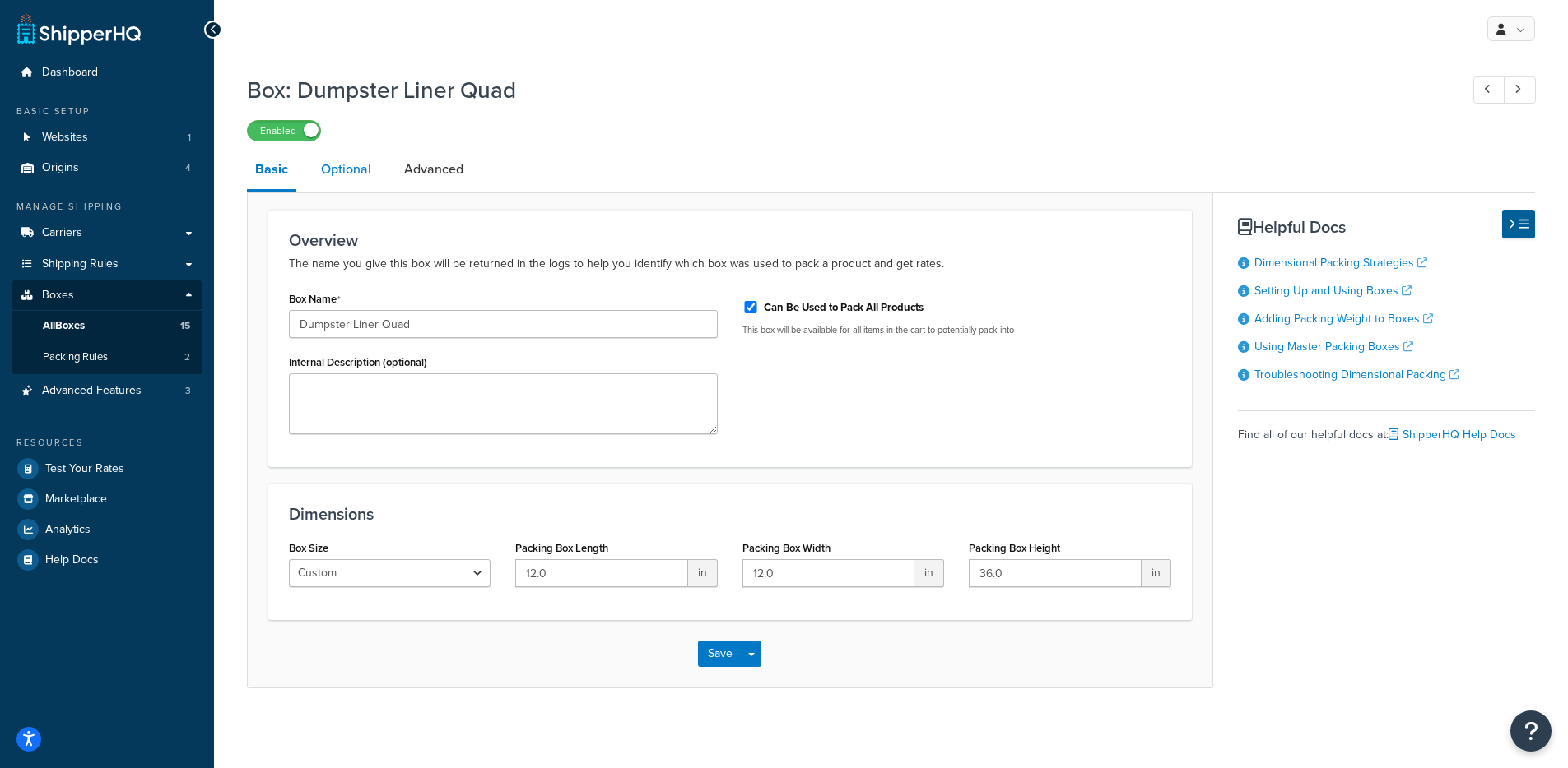
click at [331, 175] on link "Optional" at bounding box center [346, 169] width 67 height 39
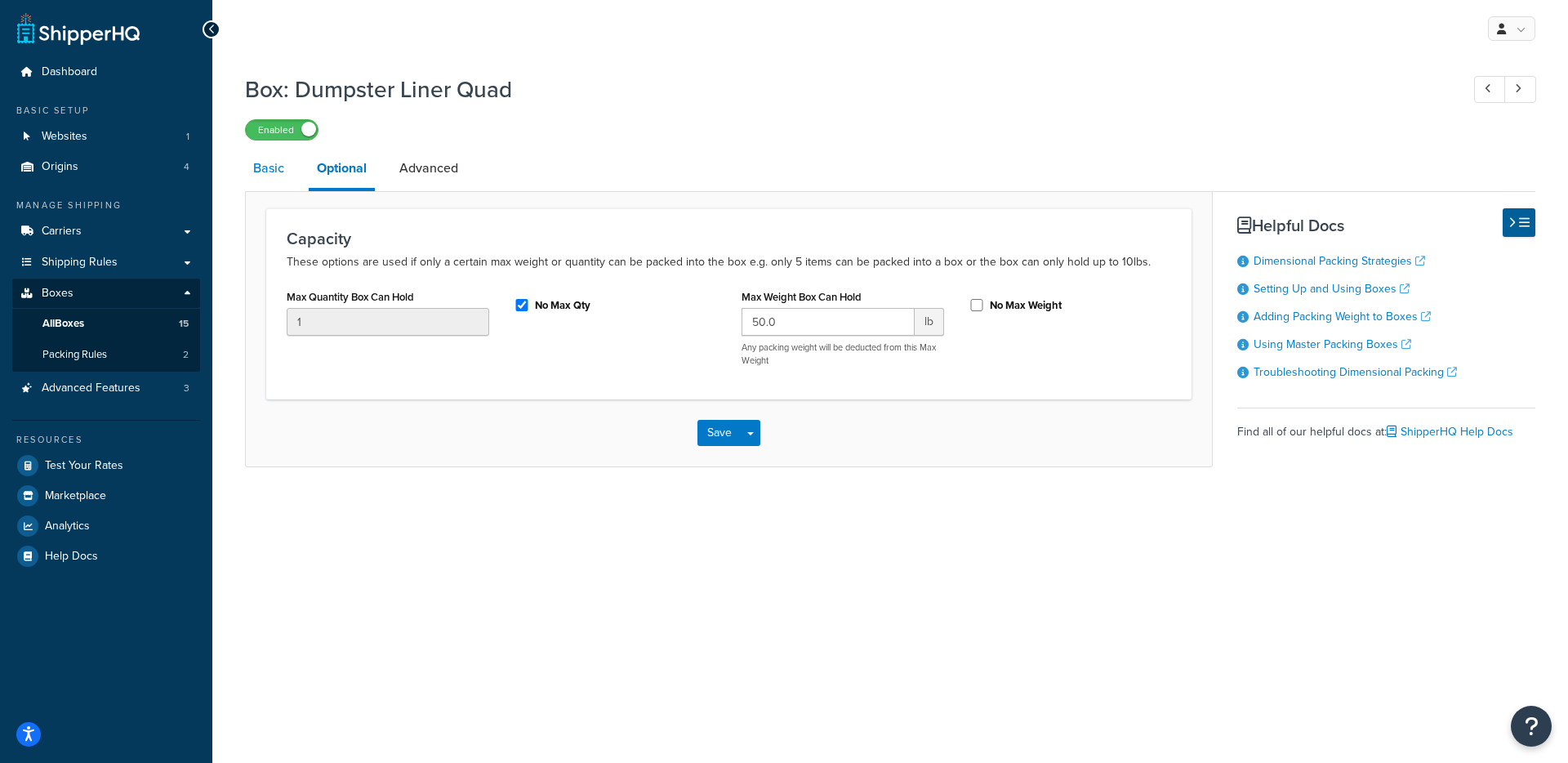
click at [278, 172] on link "Basic" at bounding box center [268, 168] width 47 height 39
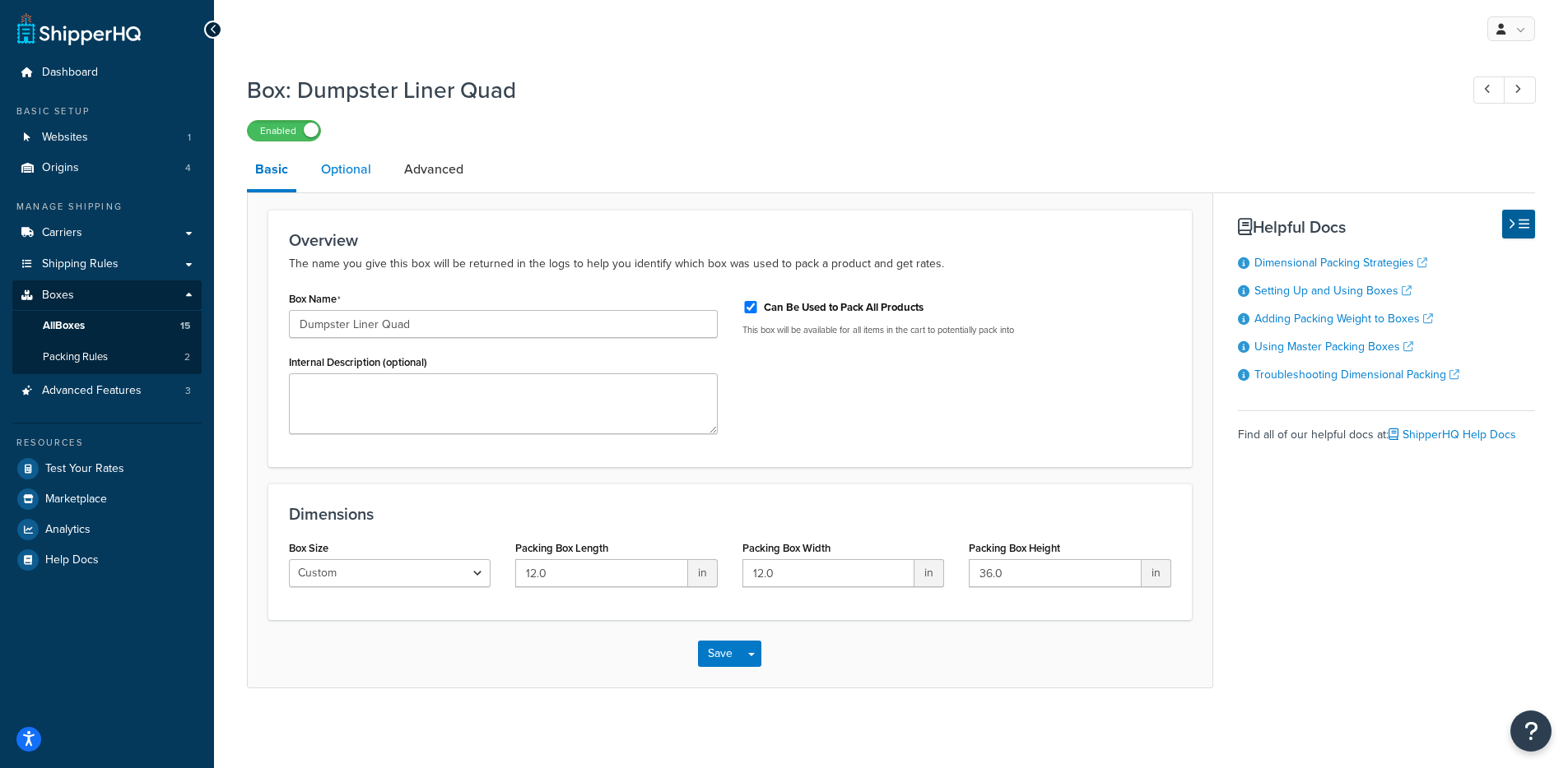
click at [343, 180] on link "Optional" at bounding box center [346, 169] width 67 height 39
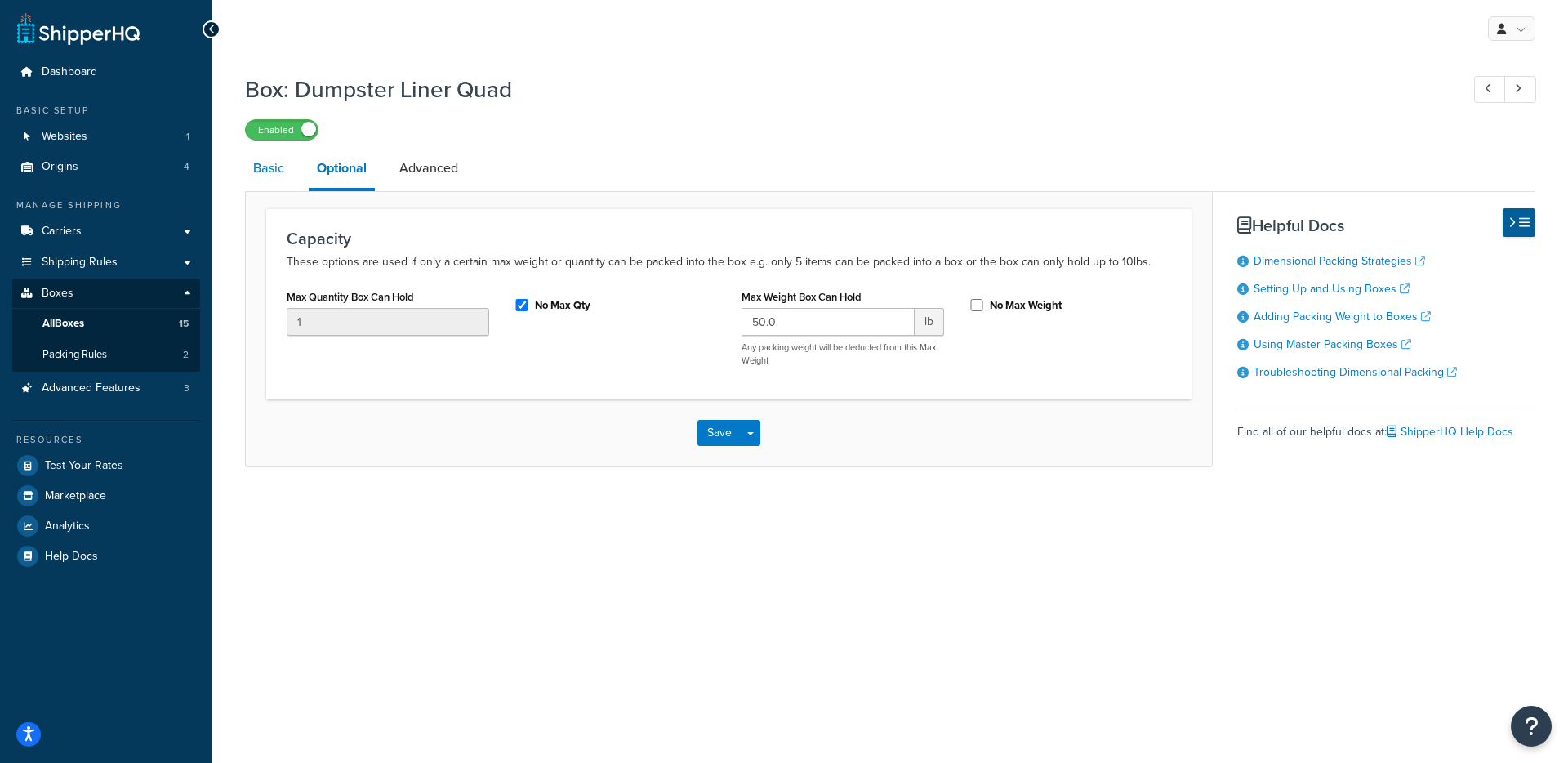
click at [280, 179] on link "Basic" at bounding box center [268, 168] width 47 height 39
